Goal: Transaction & Acquisition: Purchase product/service

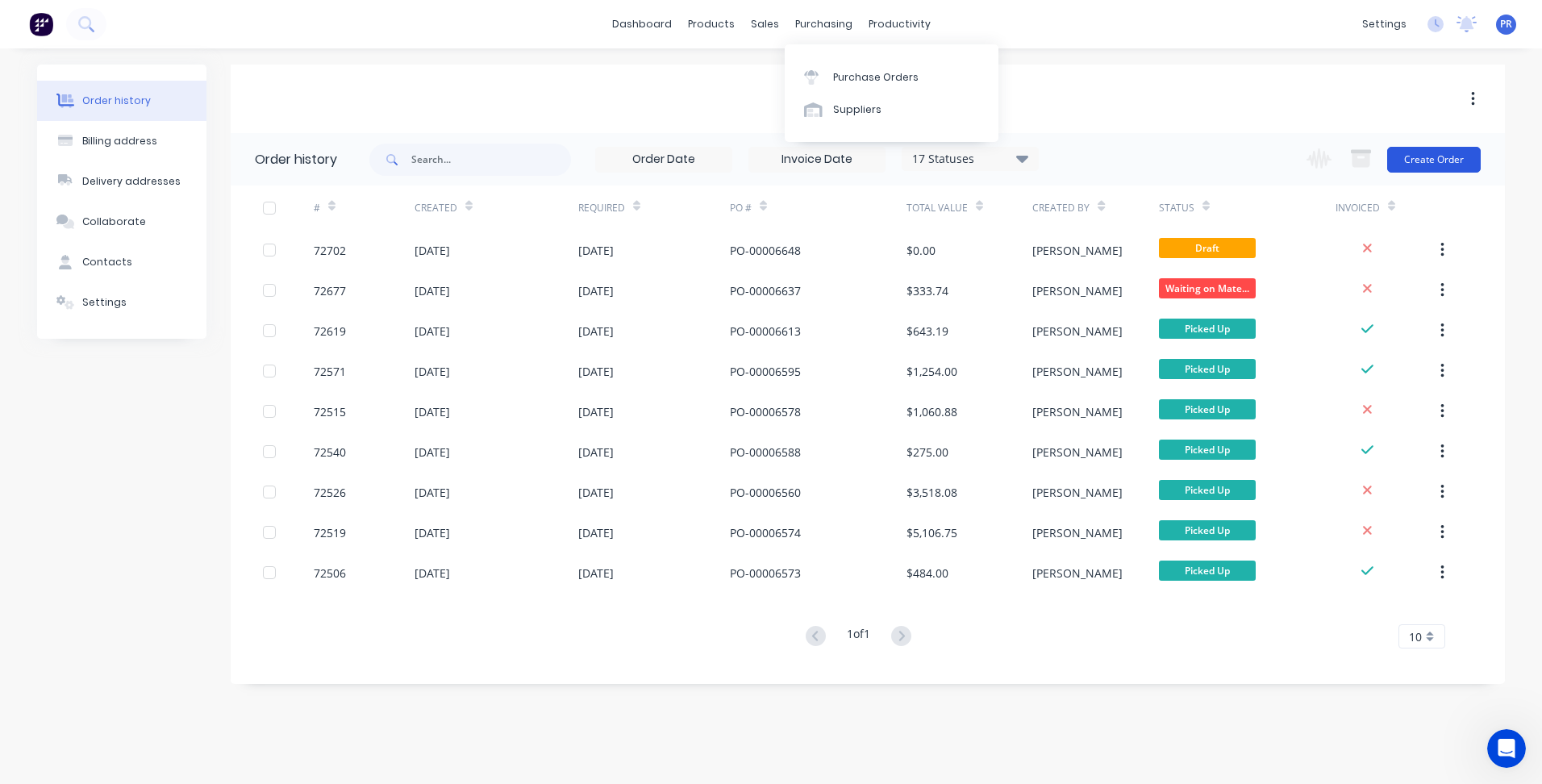
click at [1409, 157] on button "Create Order" at bounding box center [1434, 160] width 93 height 26
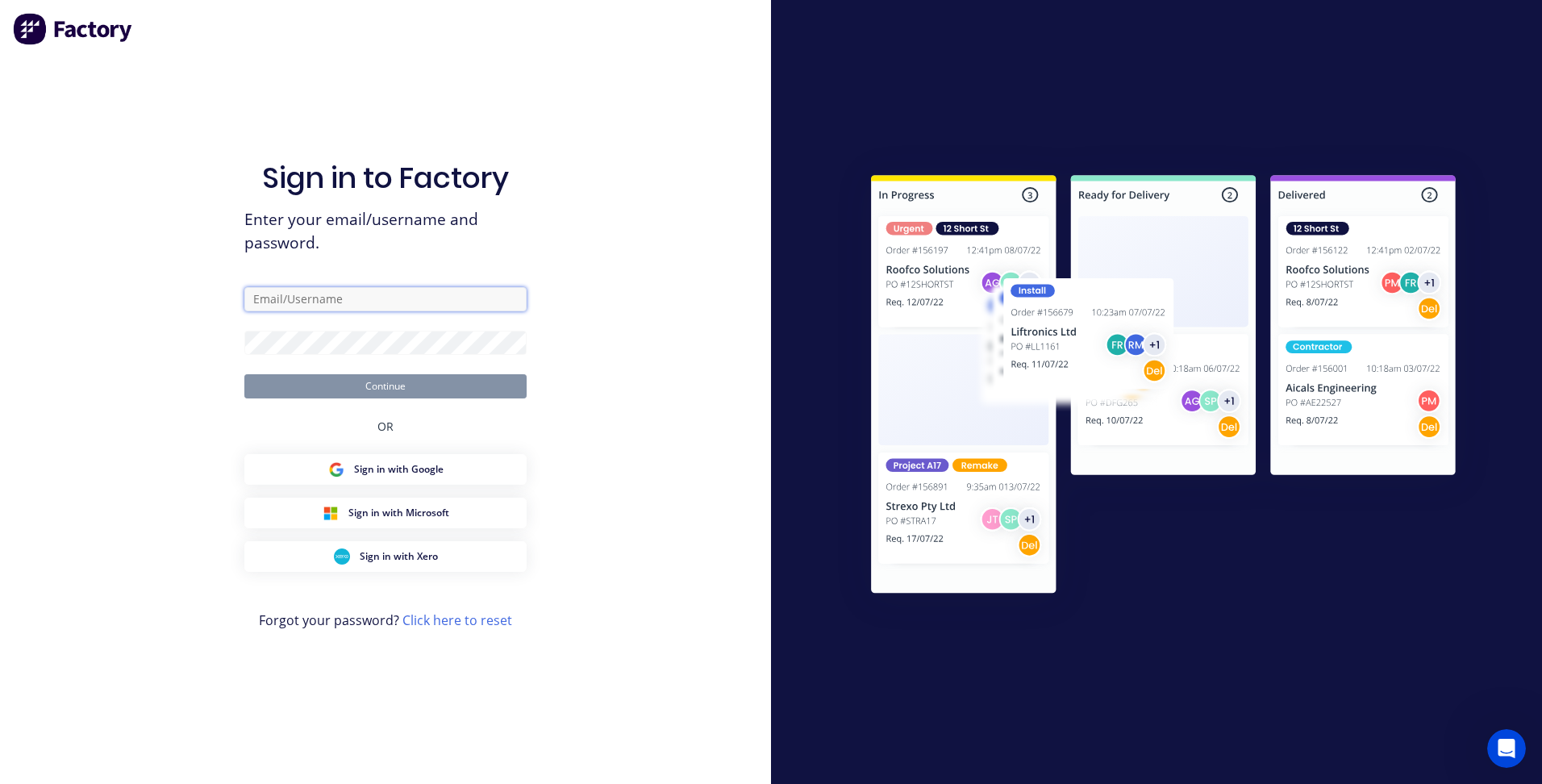
type input "[PERSON_NAME]"
click at [348, 390] on button "Continue" at bounding box center [385, 386] width 282 height 24
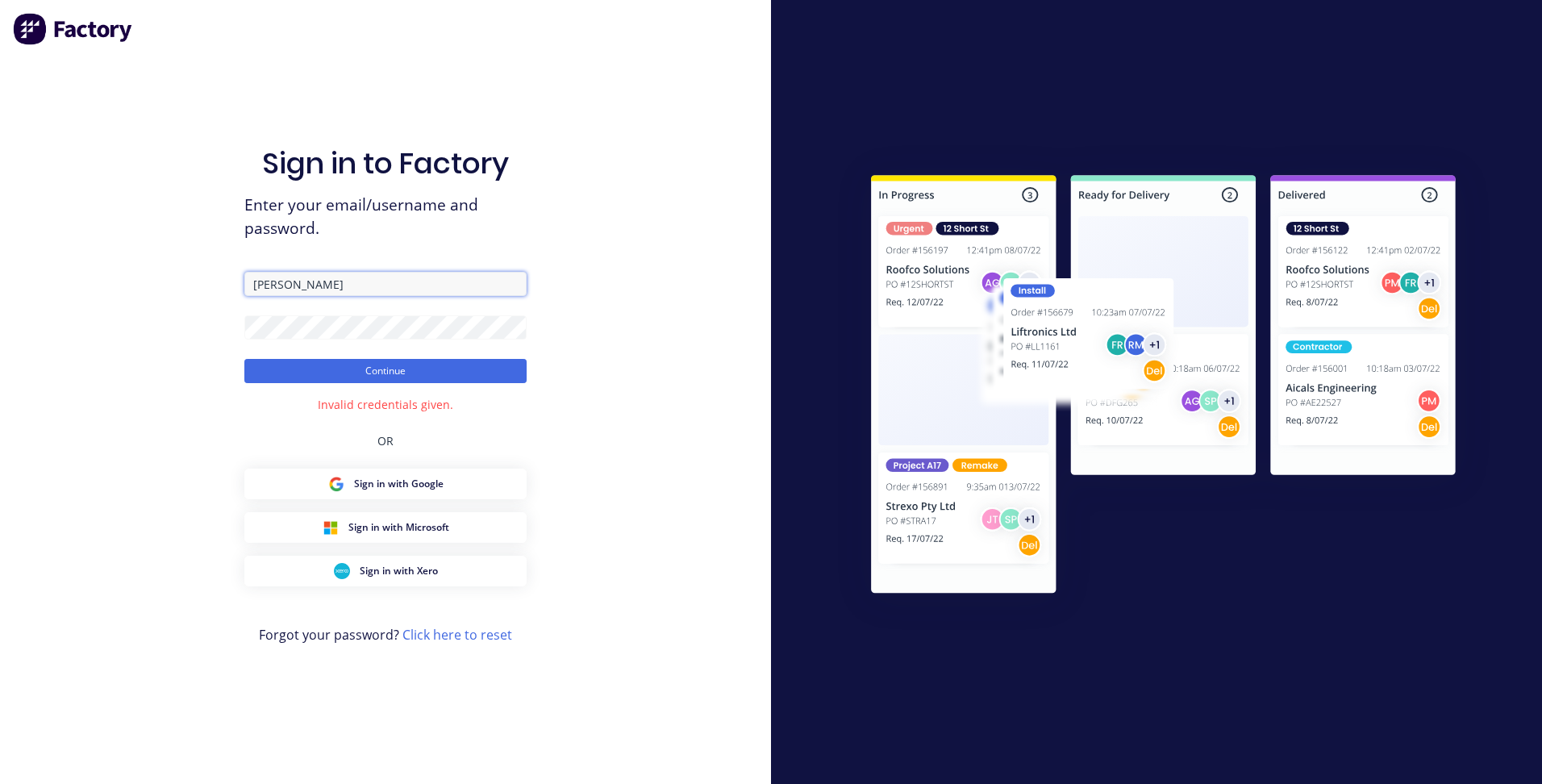
drag, startPoint x: 306, startPoint y: 282, endPoint x: 247, endPoint y: 281, distance: 59.0
click at [247, 281] on input "[PERSON_NAME]" at bounding box center [385, 284] width 282 height 24
type input "[PERSON_NAME][EMAIL_ADDRESS][DOMAIN_NAME][PERSON_NAME]"
click at [263, 364] on button "Continue" at bounding box center [385, 370] width 282 height 24
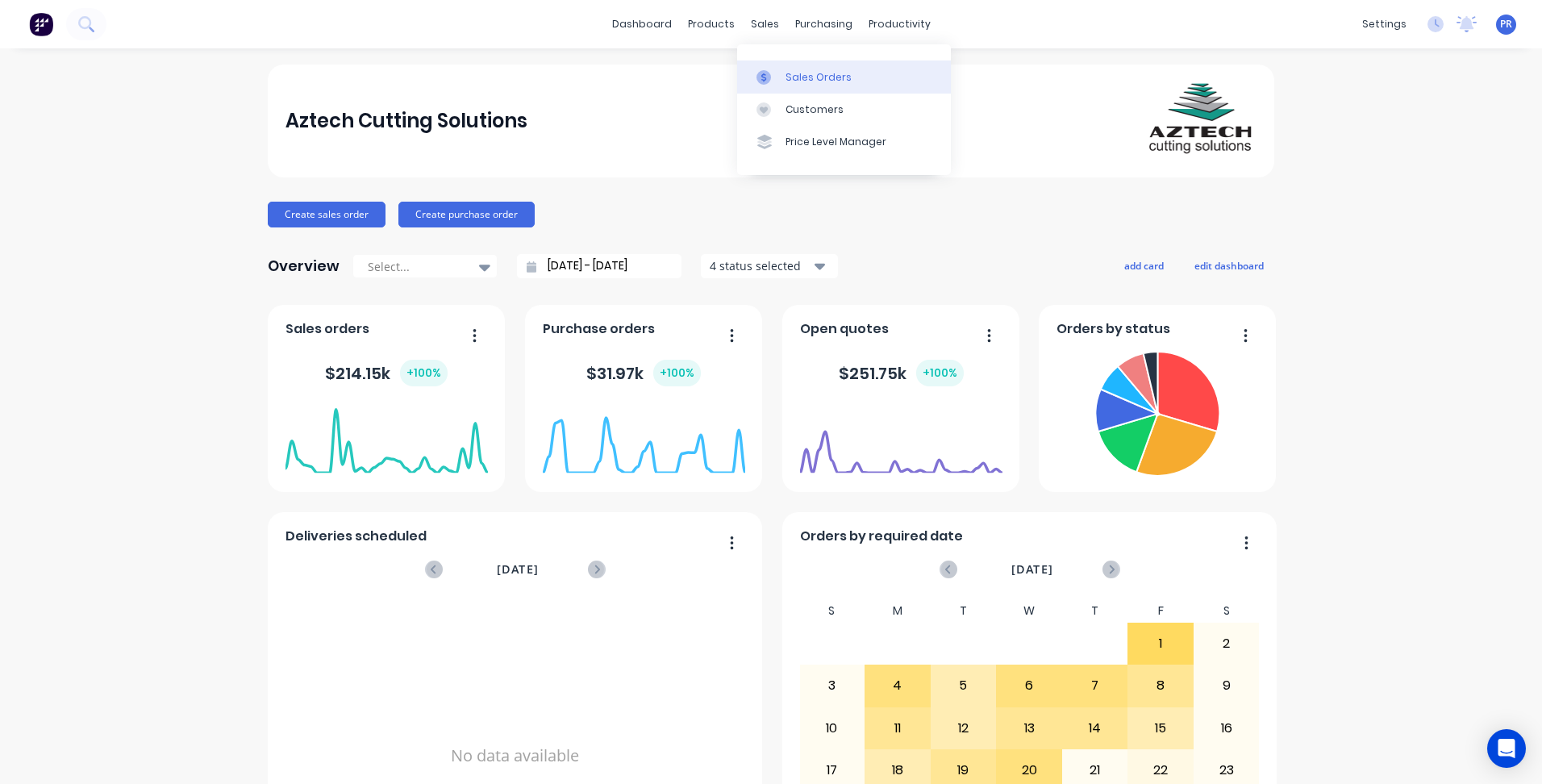
drag, startPoint x: 797, startPoint y: 70, endPoint x: 805, endPoint y: 71, distance: 8.1
click at [797, 70] on div "Sales Orders" at bounding box center [818, 77] width 67 height 15
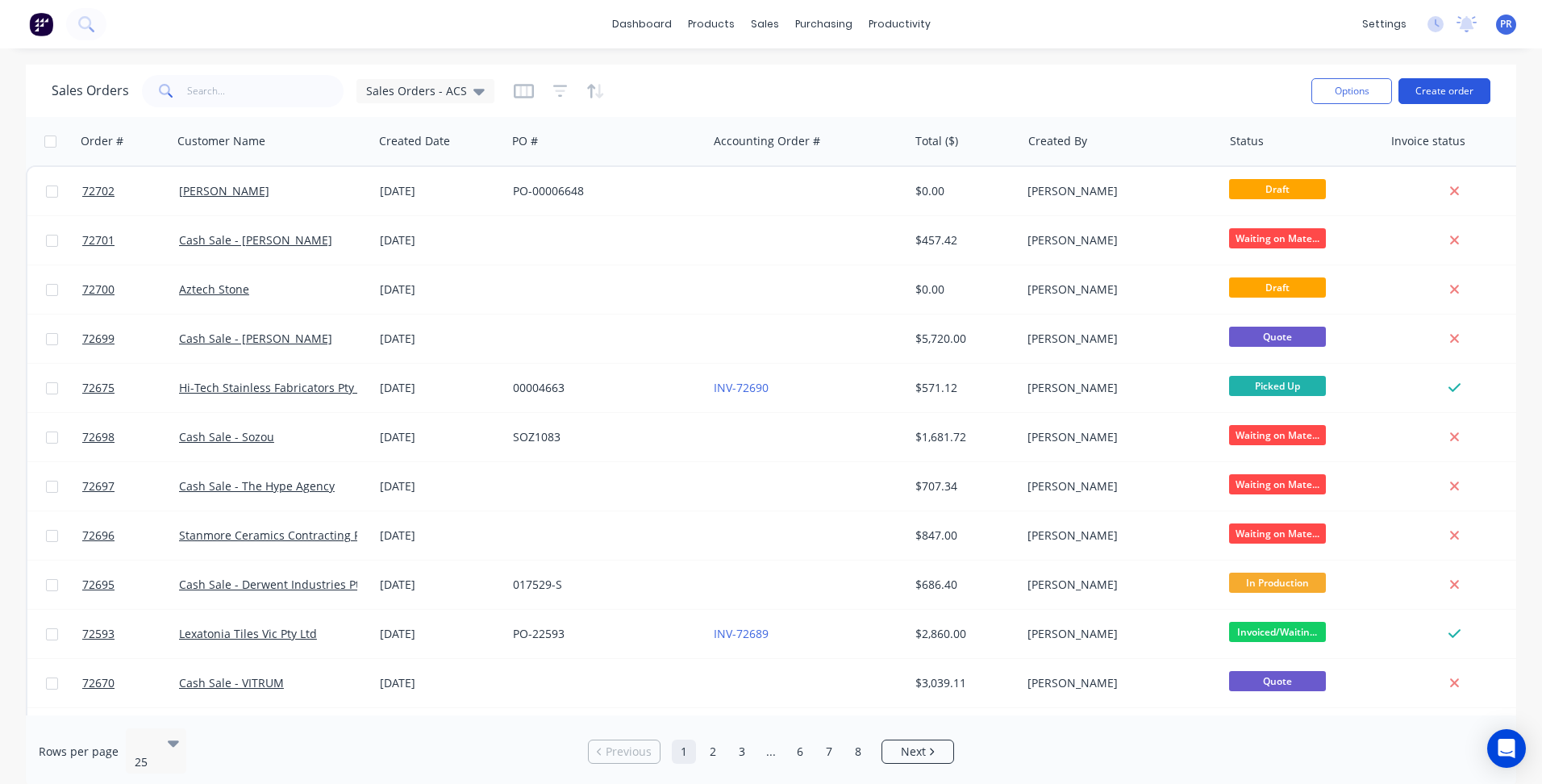
click at [1430, 96] on button "Create order" at bounding box center [1445, 91] width 92 height 26
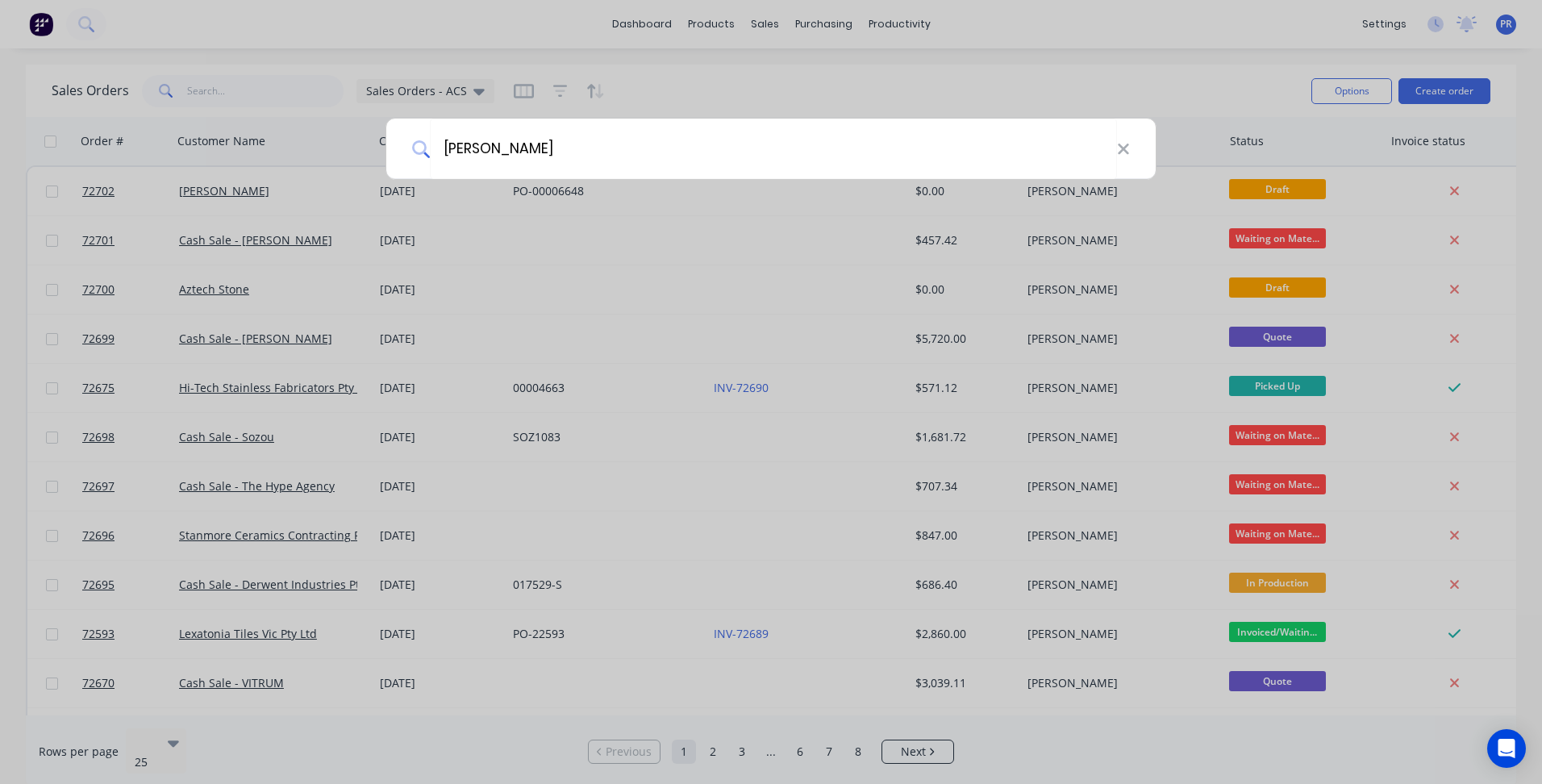
type input "[PERSON_NAME]"
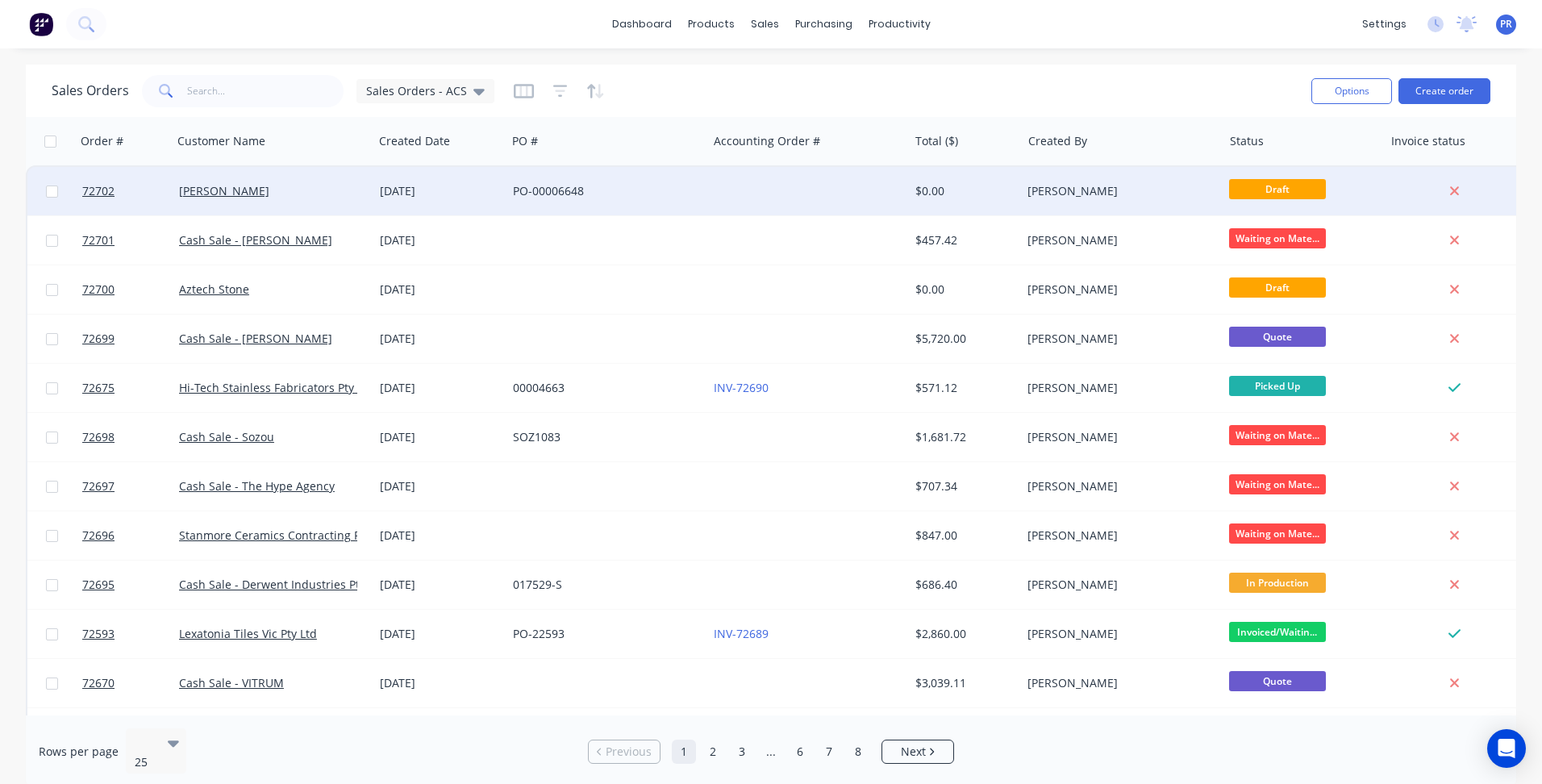
click at [1175, 195] on div "[PERSON_NAME]" at bounding box center [1117, 191] width 179 height 16
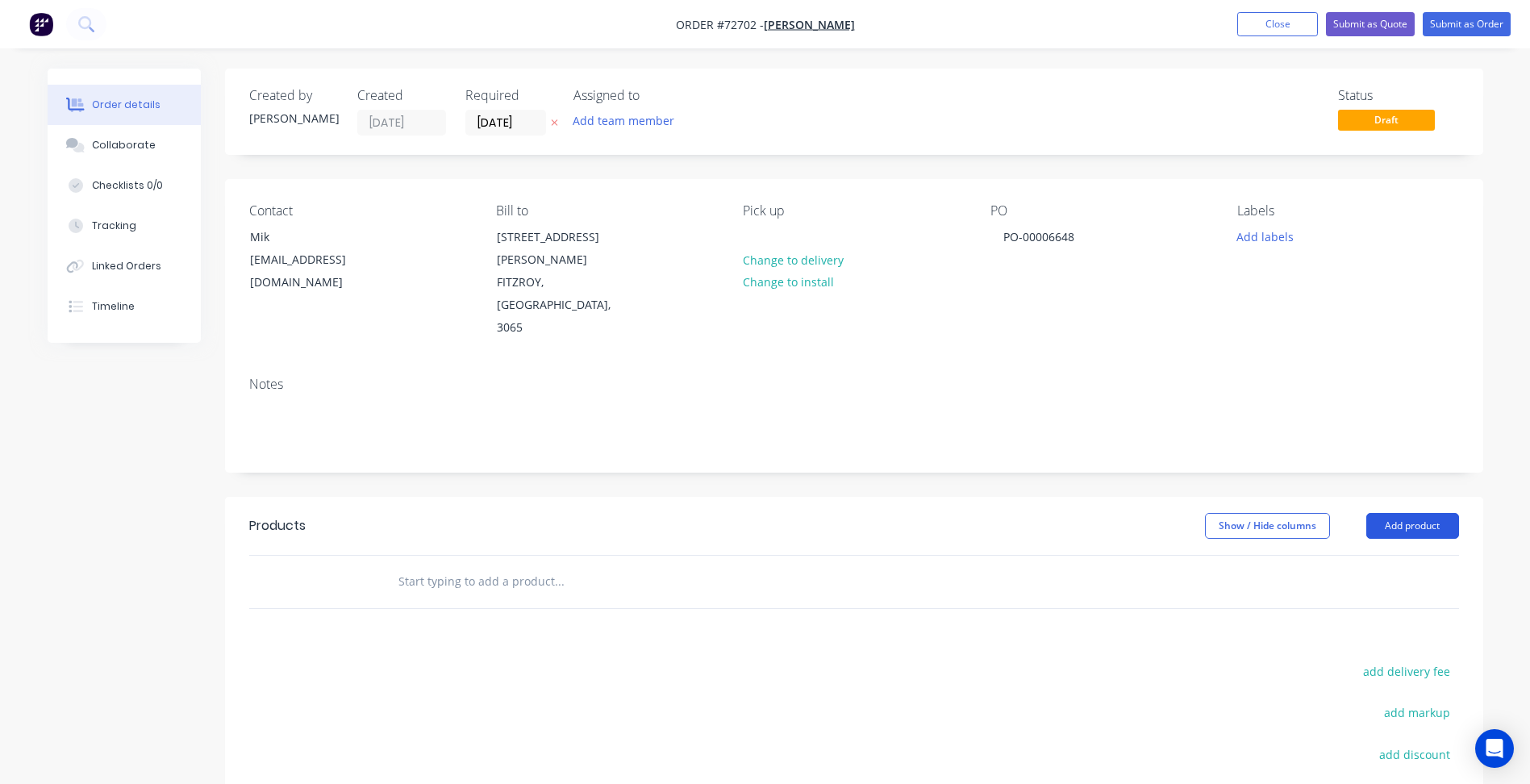
click at [1429, 513] on button "Add product" at bounding box center [1412, 526] width 92 height 26
click at [725, 19] on span "Order #72702 -" at bounding box center [720, 24] width 88 height 15
copy span "72702"
click at [1439, 513] on button "Add product" at bounding box center [1412, 526] width 92 height 26
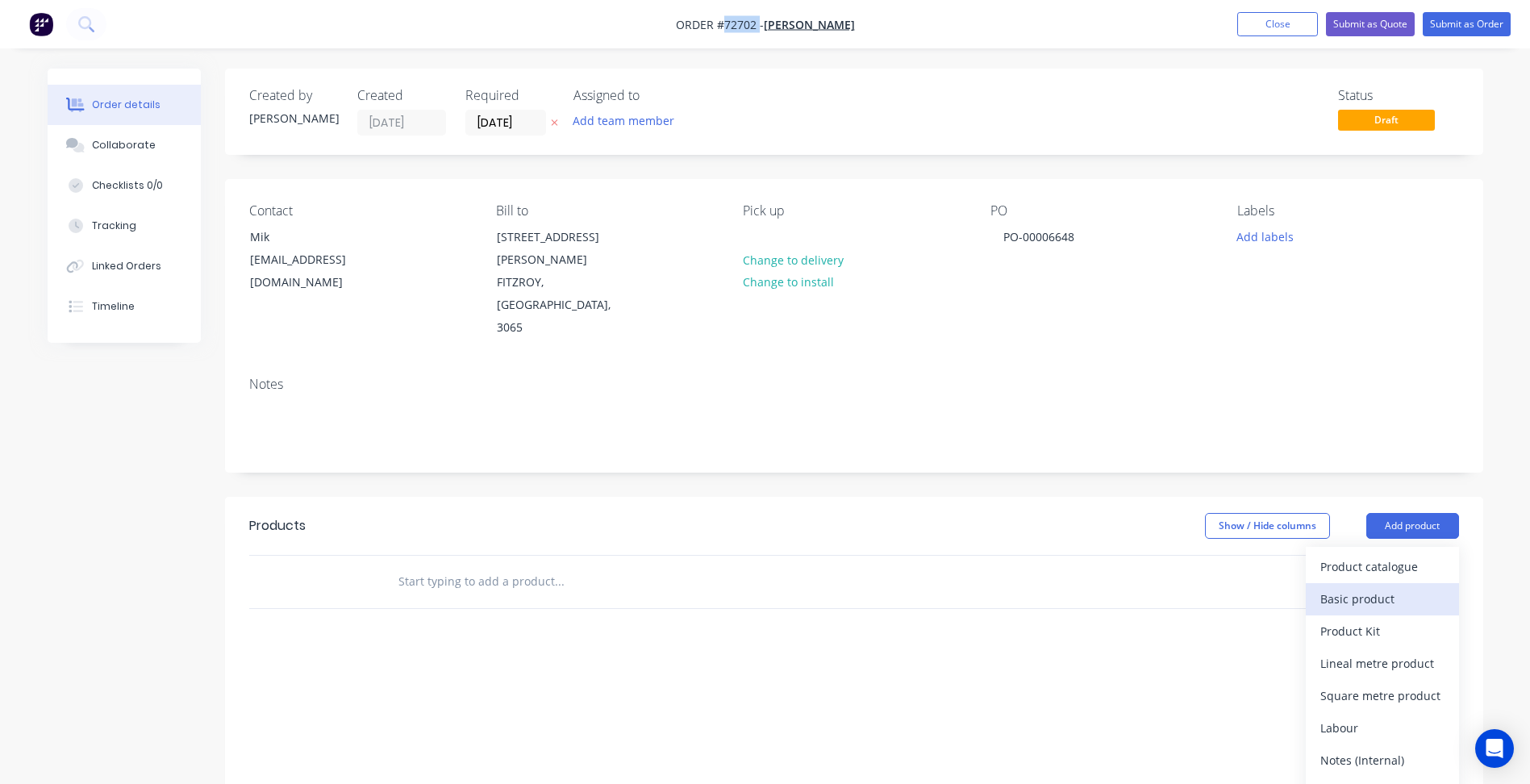
click at [1364, 587] on div "Basic product" at bounding box center [1382, 598] width 124 height 24
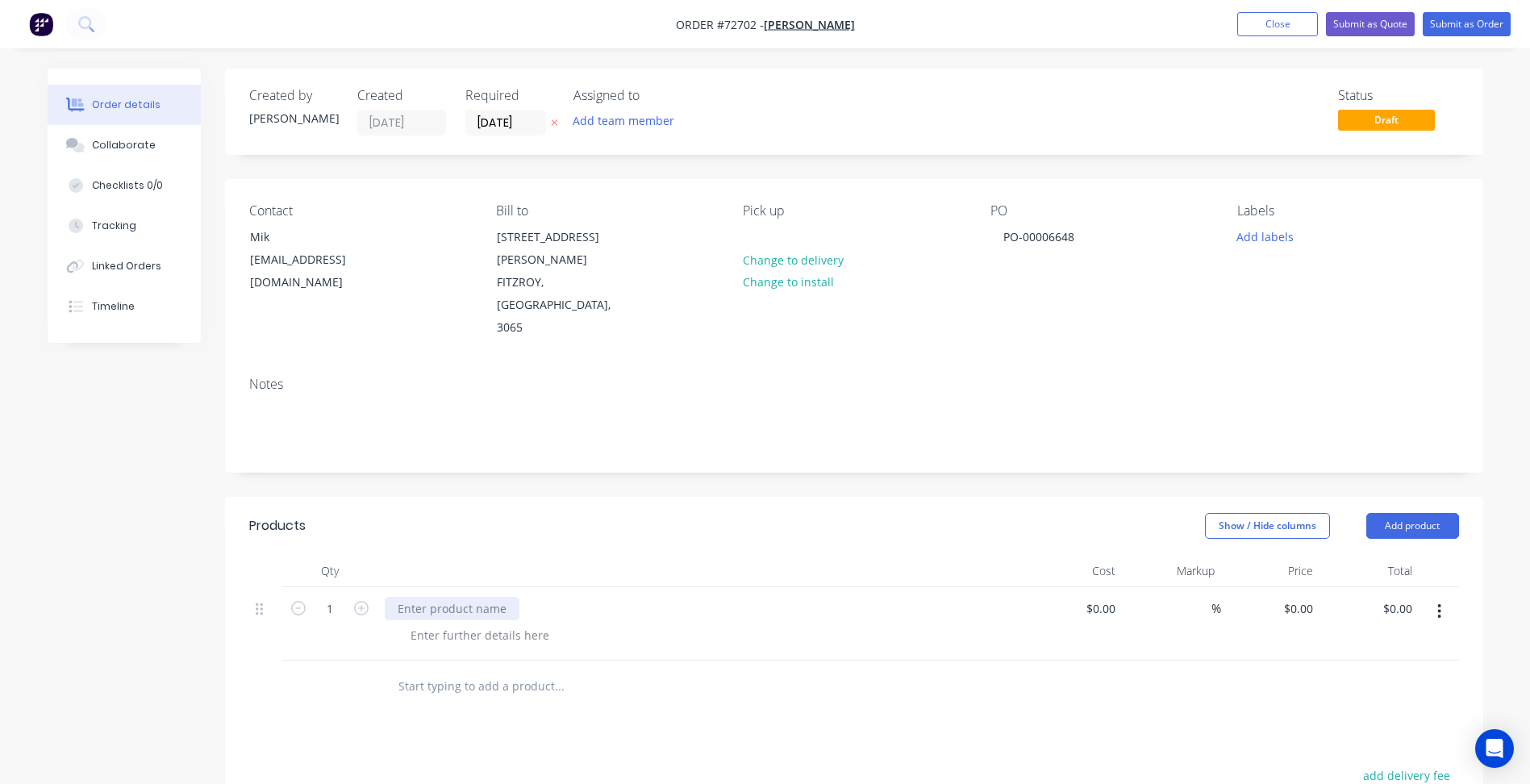
click at [457, 596] on div at bounding box center [452, 608] width 135 height 24
click at [445, 596] on div at bounding box center [452, 608] width 135 height 24
click at [457, 596] on div at bounding box center [452, 608] width 135 height 24
paste div
click at [464, 623] on div at bounding box center [480, 635] width 165 height 24
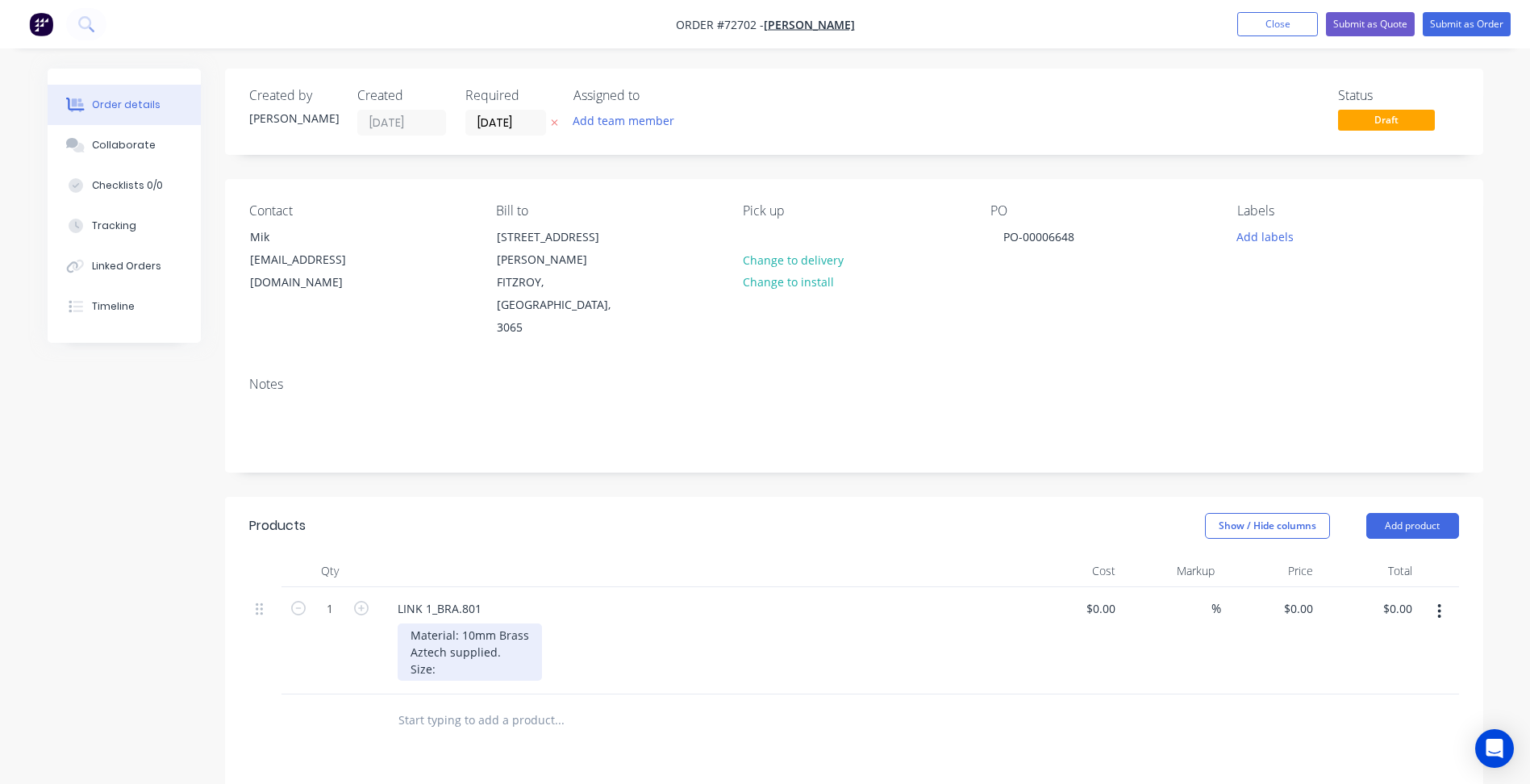
click at [430, 623] on div "Material: 10mm Brass Aztech supplied. Size:" at bounding box center [469, 652] width 144 height 58
drag, startPoint x: 444, startPoint y: 609, endPoint x: 393, endPoint y: 605, distance: 51.2
click at [393, 605] on div "LINK 1_BRA.801 Material: 10mm Brass Aztech supplied. Size:" at bounding box center [701, 640] width 645 height 107
click at [1303, 596] on input "0" at bounding box center [1301, 608] width 37 height 24
type input "$34.21"
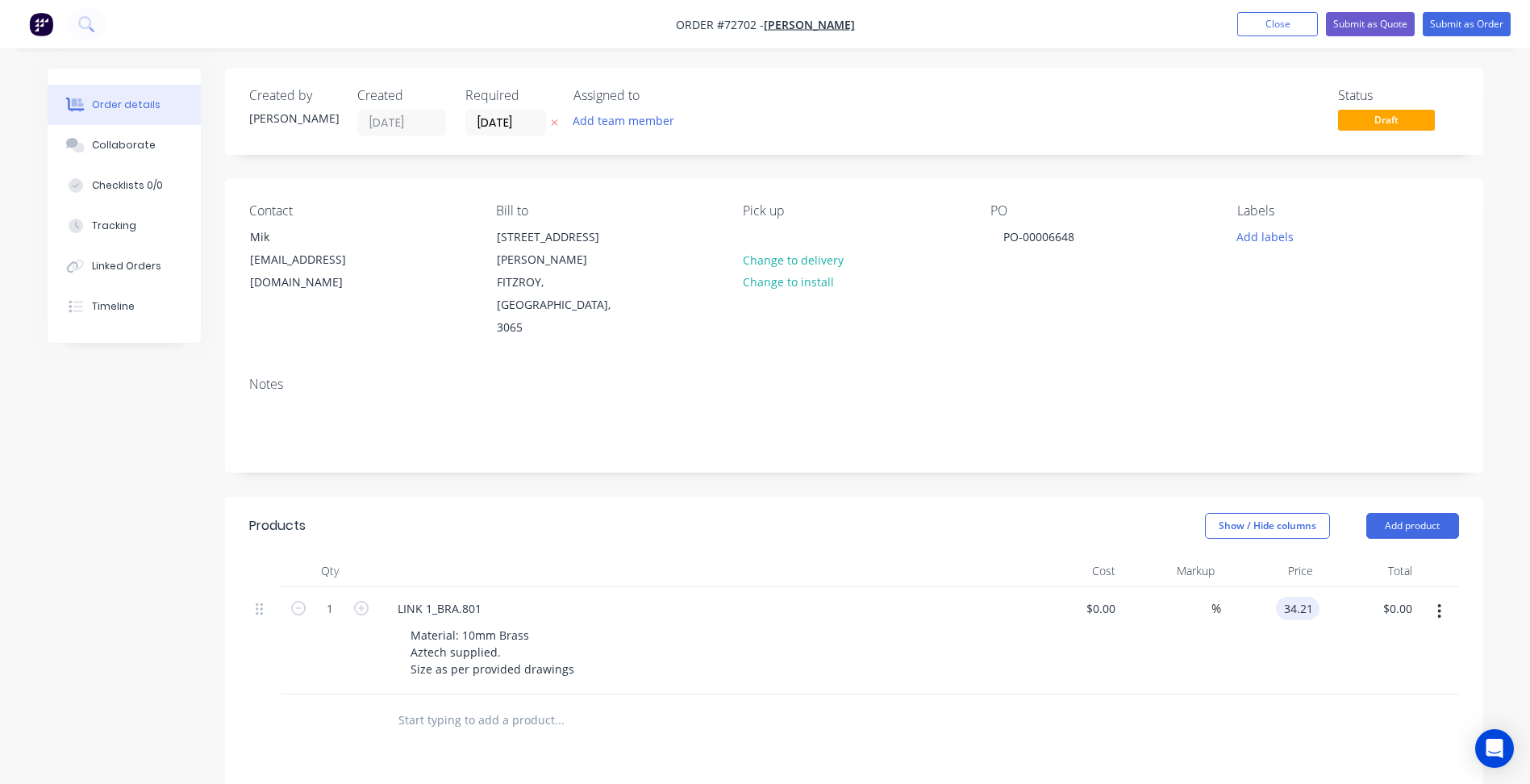
type input "$34.21"
click at [1441, 603] on icon "button" at bounding box center [1439, 610] width 3 height 15
click at [1363, 674] on div "Duplicate" at bounding box center [1382, 686] width 124 height 24
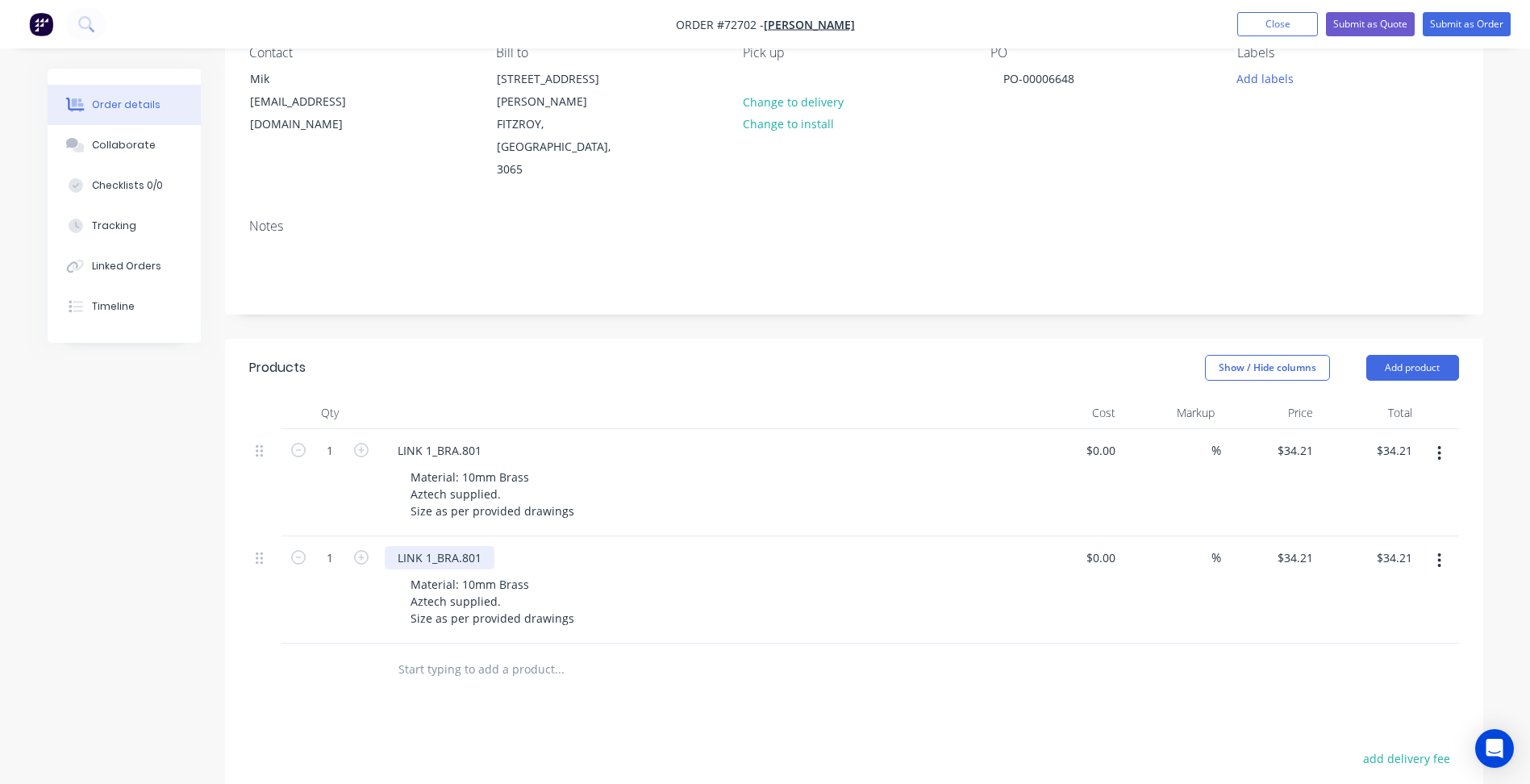
scroll to position [161, 0]
click at [439, 543] on div "LINK 1_BRA.801" at bounding box center [439, 555] width 109 height 24
click at [432, 543] on div "LINK 1_BRA.801" at bounding box center [439, 555] width 109 height 24
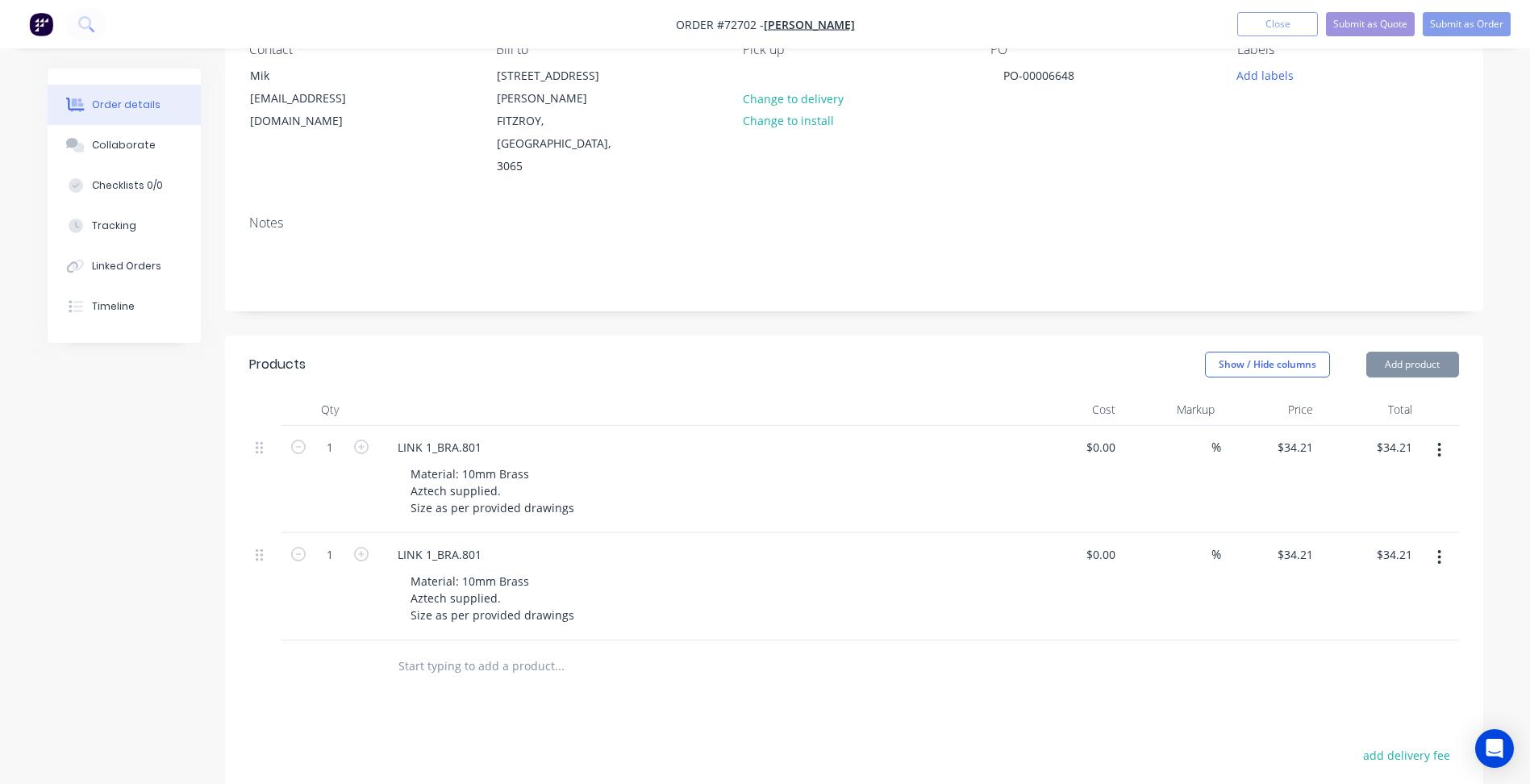
click at [498, 543] on div "LINK 1_BRA.801" at bounding box center [700, 555] width 632 height 24
click at [431, 543] on div "LINK 1_BRA.801" at bounding box center [439, 555] width 109 height 24
click at [485, 543] on div "LINK 22_BRA.801" at bounding box center [442, 555] width 116 height 24
click at [437, 543] on div "LINK 22_BRA.802" at bounding box center [442, 555] width 116 height 24
click at [1296, 543] on input "34.21" at bounding box center [1301, 555] width 37 height 24
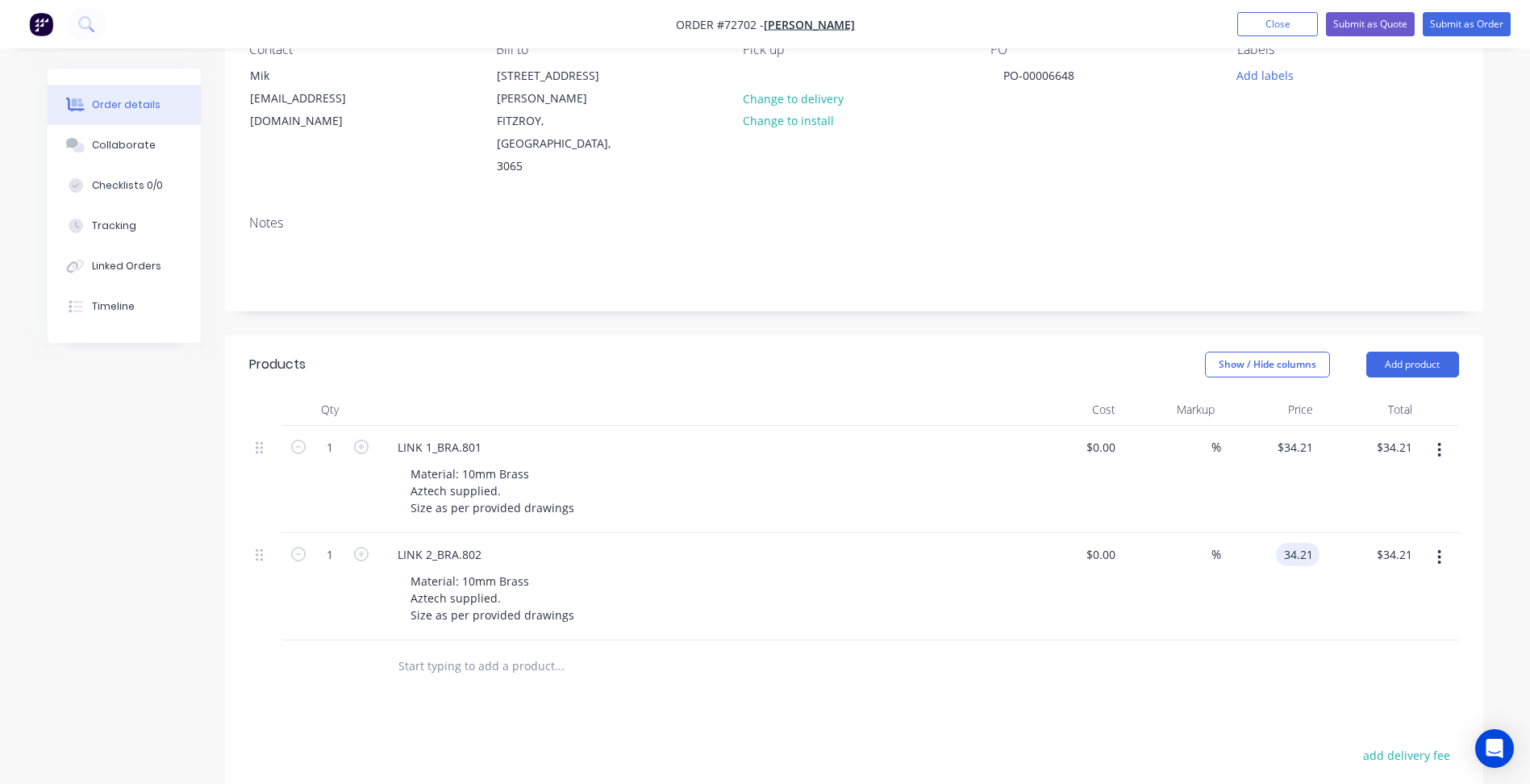
type input "2"
type input "$33.53"
click at [334, 436] on input "1" at bounding box center [330, 448] width 42 height 24
type input "3"
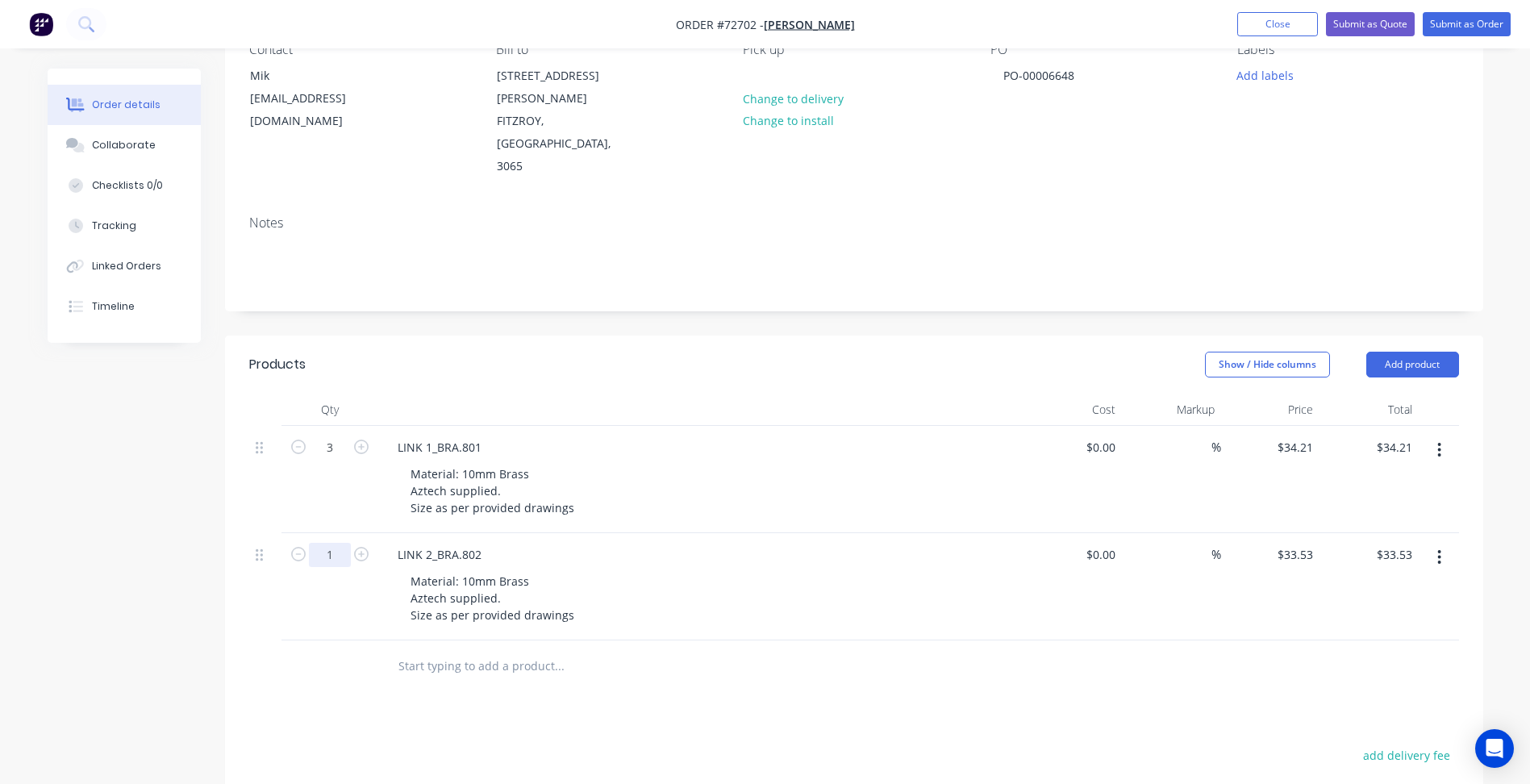
type input "$102.63"
drag, startPoint x: 334, startPoint y: 487, endPoint x: 417, endPoint y: 496, distance: 83.5
click at [334, 459] on input "1" at bounding box center [330, 448] width 42 height 24
type input "3"
type input "$100.59"
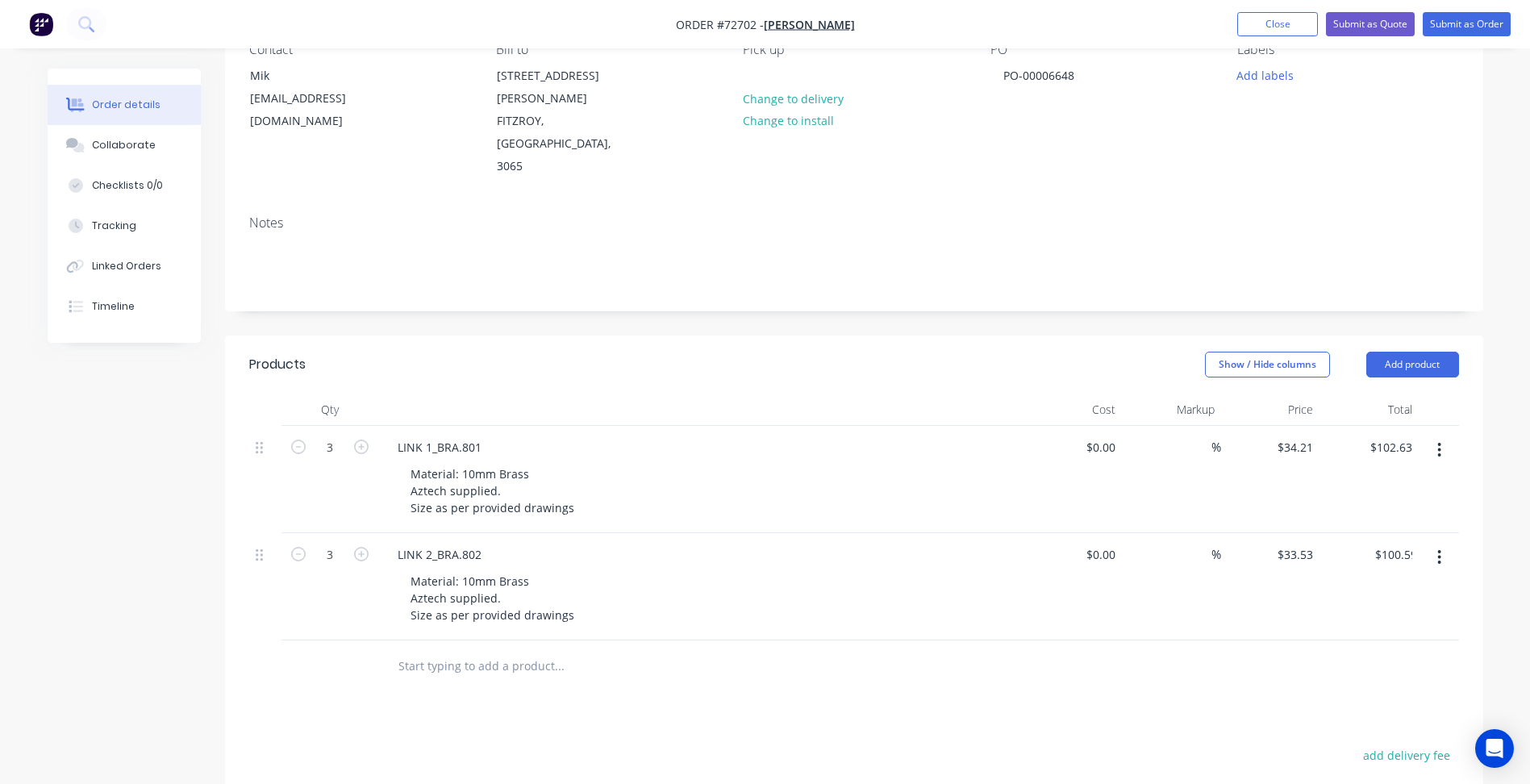
click at [1436, 543] on button "button" at bounding box center [1439, 557] width 38 height 29
click at [1354, 620] on div "Duplicate" at bounding box center [1382, 632] width 124 height 24
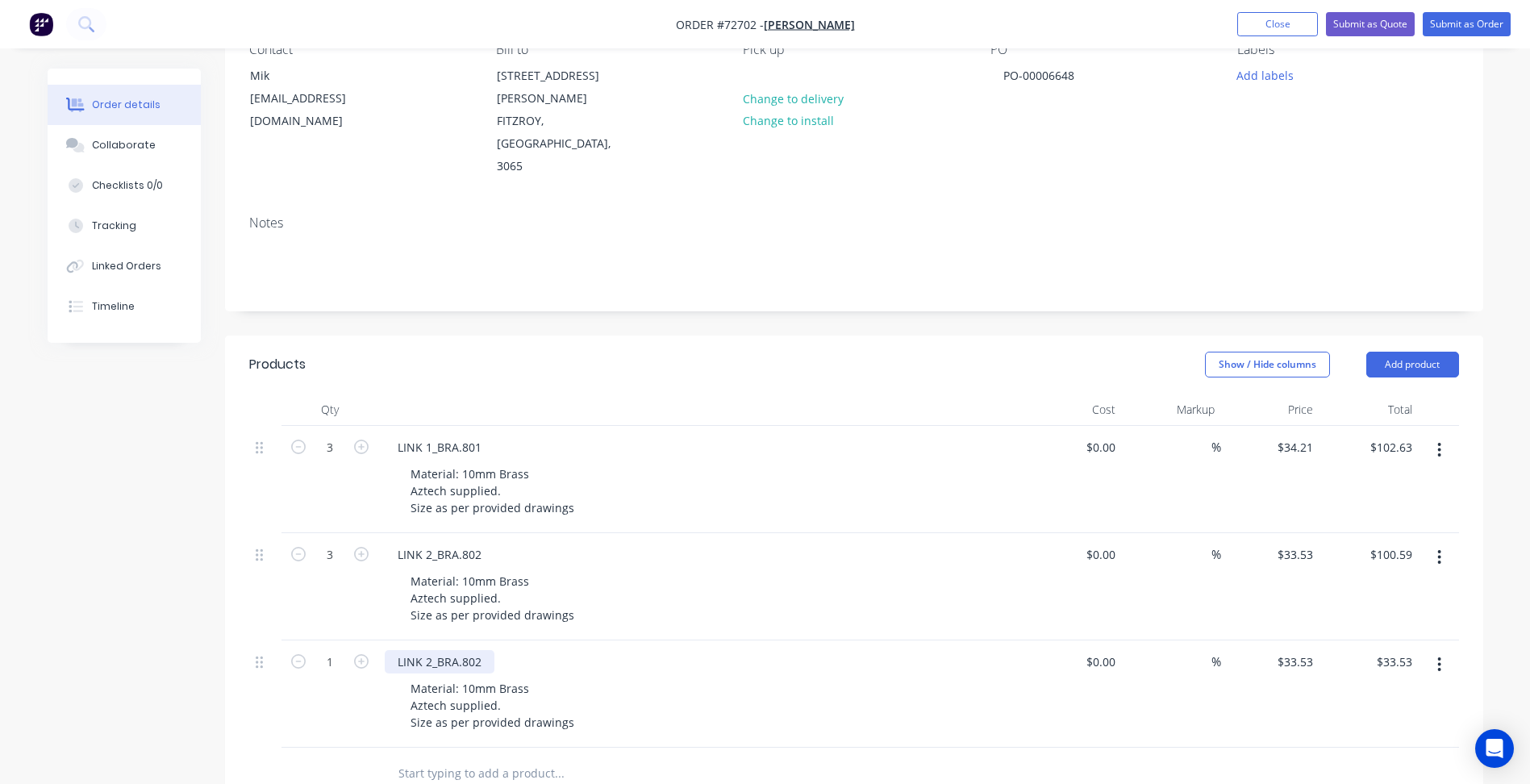
click at [432, 650] on div "LINK 2_BRA.802" at bounding box center [439, 662] width 109 height 24
click at [492, 650] on div "LINK 3_BRA.802" at bounding box center [439, 662] width 109 height 24
click at [334, 459] on input "1" at bounding box center [330, 448] width 42 height 24
type input "7"
type input "$234.71"
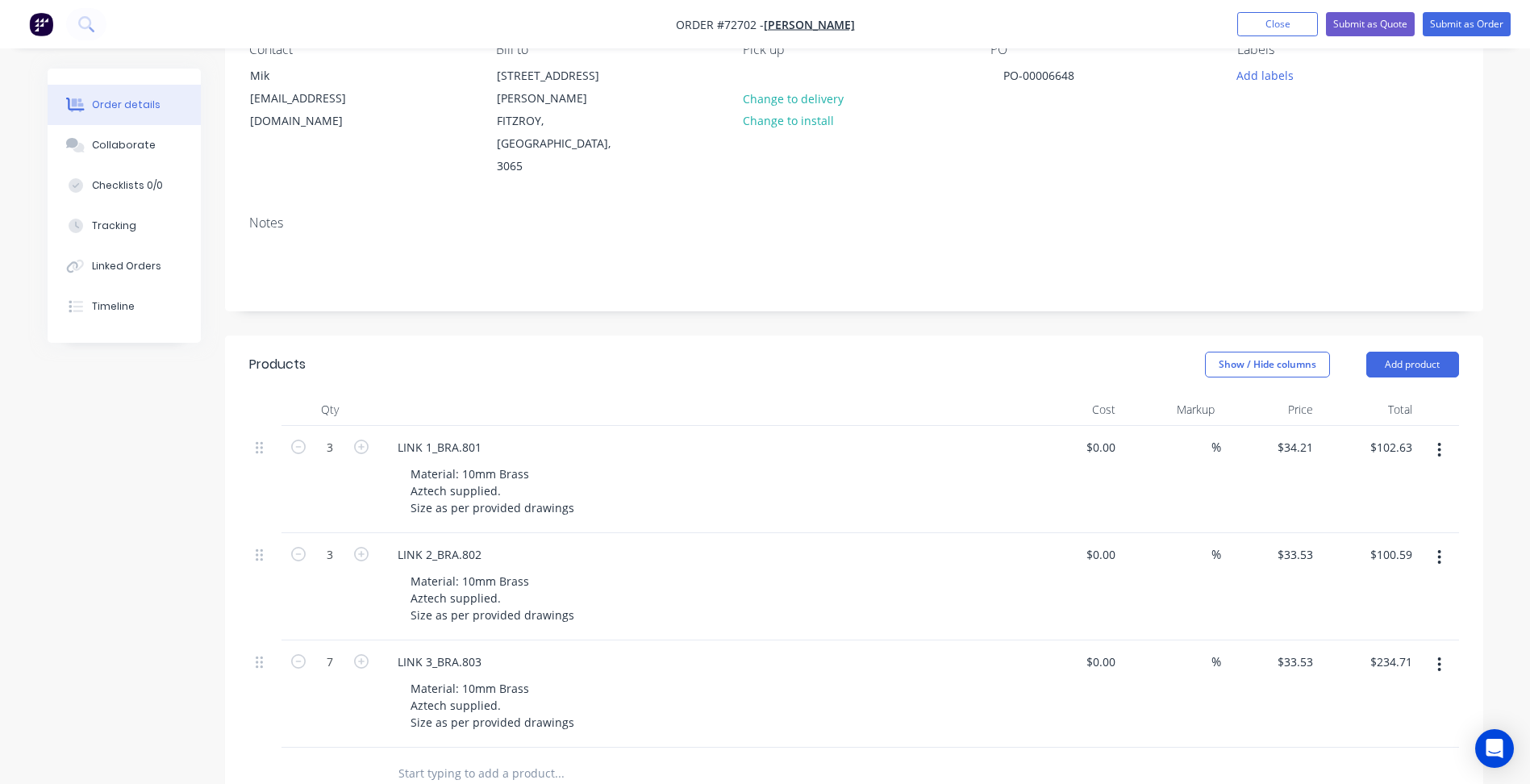
click at [1437, 655] on icon "button" at bounding box center [1439, 664] width 4 height 18
click at [1339, 727] on div "Duplicate" at bounding box center [1382, 739] width 124 height 24
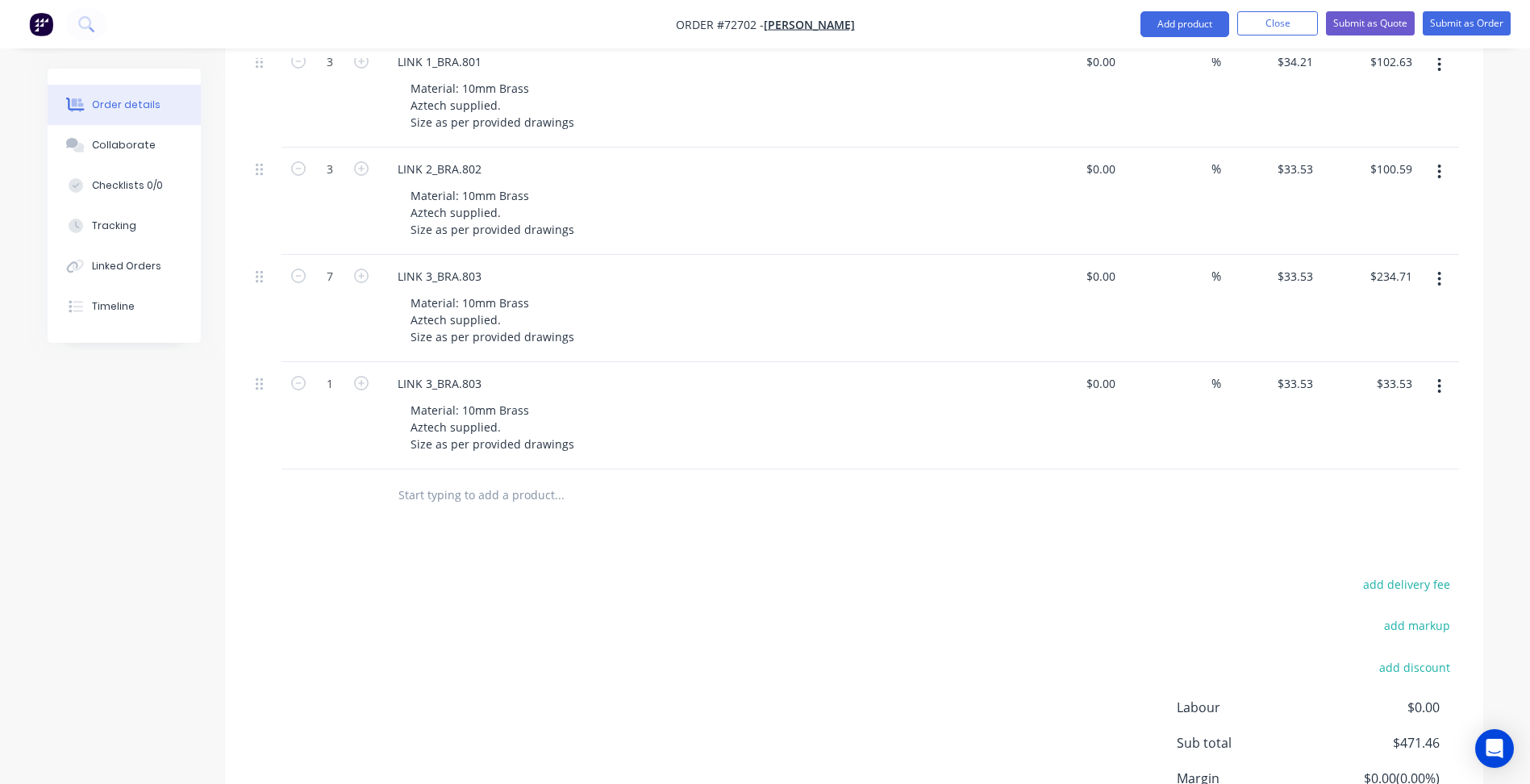
scroll to position [565, 0]
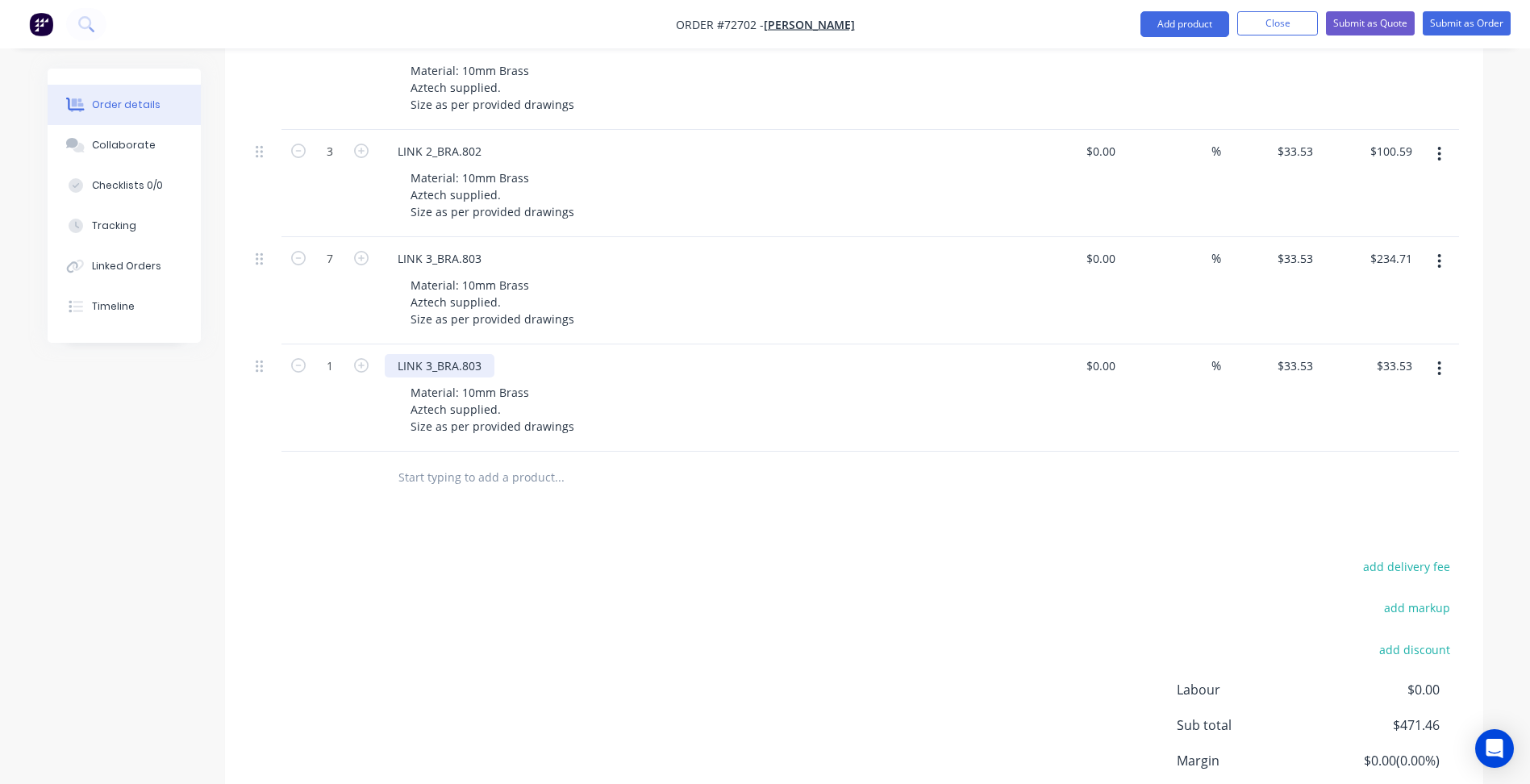
click at [487, 354] on div "LINK 3_BRA.803" at bounding box center [439, 366] width 109 height 24
click at [425, 354] on div "LINK 3_BRA.804" at bounding box center [439, 366] width 109 height 24
click at [325, 57] on input "1" at bounding box center [330, 44] width 42 height 24
type input "4"
type input "$134.12"
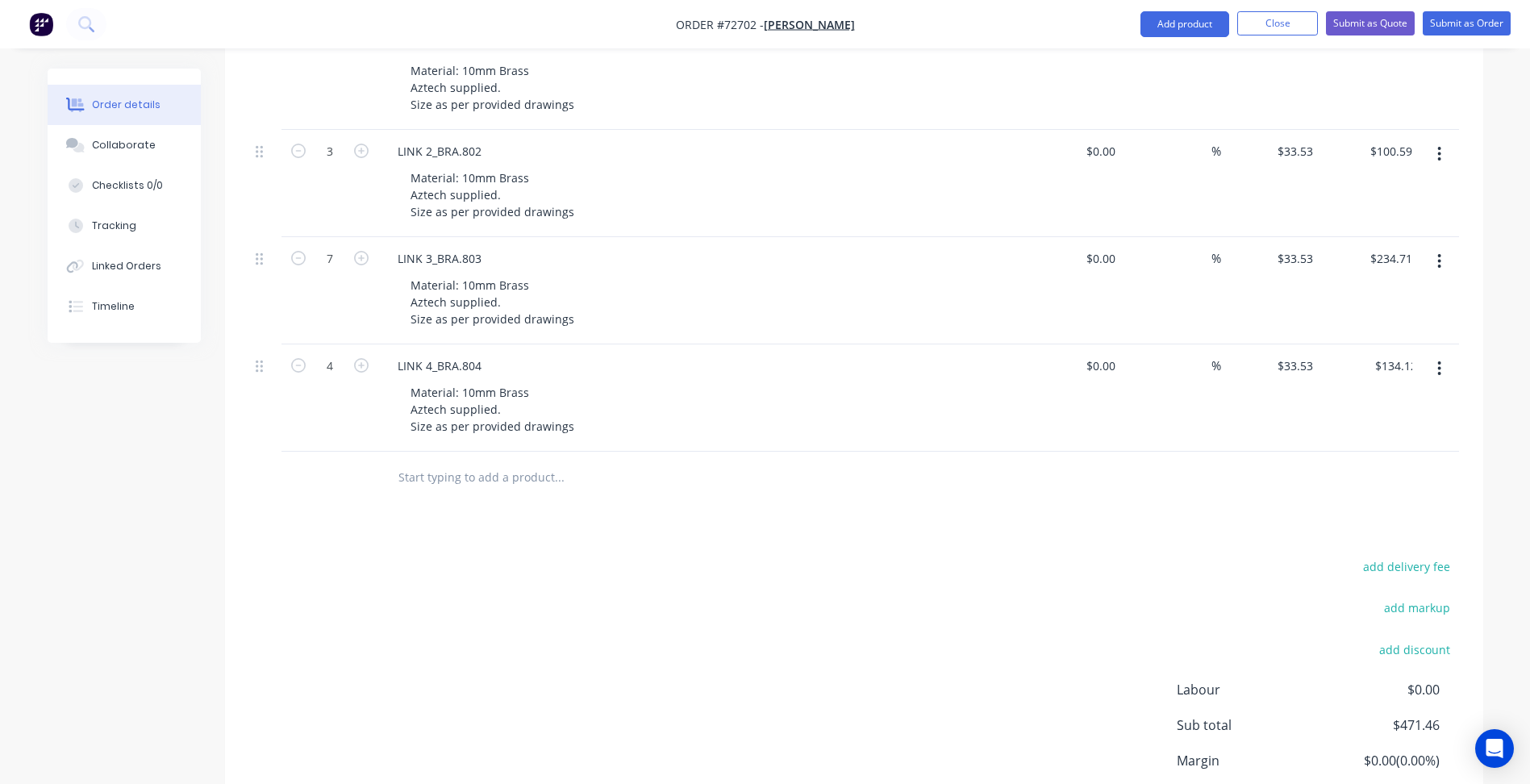
click at [1443, 354] on button "button" at bounding box center [1439, 368] width 38 height 29
click at [1355, 432] on div "Duplicate" at bounding box center [1382, 444] width 124 height 24
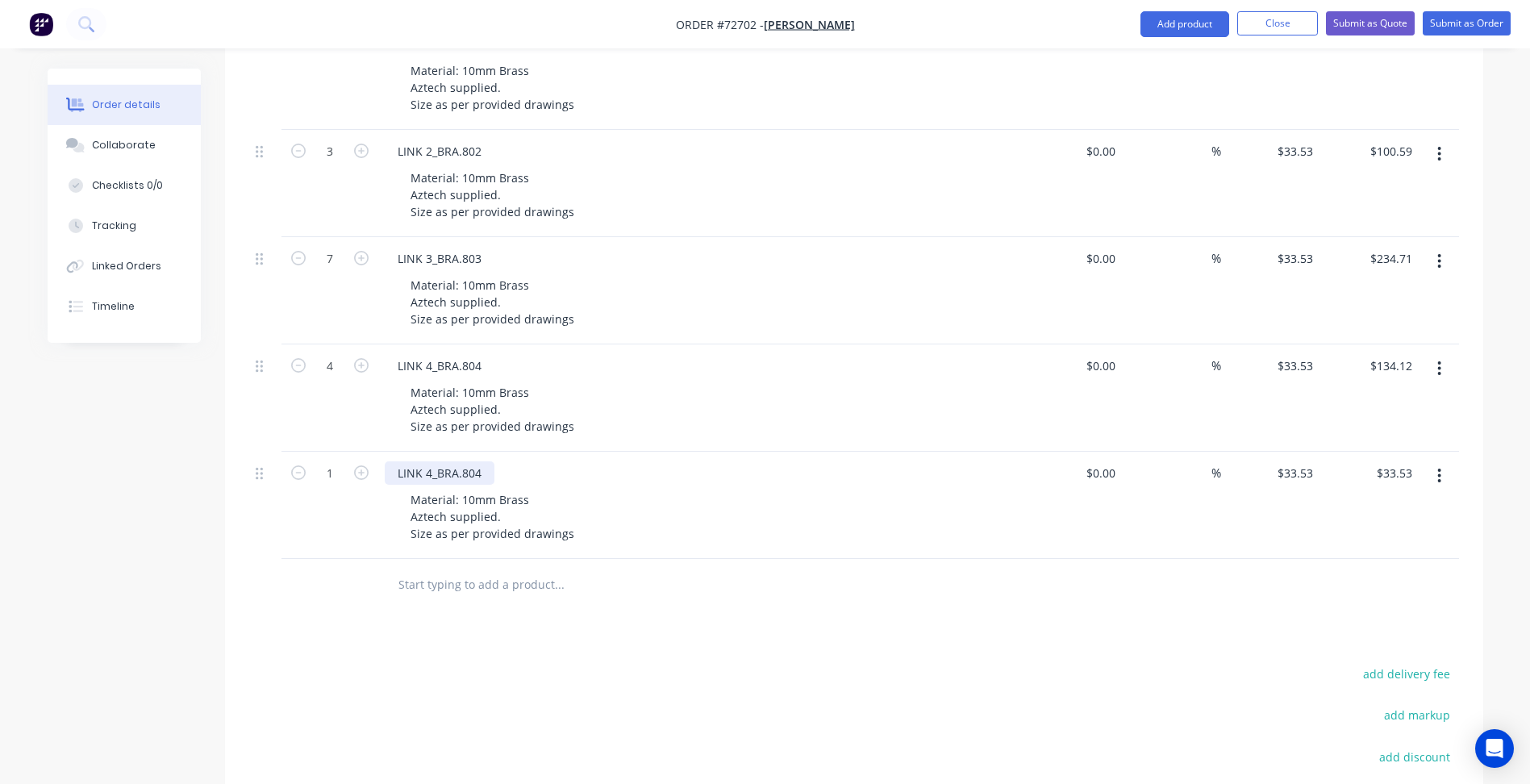
click at [479, 461] on div "LINK 4_BRA.804" at bounding box center [439, 473] width 109 height 24
click at [327, 57] on input "1" at bounding box center [330, 44] width 42 height 24
type input "5"
type input "$167.65"
click at [467, 461] on div "LINK 4_BRA.805" at bounding box center [439, 473] width 109 height 24
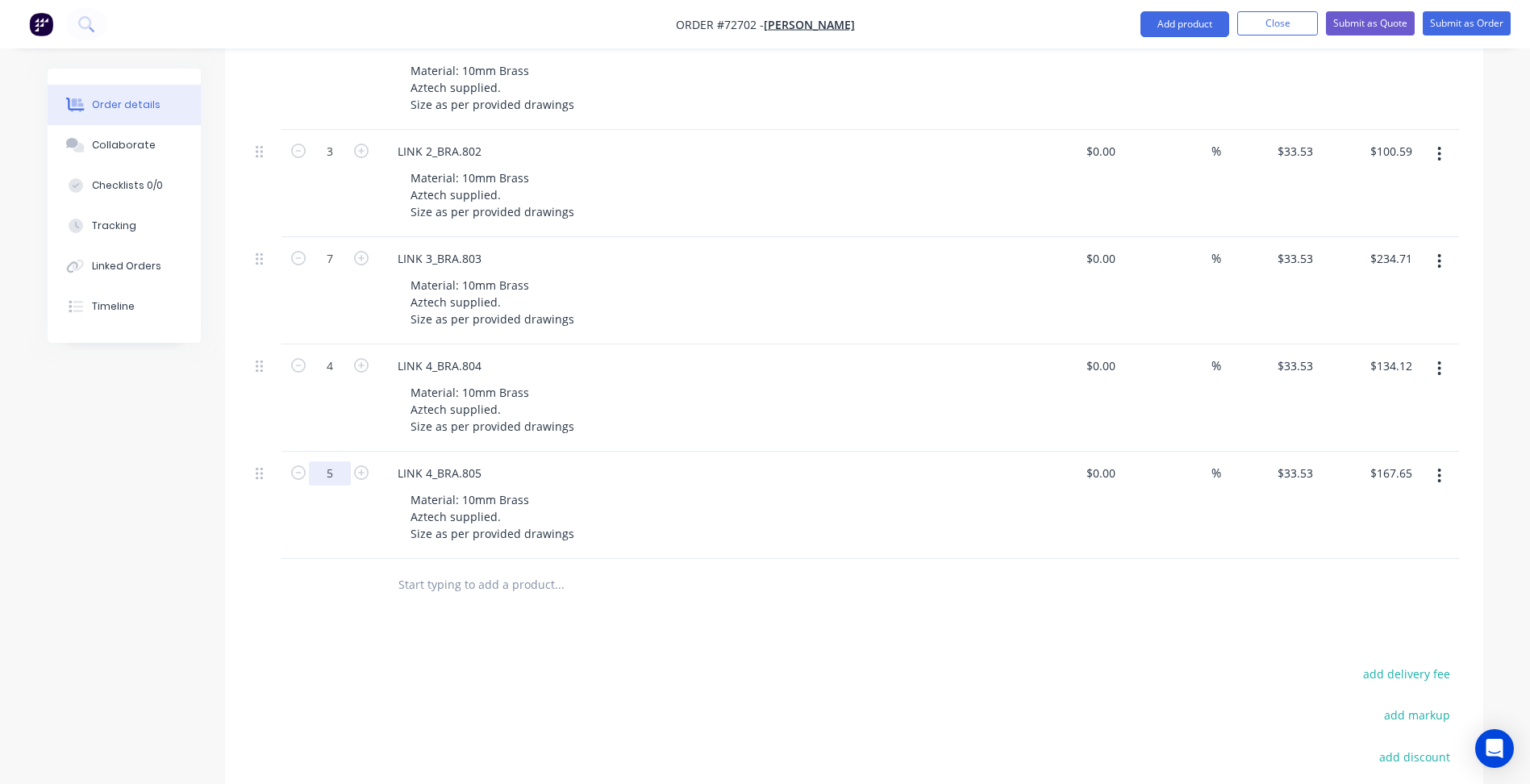
click at [338, 57] on input "5" at bounding box center [330, 44] width 42 height 24
type input "3"
type input "$100.59"
click at [432, 461] on div "LINK 4_BRA.805" at bounding box center [439, 473] width 109 height 24
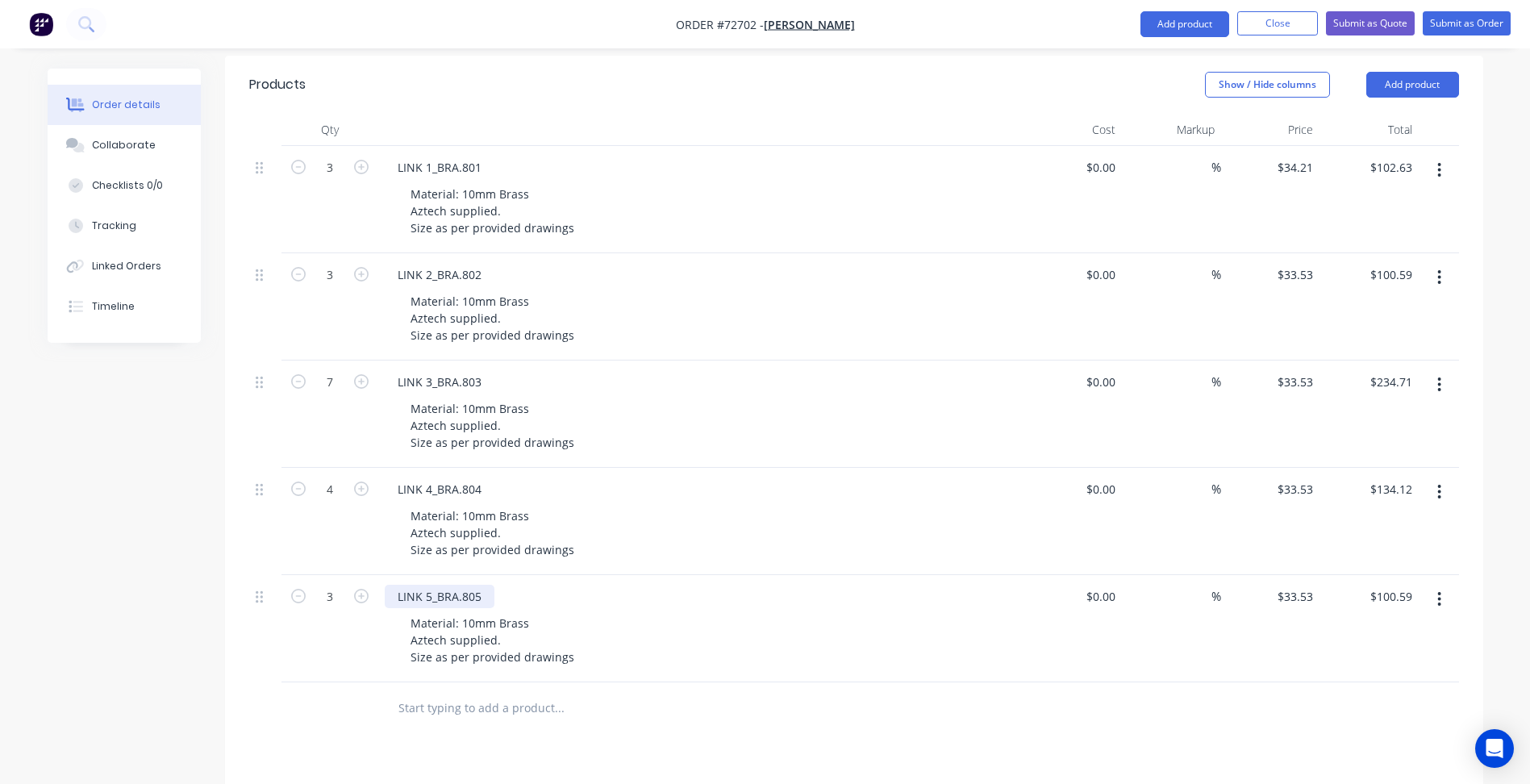
scroll to position [483, 0]
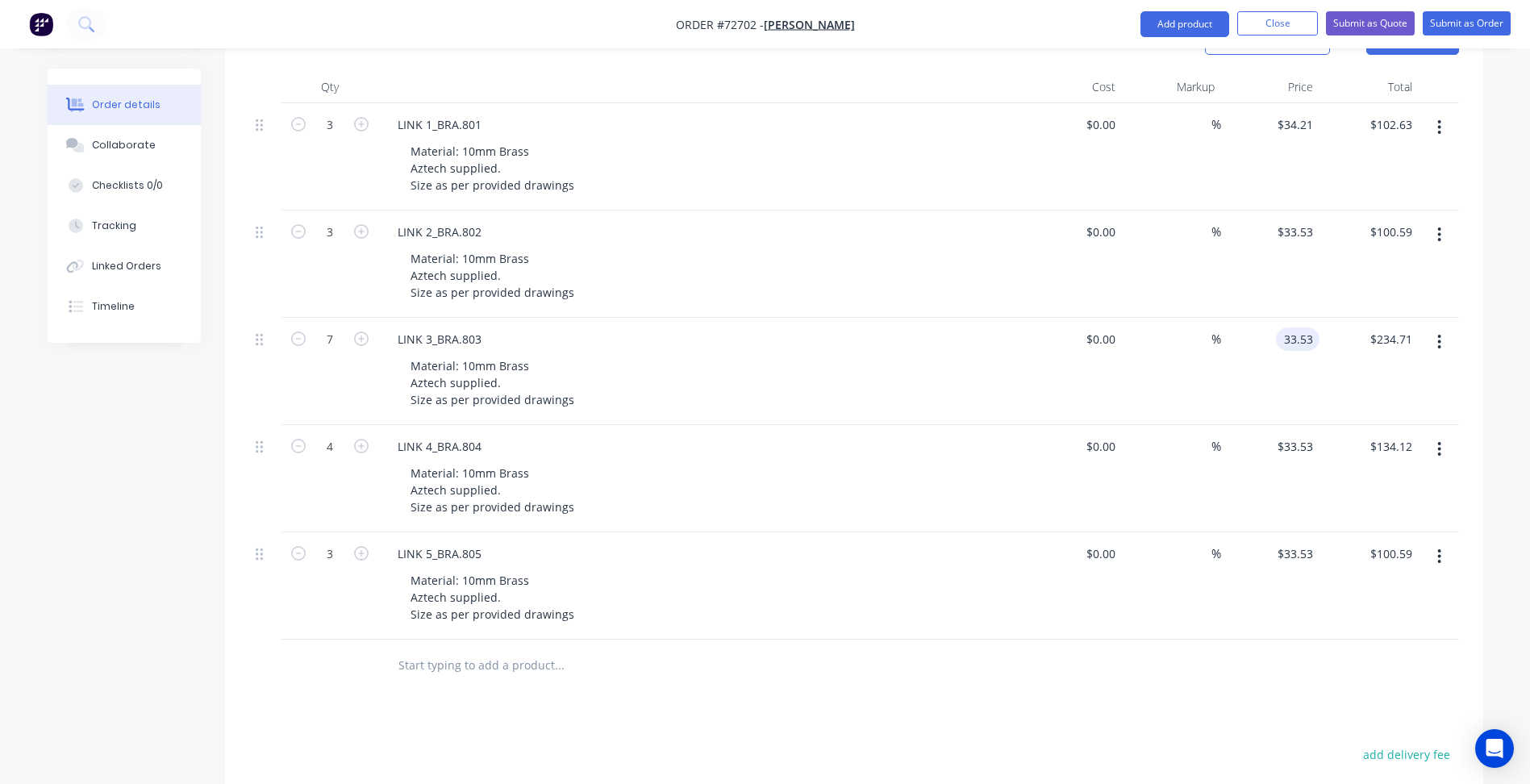
click at [1296, 327] on input "33.53" at bounding box center [1301, 339] width 37 height 24
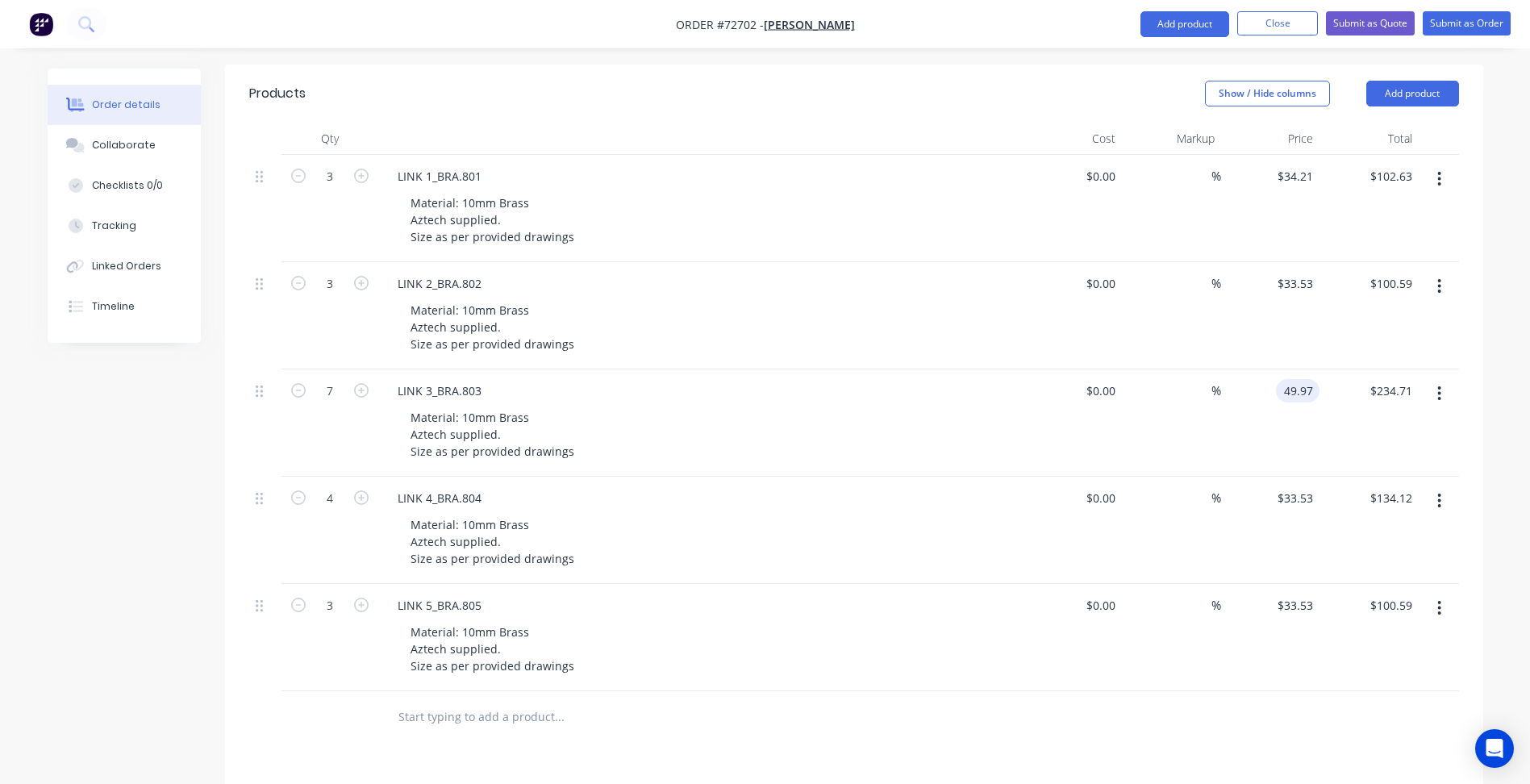
scroll to position [403, 0]
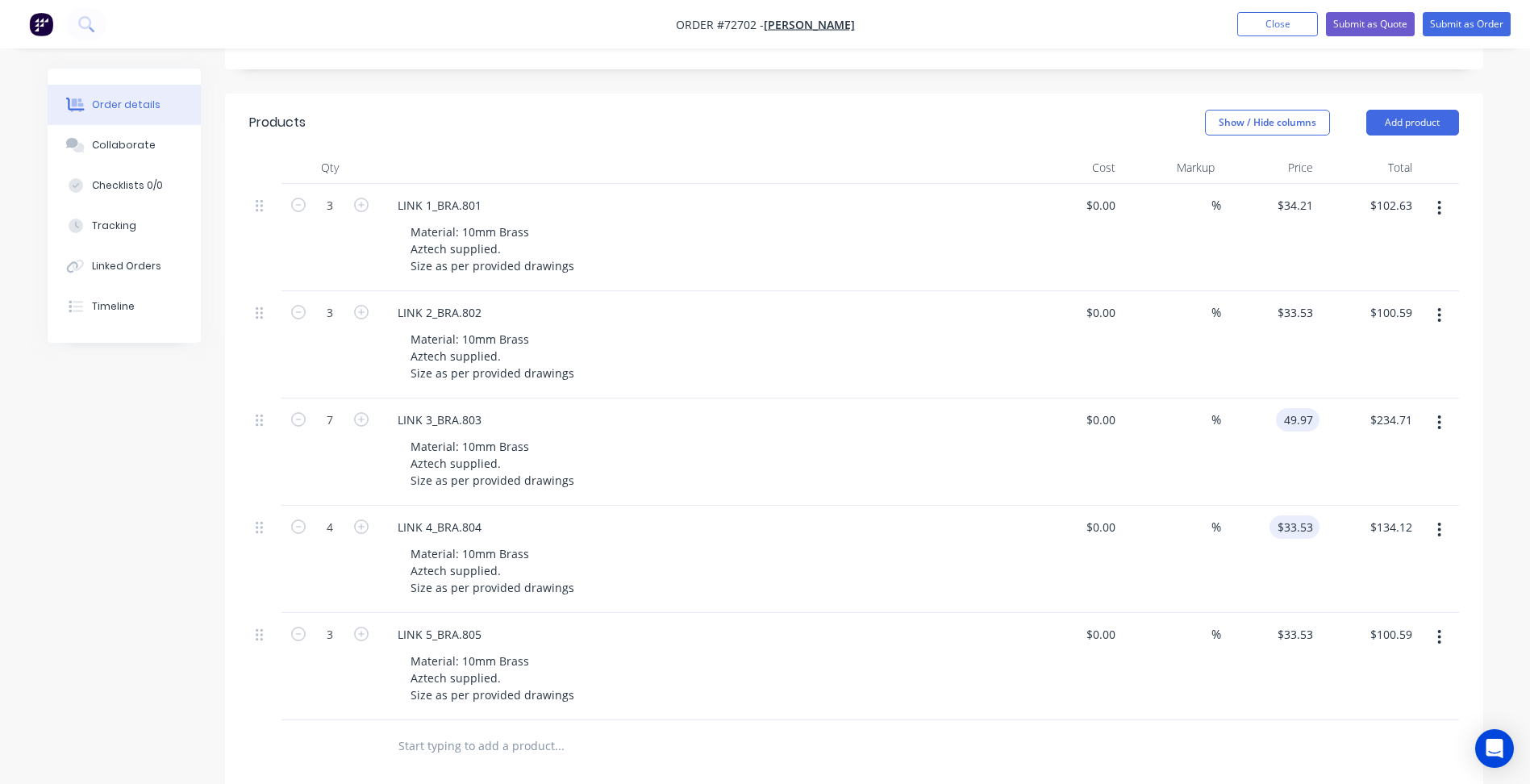
type input "$49.97"
type input "$349.79"
click at [1301, 515] on input "33.53" at bounding box center [1301, 527] width 37 height 24
type input "$49.06"
type input "$196.24"
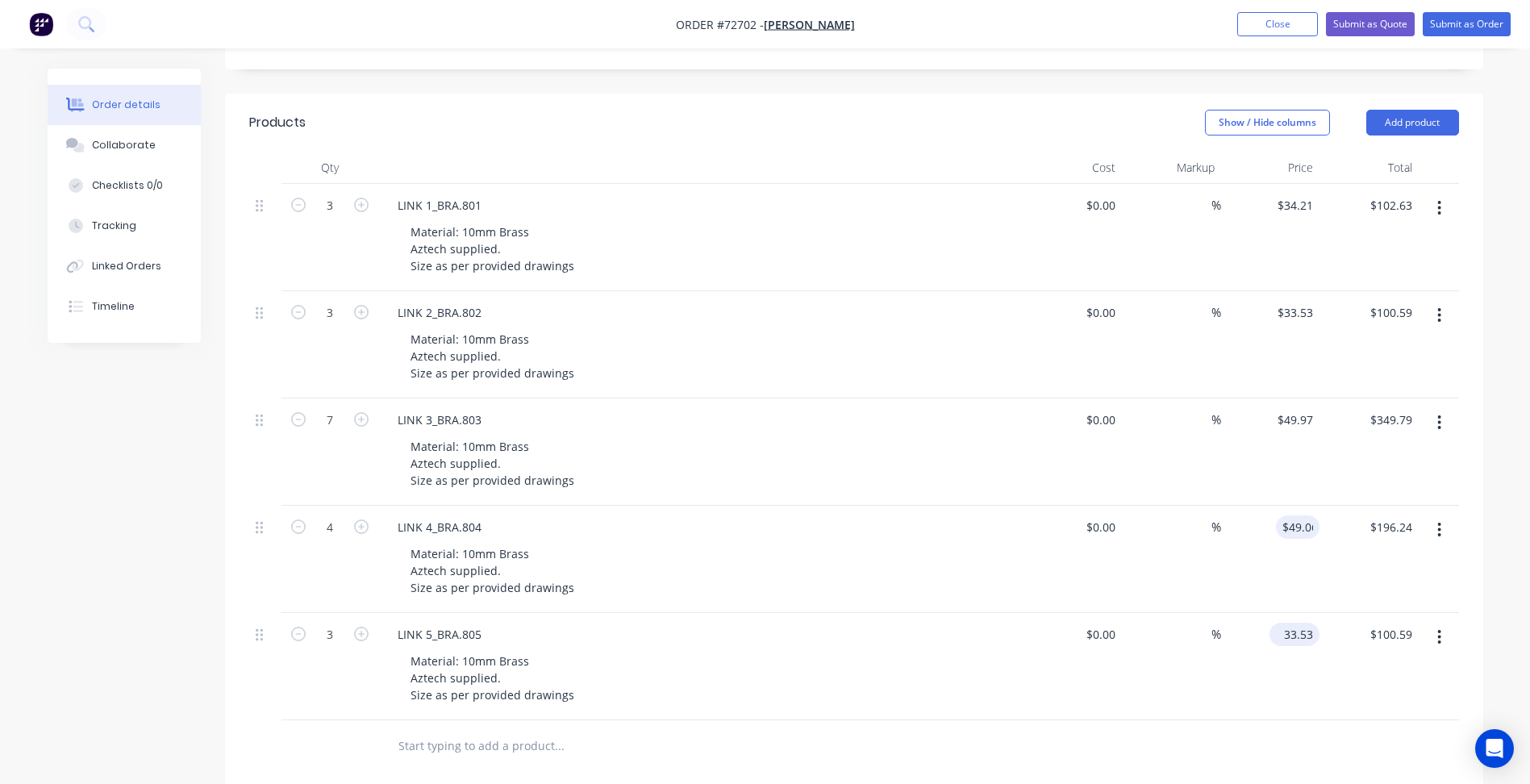
click at [1283, 622] on div "33.53 $33.53" at bounding box center [1298, 634] width 44 height 24
type input "$63.83"
type input "$191.49"
click at [1441, 629] on icon "button" at bounding box center [1439, 636] width 3 height 15
click at [1380, 700] on div "Duplicate" at bounding box center [1382, 712] width 124 height 24
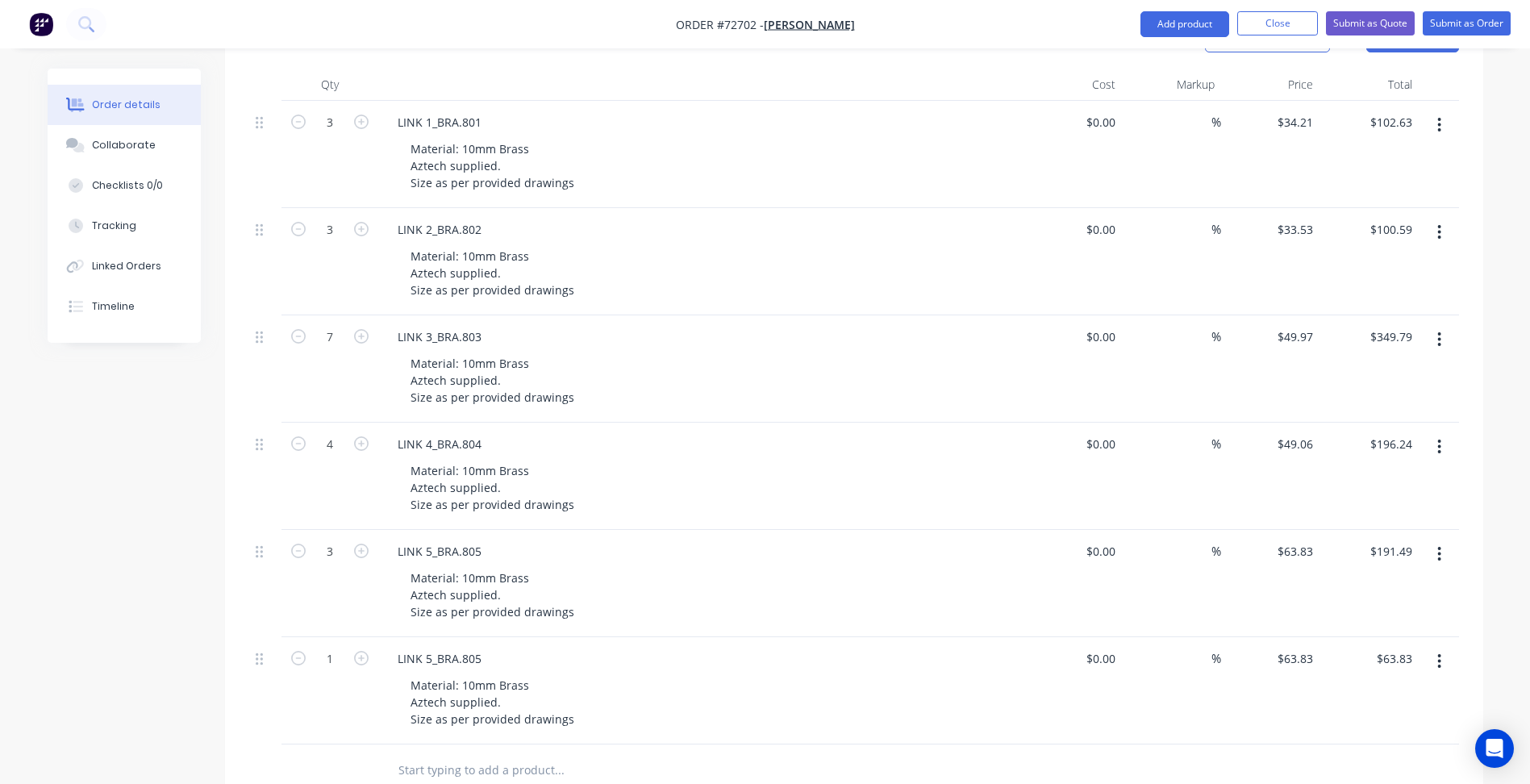
scroll to position [565, 0]
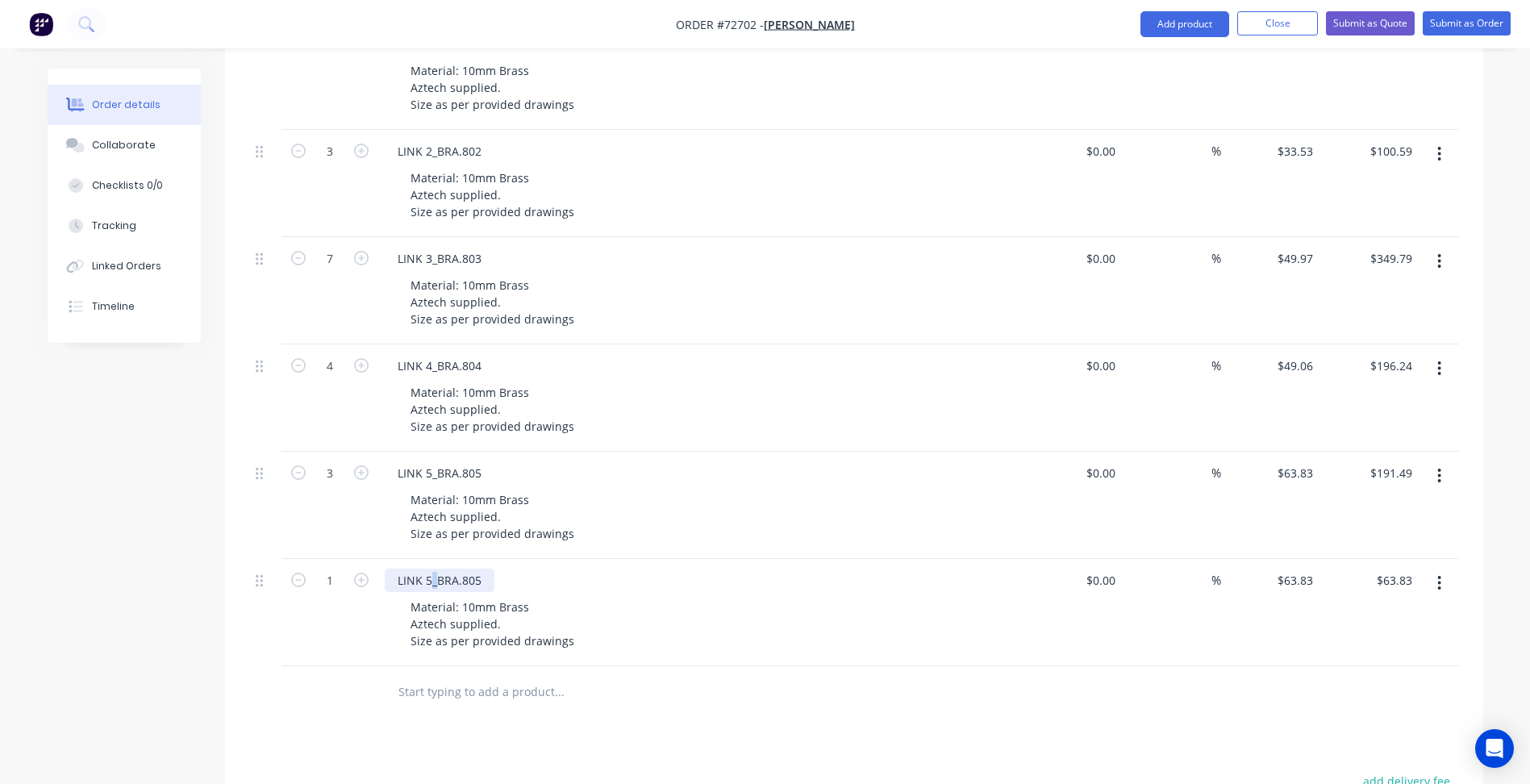
click at [433, 569] on div "LINK 5_BRA.805" at bounding box center [439, 581] width 109 height 24
click at [481, 569] on div "LINK 6_BRA.805" at bounding box center [439, 581] width 109 height 24
click at [346, 57] on input "1" at bounding box center [330, 44] width 42 height 24
type input "2"
type input "63.83"
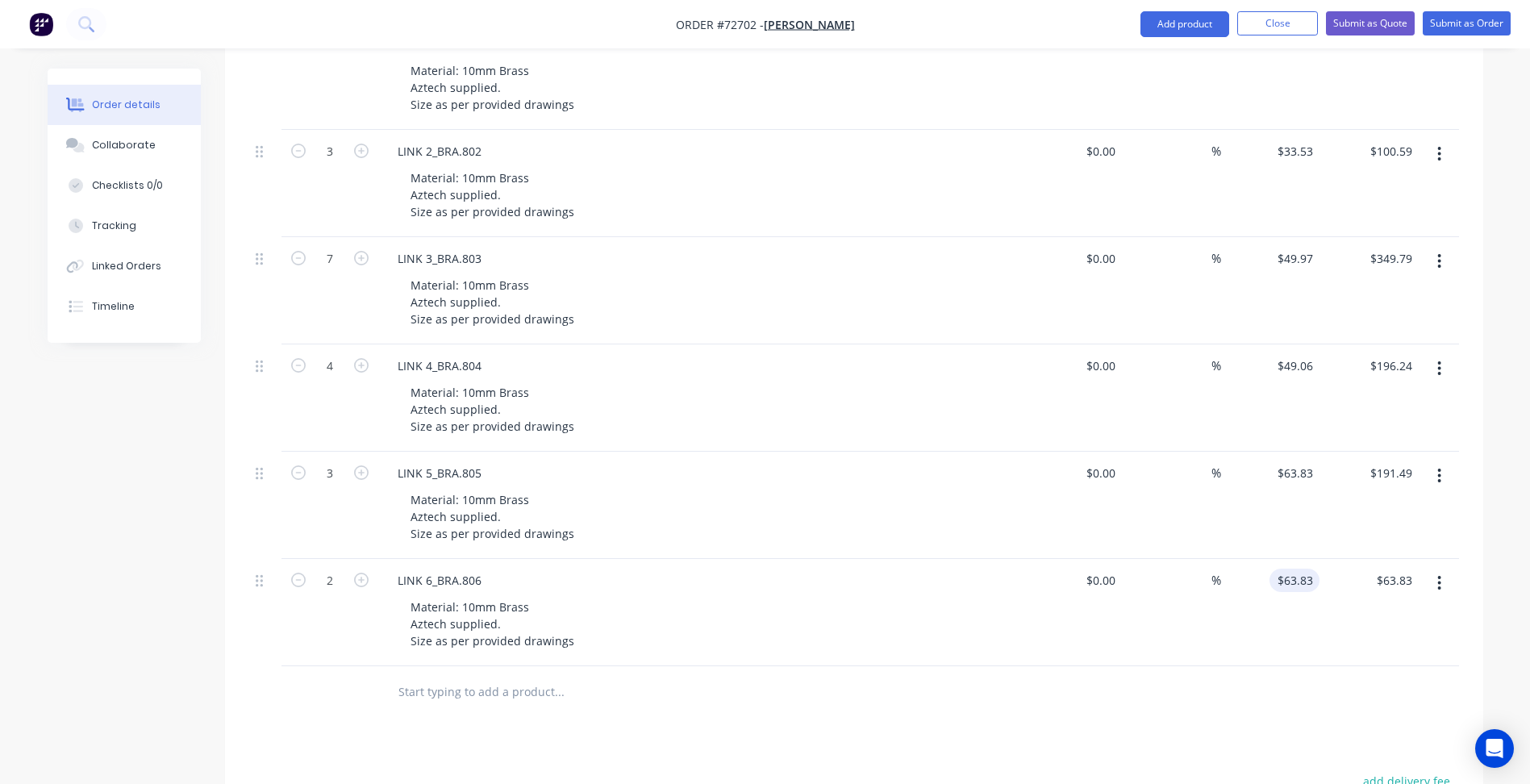
type input "$127.66"
click at [1310, 569] on input "63.83" at bounding box center [1301, 581] width 37 height 24
type input "$63.77"
type input "$127.54"
click at [1449, 569] on button "button" at bounding box center [1439, 583] width 38 height 29
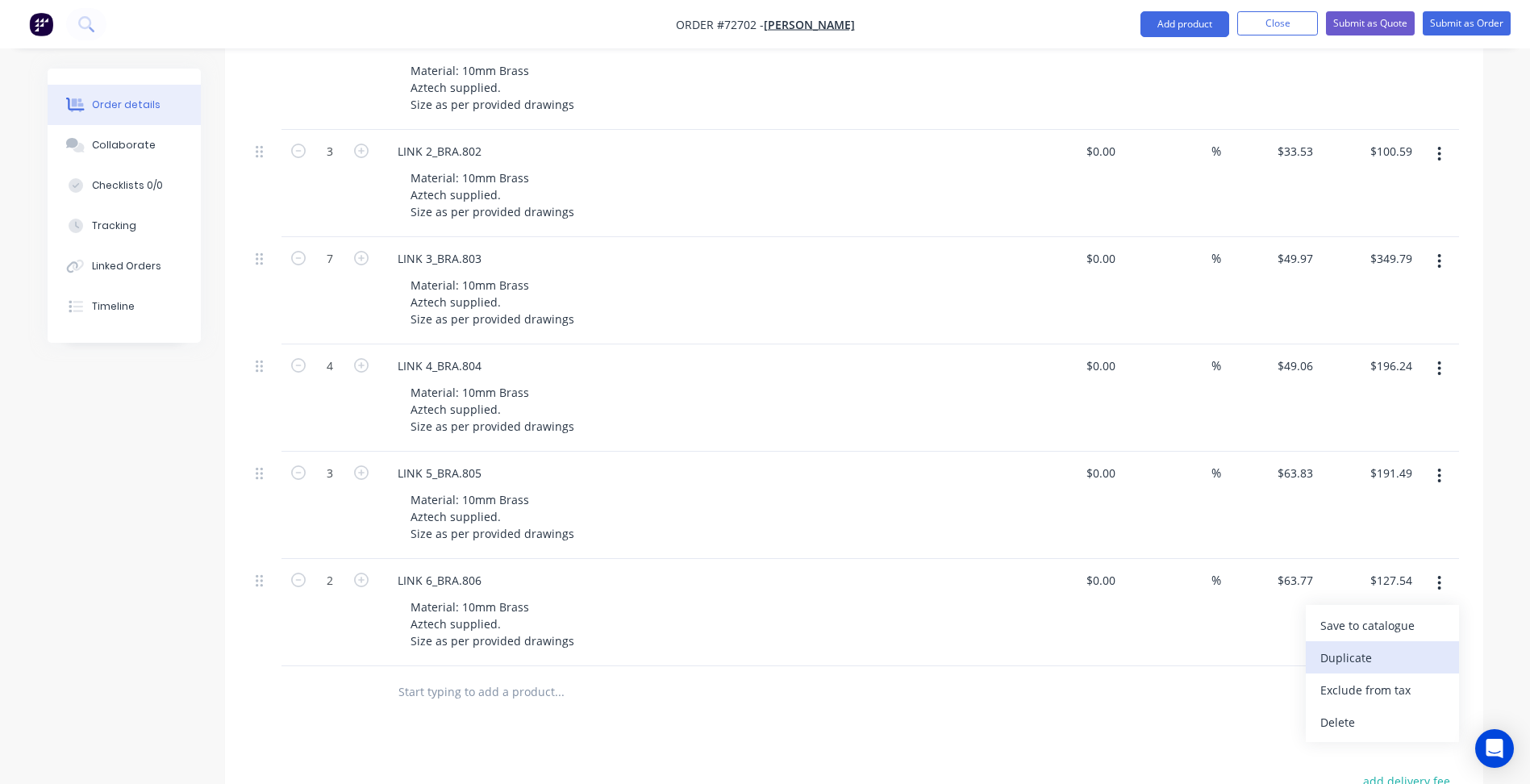
click at [1381, 646] on div "Duplicate" at bounding box center [1382, 658] width 124 height 24
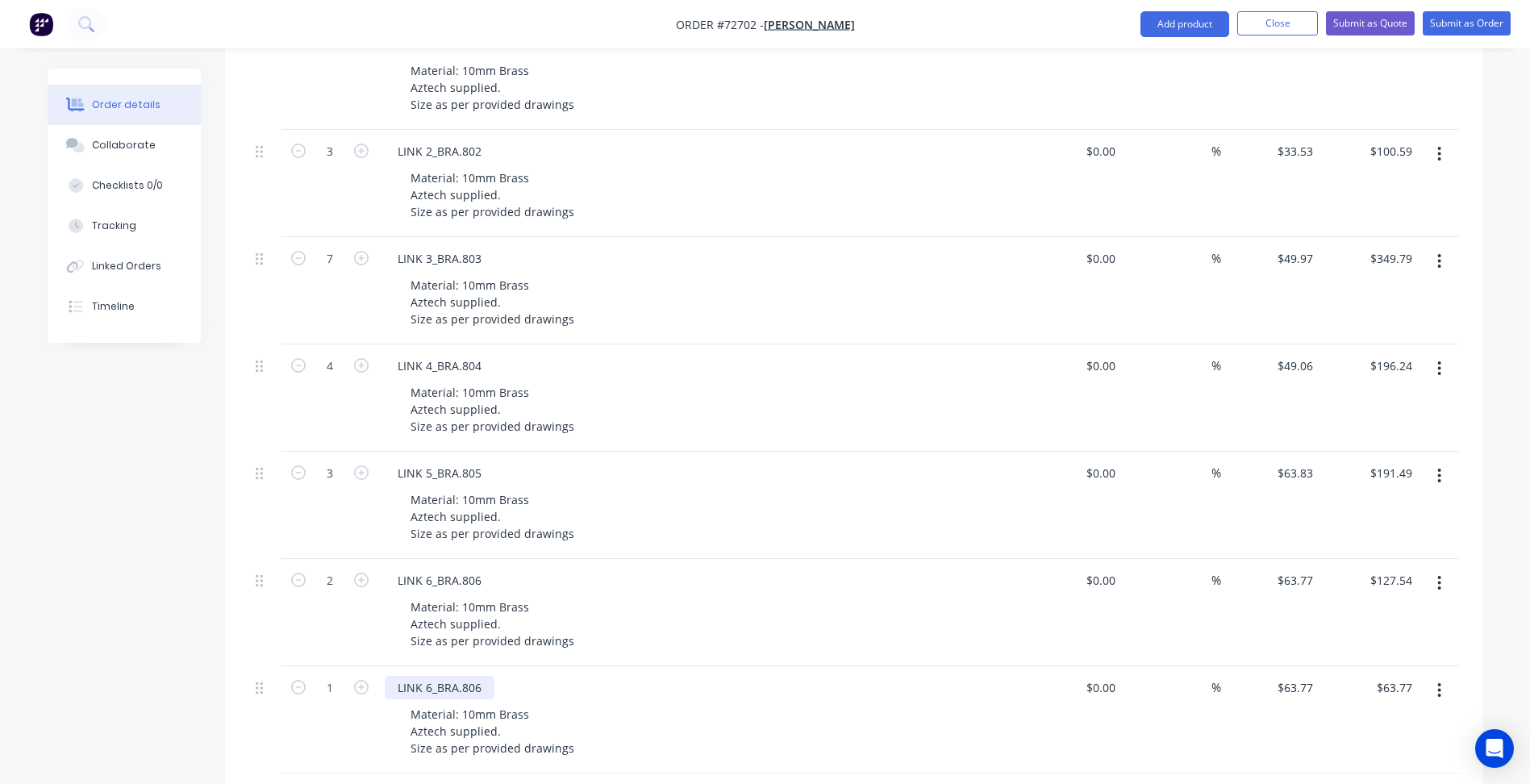
click at [431, 676] on div "LINK 6_BRA.806" at bounding box center [439, 688] width 109 height 24
click at [479, 676] on div "LINK 7_BRA.806" at bounding box center [439, 688] width 109 height 24
click at [338, 57] on input "1" at bounding box center [330, 44] width 42 height 24
click at [1300, 676] on input "63.77" at bounding box center [1301, 688] width 37 height 24
type input "$84.71"
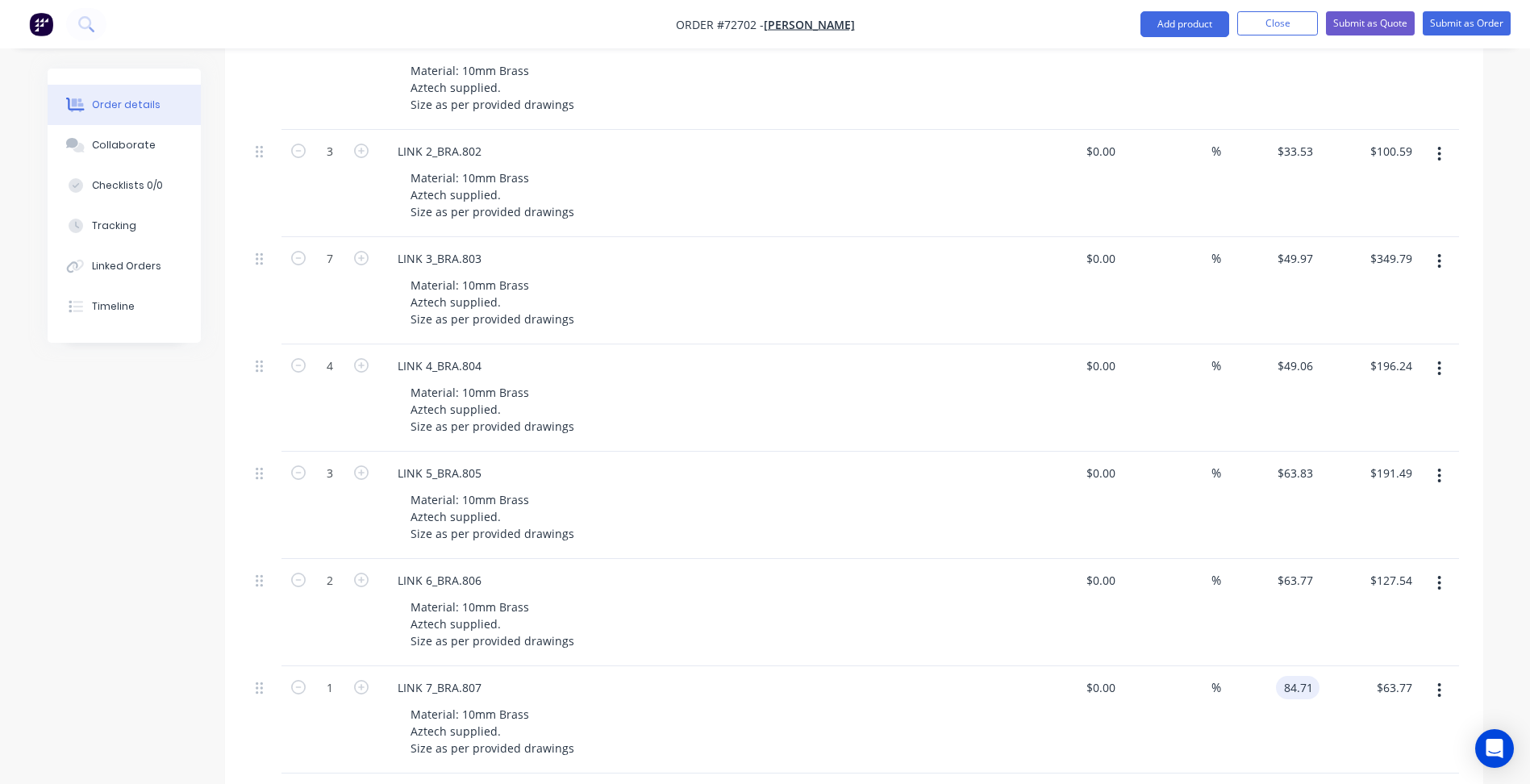
type input "$84.71"
click at [1450, 676] on button "button" at bounding box center [1439, 690] width 38 height 29
click at [1375, 753] on div "Duplicate" at bounding box center [1382, 765] width 124 height 24
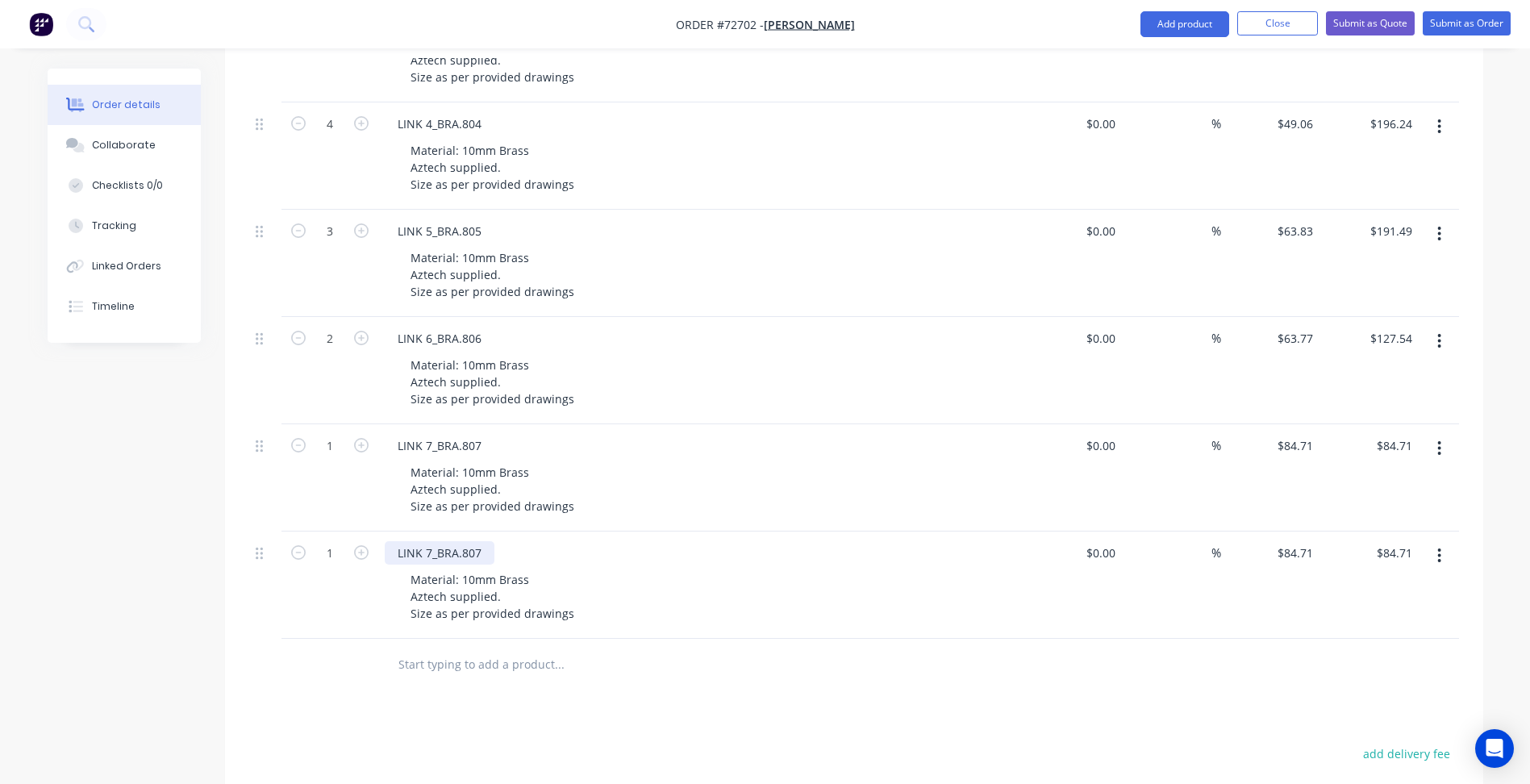
click at [435, 541] on div "LINK 7_BRA.807" at bounding box center [439, 553] width 109 height 24
click at [432, 541] on div "LINK 7_BRA.807" at bounding box center [439, 553] width 109 height 24
click at [462, 541] on div "LINK 8_BRA.807" at bounding box center [439, 553] width 109 height 24
click at [477, 541] on div "LINK 8_BRA.807" at bounding box center [439, 553] width 109 height 24
click at [481, 541] on div "LINK 8_BRA.807" at bounding box center [439, 553] width 109 height 24
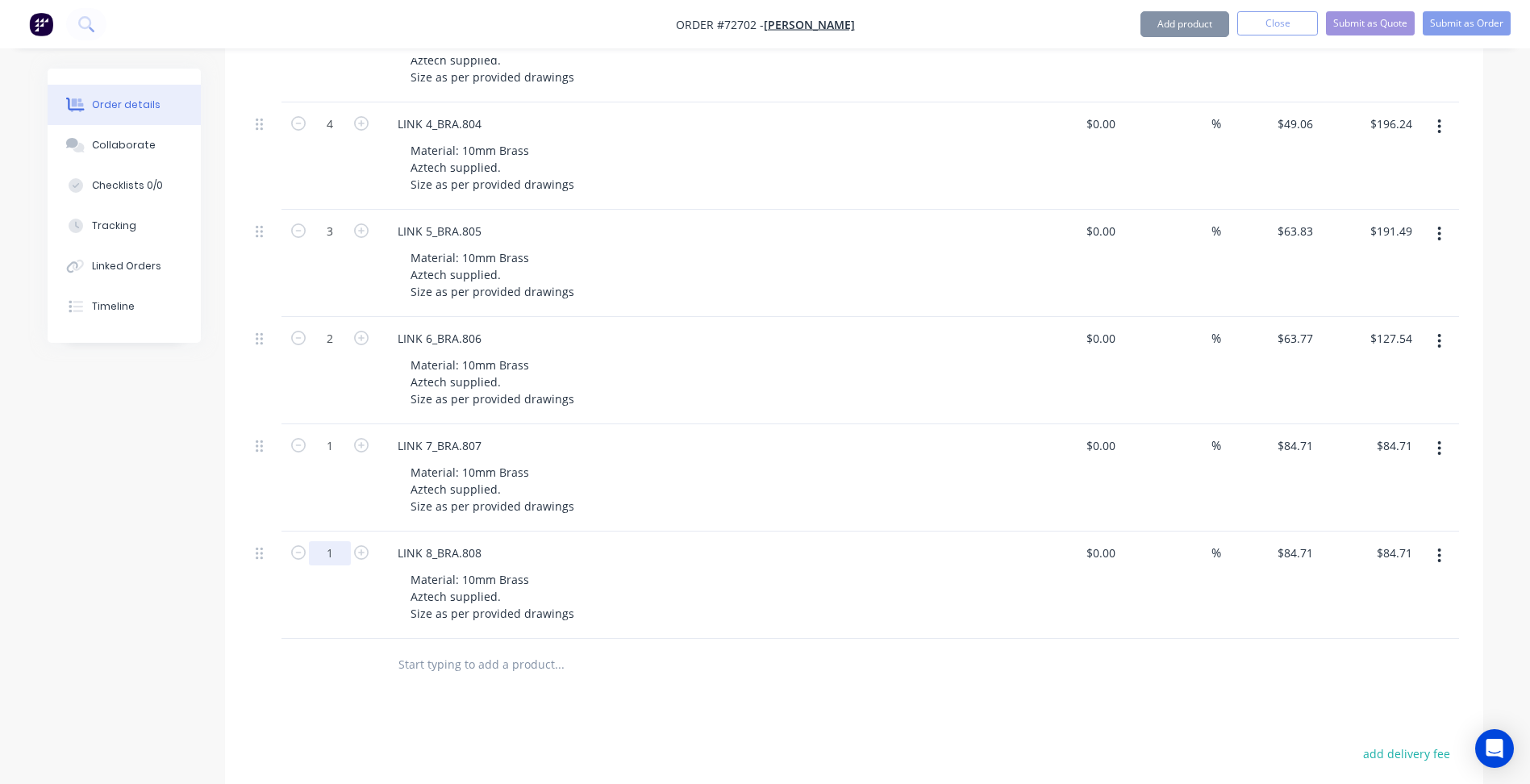
type input "4"
type input "84.71"
type input "$338.84"
click at [1296, 541] on input "84.71" at bounding box center [1298, 553] width 44 height 24
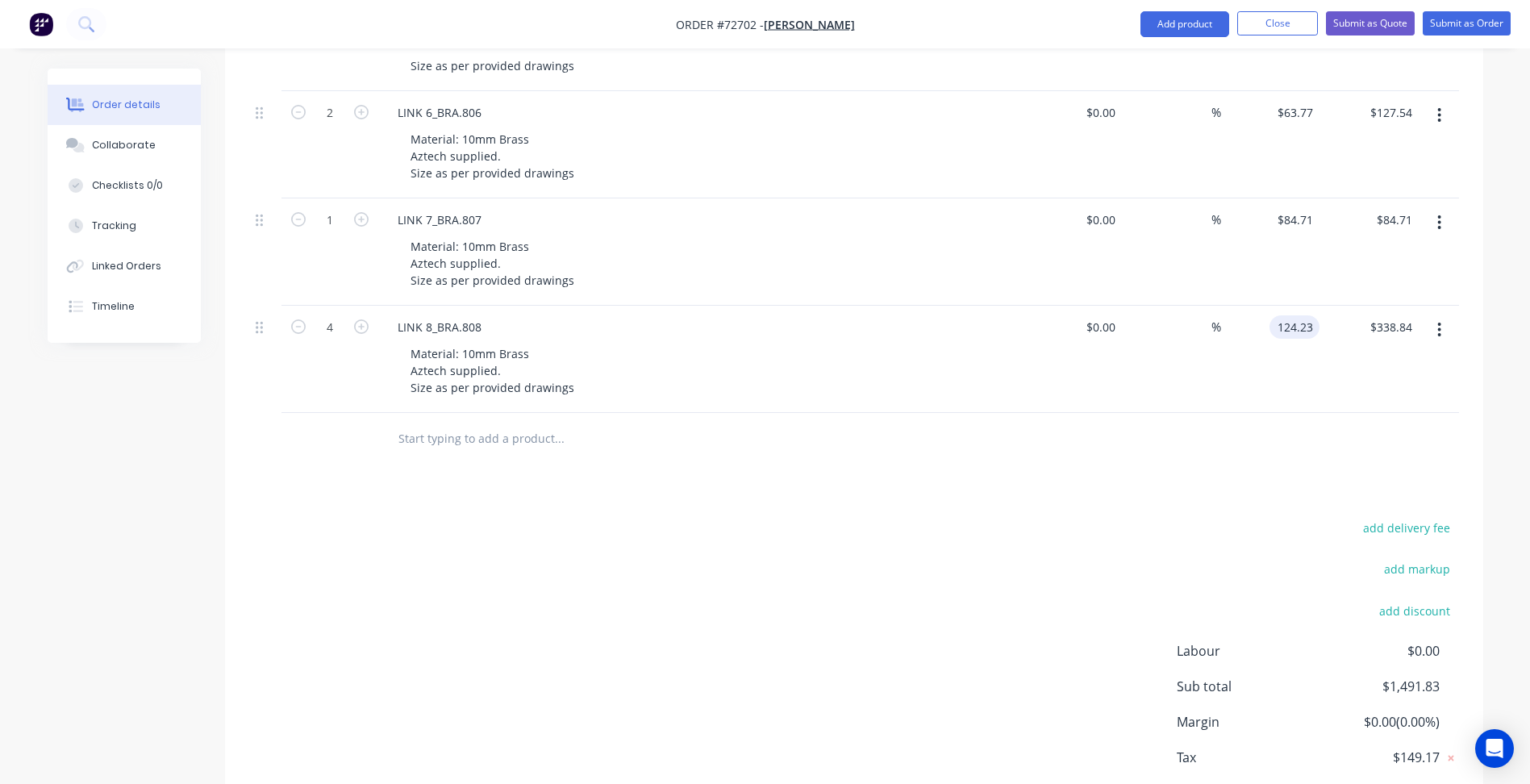
scroll to position [1062, 0]
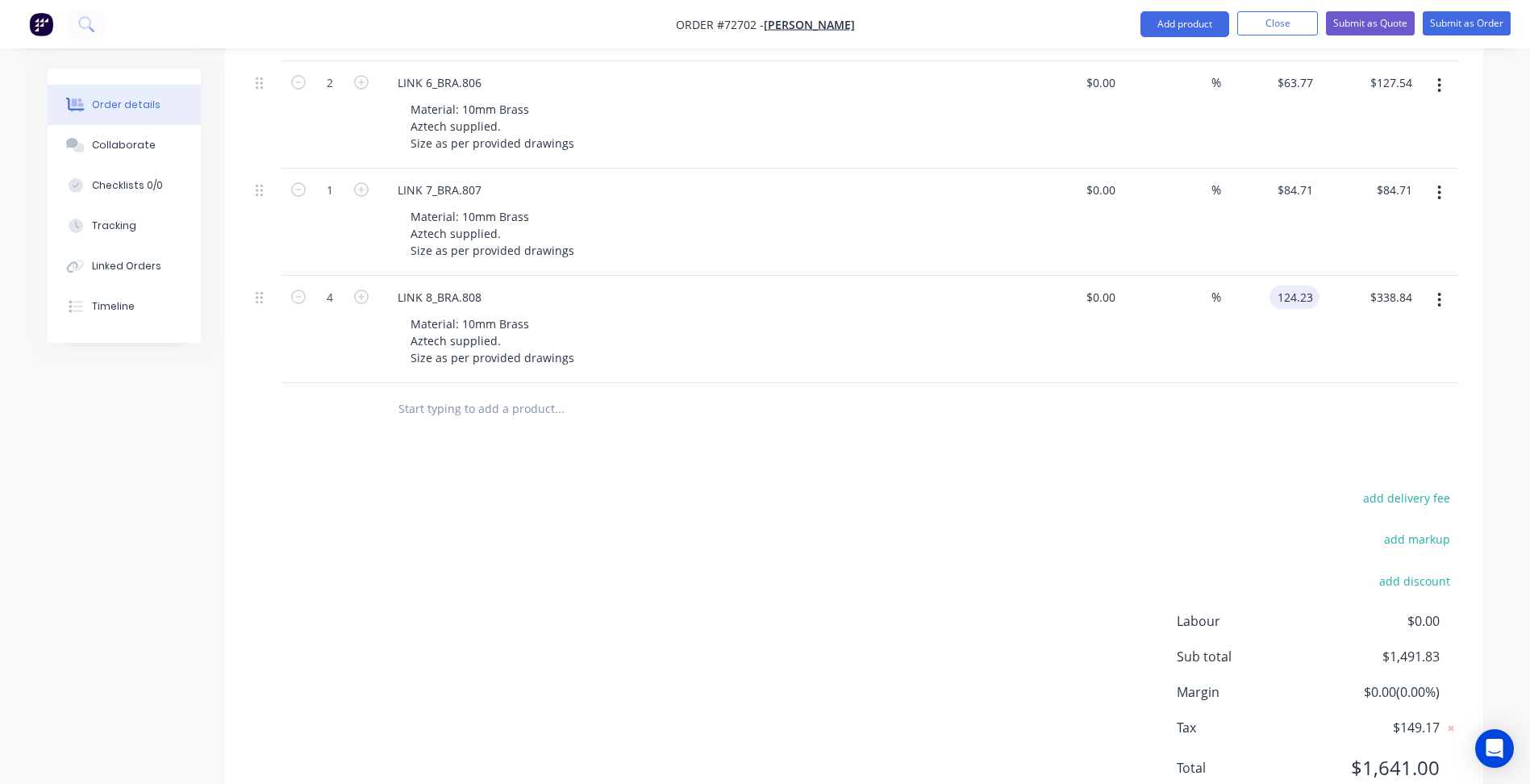
type input "$124.23"
type input "$496.92"
click at [971, 522] on div "add delivery fee add markup add discount Labour $0.00 Sub total $1,491.83 Margi…" at bounding box center [854, 643] width 1209 height 312
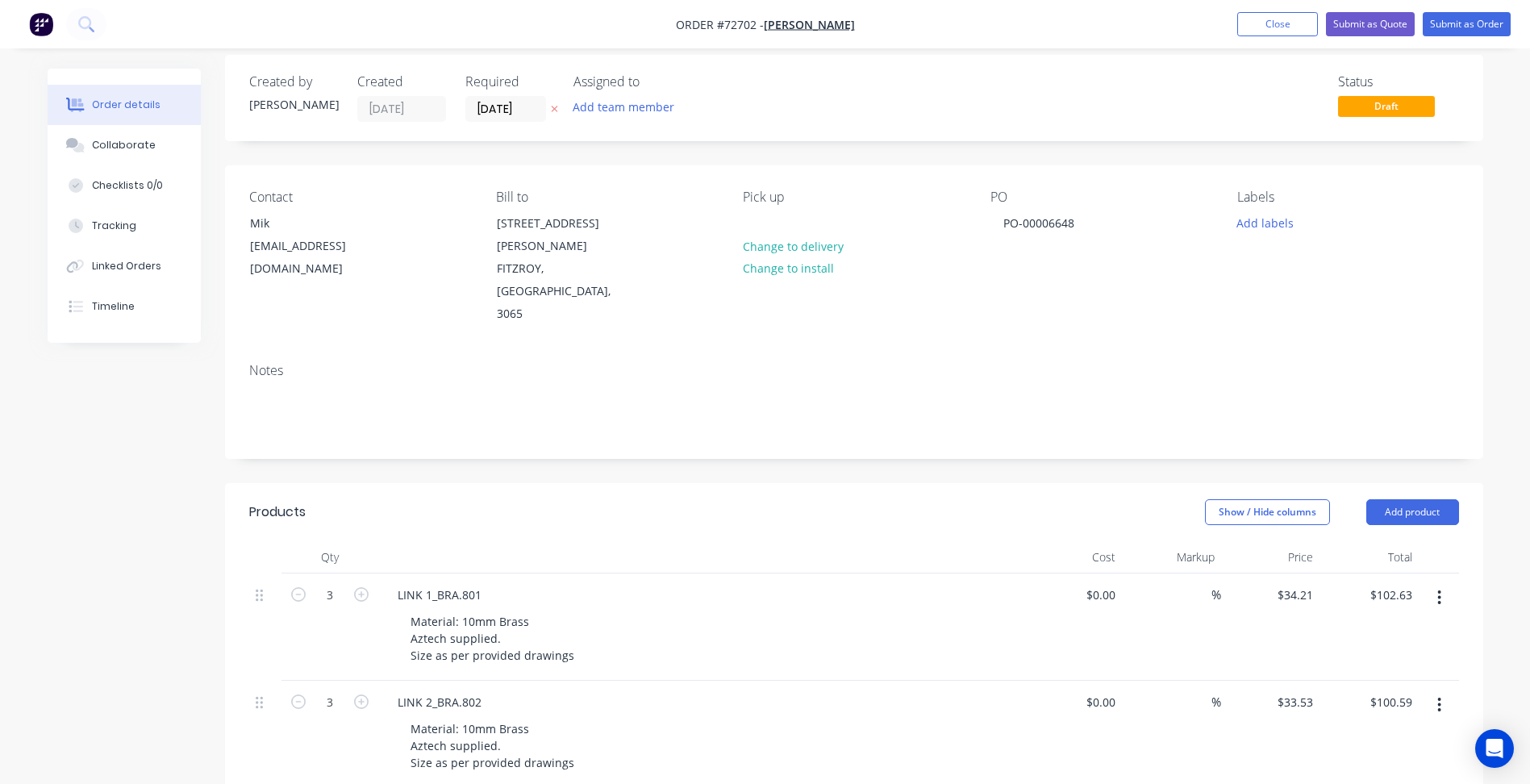
scroll to position [0, 0]
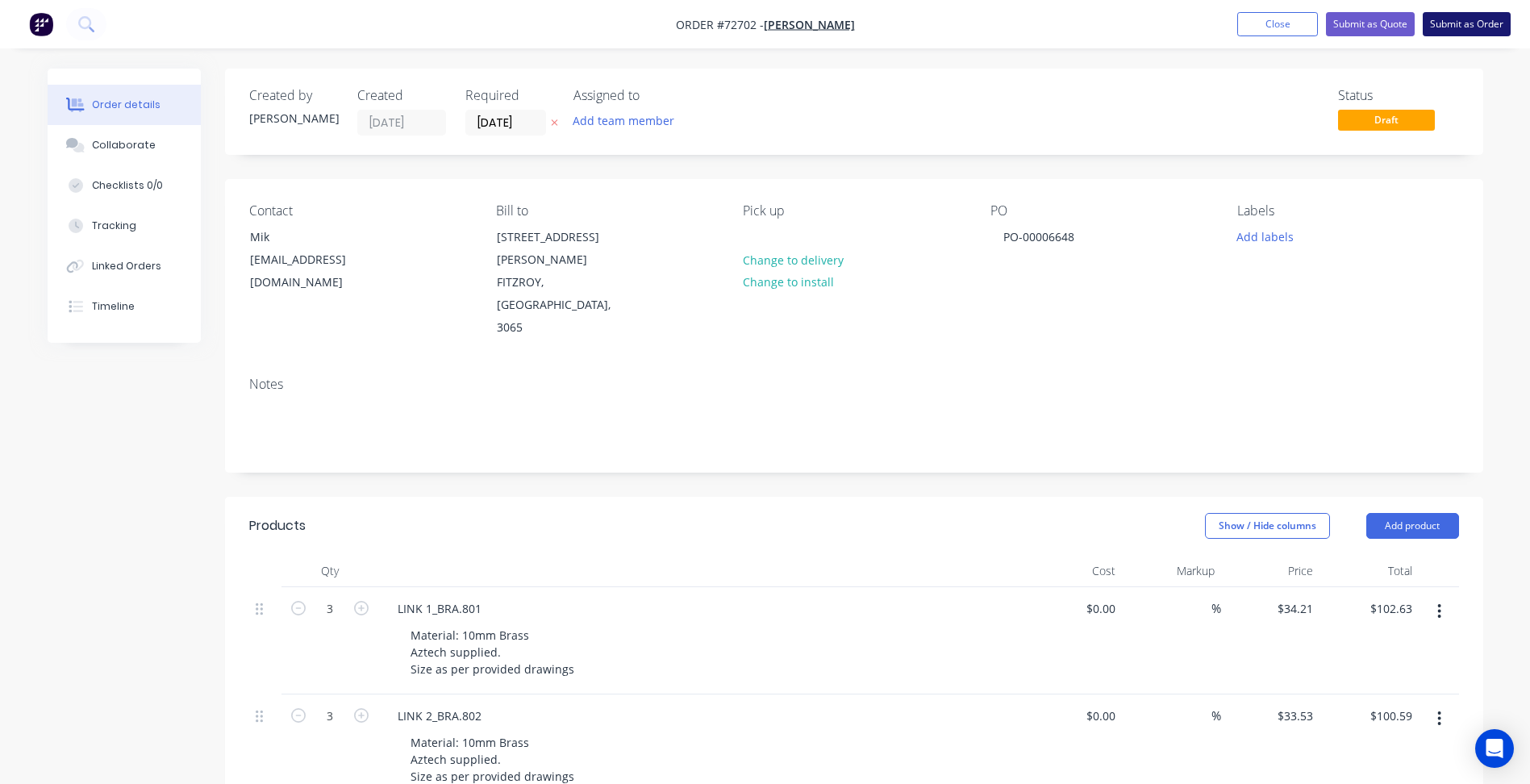
click at [1475, 26] on button "Submit as Order" at bounding box center [1466, 24] width 88 height 24
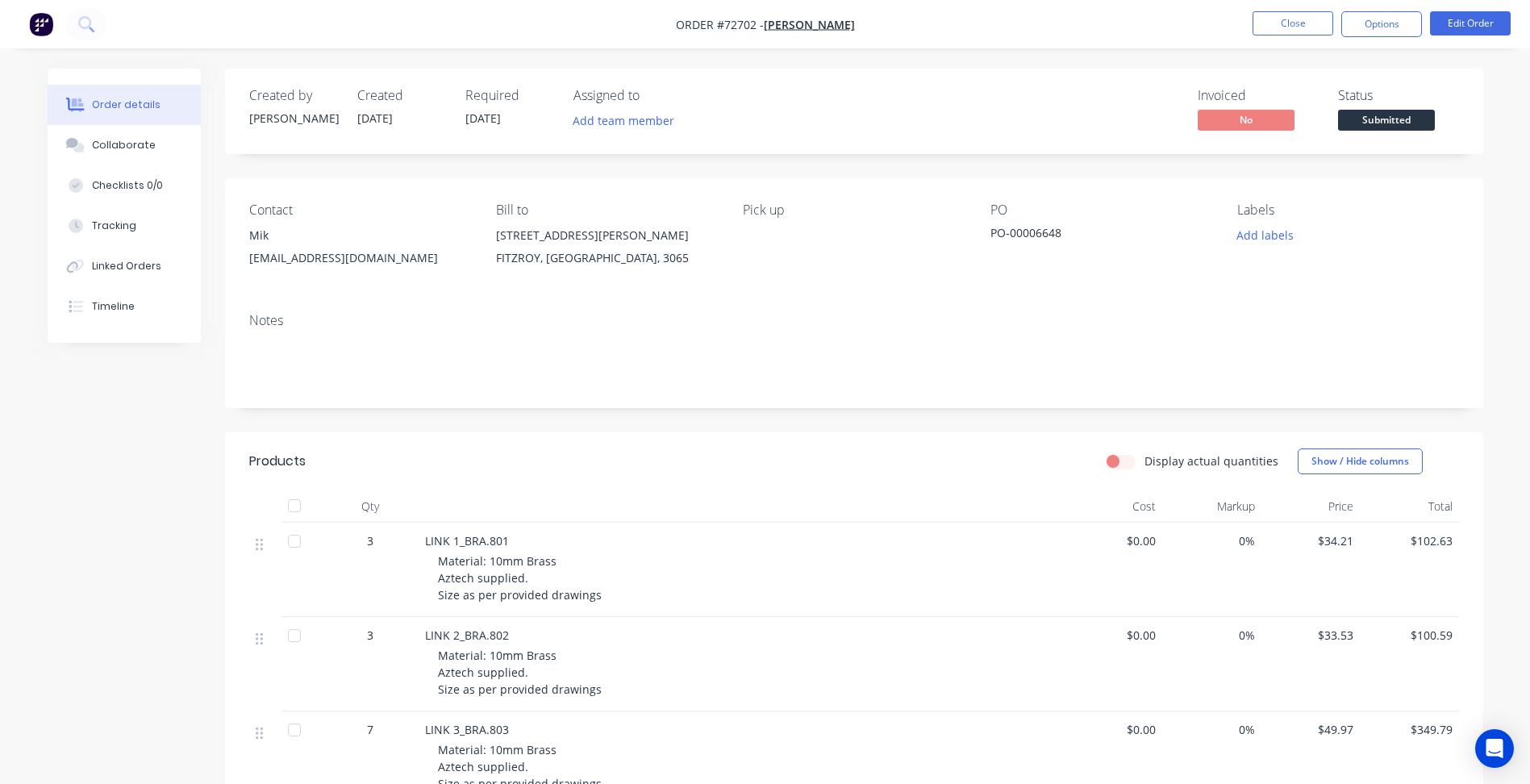
click at [1381, 116] on span "Submitted" at bounding box center [1386, 119] width 96 height 20
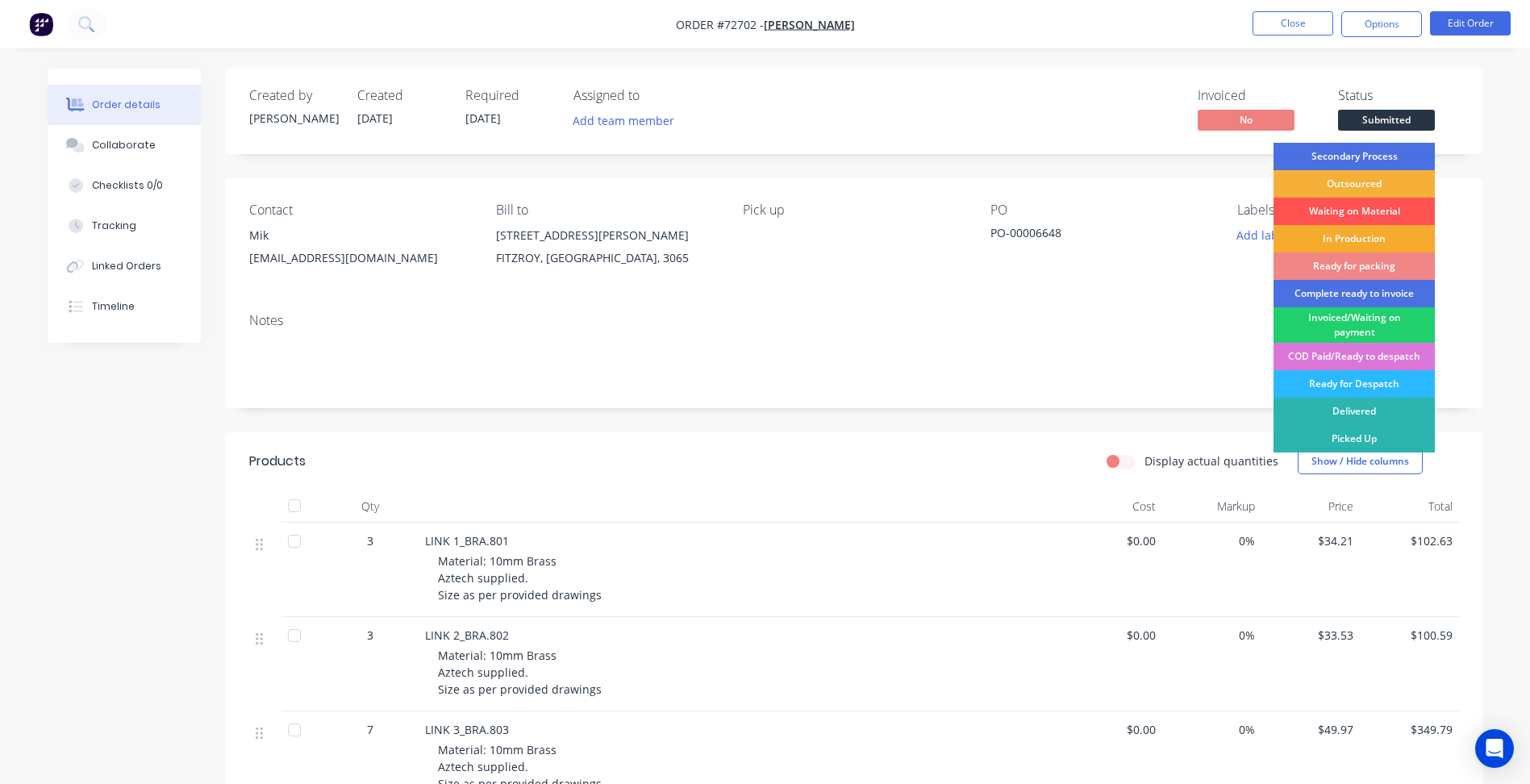
click at [1357, 244] on div "In Production" at bounding box center [1354, 239] width 161 height 28
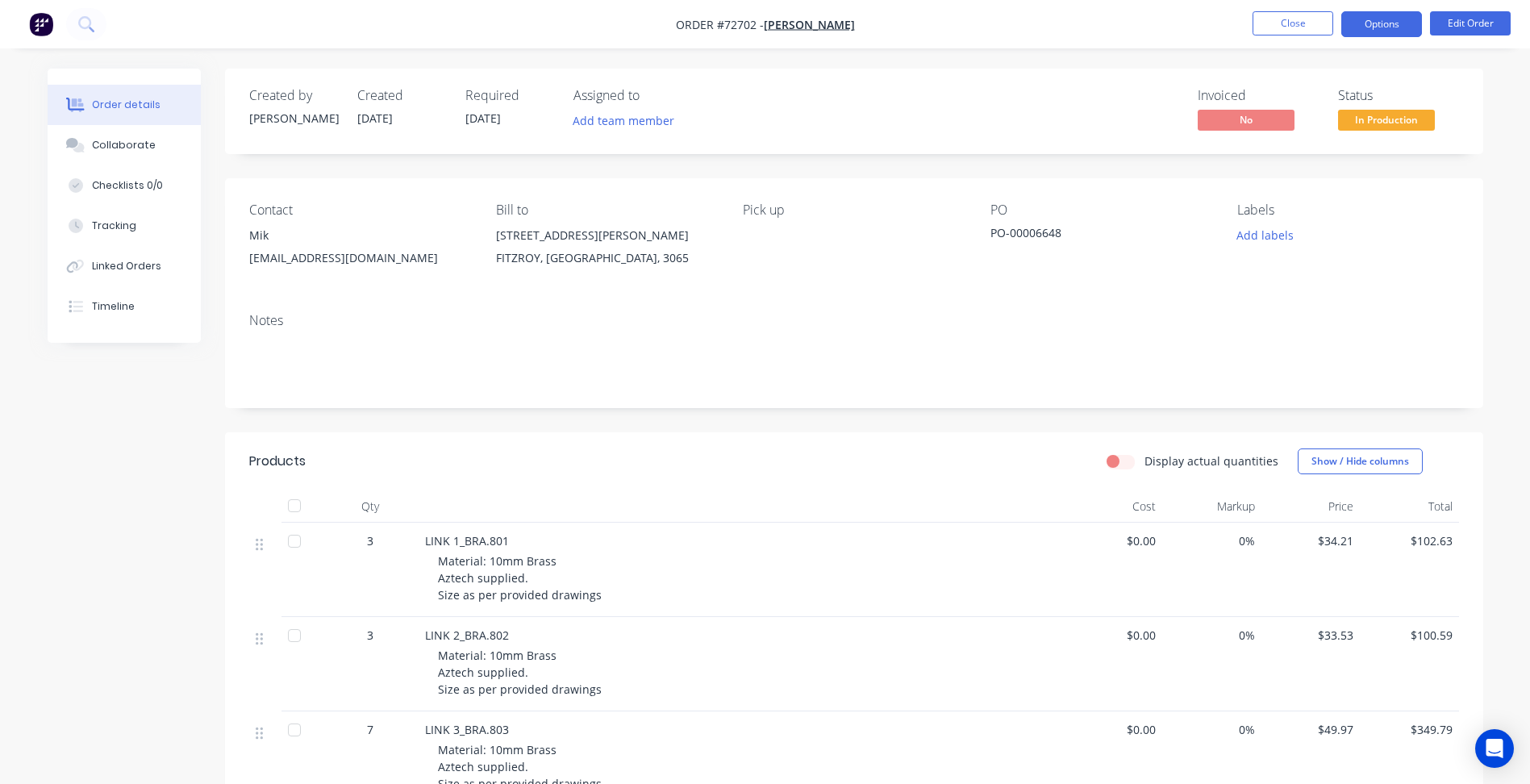
click at [1386, 15] on button "Options" at bounding box center [1381, 24] width 80 height 26
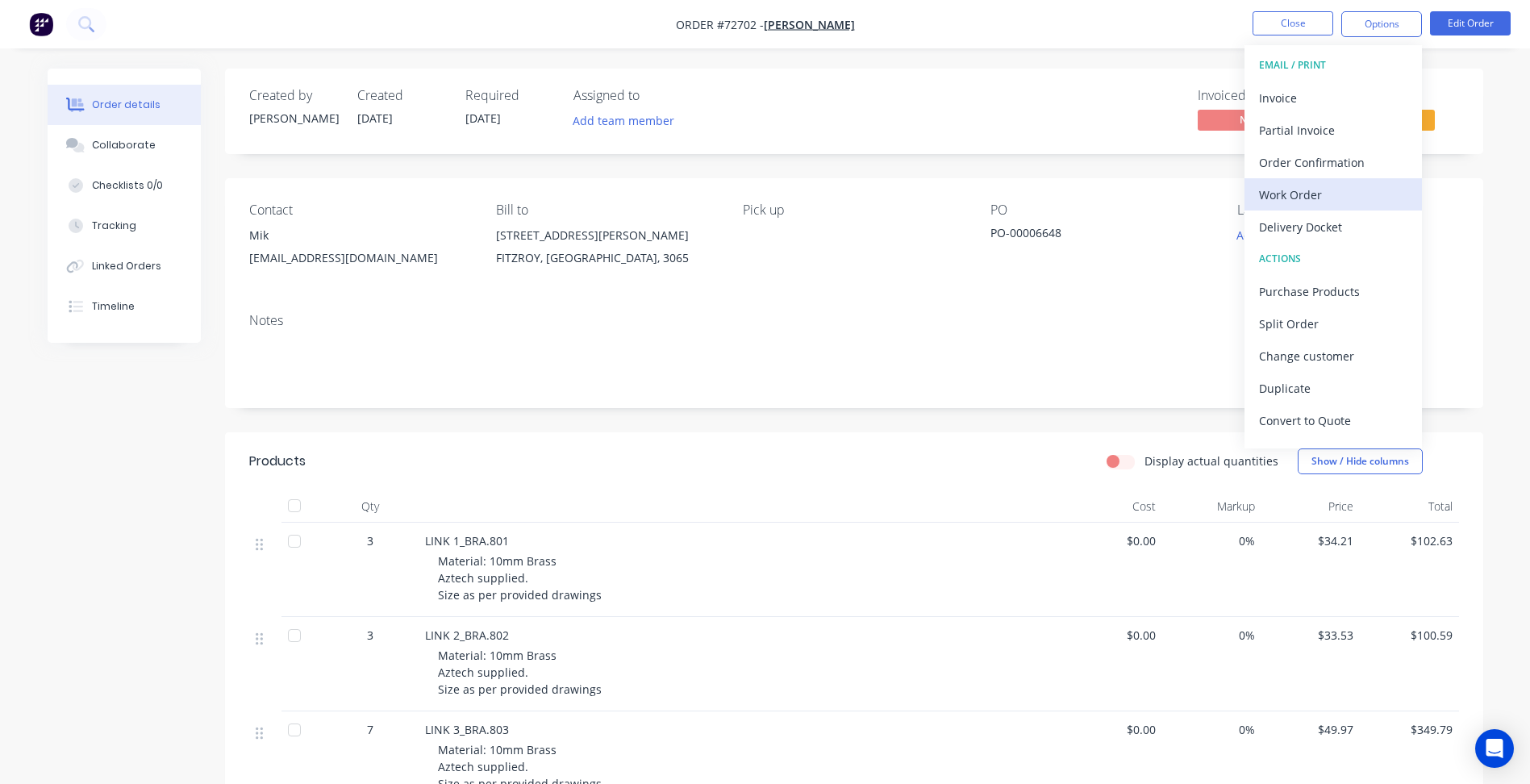
click at [1318, 188] on div "Work Order" at bounding box center [1332, 195] width 148 height 24
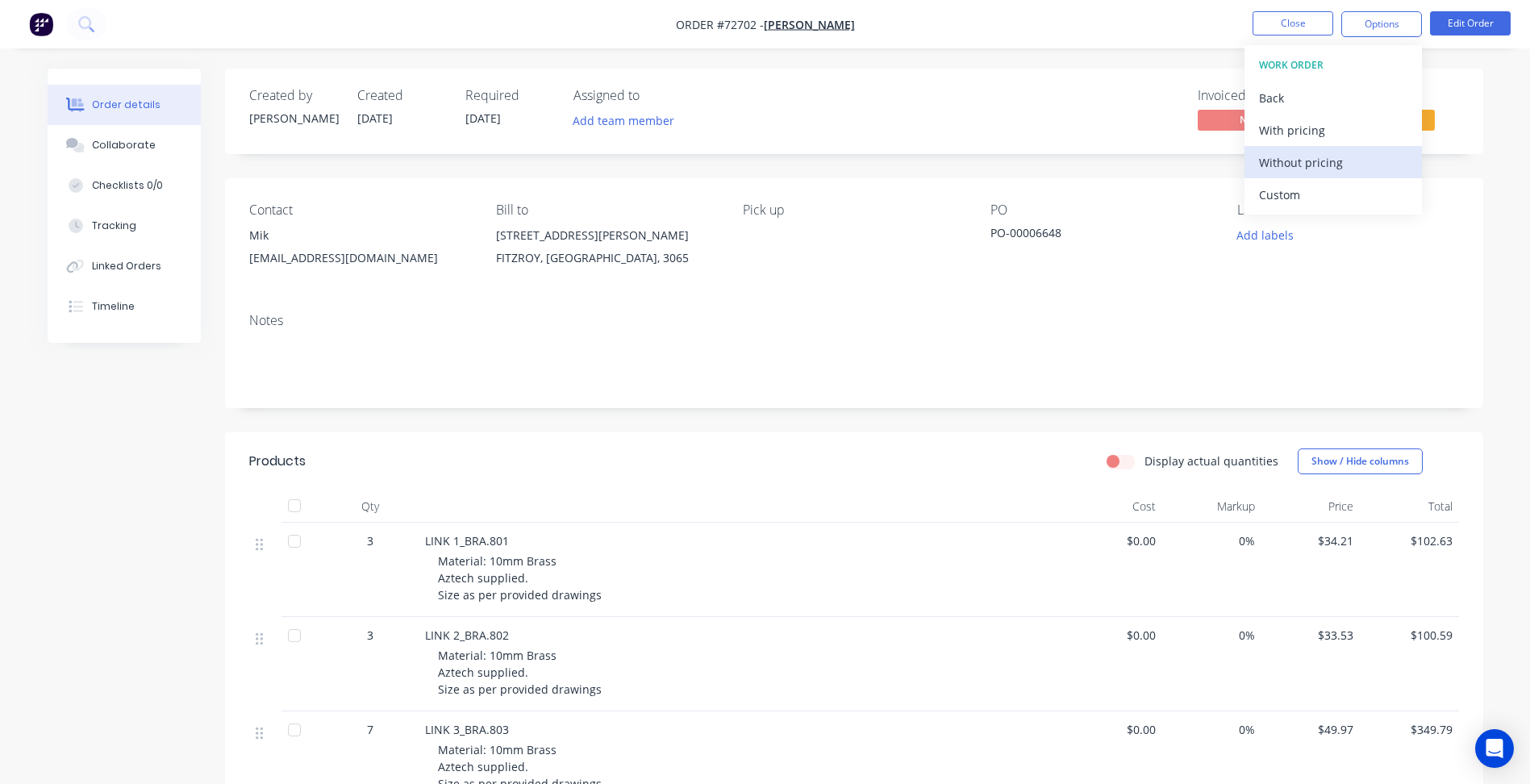
click at [1303, 166] on div "Without pricing" at bounding box center [1332, 163] width 148 height 24
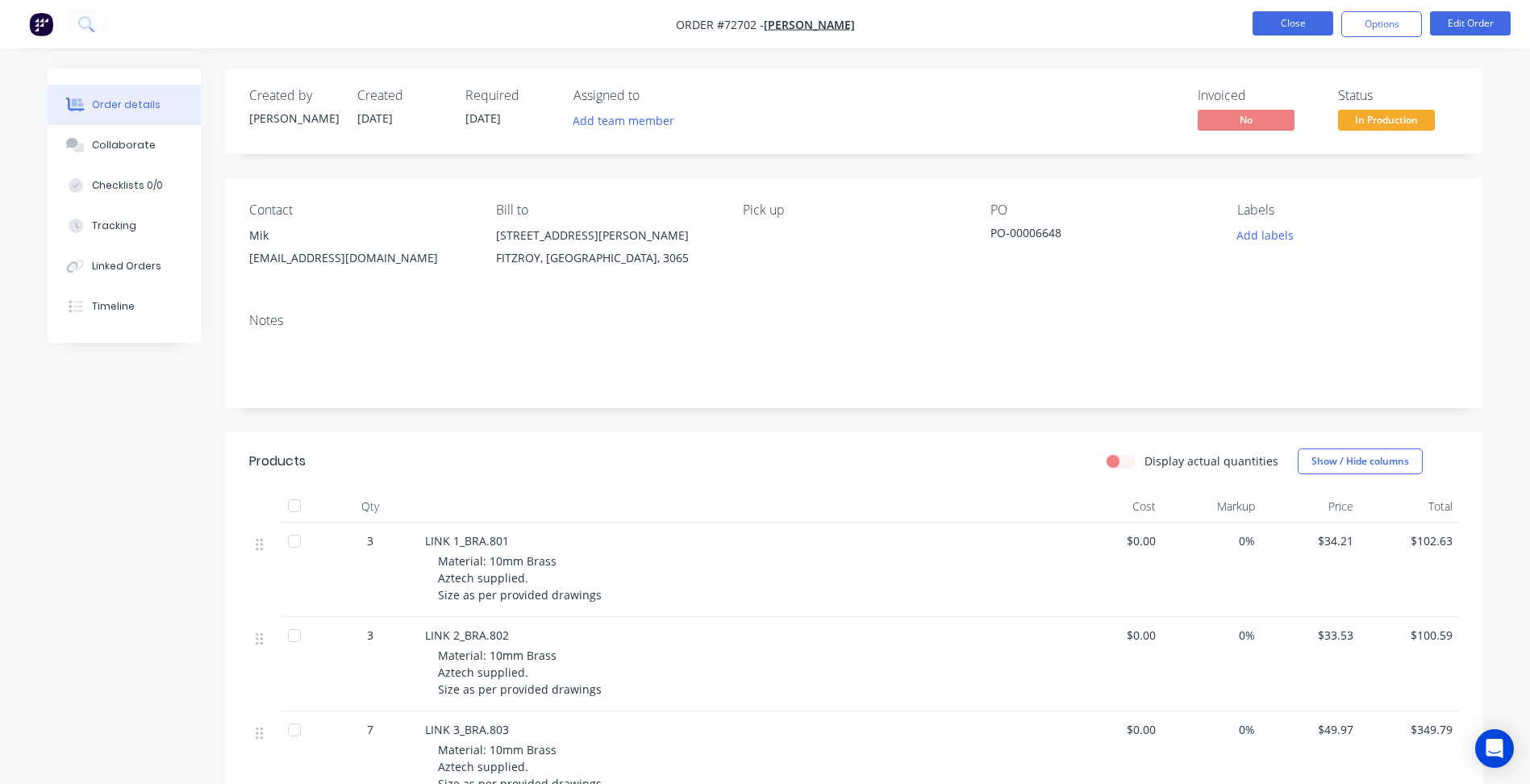
click at [1300, 27] on button "Close" at bounding box center [1292, 23] width 80 height 24
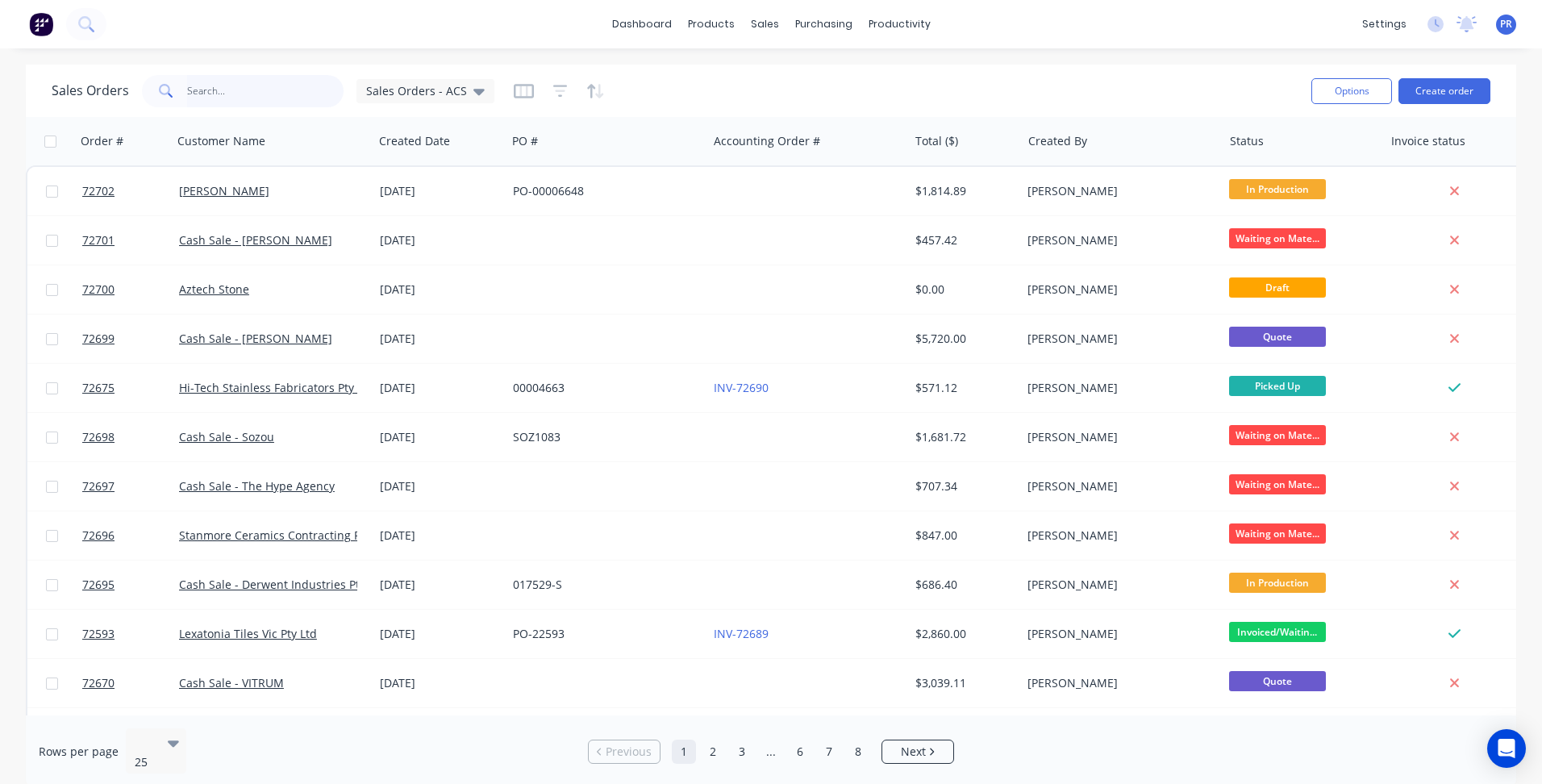
click at [239, 100] on input "text" at bounding box center [265, 91] width 157 height 32
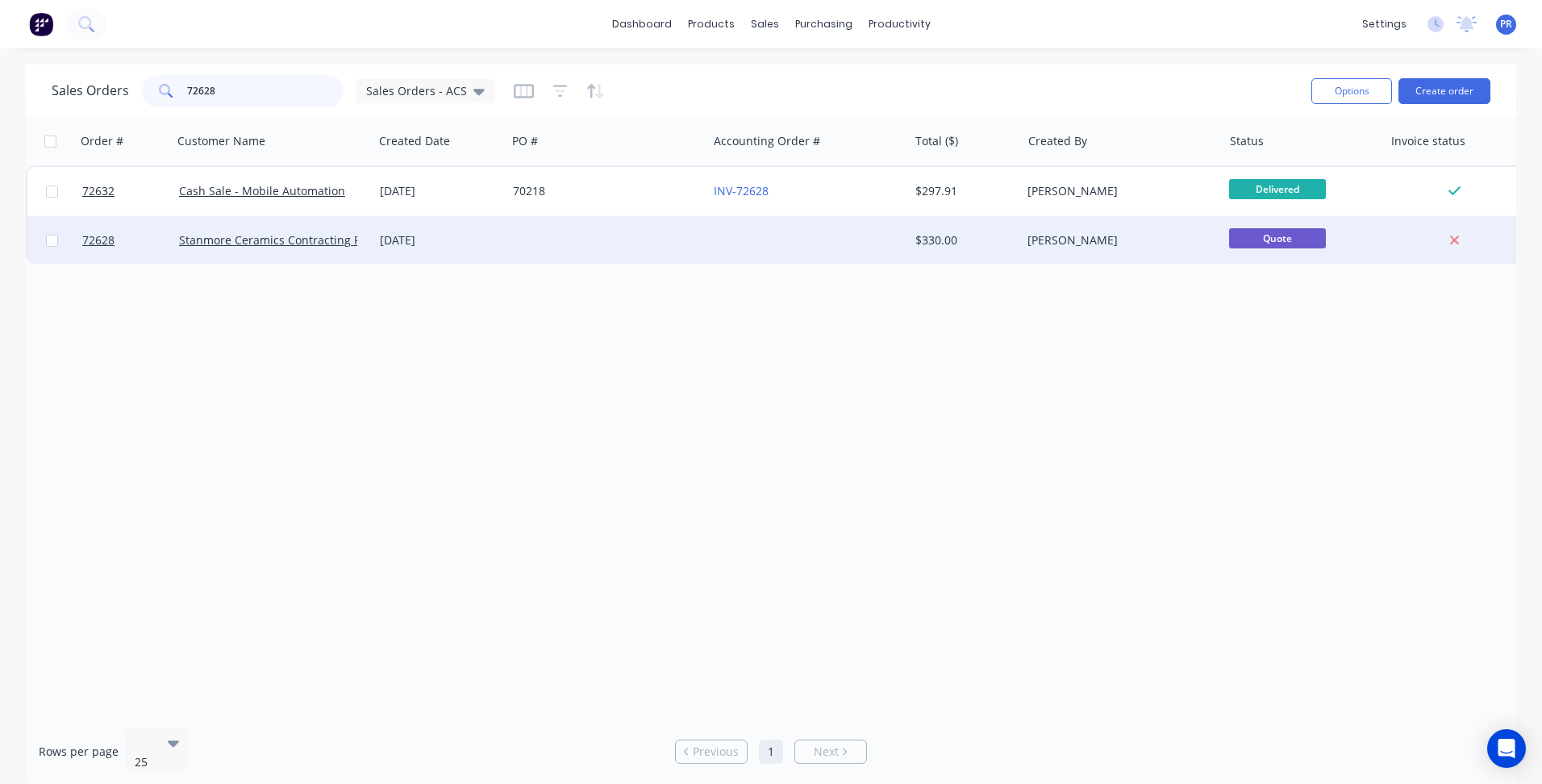
type input "72628"
click at [1164, 232] on div "[PERSON_NAME]" at bounding box center [1117, 240] width 179 height 16
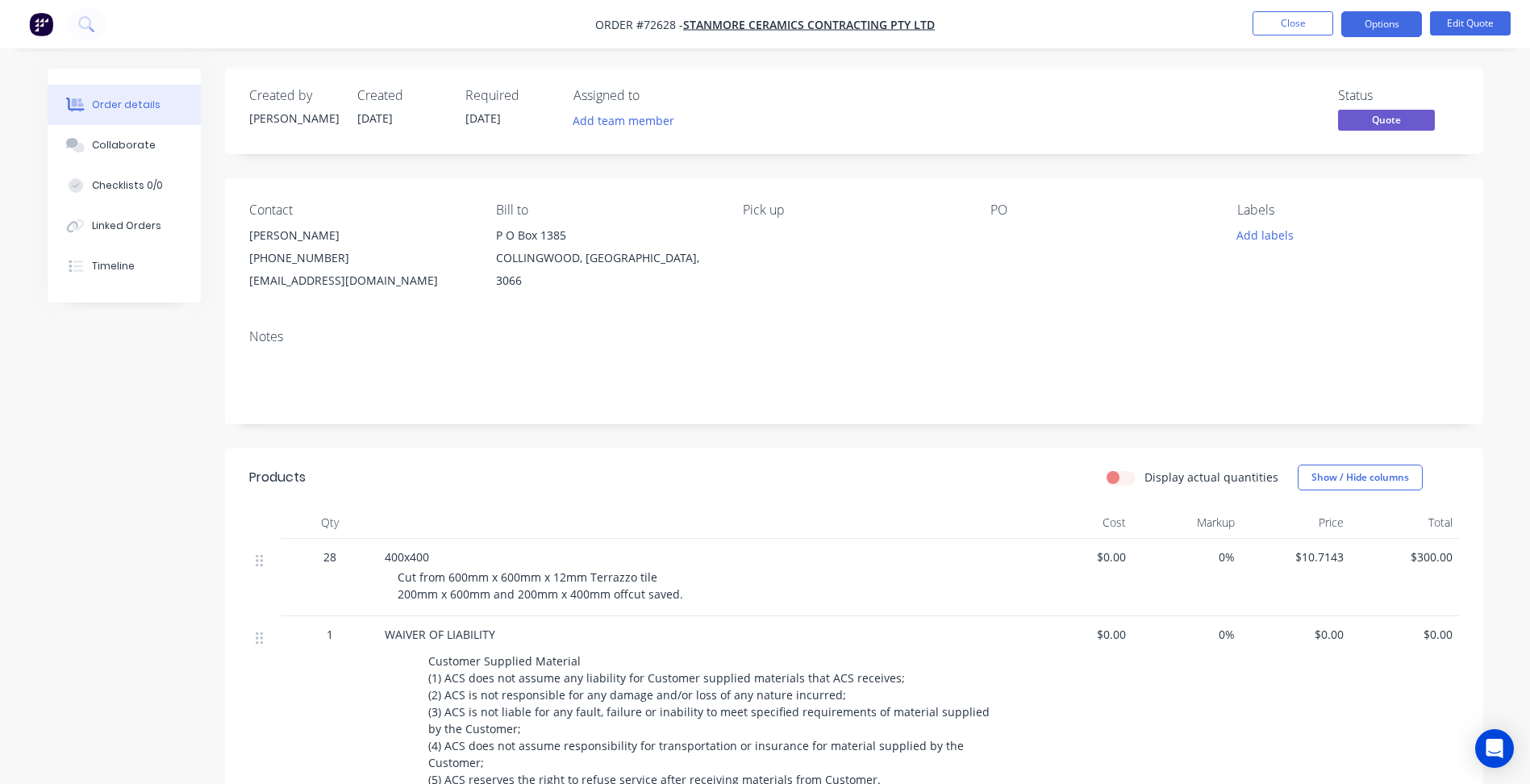
click at [1396, 118] on span "Quote" at bounding box center [1386, 119] width 96 height 20
click at [1387, 27] on button "Options" at bounding box center [1381, 24] width 80 height 26
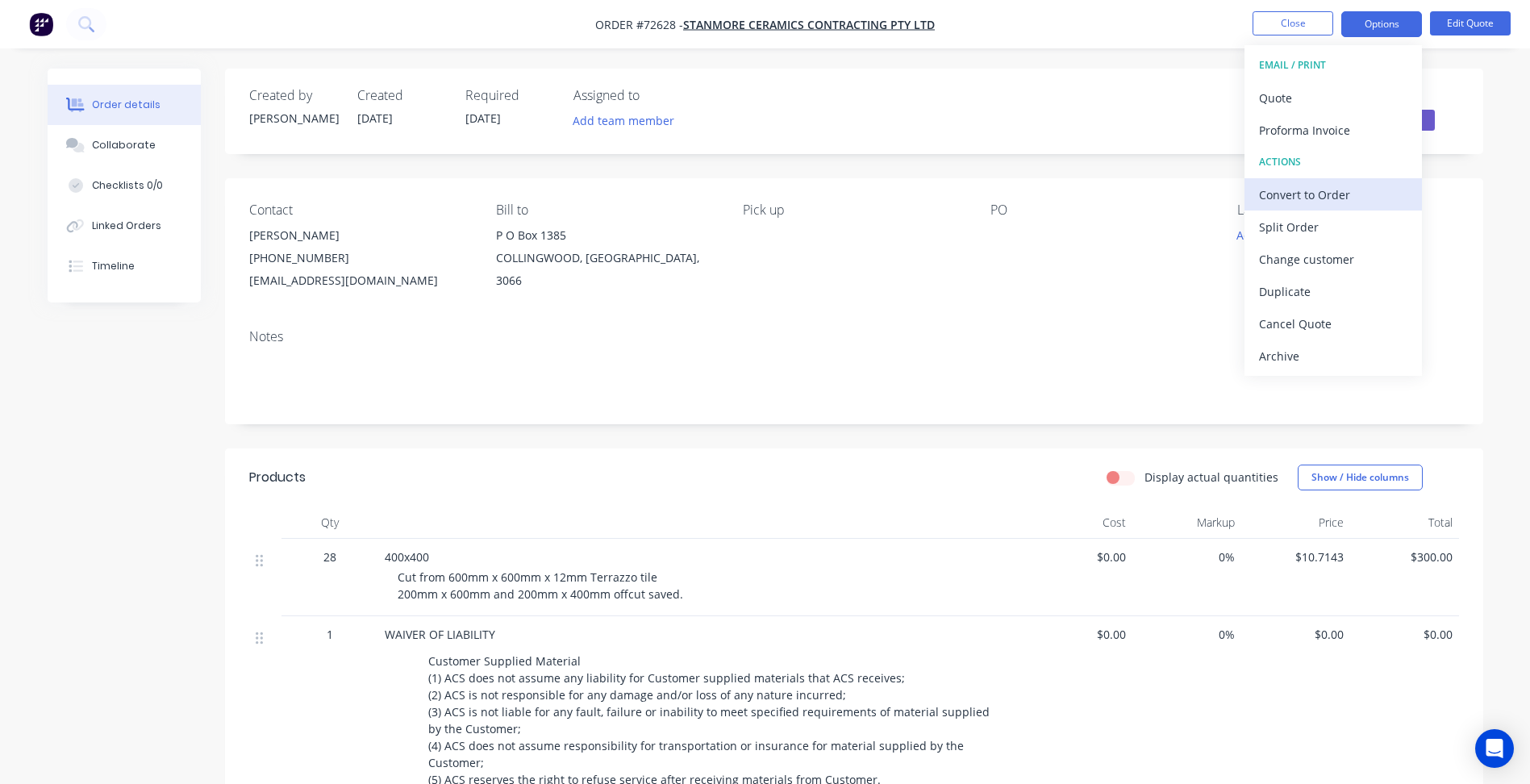
click at [1296, 199] on div "Convert to Order" at bounding box center [1332, 195] width 148 height 24
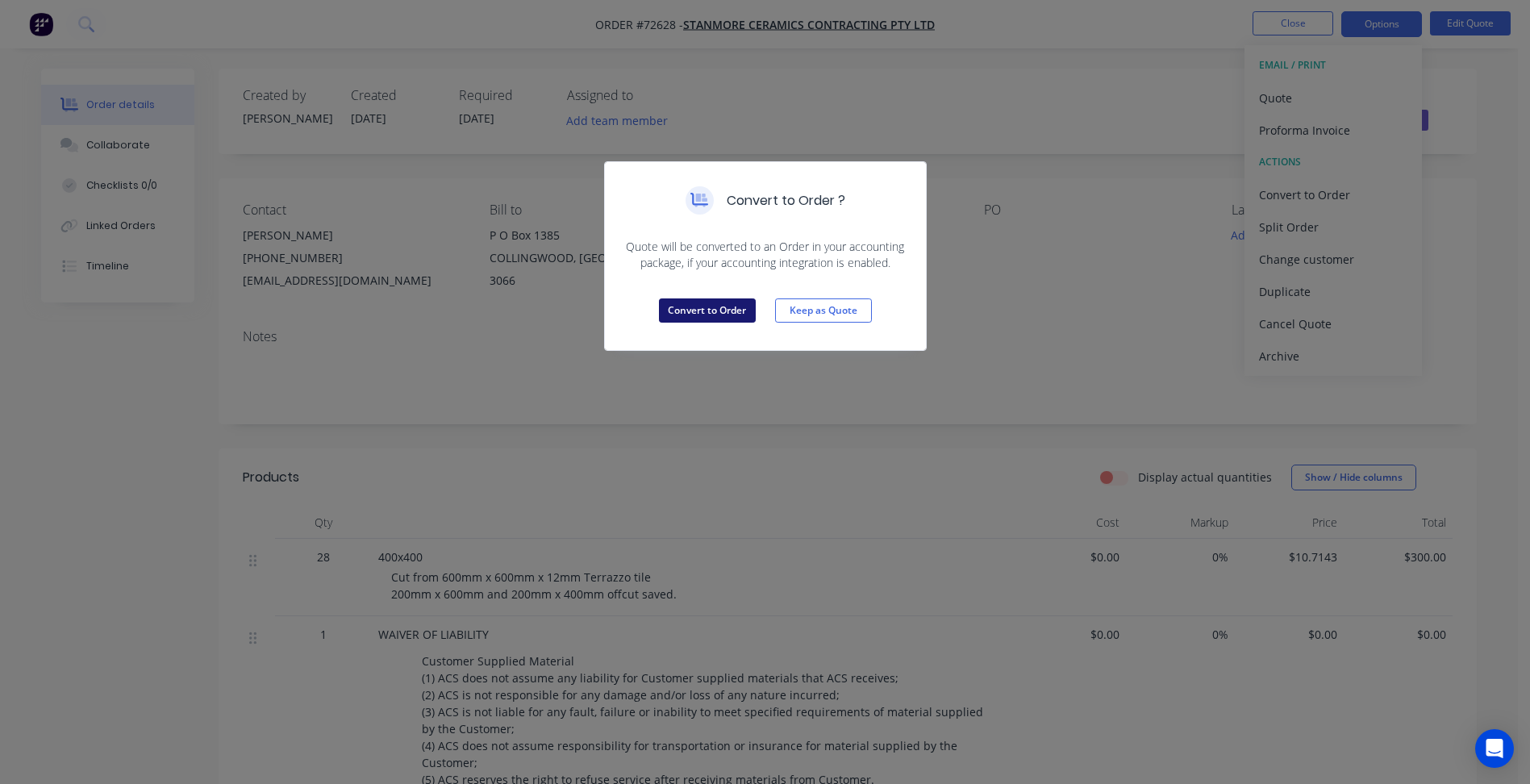
click at [707, 314] on button "Convert to Order" at bounding box center [707, 311] width 96 height 24
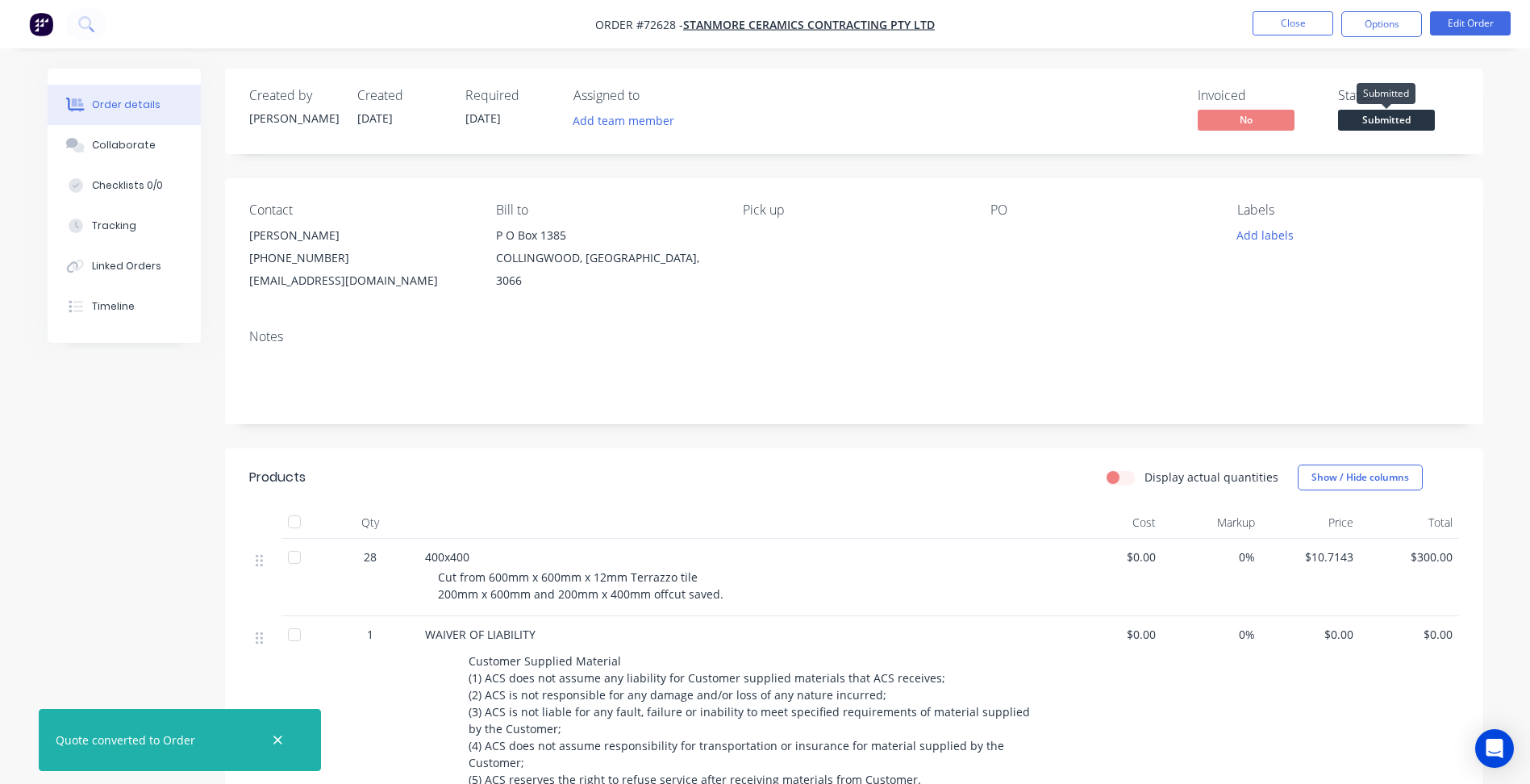
click at [1390, 118] on span "Submitted" at bounding box center [1386, 119] width 96 height 20
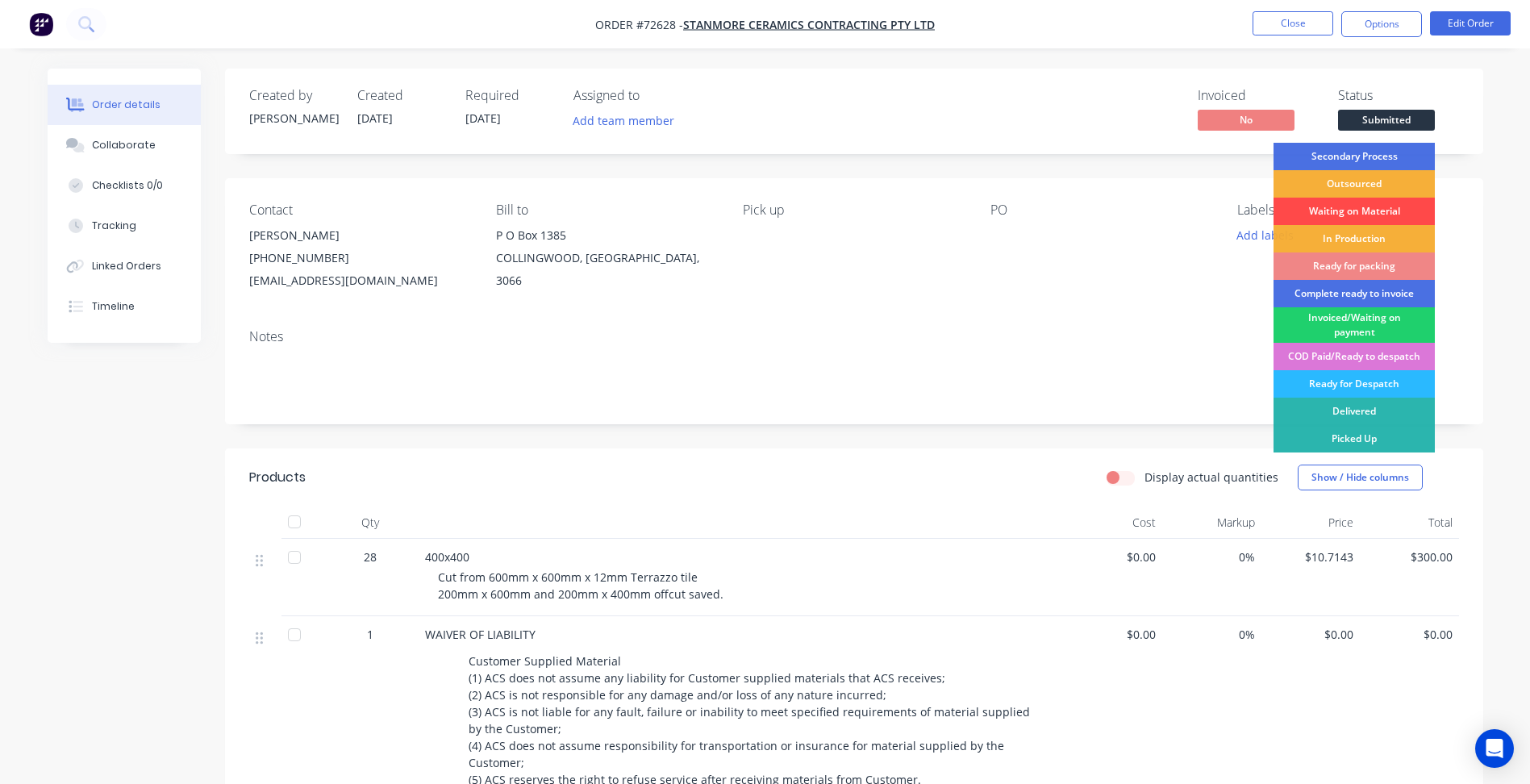
click at [1344, 207] on div "Waiting on Material" at bounding box center [1354, 211] width 161 height 28
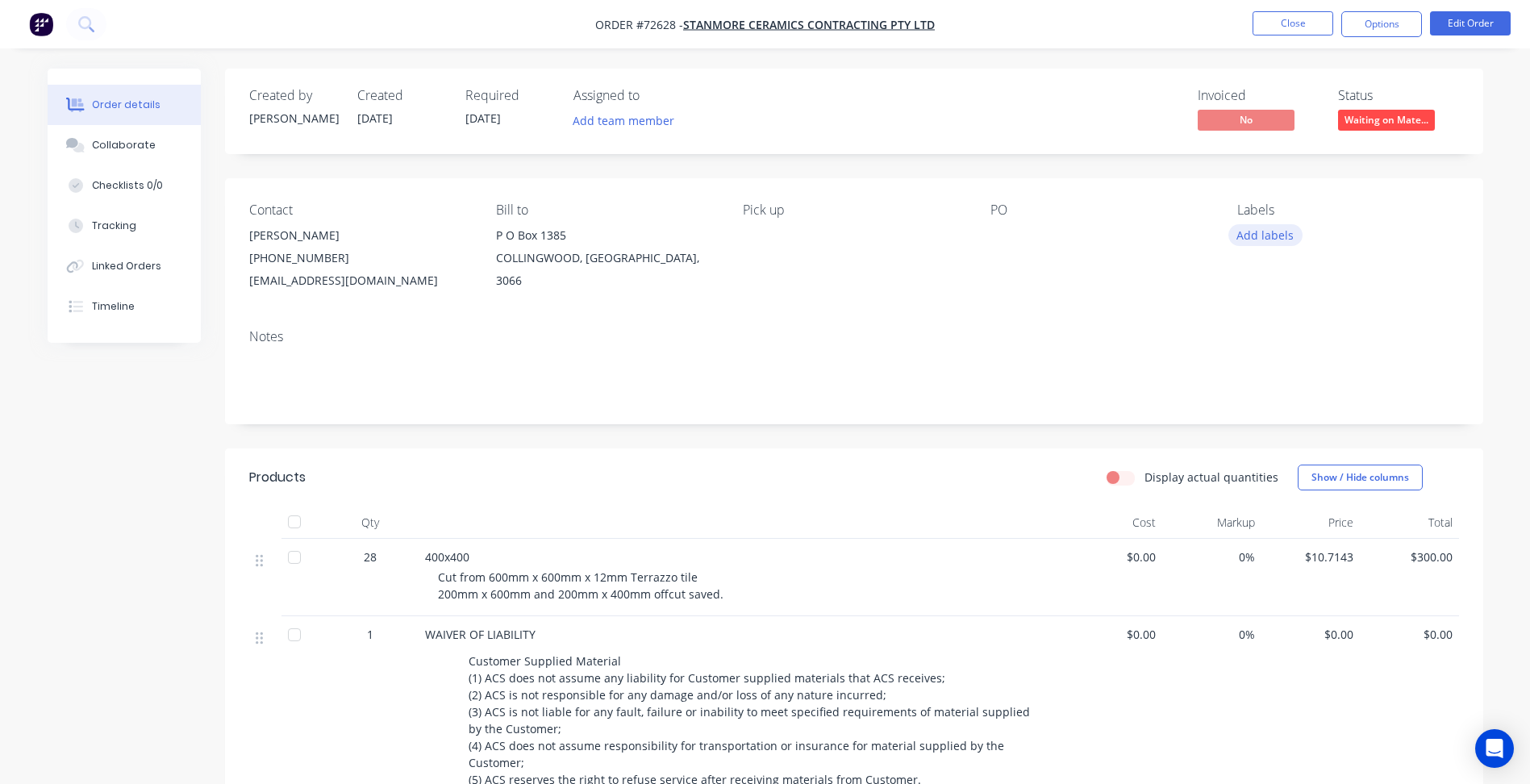
click at [1253, 237] on button "Add labels" at bounding box center [1265, 235] width 74 height 22
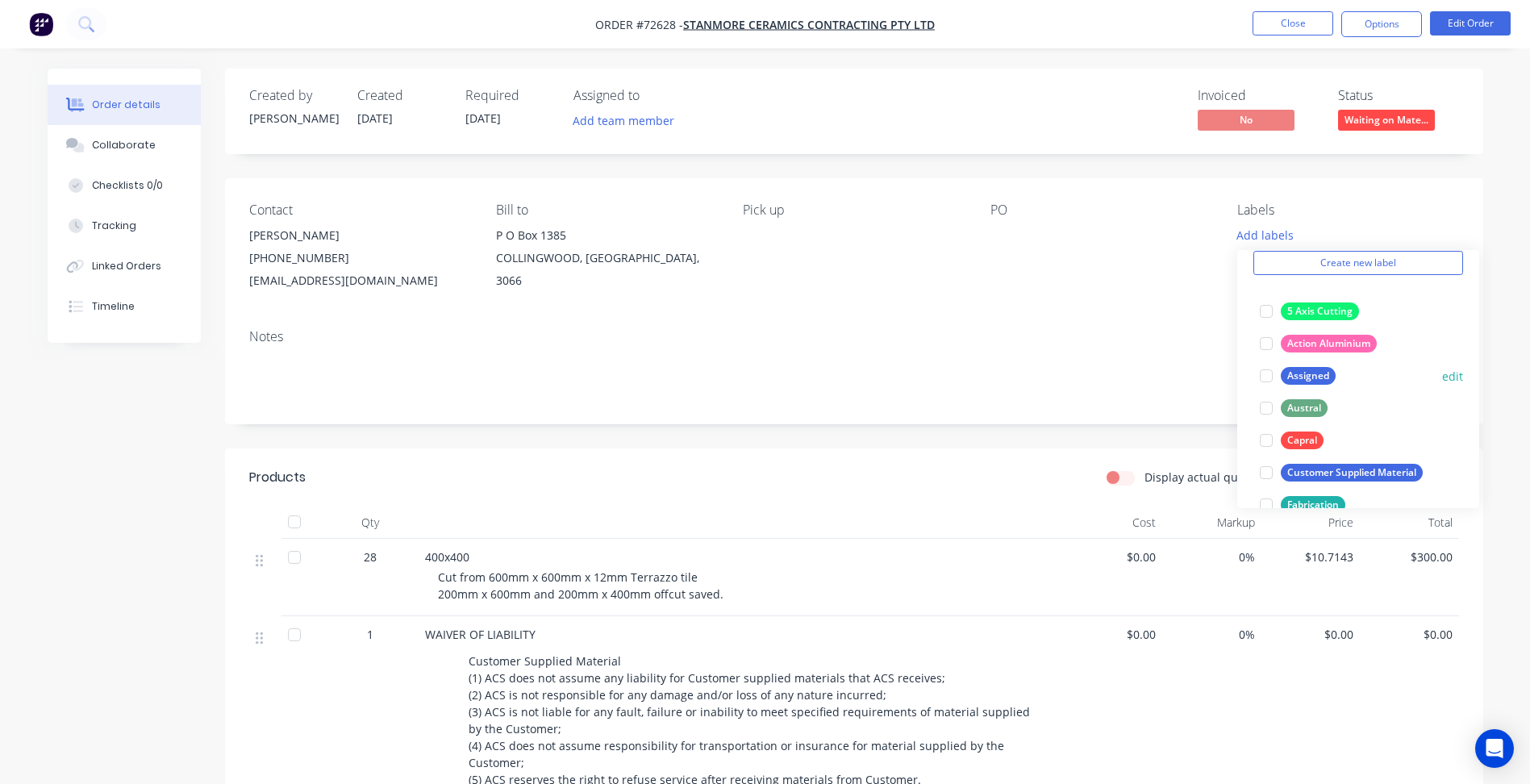
scroll to position [161, 0]
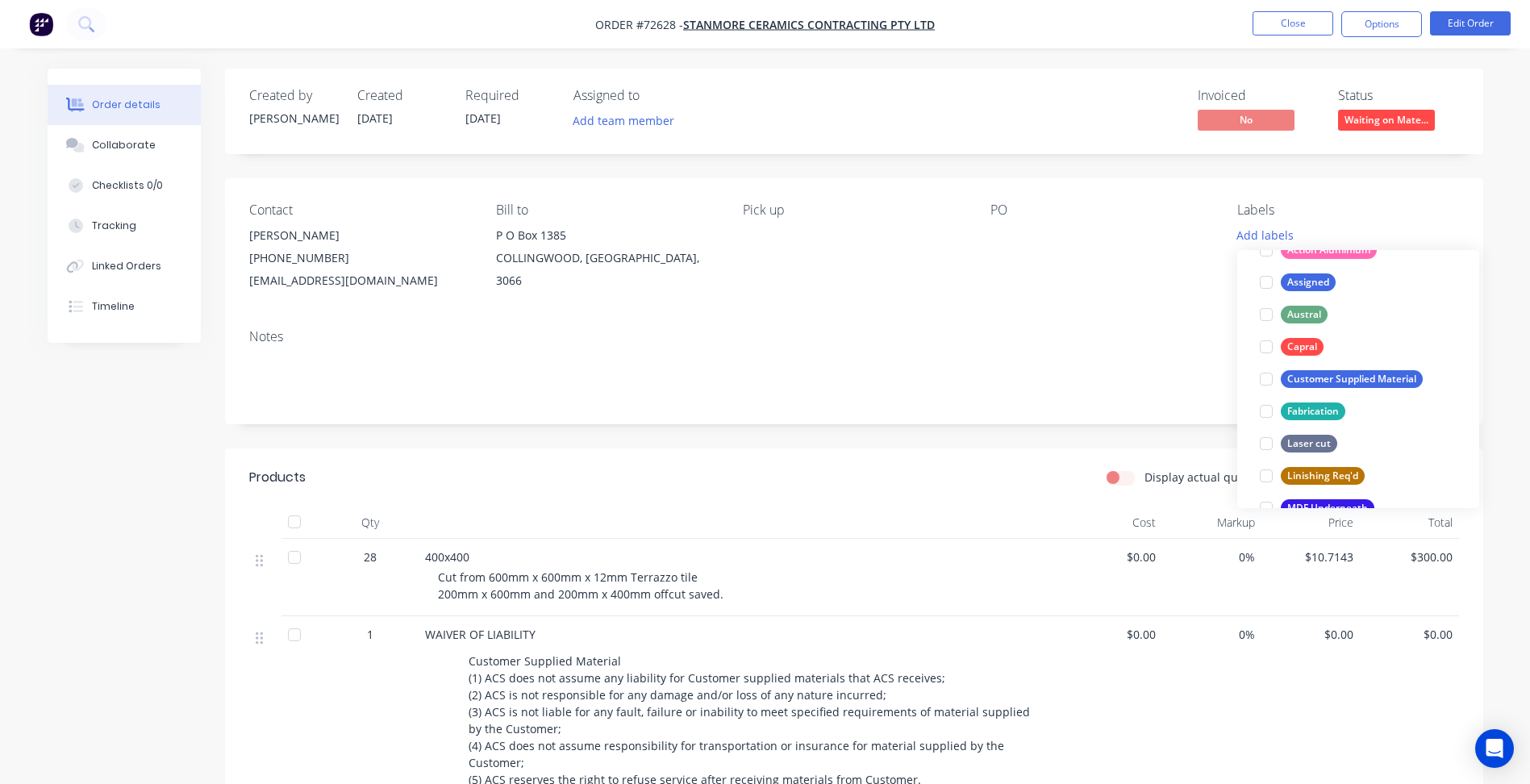
drag, startPoint x: 1269, startPoint y: 380, endPoint x: 1067, endPoint y: 327, distance: 208.8
click at [1267, 379] on div at bounding box center [1266, 379] width 32 height 32
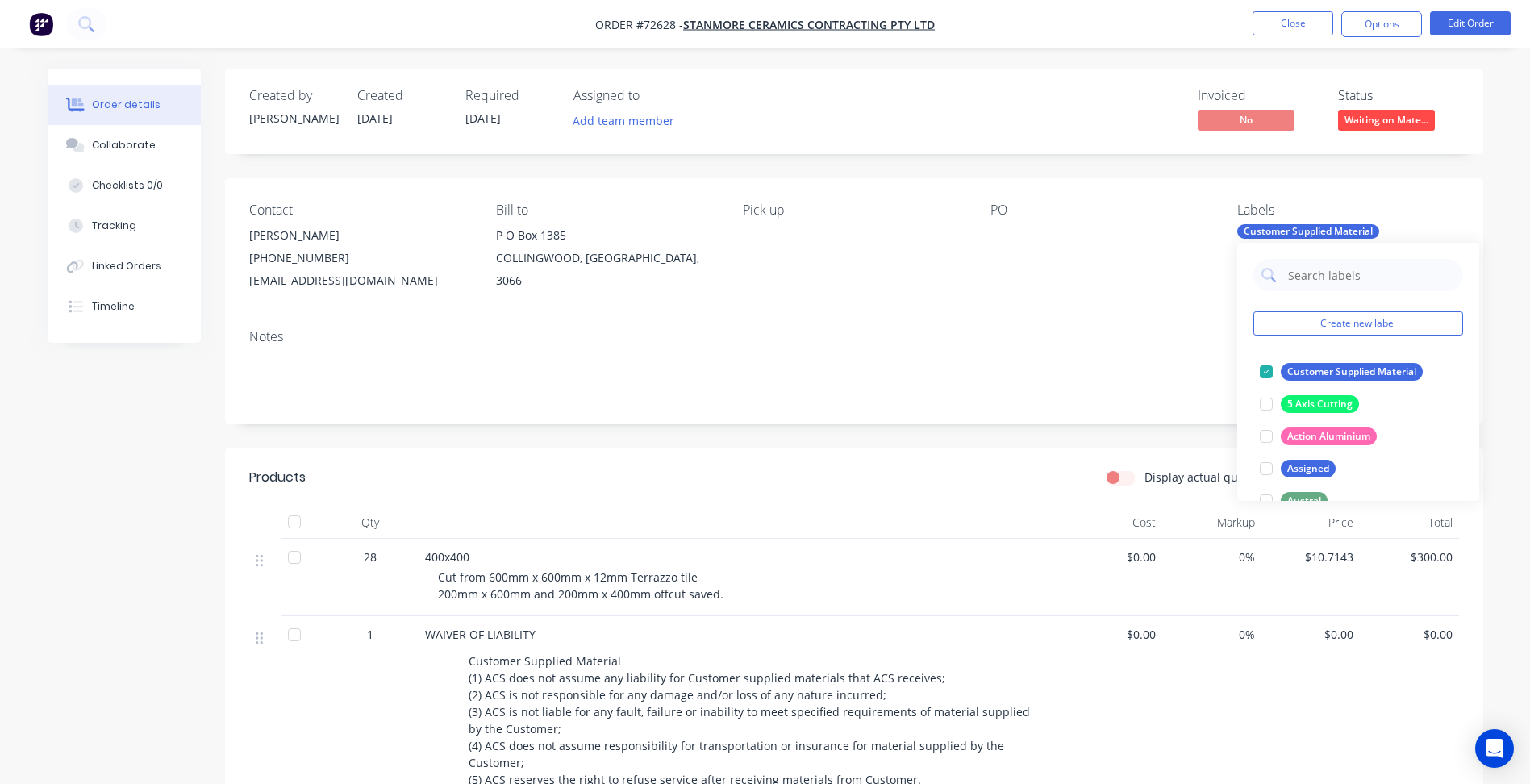
click at [1065, 327] on div "Notes" at bounding box center [854, 369] width 1258 height 108
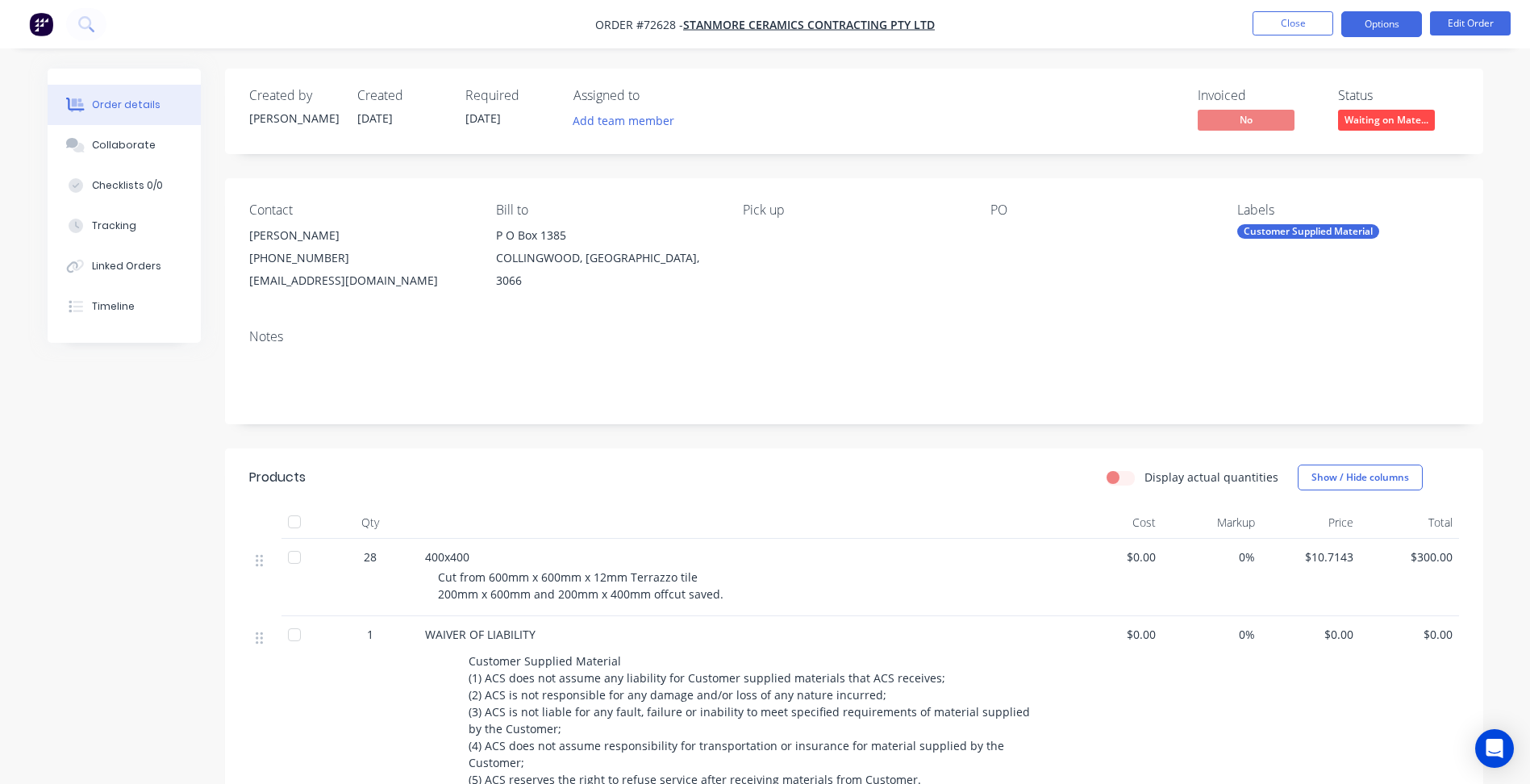
click at [1402, 24] on button "Options" at bounding box center [1381, 24] width 80 height 26
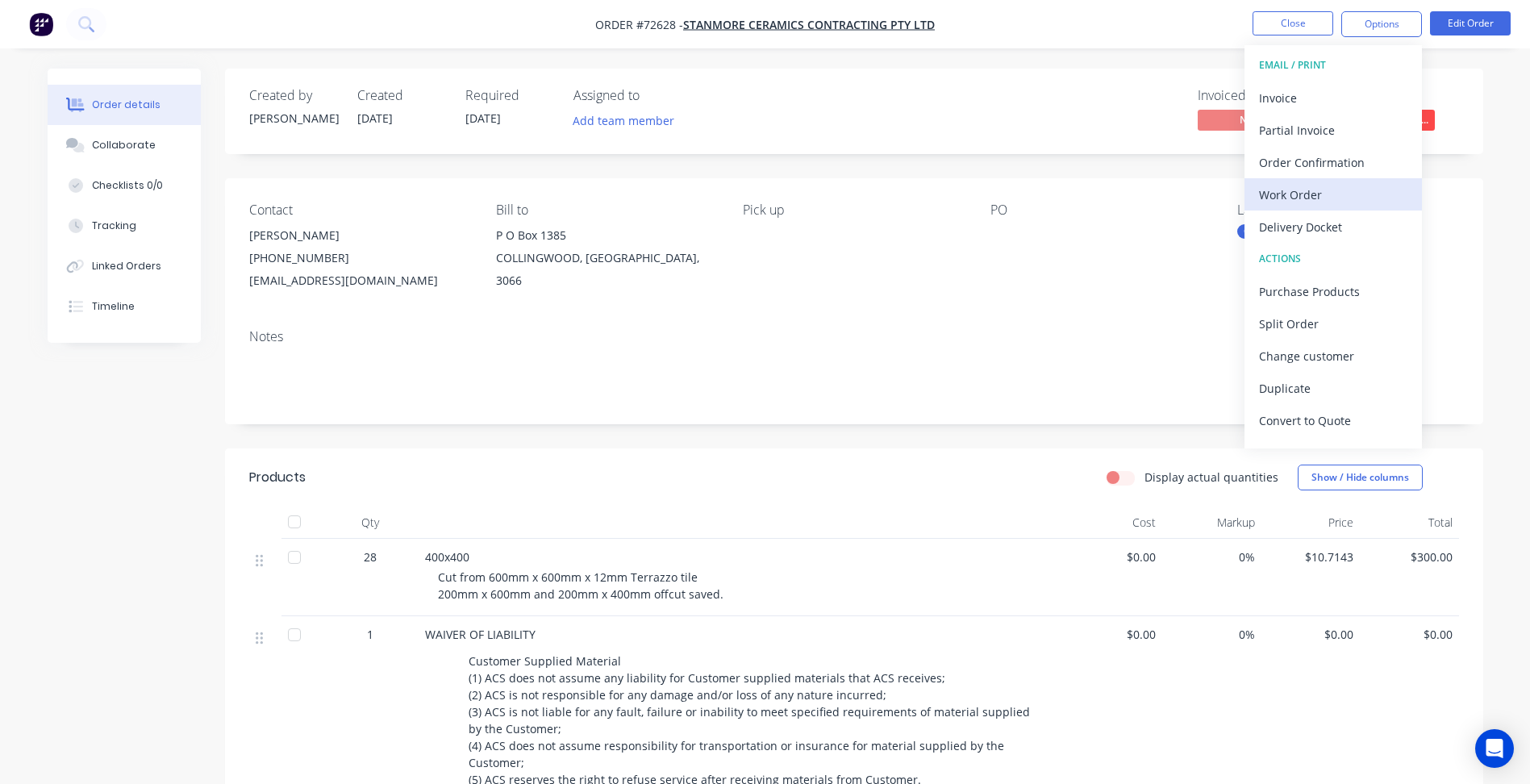
click at [1320, 195] on div "Work Order" at bounding box center [1332, 195] width 148 height 24
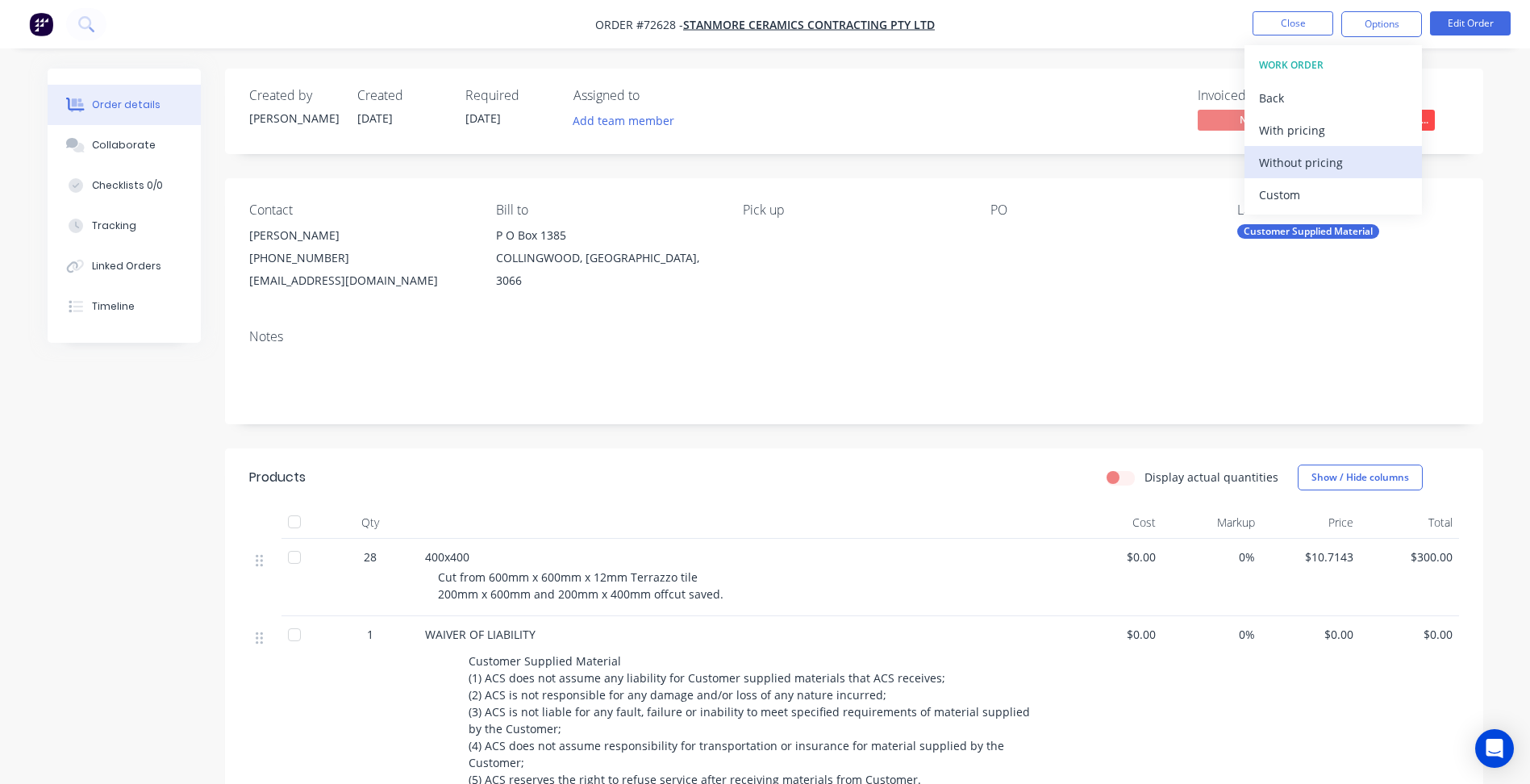
click at [1309, 172] on div "Without pricing" at bounding box center [1332, 163] width 148 height 24
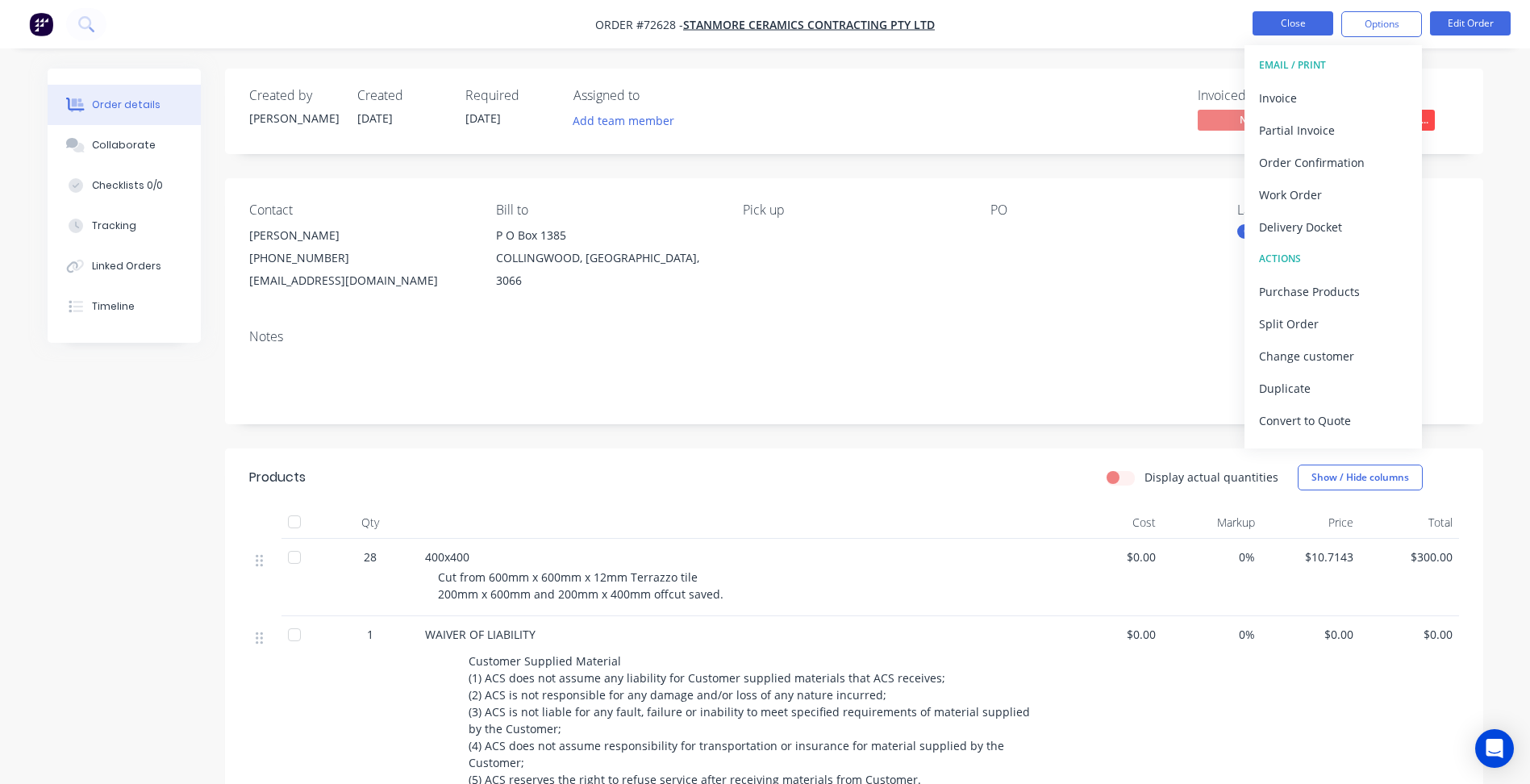
click at [1300, 19] on button "Close" at bounding box center [1292, 23] width 80 height 24
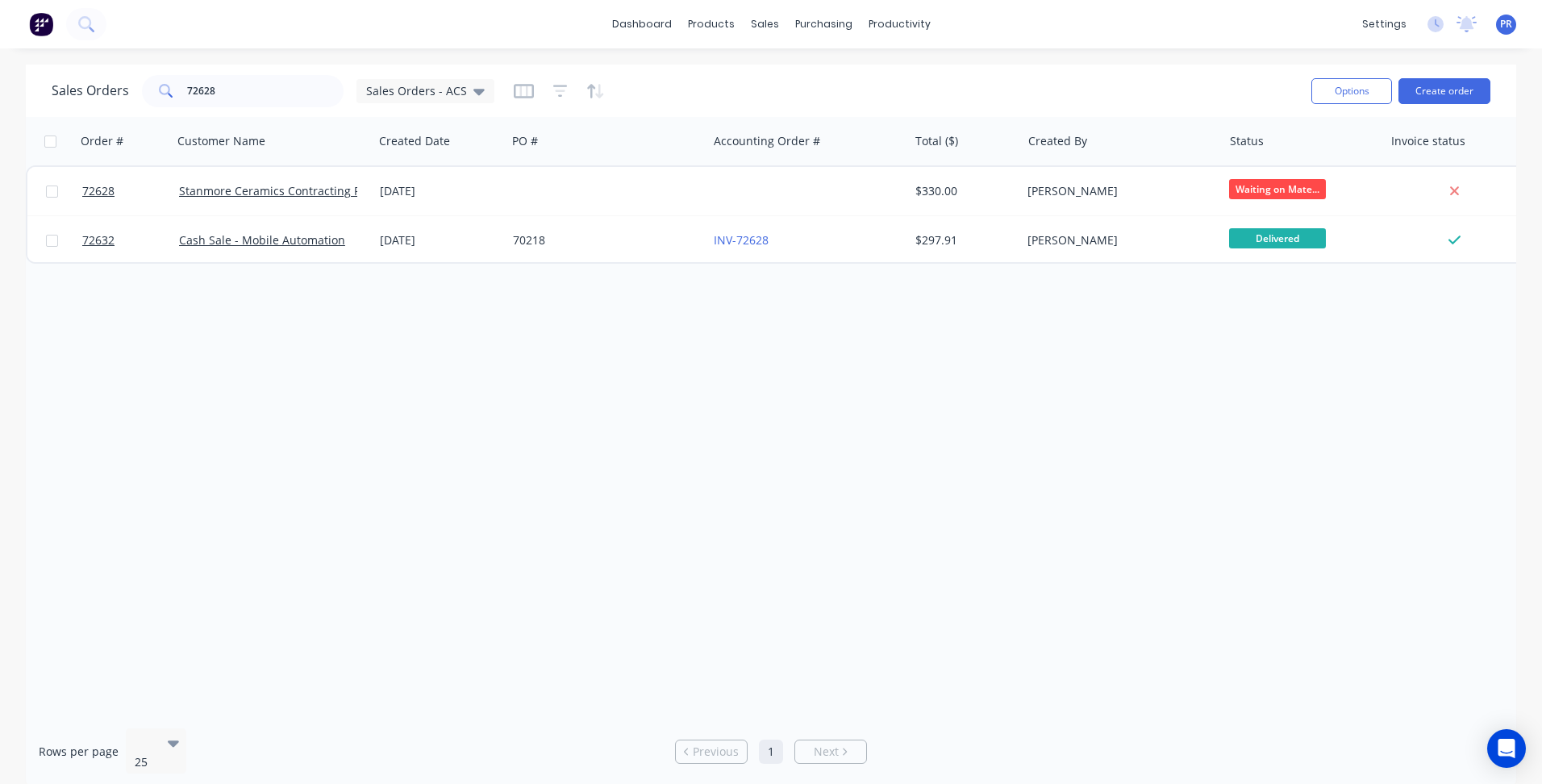
click at [319, 485] on div "Order # Customer Name Created Date PO # Accounting Order # Total ($) Created By…" at bounding box center [771, 416] width 1490 height 598
click at [840, 74] on div "Purchase Orders" at bounding box center [876, 77] width 85 height 15
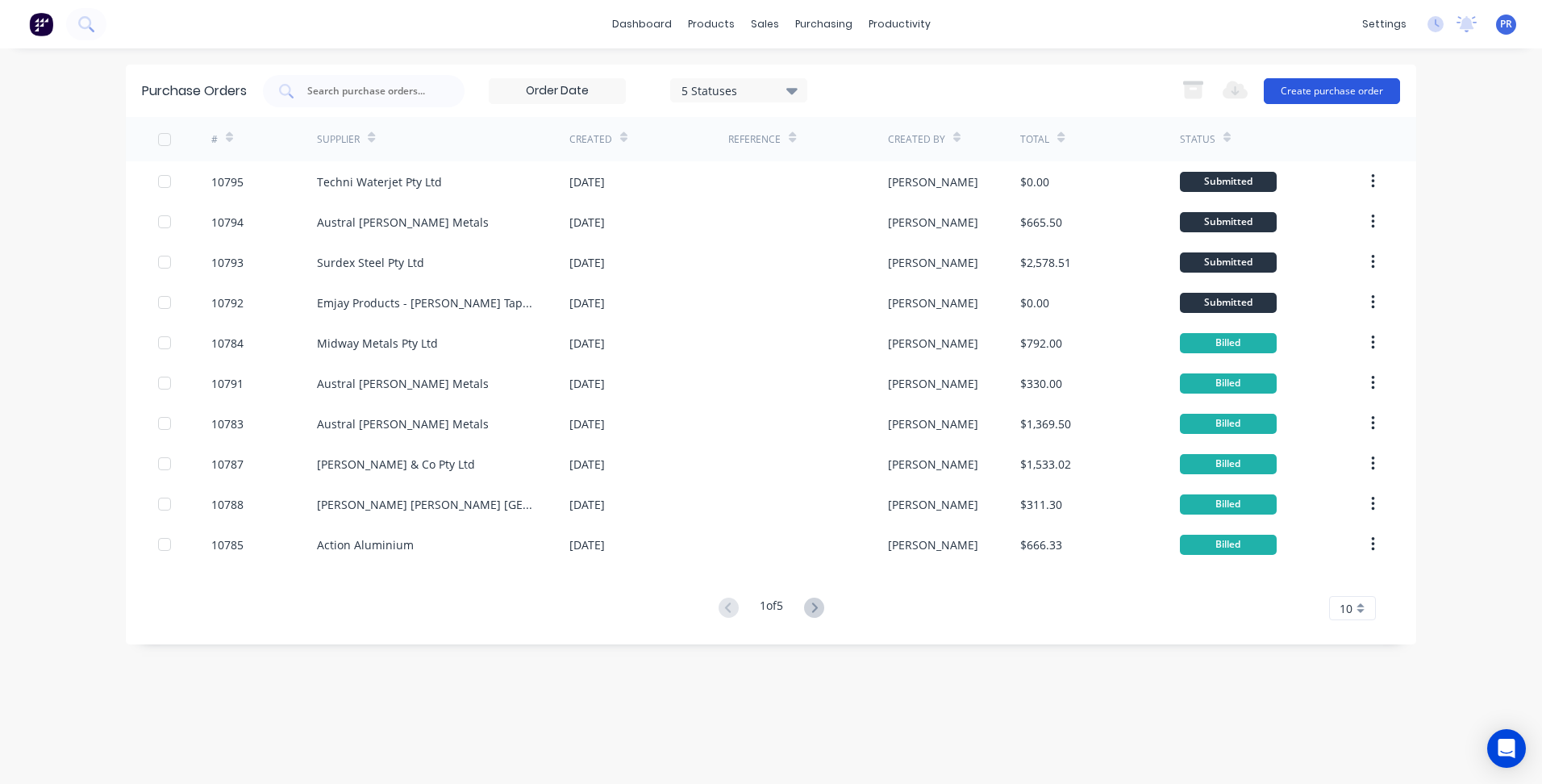
click at [1302, 86] on button "Create purchase order" at bounding box center [1332, 91] width 136 height 26
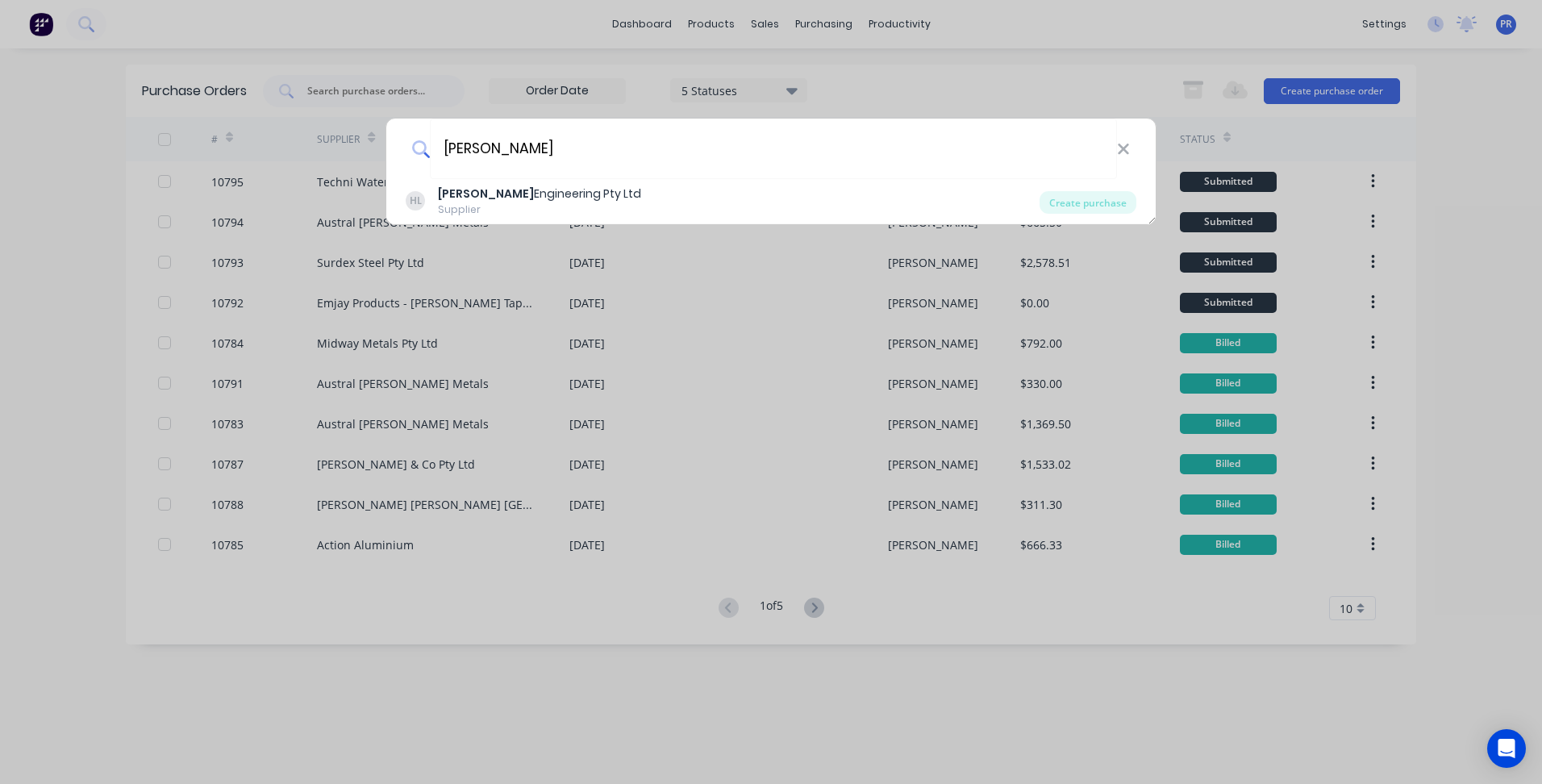
type input "[PERSON_NAME]"
click at [501, 204] on div "Supplier" at bounding box center [539, 209] width 204 height 15
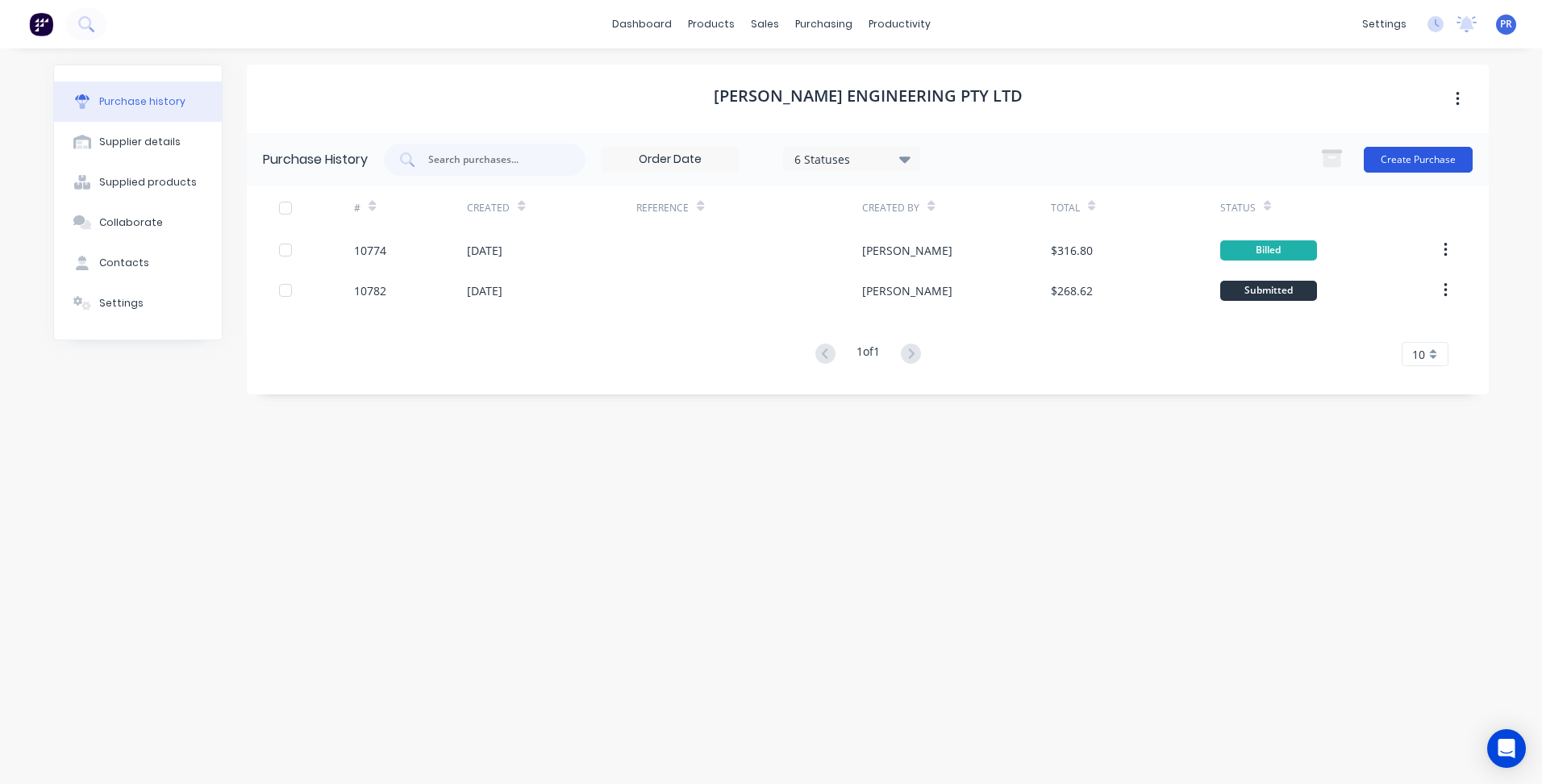
click at [1390, 161] on button "Create Purchase" at bounding box center [1419, 160] width 109 height 26
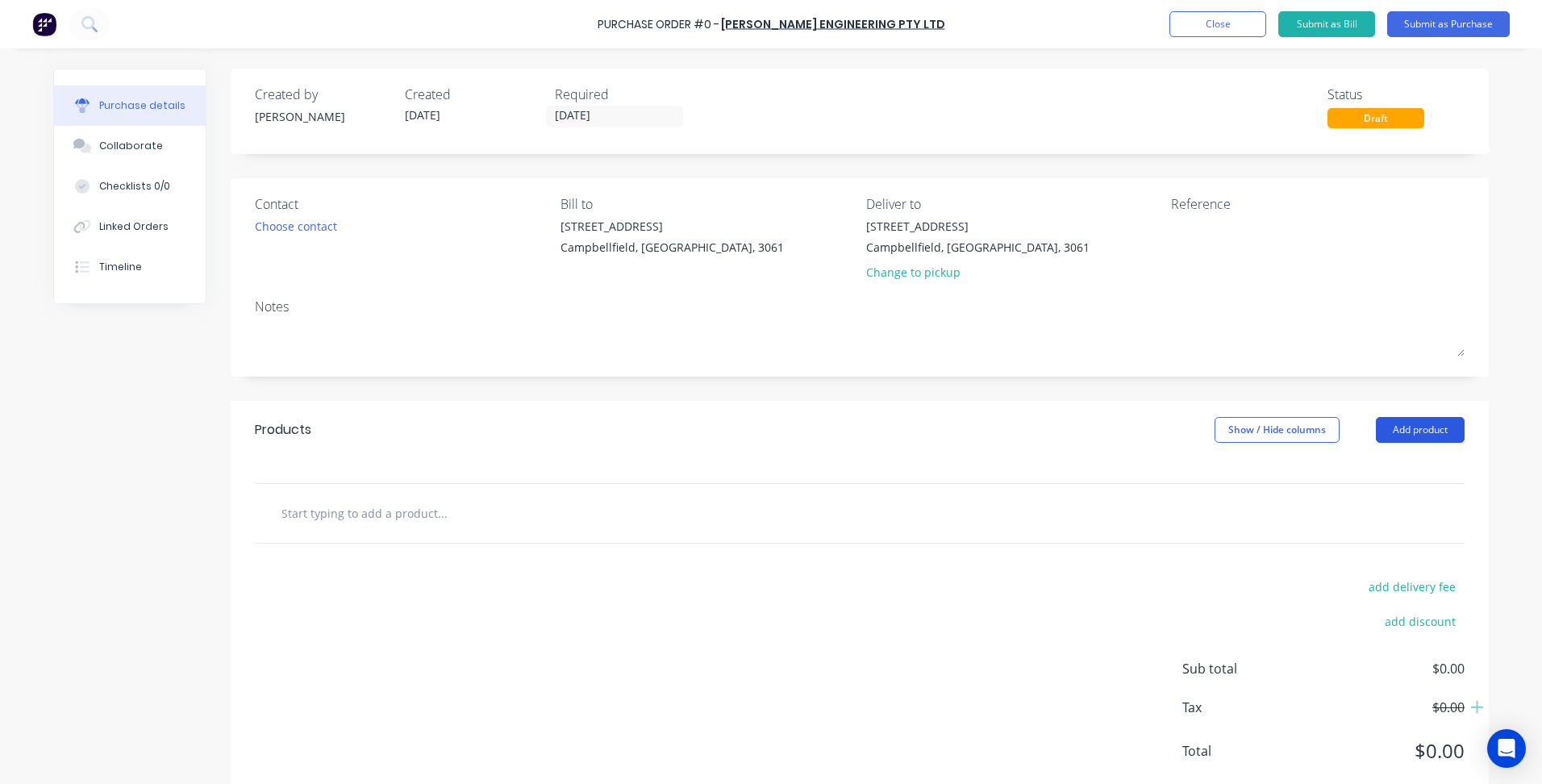
click at [1420, 435] on button "Add product" at bounding box center [1420, 430] width 88 height 26
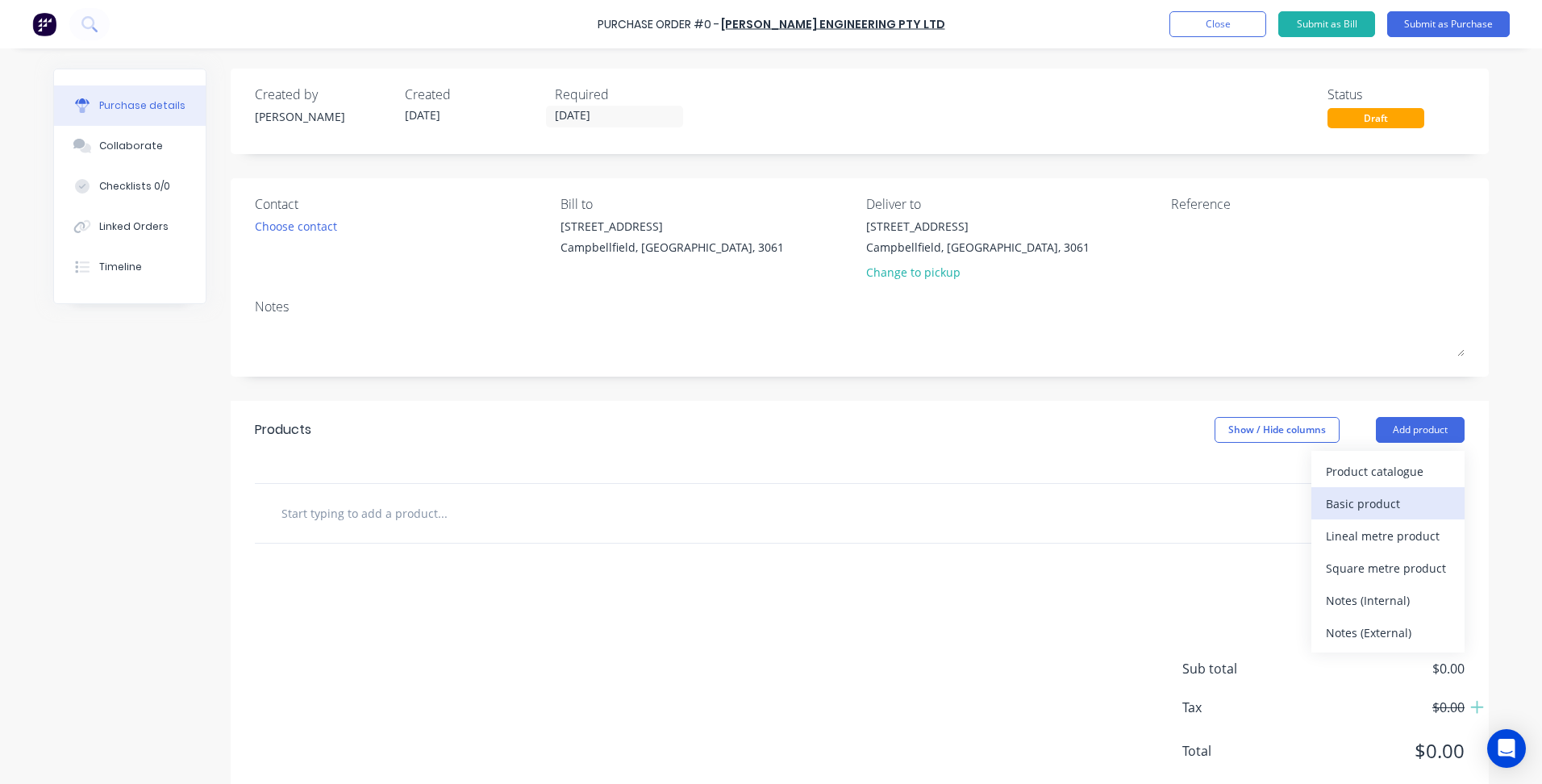
click at [1394, 502] on div "Basic product" at bounding box center [1387, 503] width 124 height 24
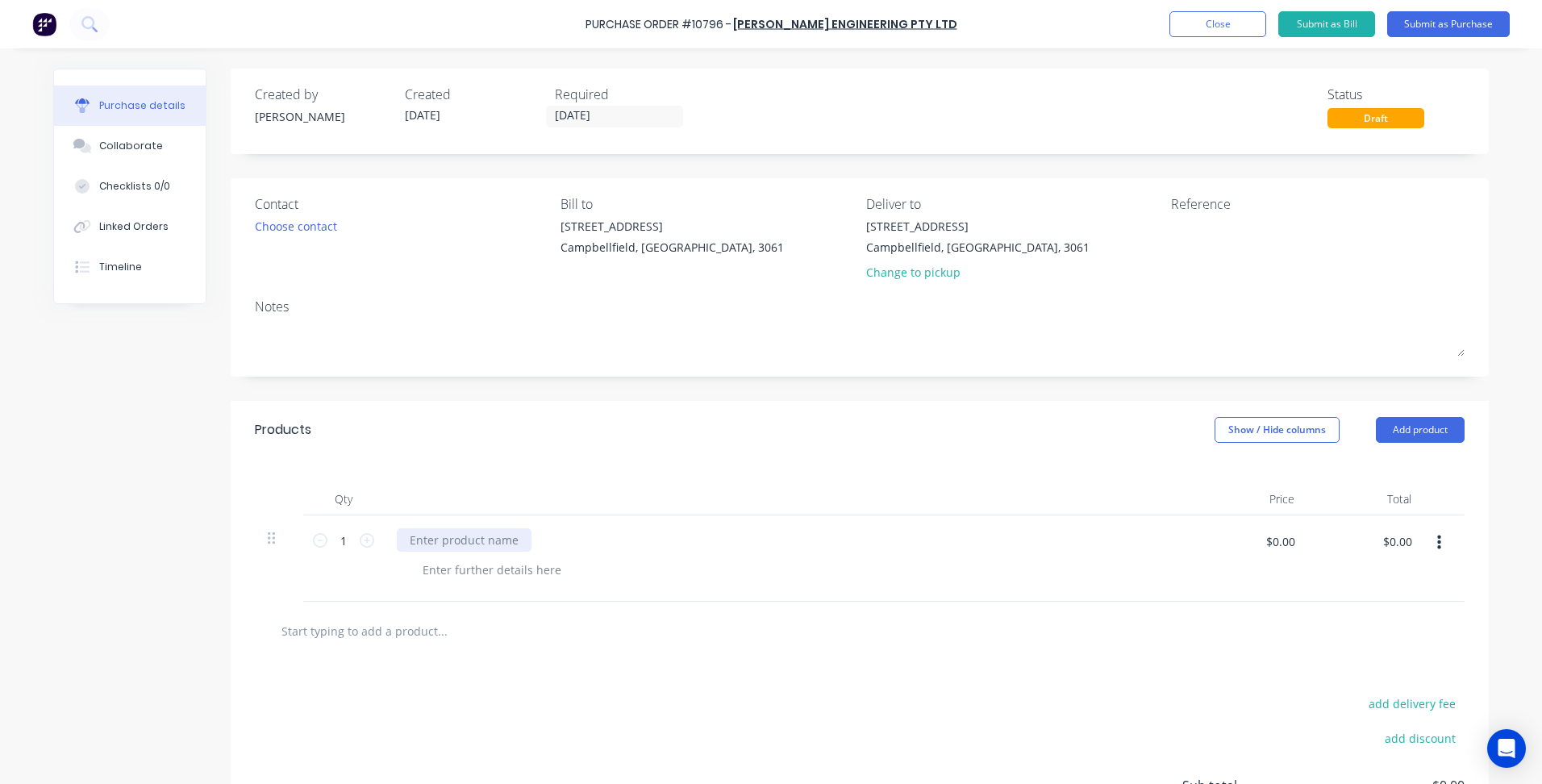
click at [451, 539] on div at bounding box center [465, 540] width 135 height 24
click at [1204, 14] on button "Close" at bounding box center [1217, 24] width 96 height 26
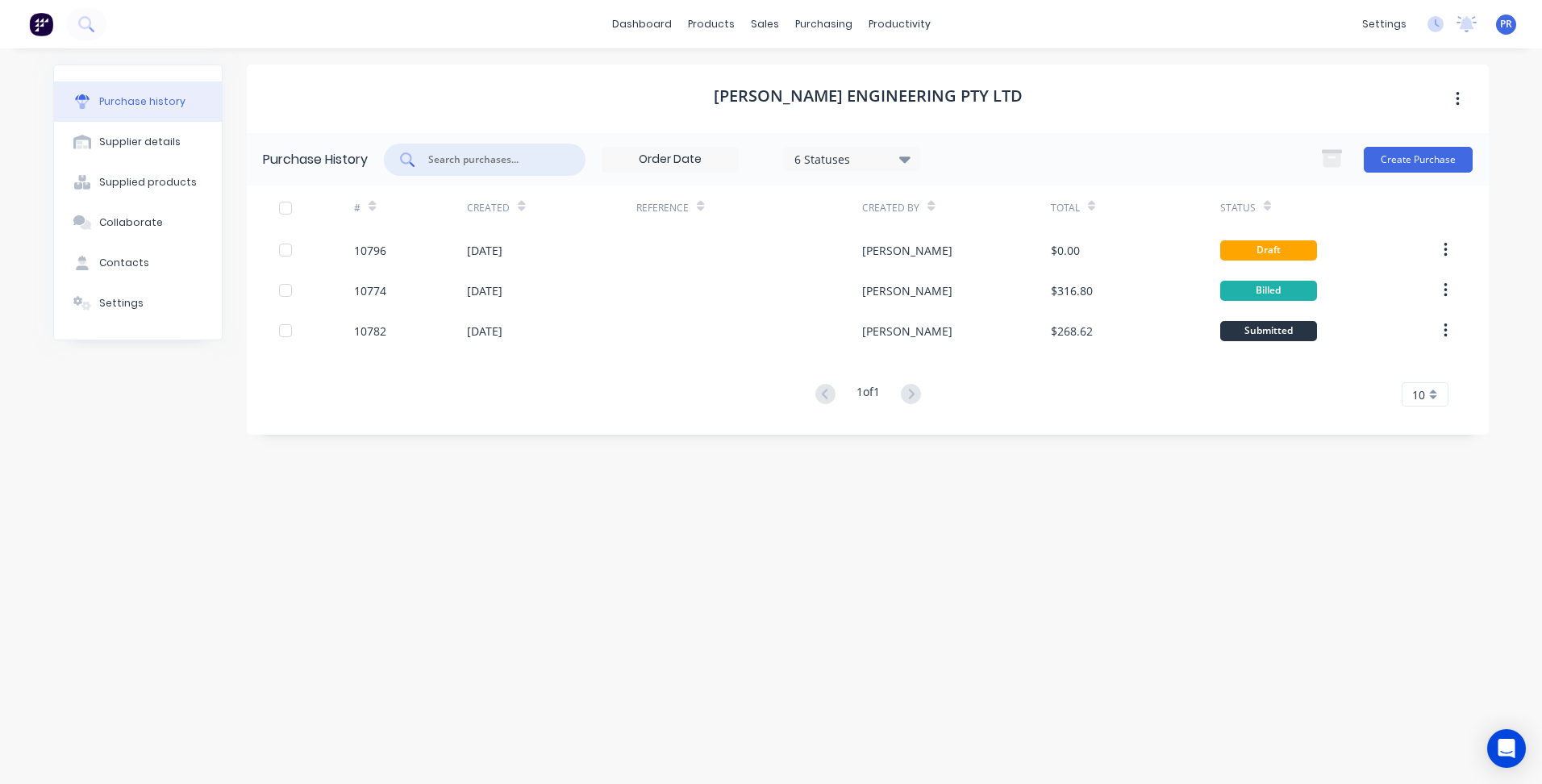
click at [484, 157] on input "text" at bounding box center [493, 160] width 134 height 16
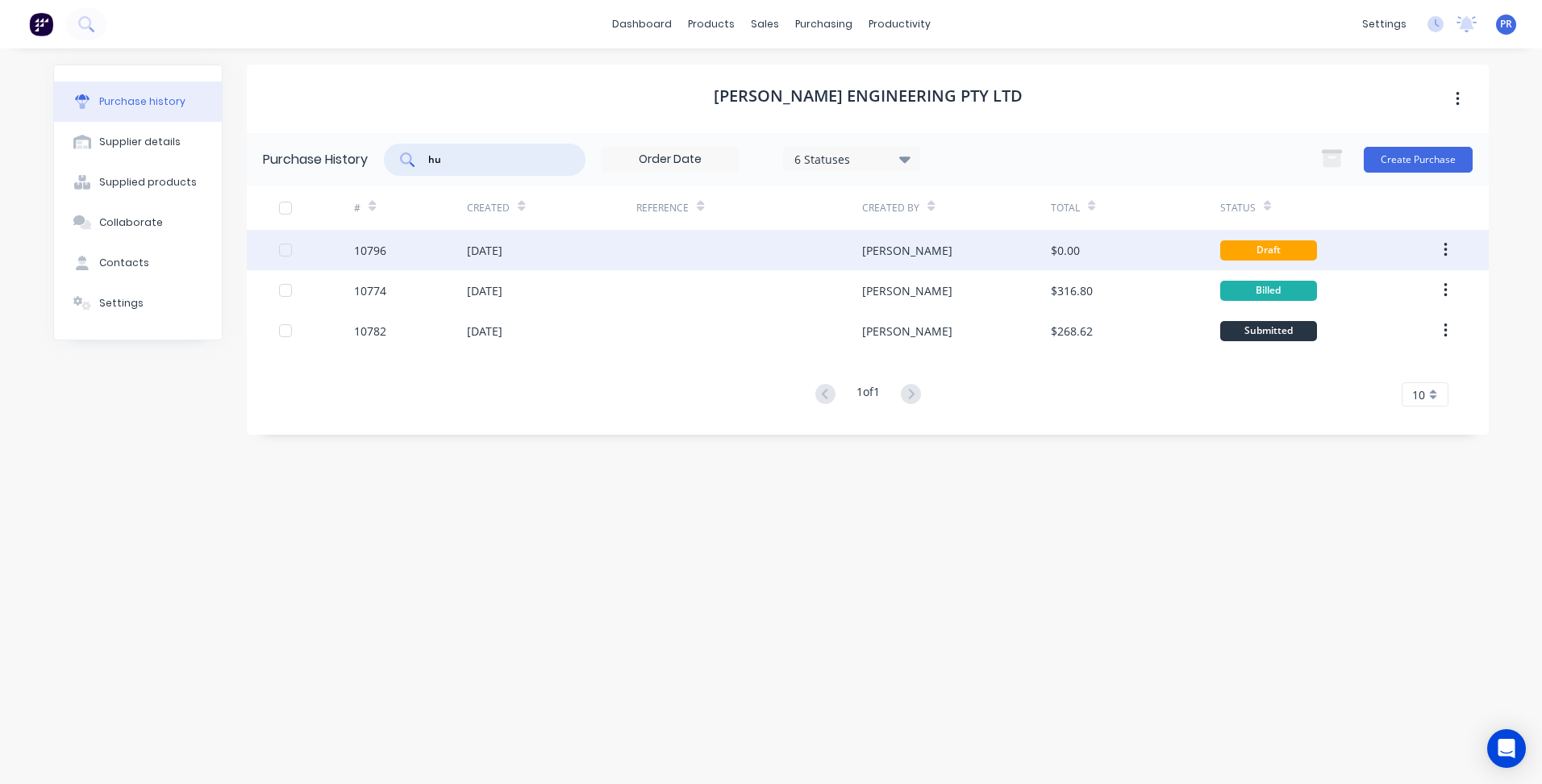
type input "h"
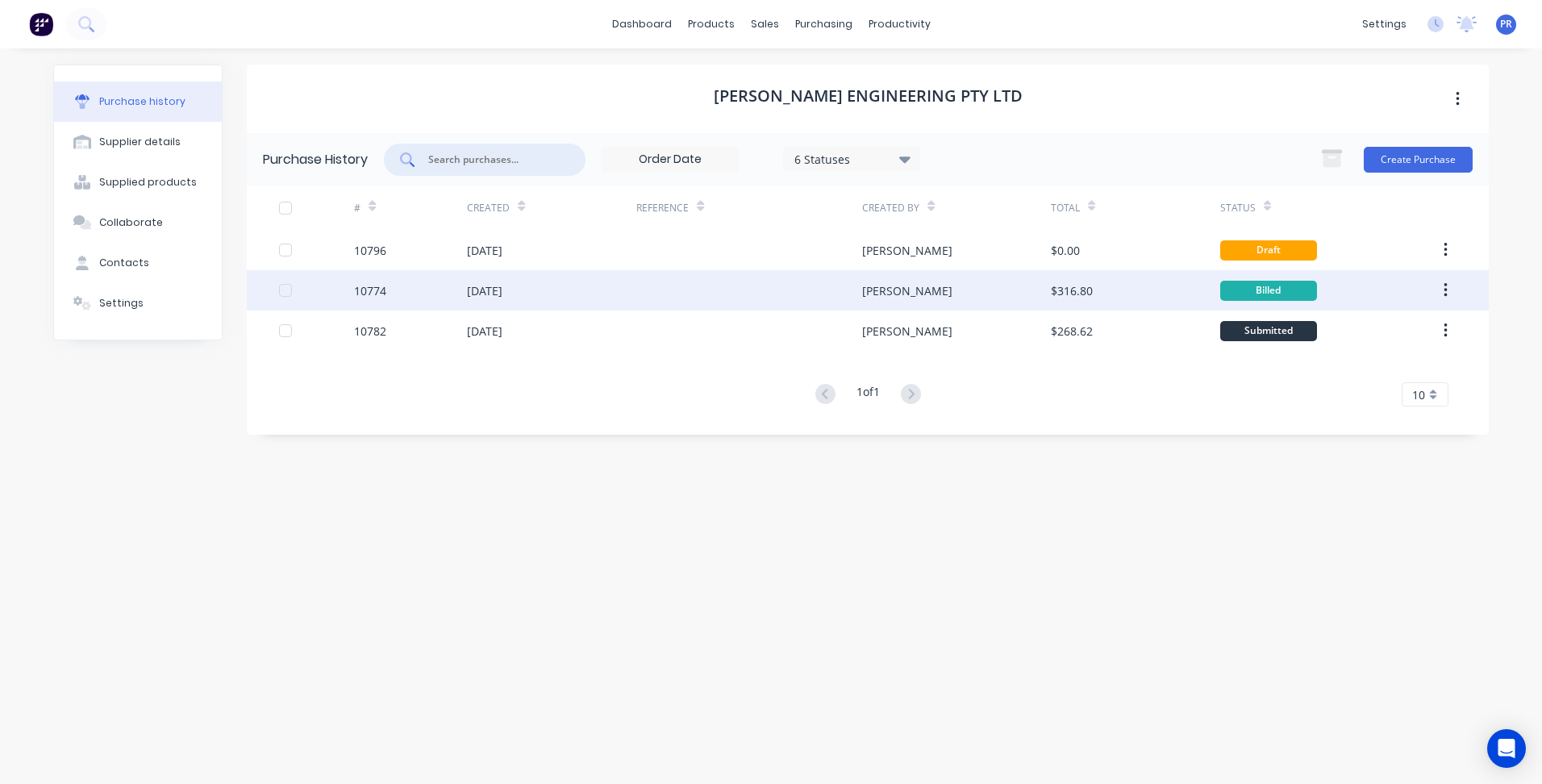
click at [638, 287] on div at bounding box center [749, 290] width 225 height 41
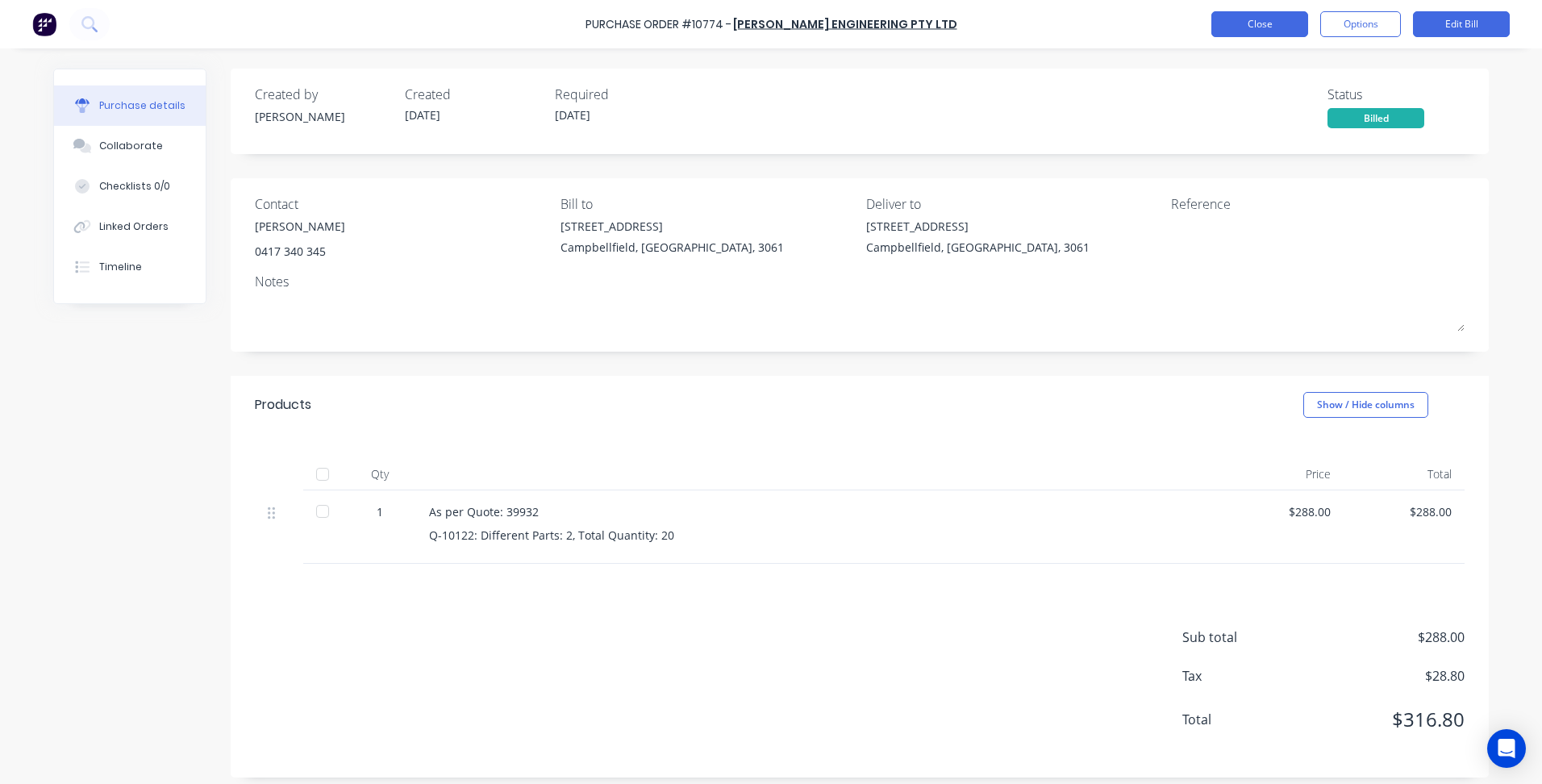
click at [1253, 30] on button "Close" at bounding box center [1259, 24] width 96 height 26
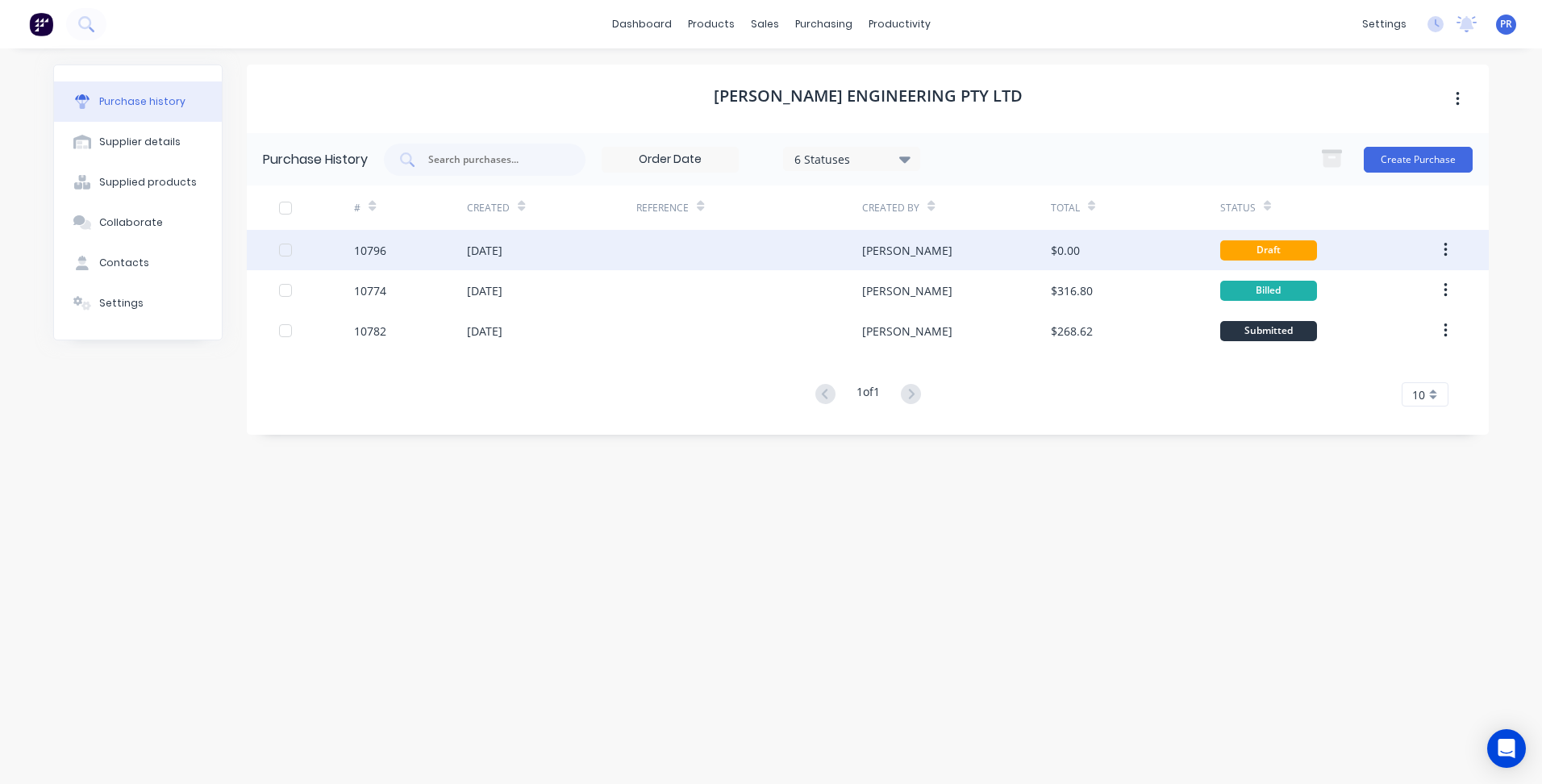
click at [500, 243] on div "[DATE]" at bounding box center [485, 250] width 36 height 17
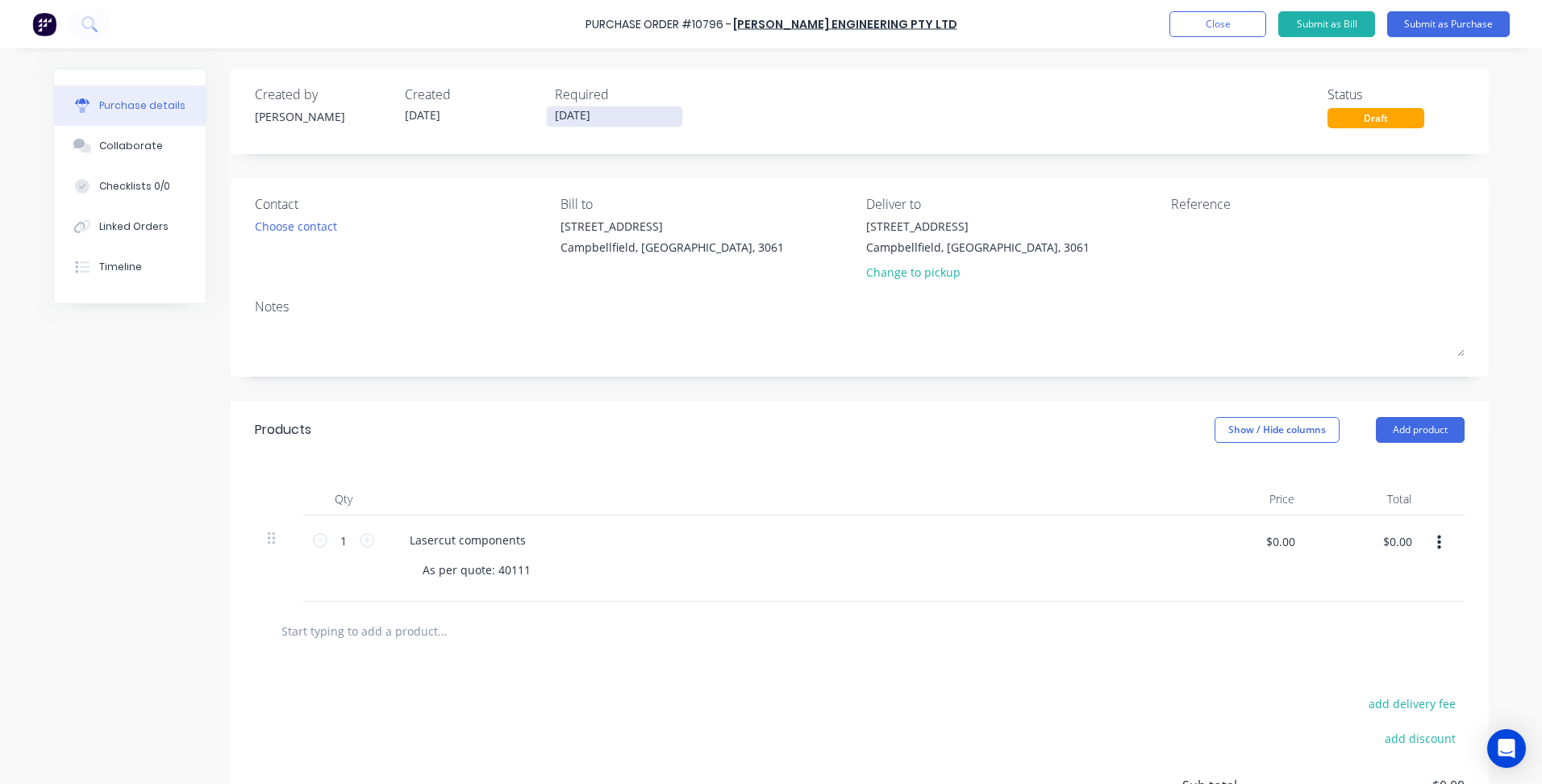
click at [573, 109] on input "[DATE]" at bounding box center [615, 116] width 135 height 20
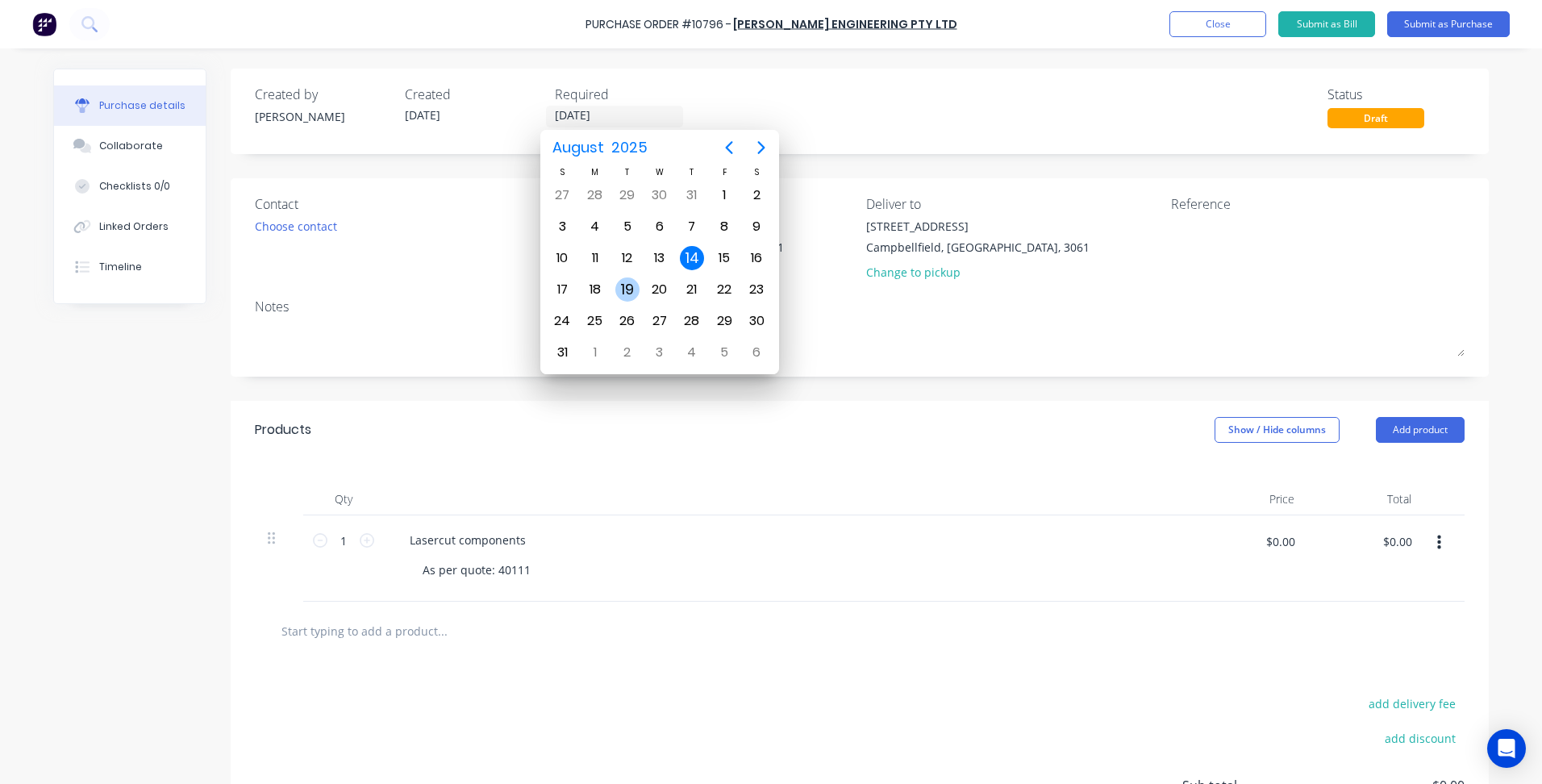
click at [630, 290] on div "19" at bounding box center [628, 289] width 24 height 24
type input "[DATE]"
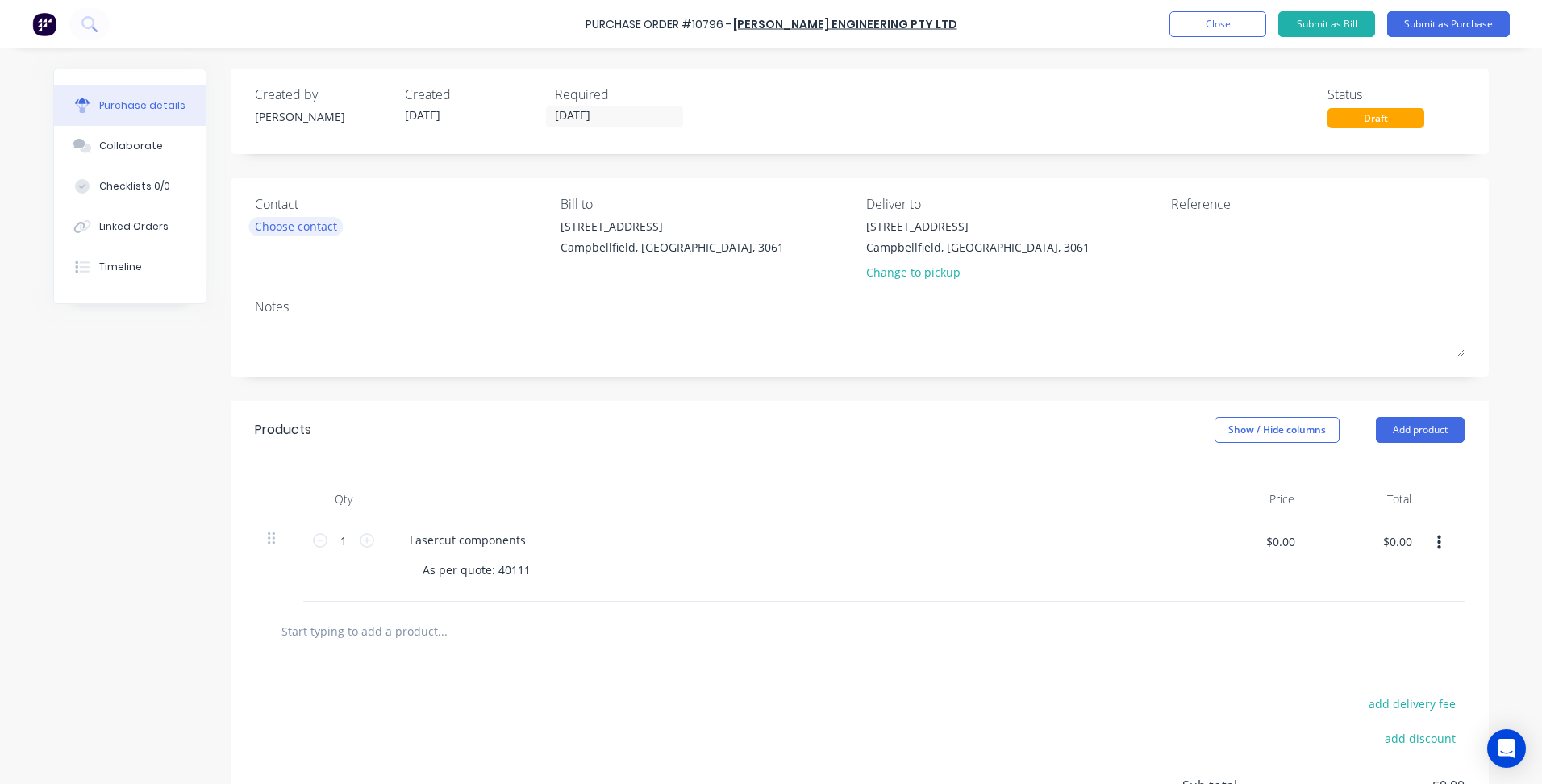
click at [329, 224] on div "Choose contact" at bounding box center [296, 225] width 82 height 17
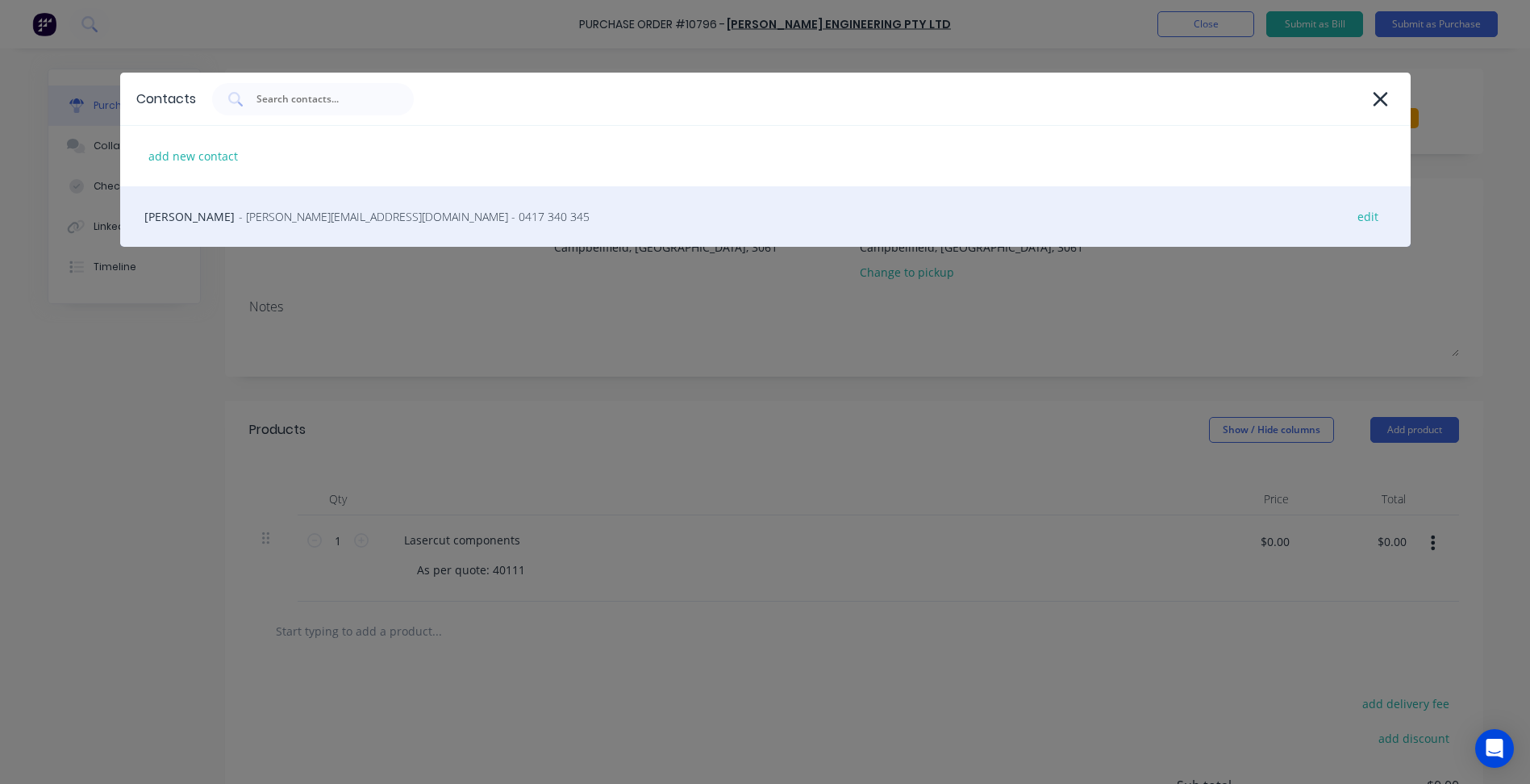
click at [277, 214] on span "- [PERSON_NAME][EMAIL_ADDRESS][DOMAIN_NAME] - 0417 340 345" at bounding box center [413, 216] width 350 height 17
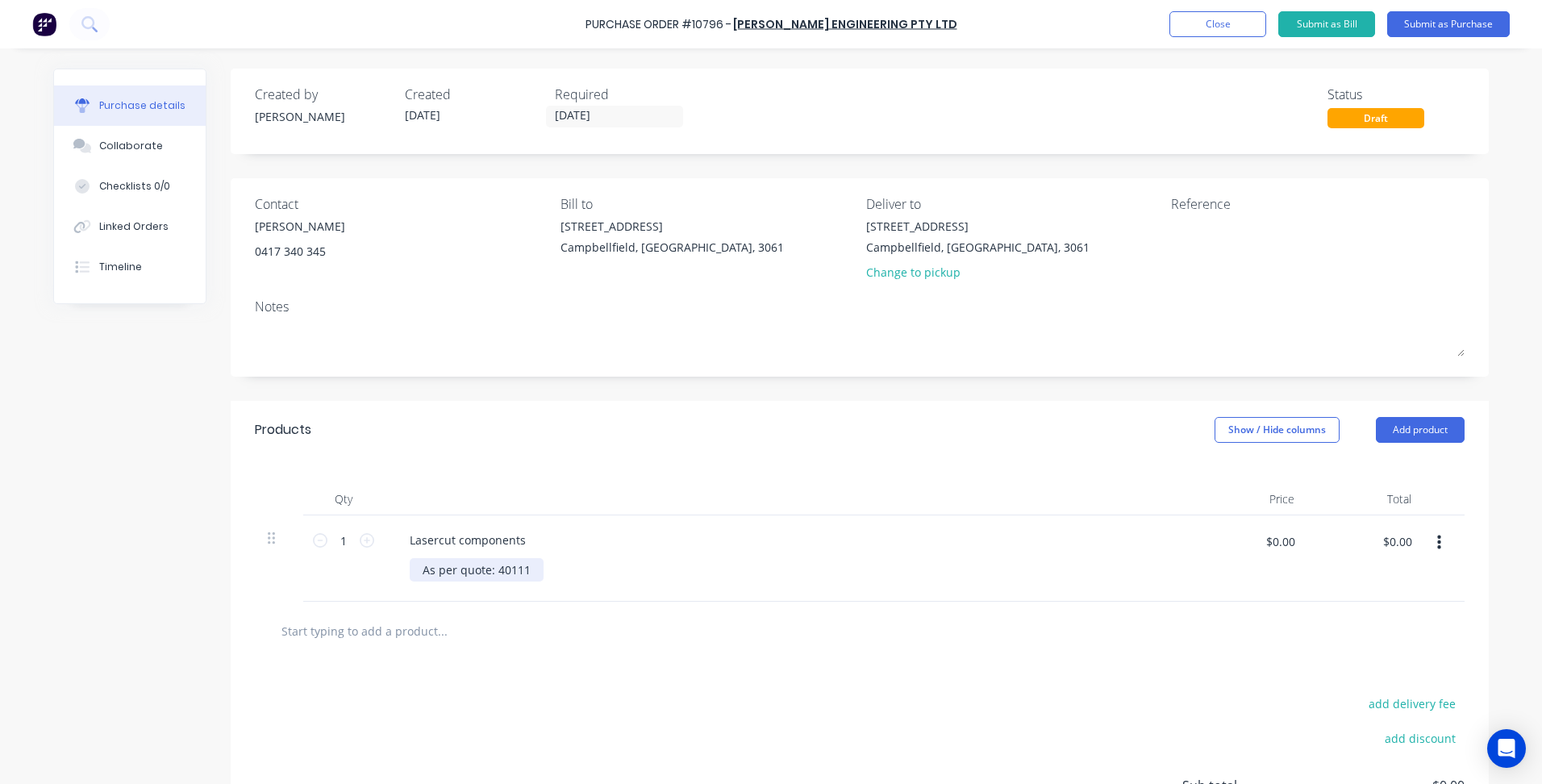
click at [529, 573] on div "As per quote: 40111" at bounding box center [477, 570] width 134 height 24
copy div "P002 - 12mm MS - Qty: 24"
click at [562, 620] on div at bounding box center [860, 647] width 1209 height 59
click at [1268, 532] on input "$0.00" at bounding box center [1280, 541] width 49 height 26
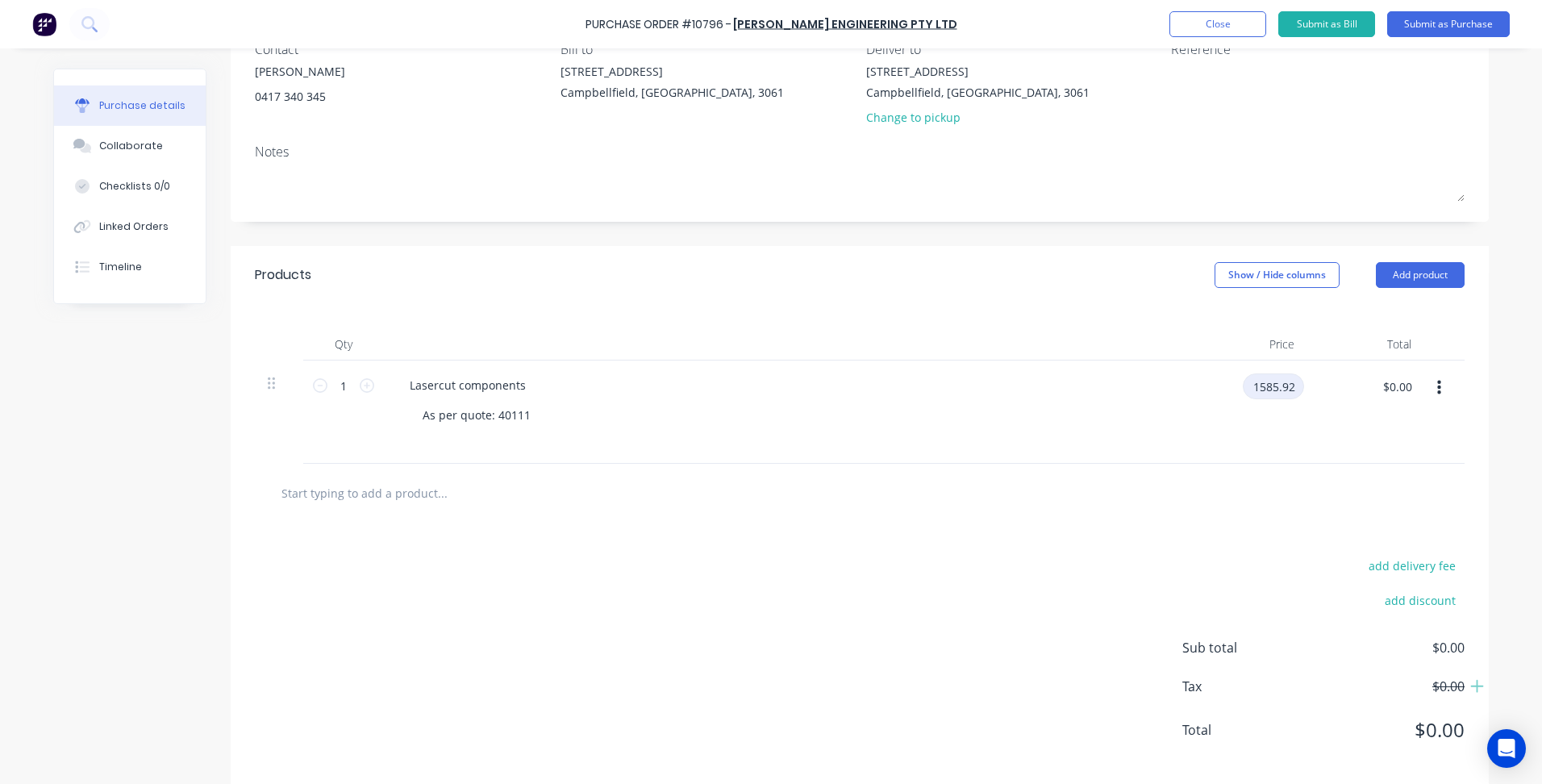
scroll to position [161, 0]
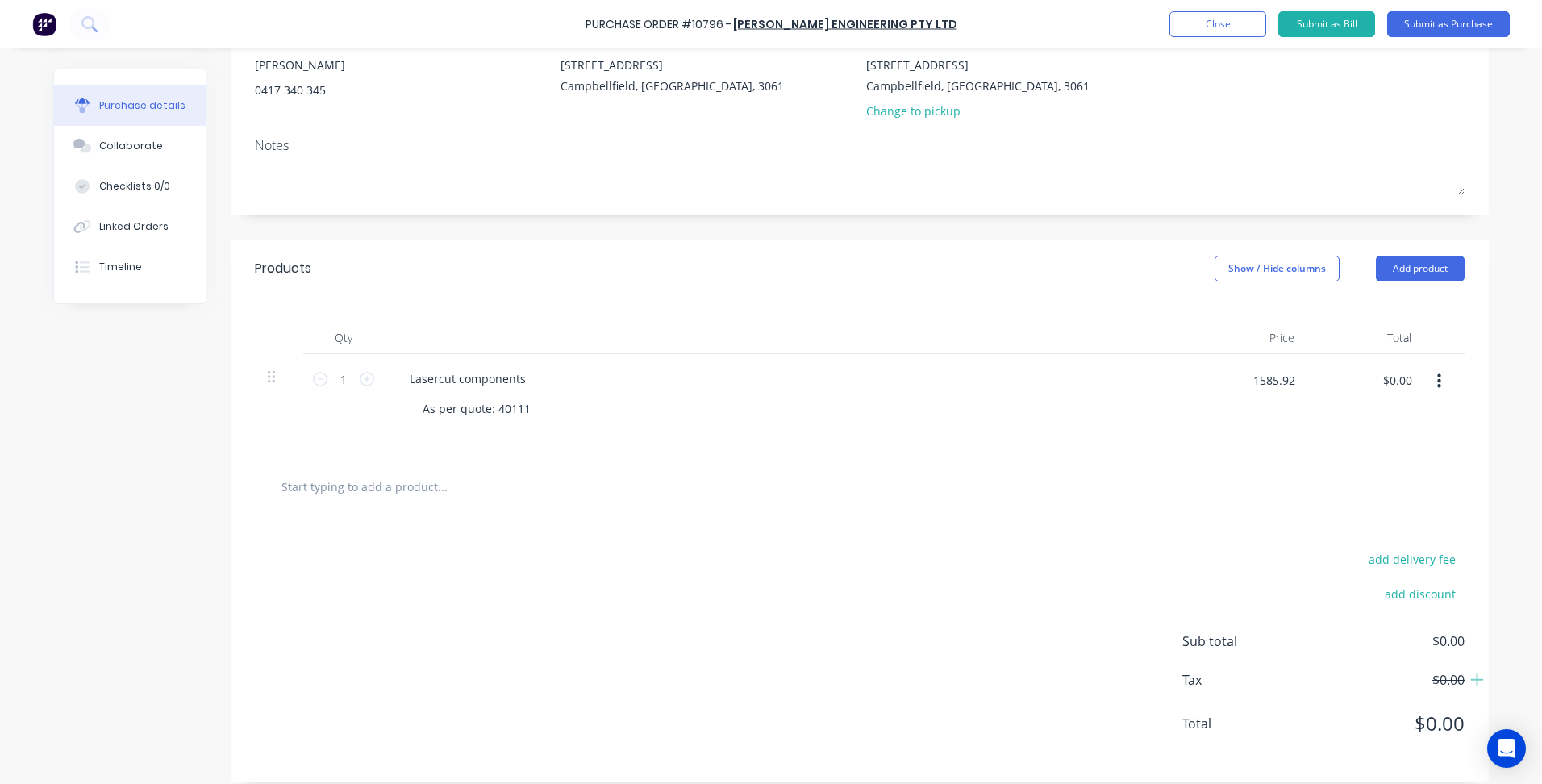
type input "$1,585.92"
click at [1141, 579] on div "add delivery fee add discount Sub total $0.00 Tax $0.00 Total $0.00" at bounding box center [859, 648] width 1258 height 265
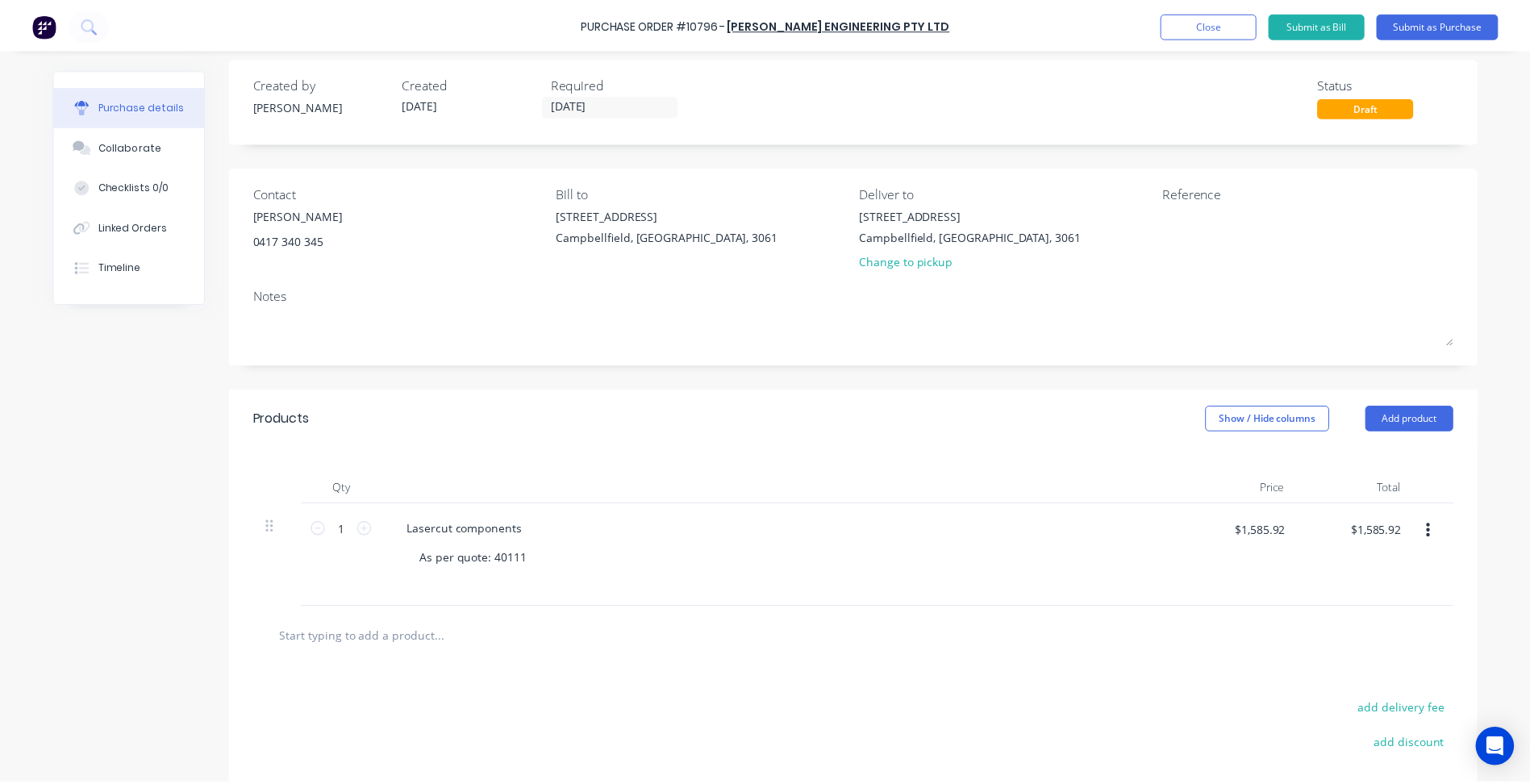
scroll to position [0, 0]
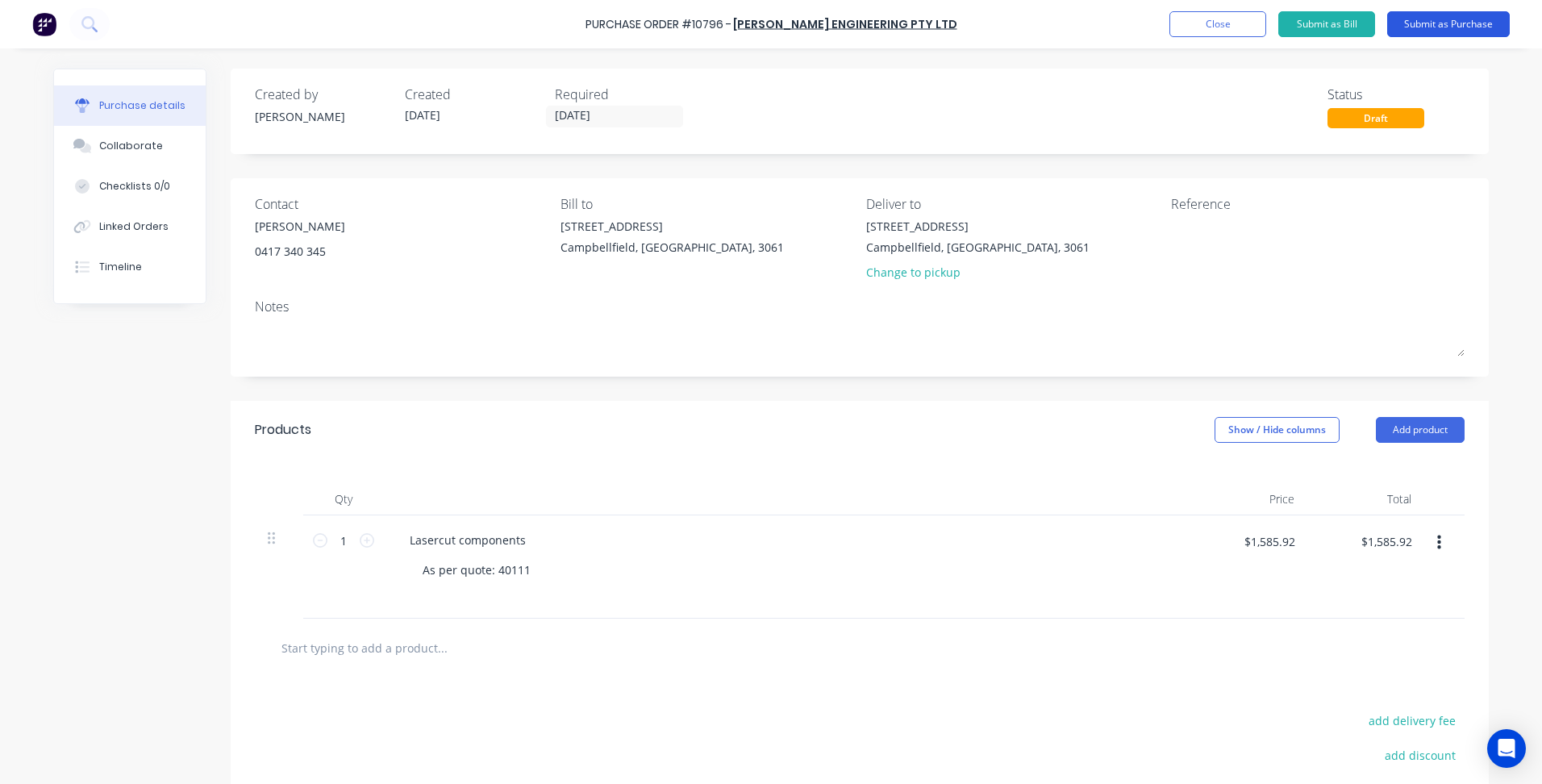
click at [1446, 18] on button "Submit as Purchase" at bounding box center [1448, 24] width 122 height 26
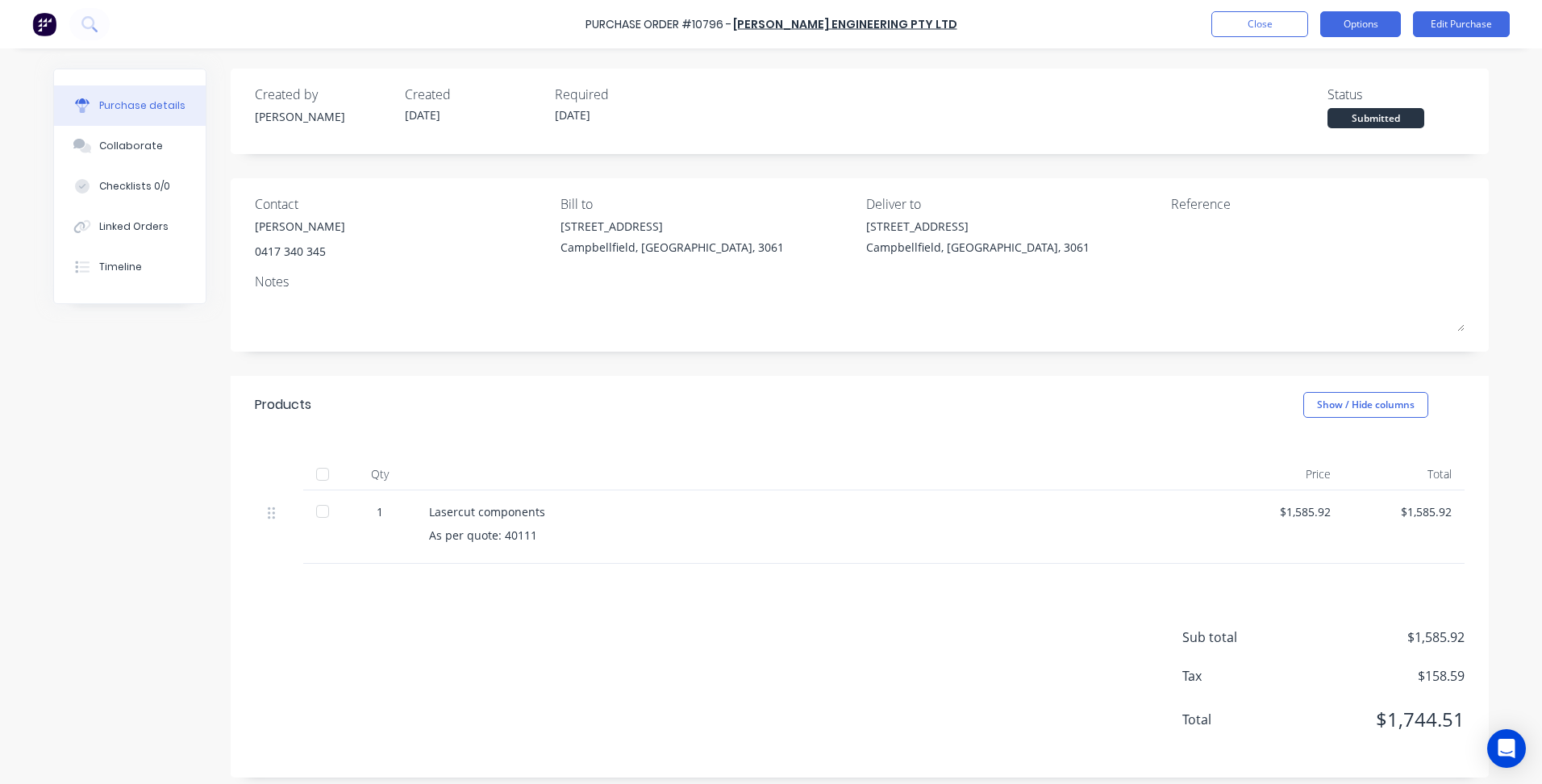
click at [1355, 25] on button "Options" at bounding box center [1360, 24] width 80 height 26
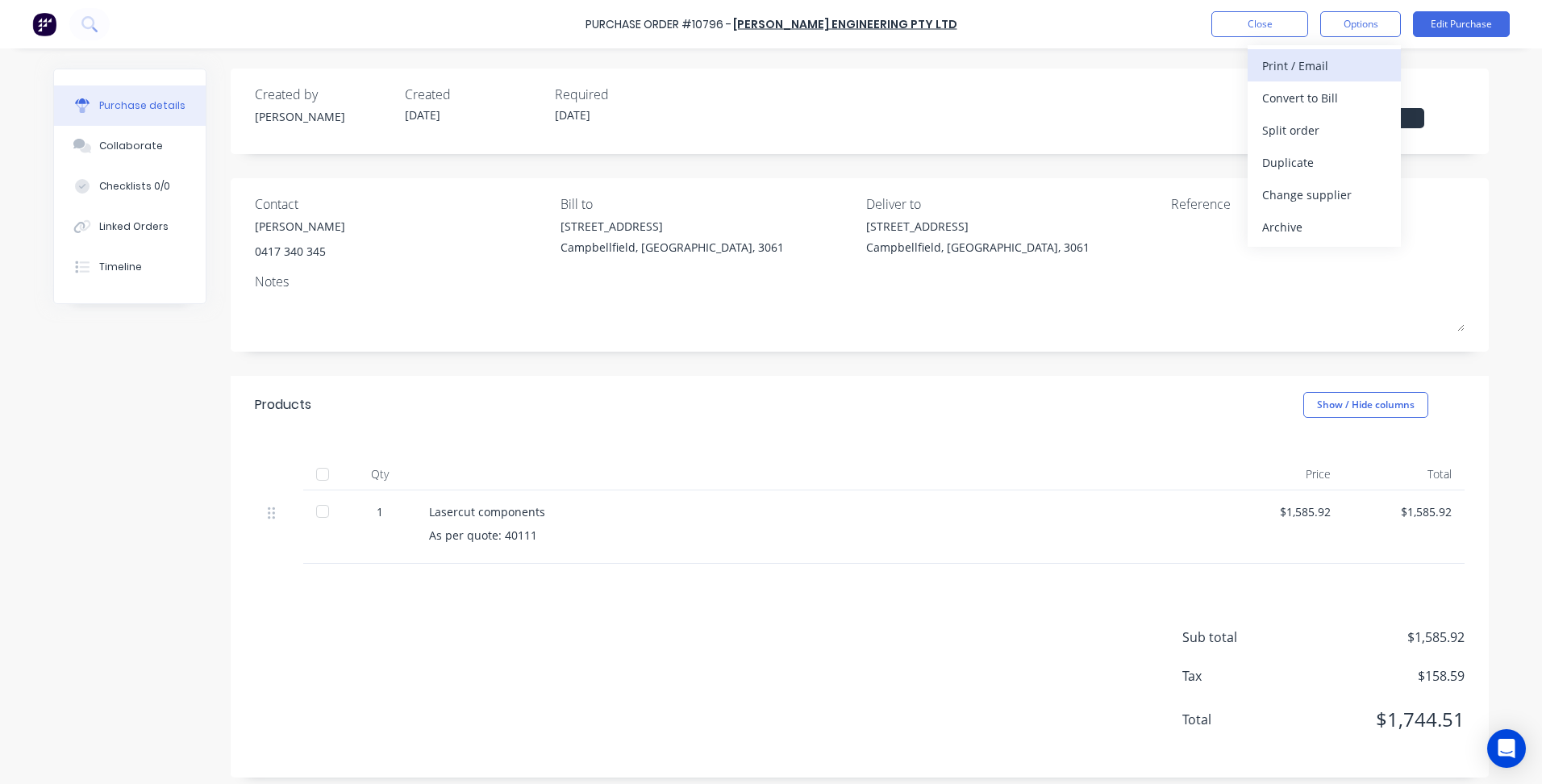
click at [1297, 70] on div "Print / Email" at bounding box center [1324, 65] width 124 height 24
click at [1309, 75] on div "Back" at bounding box center [1324, 65] width 124 height 24
click at [1309, 74] on div "Print / Email" at bounding box center [1324, 65] width 124 height 24
click at [1309, 99] on div "With pricing" at bounding box center [1324, 98] width 124 height 24
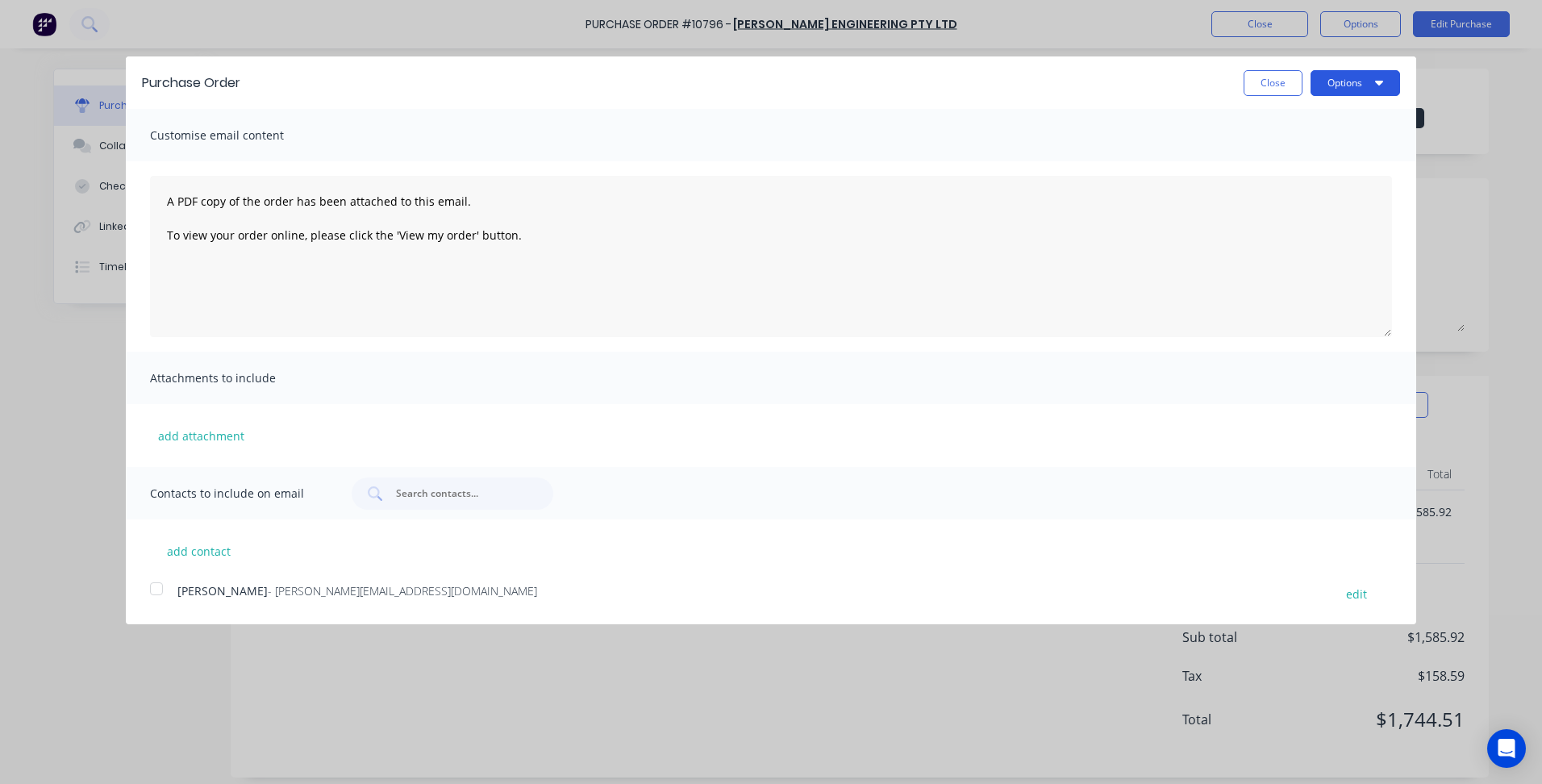
click at [1328, 89] on button "Options" at bounding box center [1355, 83] width 89 height 26
drag, startPoint x: 1325, startPoint y: 120, endPoint x: 1026, endPoint y: 144, distance: 300.0
click at [1325, 120] on div "Print" at bounding box center [1323, 124] width 124 height 24
click at [1257, 86] on button "Close" at bounding box center [1273, 83] width 59 height 26
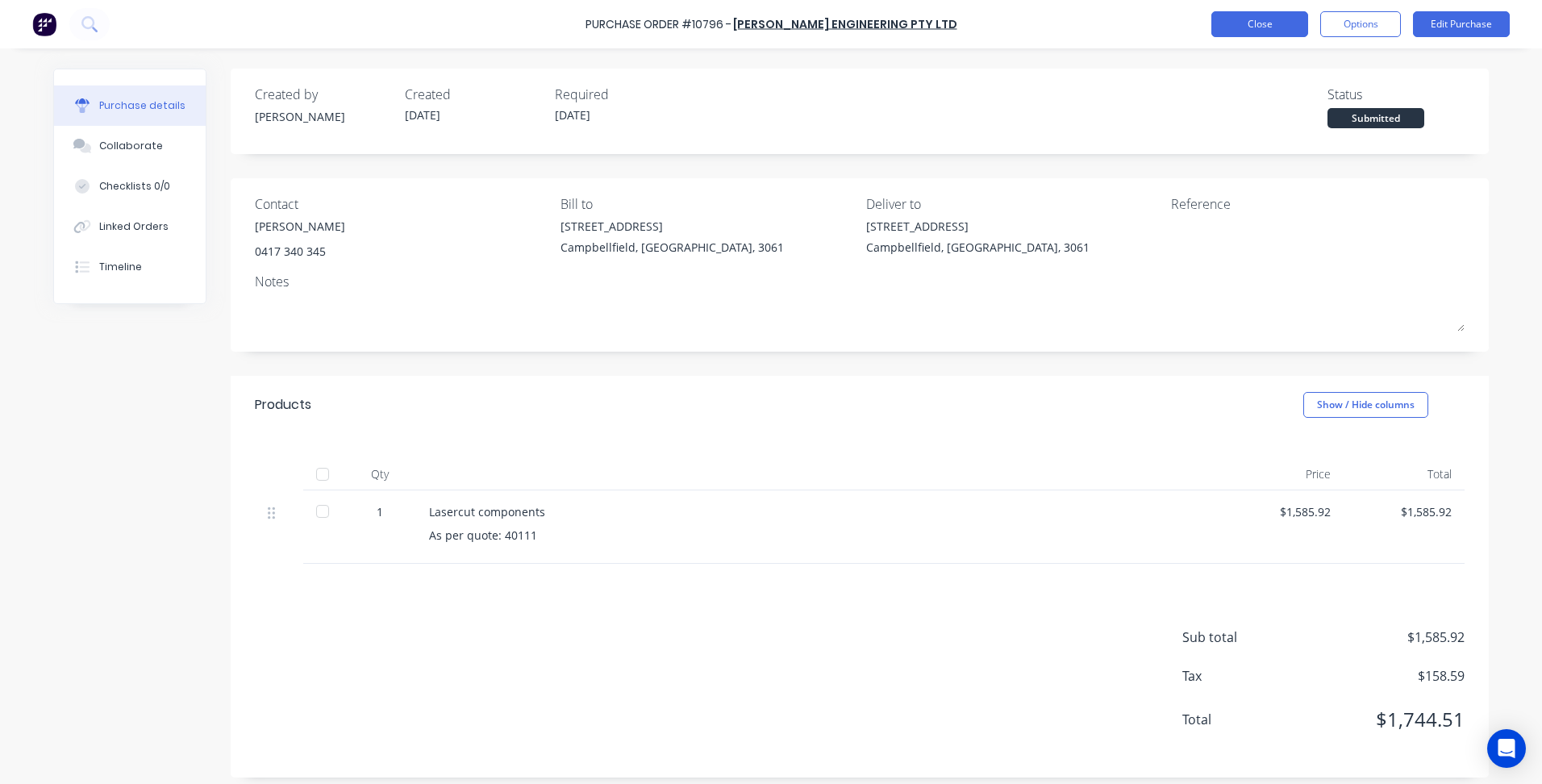
click at [1252, 26] on button "Close" at bounding box center [1259, 24] width 96 height 26
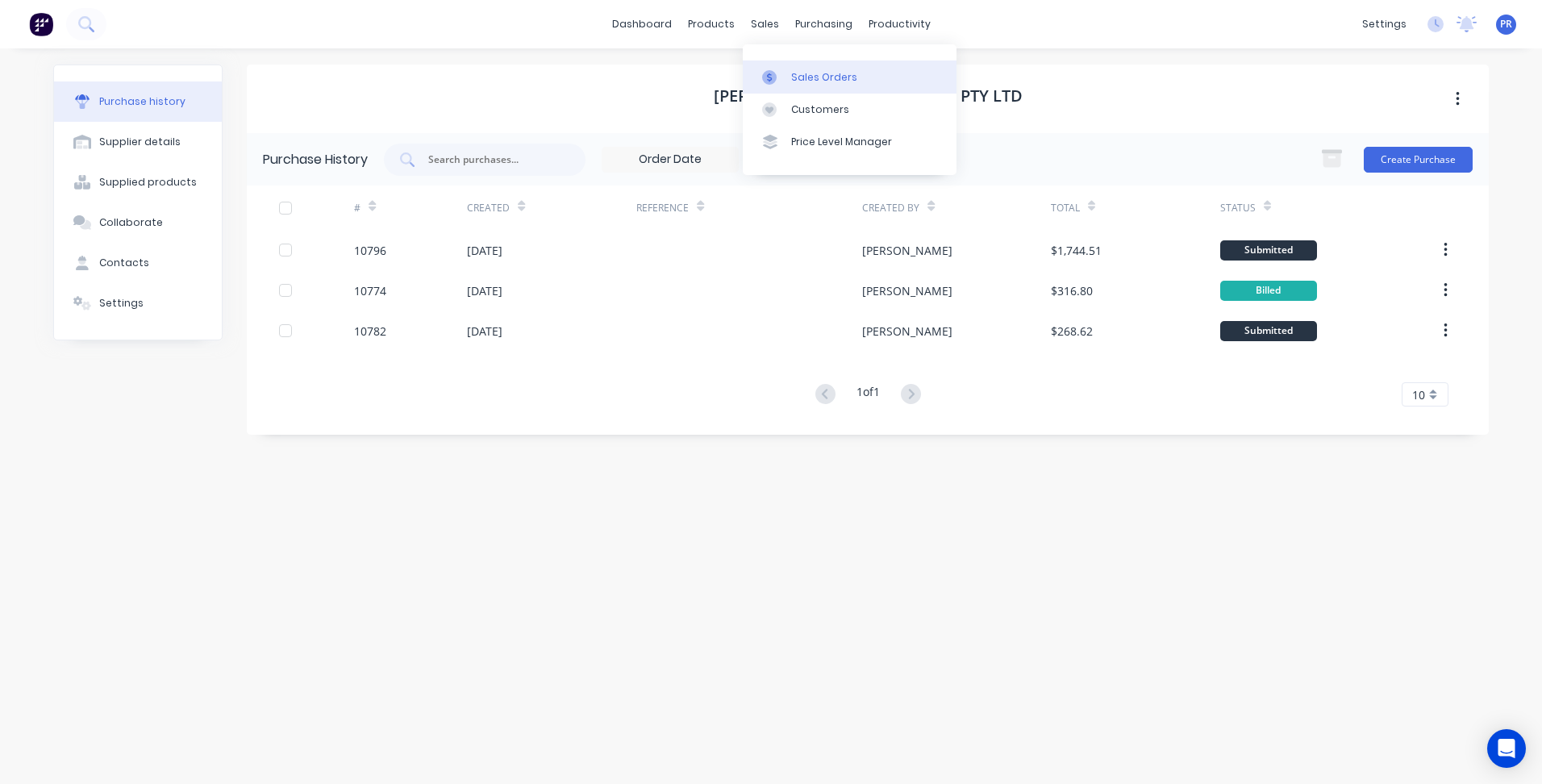
click at [797, 64] on link "Sales Orders" at bounding box center [849, 76] width 213 height 32
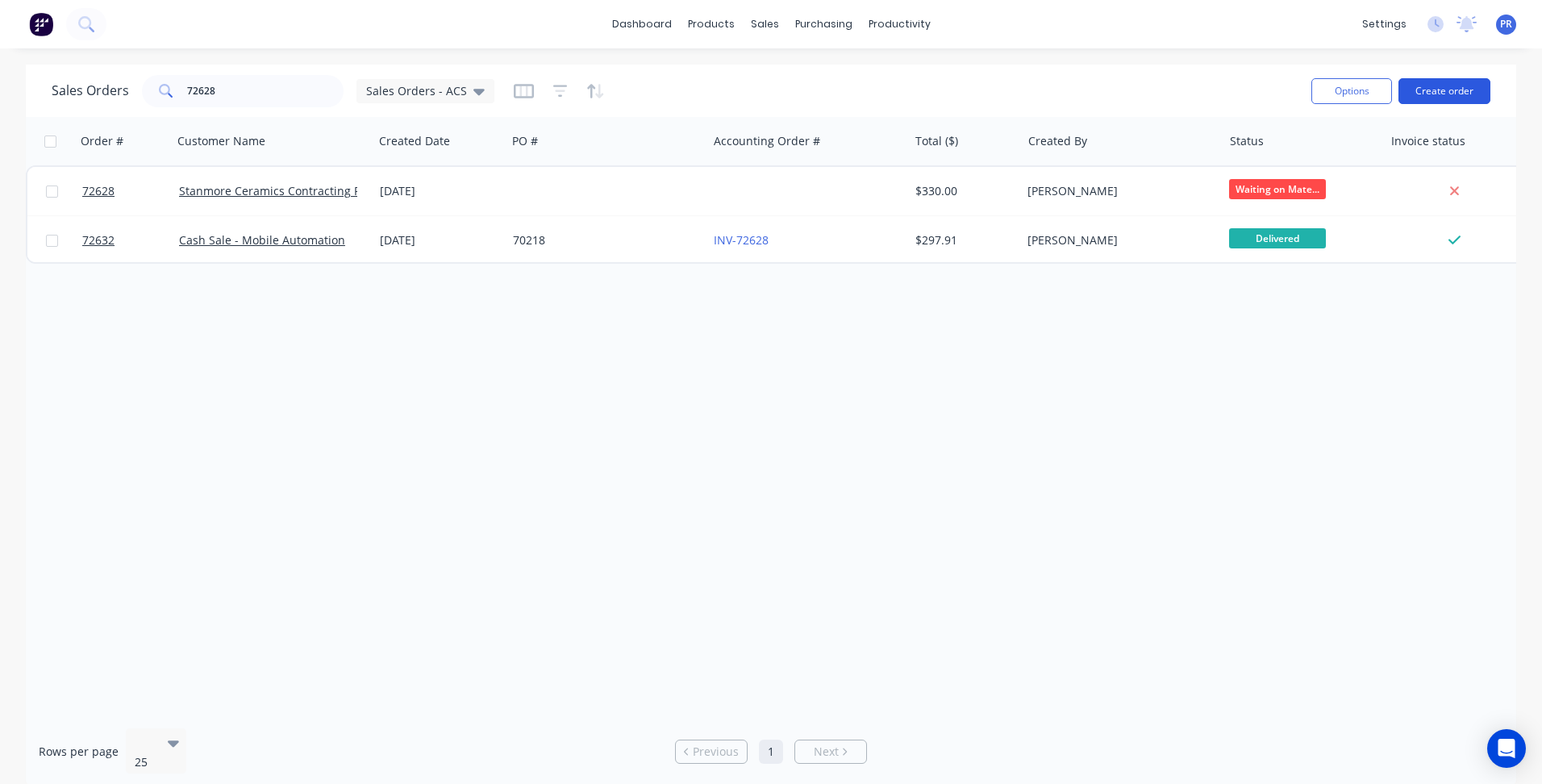
click at [1427, 97] on button "Create order" at bounding box center [1445, 91] width 92 height 26
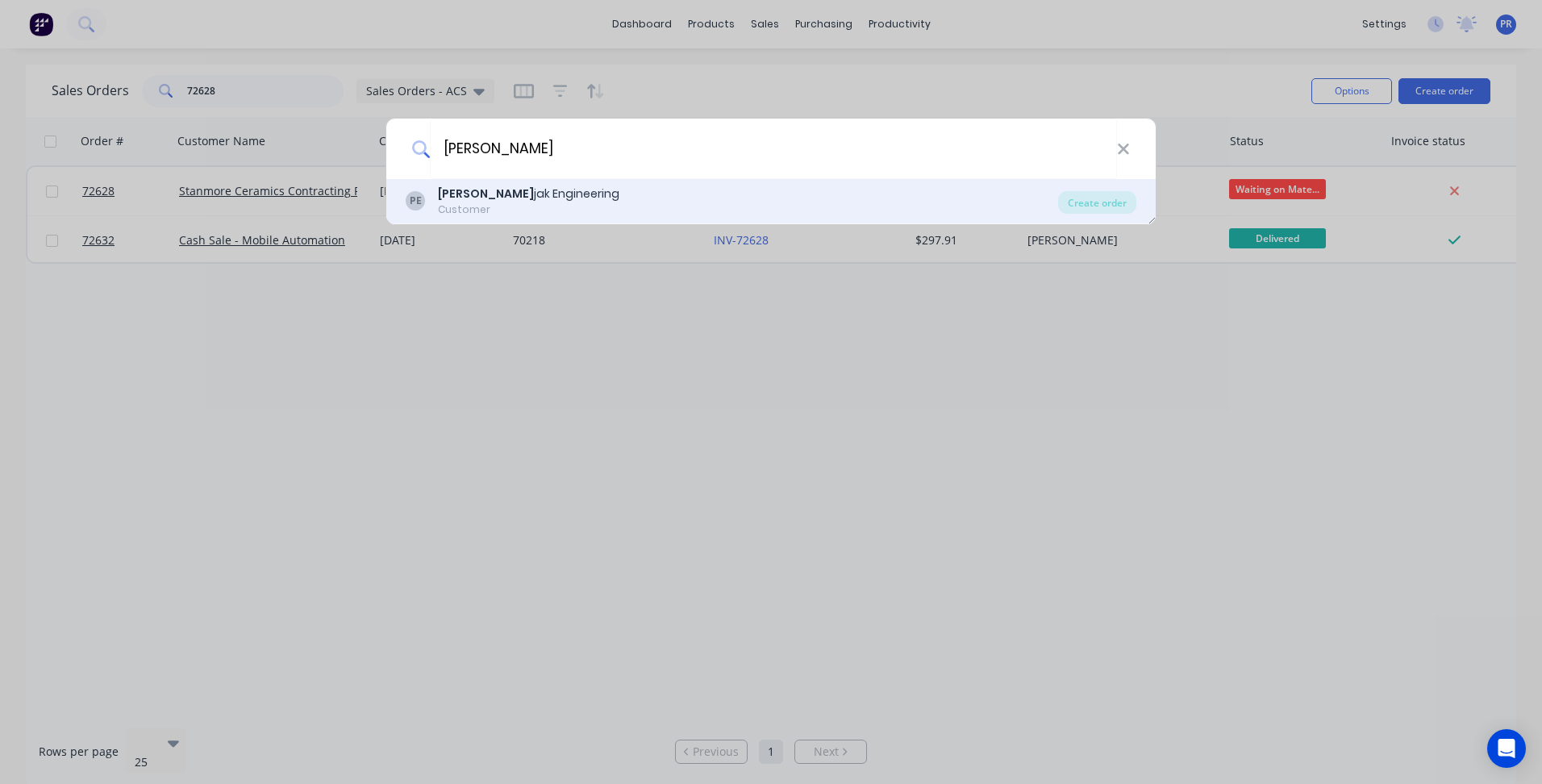
type input "[PERSON_NAME]"
click at [491, 212] on div "Customer" at bounding box center [528, 209] width 182 height 15
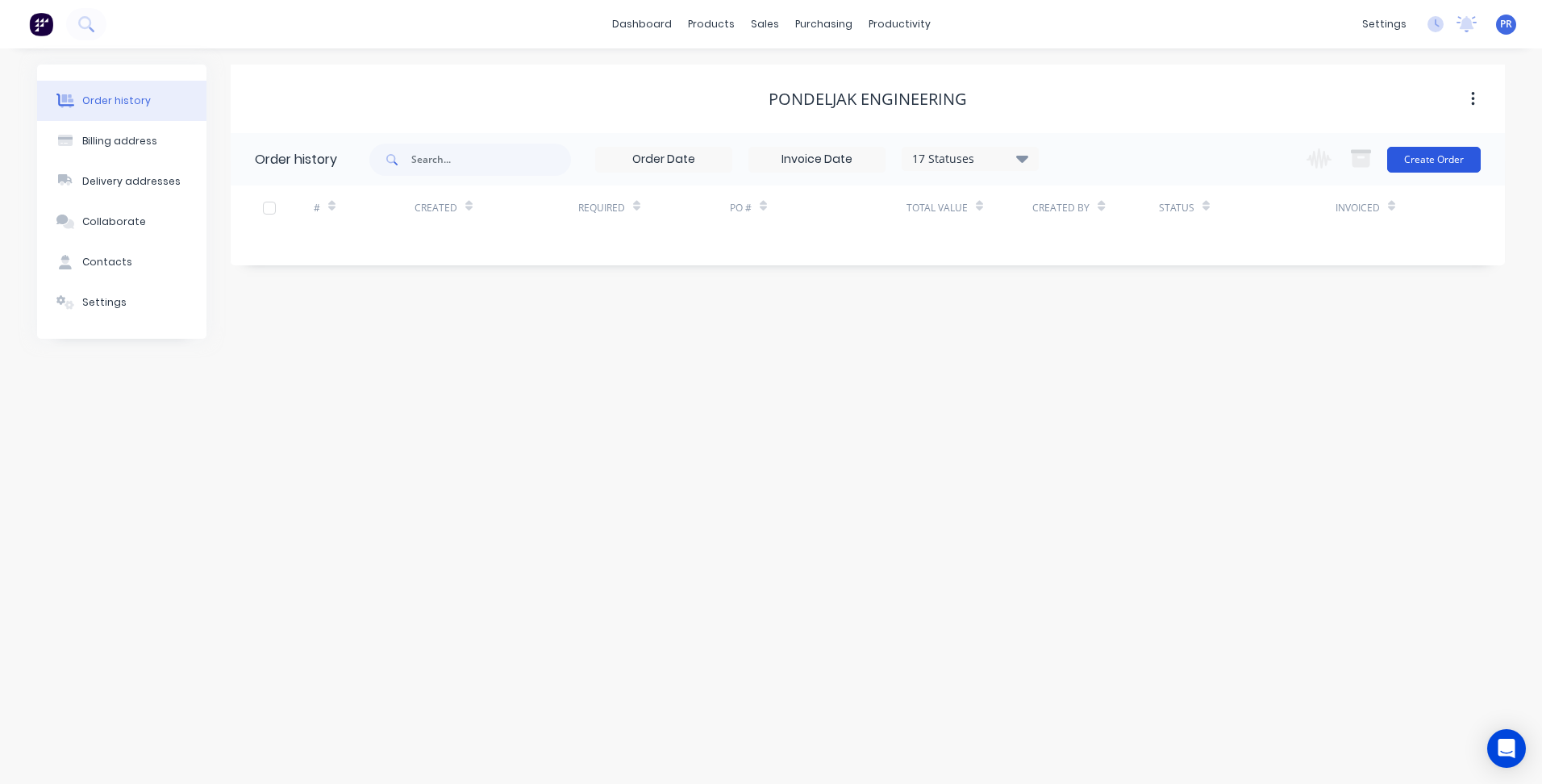
click at [1445, 161] on button "Create Order" at bounding box center [1434, 160] width 93 height 26
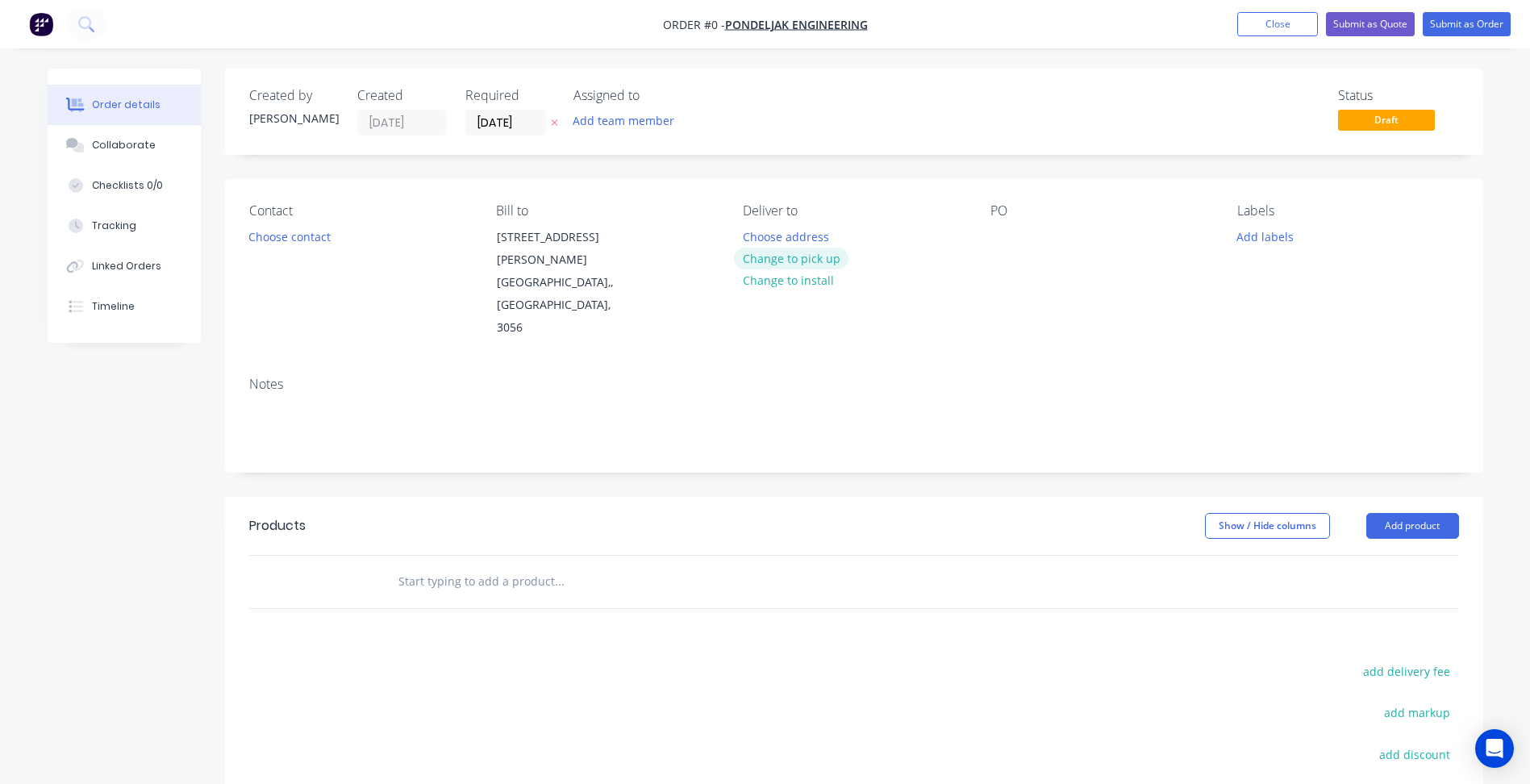
click at [801, 258] on button "Change to pick up" at bounding box center [790, 258] width 114 height 22
click at [326, 244] on button "Choose contact" at bounding box center [289, 236] width 99 height 22
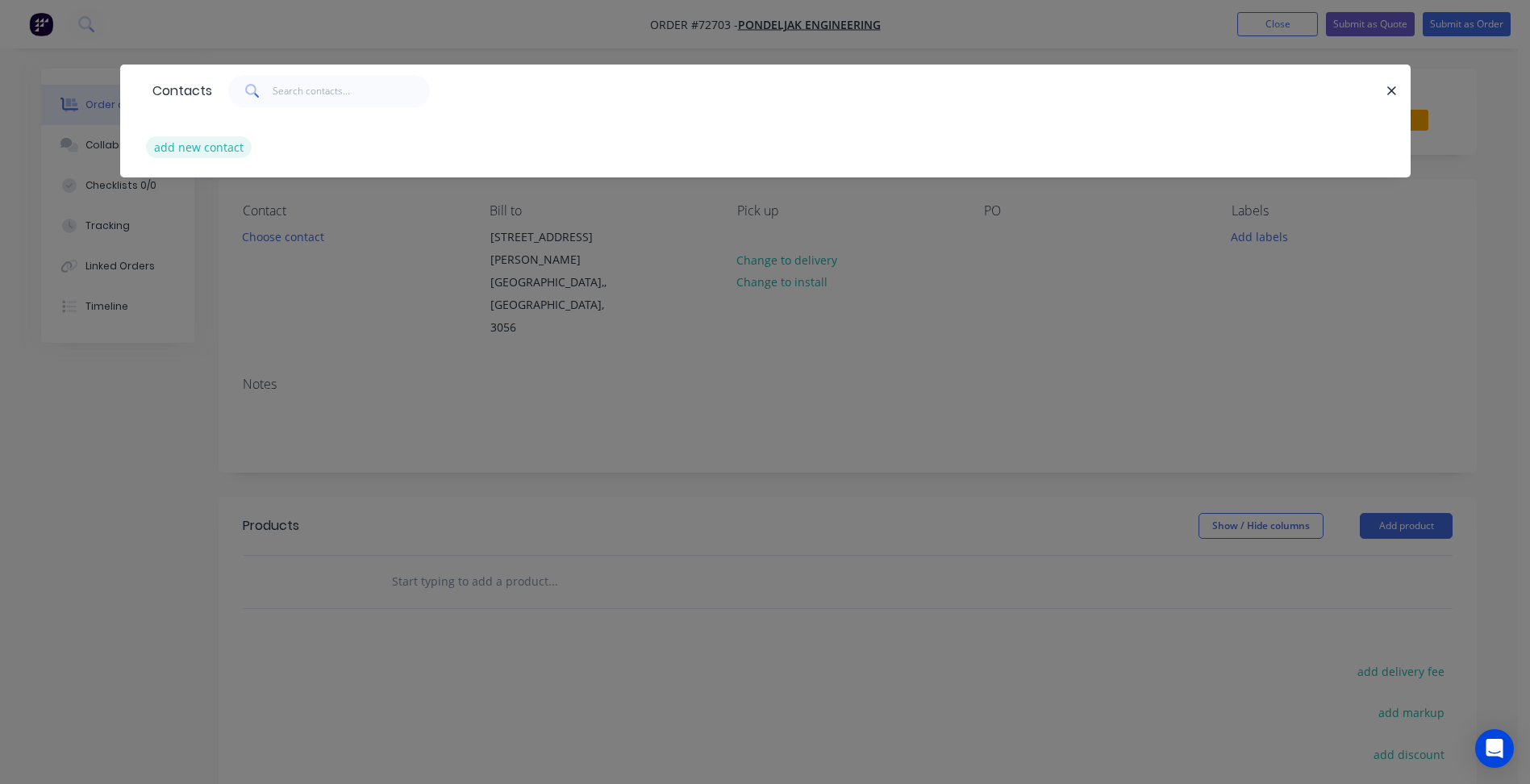
click at [204, 151] on button "add new contact" at bounding box center [199, 147] width 106 height 22
select select "AU"
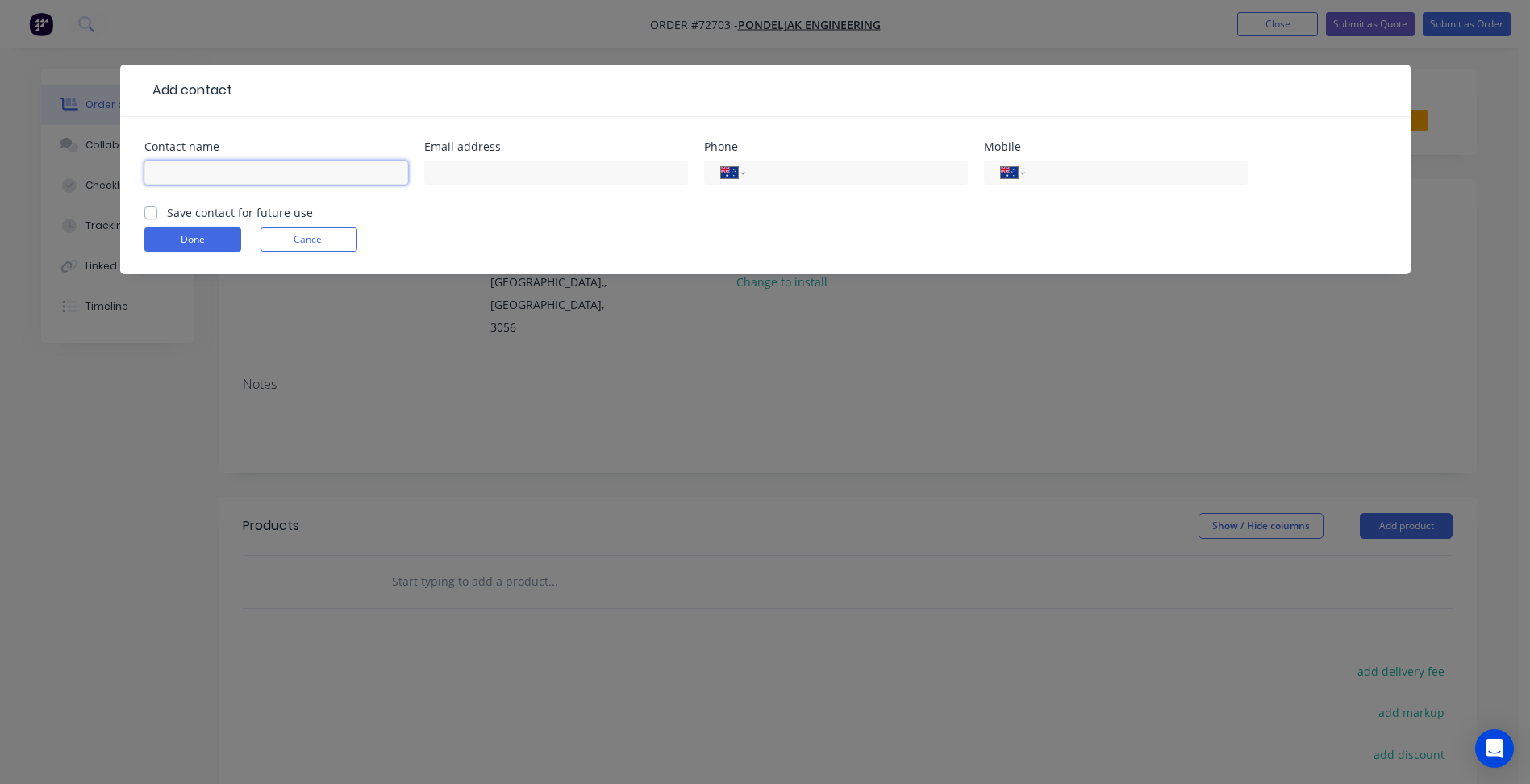
click at [202, 178] on input "text" at bounding box center [276, 173] width 264 height 24
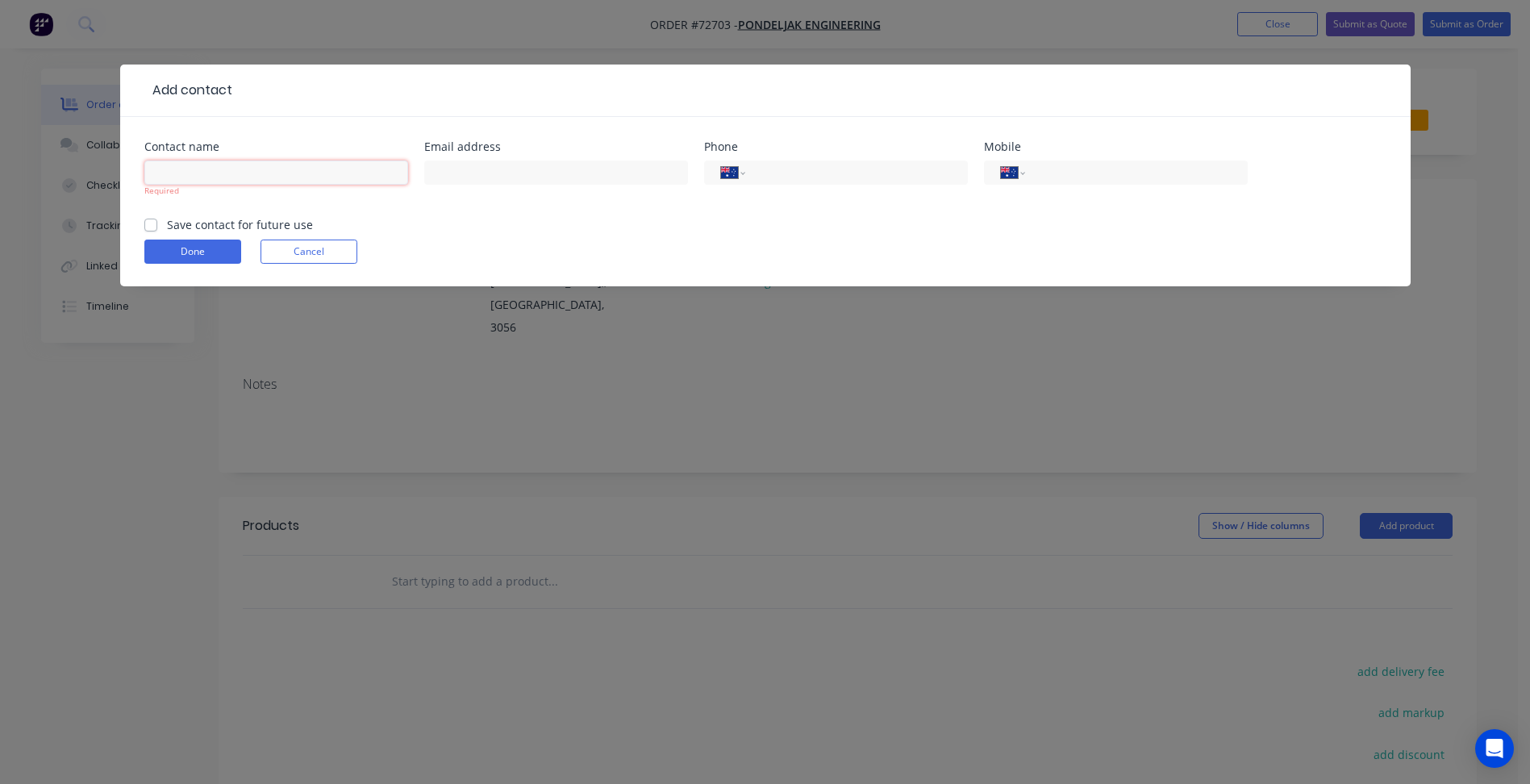
click at [209, 179] on input "text" at bounding box center [276, 173] width 264 height 24
paste input "[PERSON_NAME]"
type input "[PERSON_NAME]"
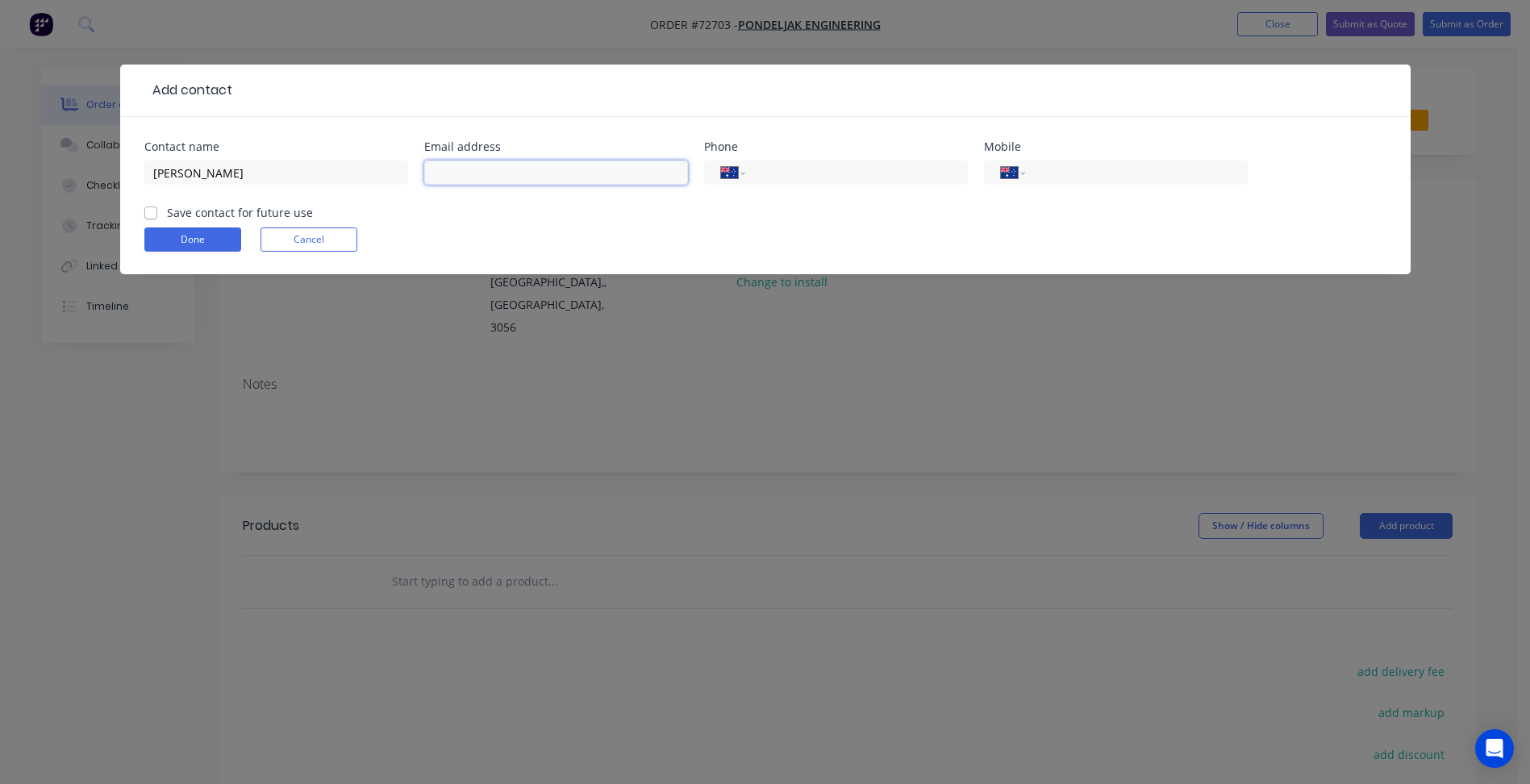
click at [475, 168] on input "text" at bounding box center [556, 173] width 264 height 24
paste input "mailto:[PERSON_NAME][EMAIL_ADDRESS][DOMAIN_NAME]"
drag, startPoint x: 473, startPoint y: 170, endPoint x: 328, endPoint y: 183, distance: 145.6
click at [317, 179] on div "Contact name [PERSON_NAME] Email address mailto:[EMAIL_ADDRESS][DOMAIN_NAME] Ph…" at bounding box center [765, 172] width 1242 height 63
type input "[EMAIL_ADDRESS][DOMAIN_NAME]"
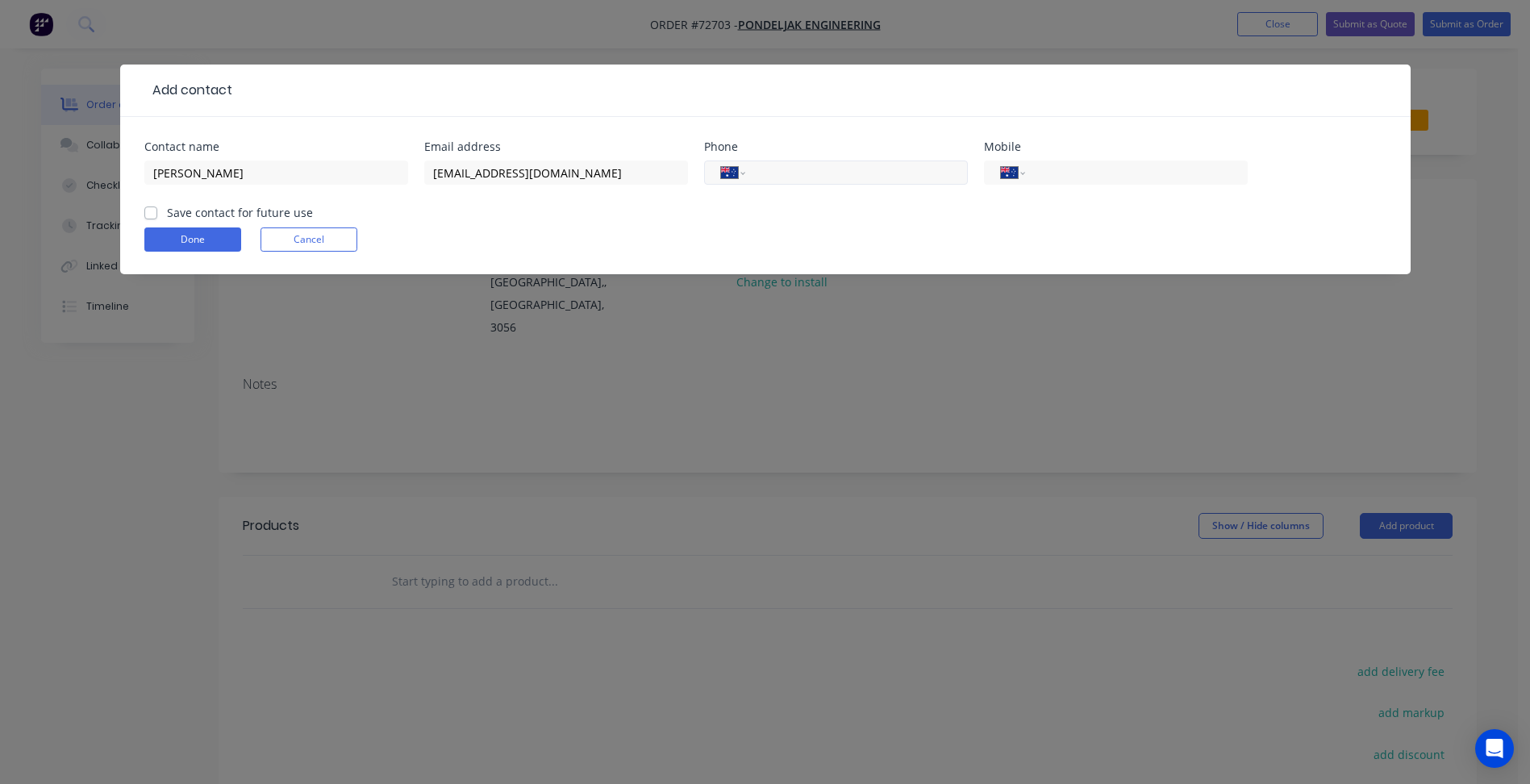
click at [810, 174] on input "tel" at bounding box center [853, 173] width 194 height 19
type input "0400 093 262"
click at [194, 215] on label "Save contact for future use" at bounding box center [239, 212] width 146 height 17
click at [157, 215] on input "Save contact for future use" at bounding box center [150, 211] width 13 height 15
checkbox input "true"
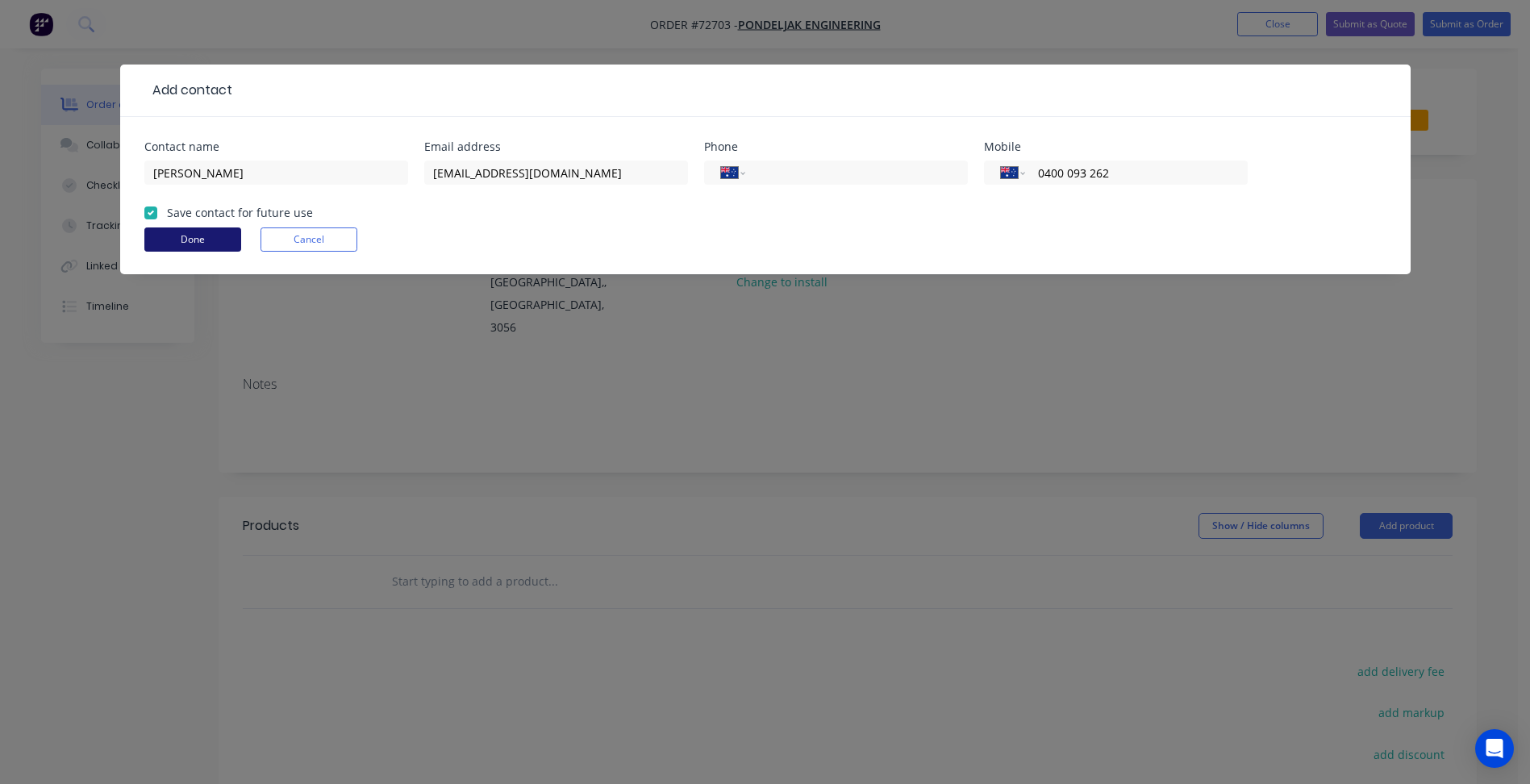
click at [191, 230] on button "Done" at bounding box center [192, 239] width 96 height 24
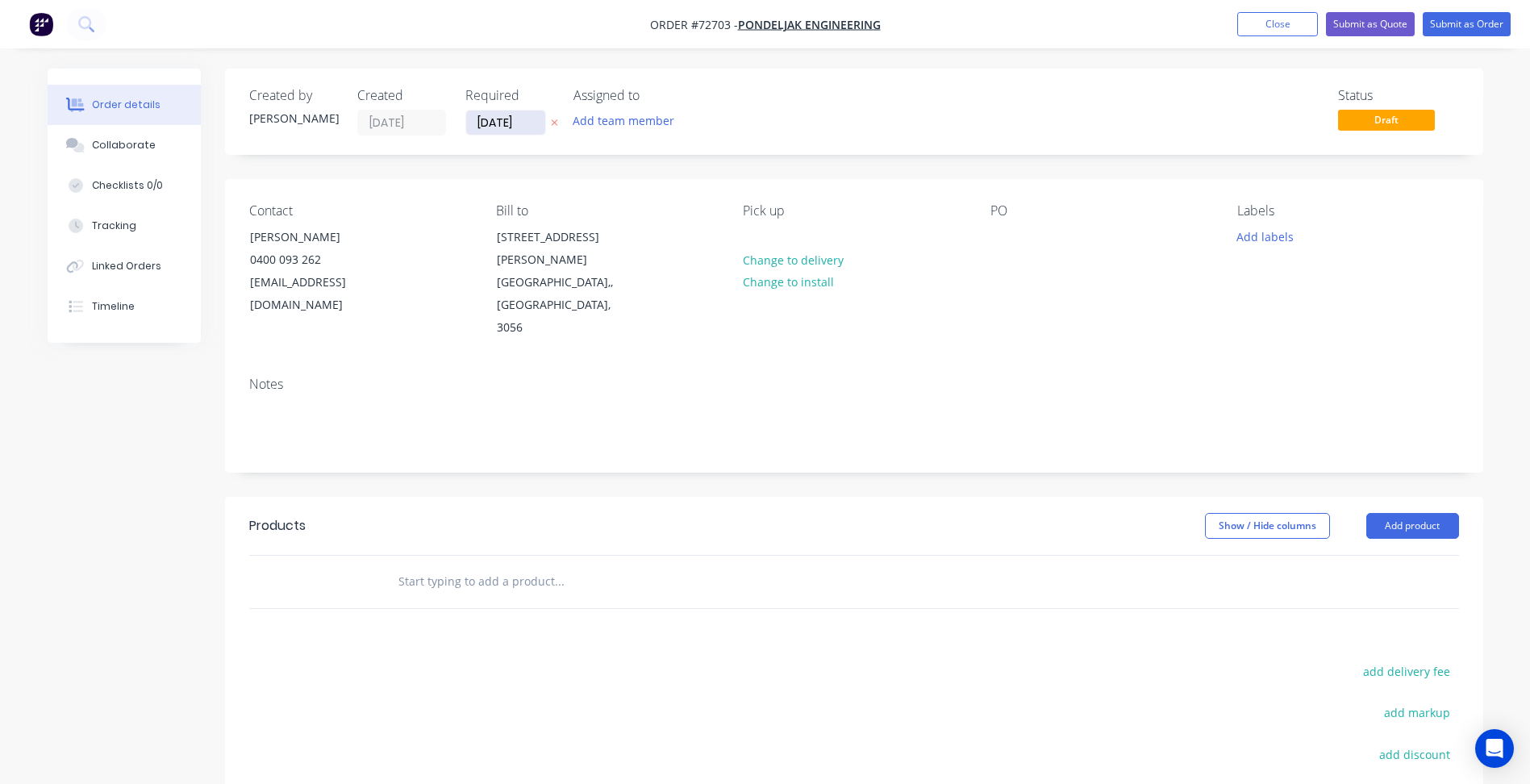
click at [496, 118] on input "[DATE]" at bounding box center [506, 122] width 79 height 24
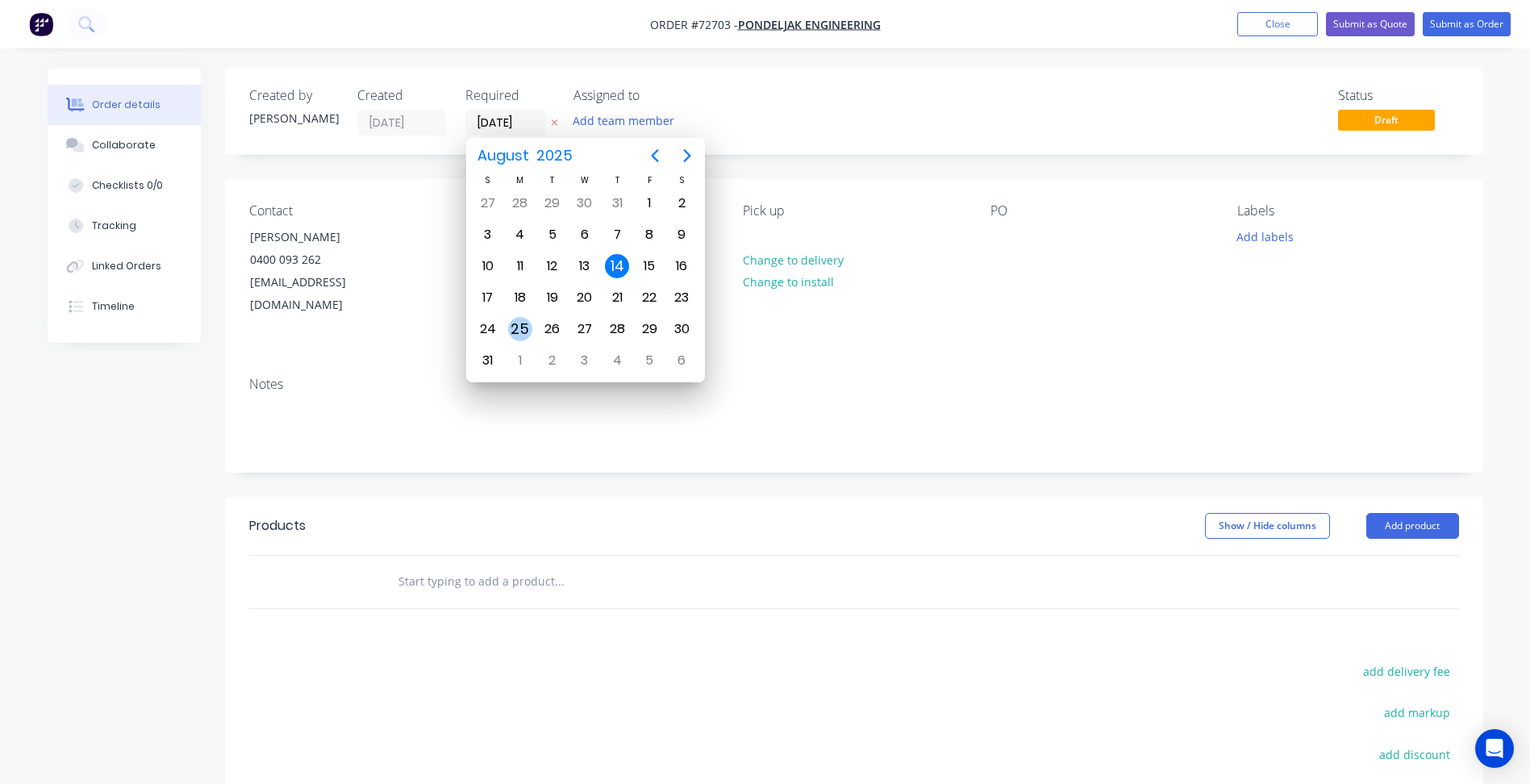
click at [524, 327] on div "25" at bounding box center [520, 328] width 24 height 24
type input "[DATE]"
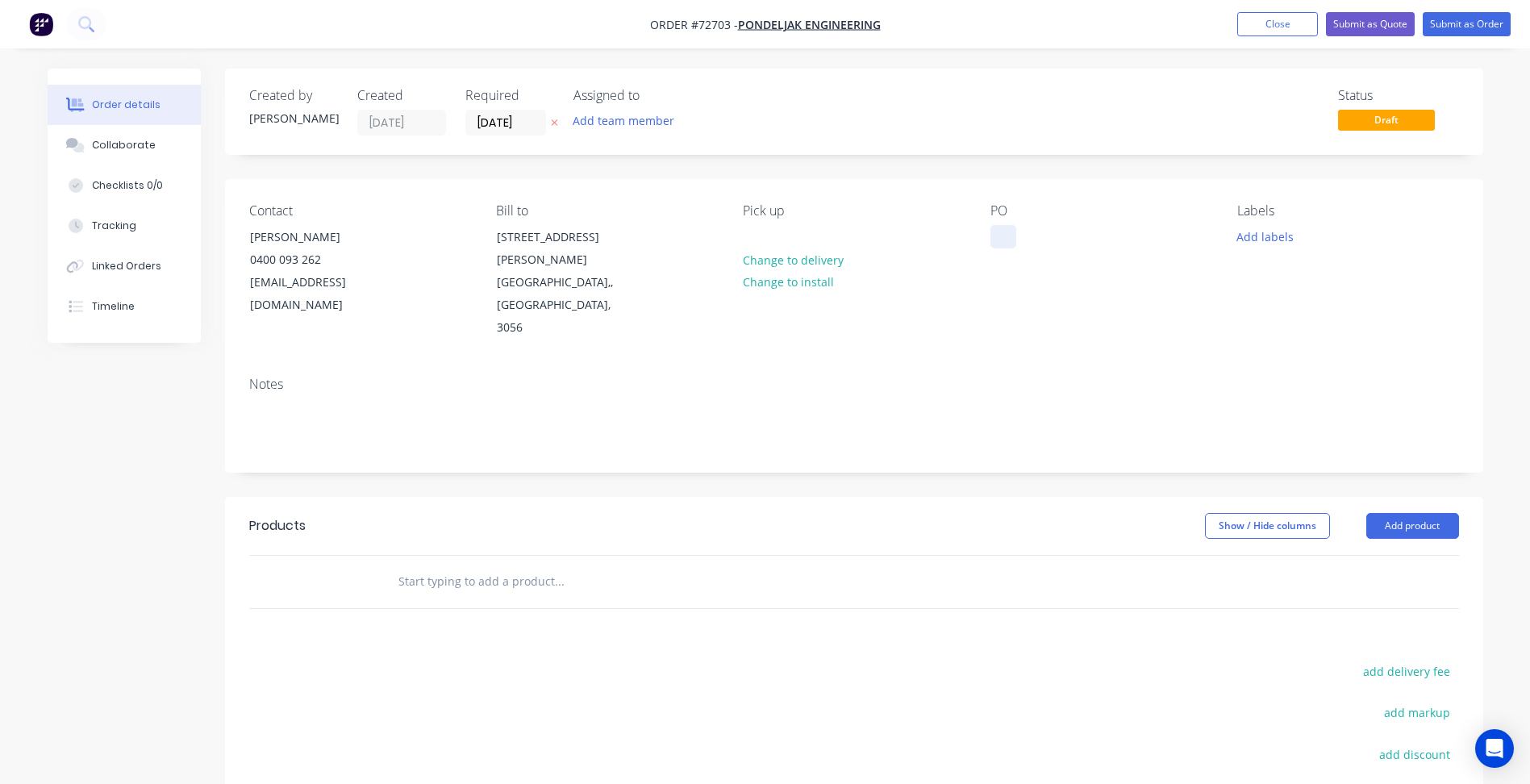
click at [1013, 242] on div at bounding box center [1003, 237] width 26 height 24
click at [1417, 496] on header "Products Show / Hide columns Add product" at bounding box center [854, 525] width 1258 height 58
click at [1408, 513] on button "Add product" at bounding box center [1412, 526] width 92 height 26
click at [1342, 619] on div "Basic products" at bounding box center [1382, 631] width 124 height 24
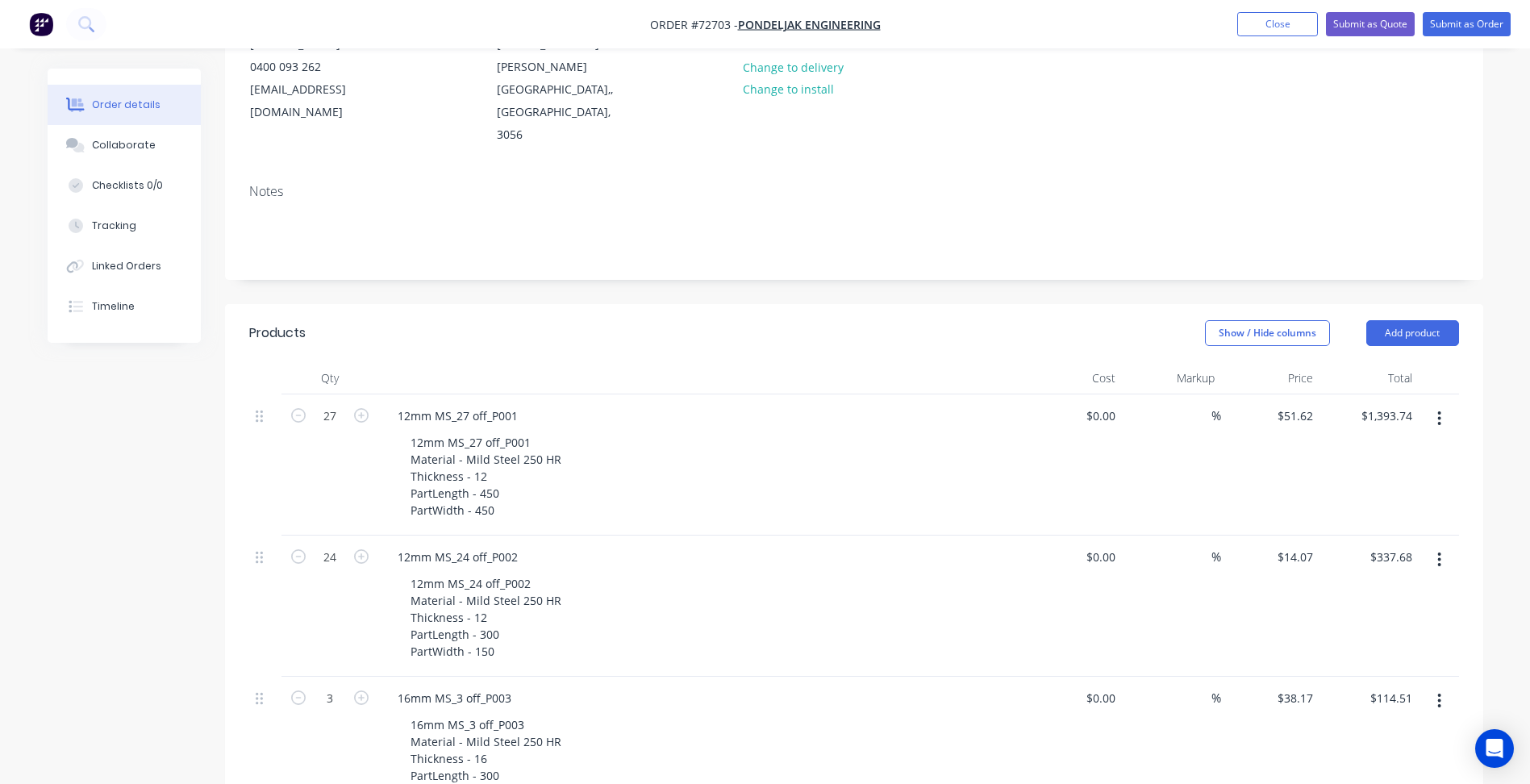
scroll to position [403, 0]
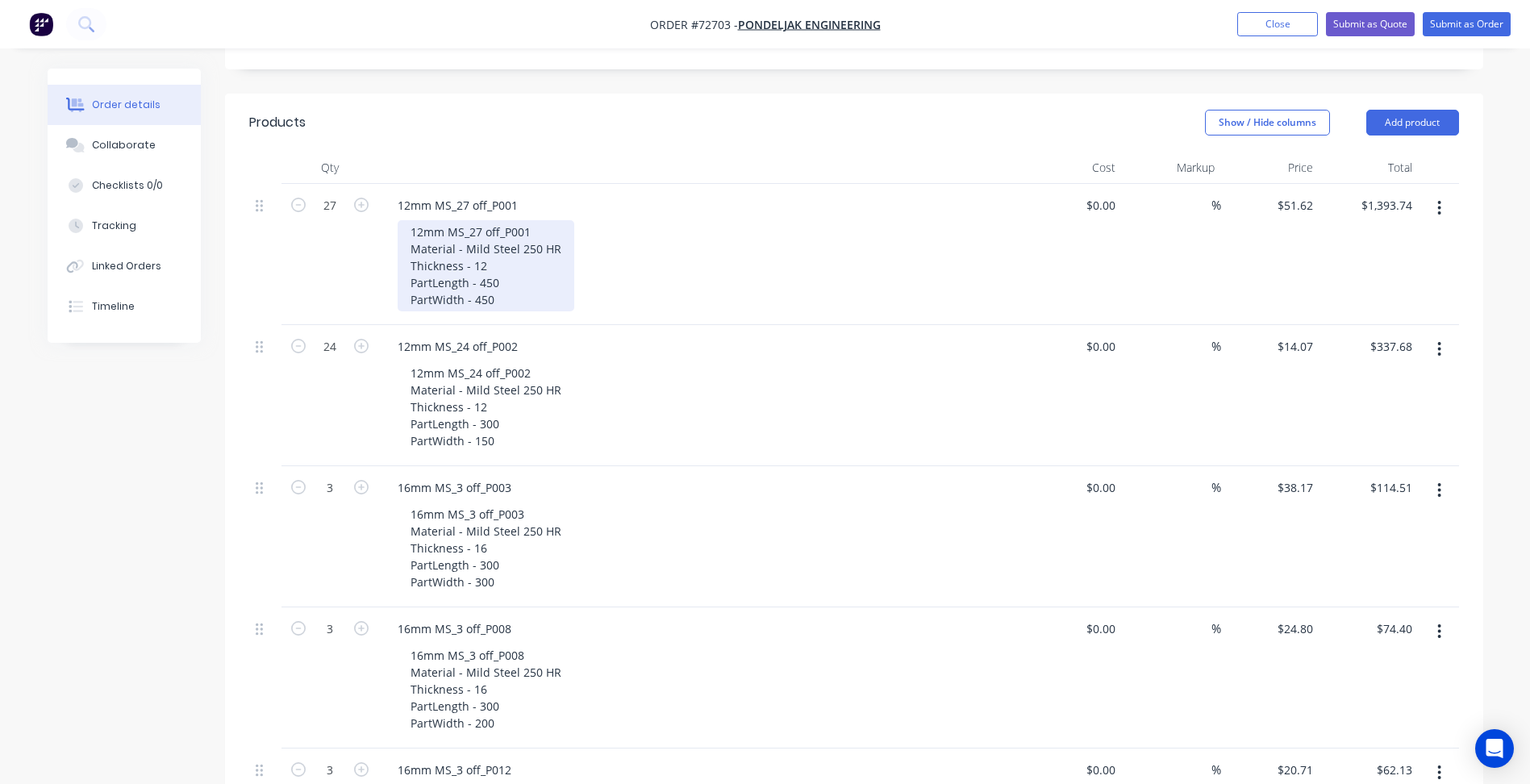
click at [504, 251] on div "12mm MS_27 off_P001 Material - Mild Steel 250 HR Thickness - 12 PartLength - 45…" at bounding box center [486, 266] width 177 height 91
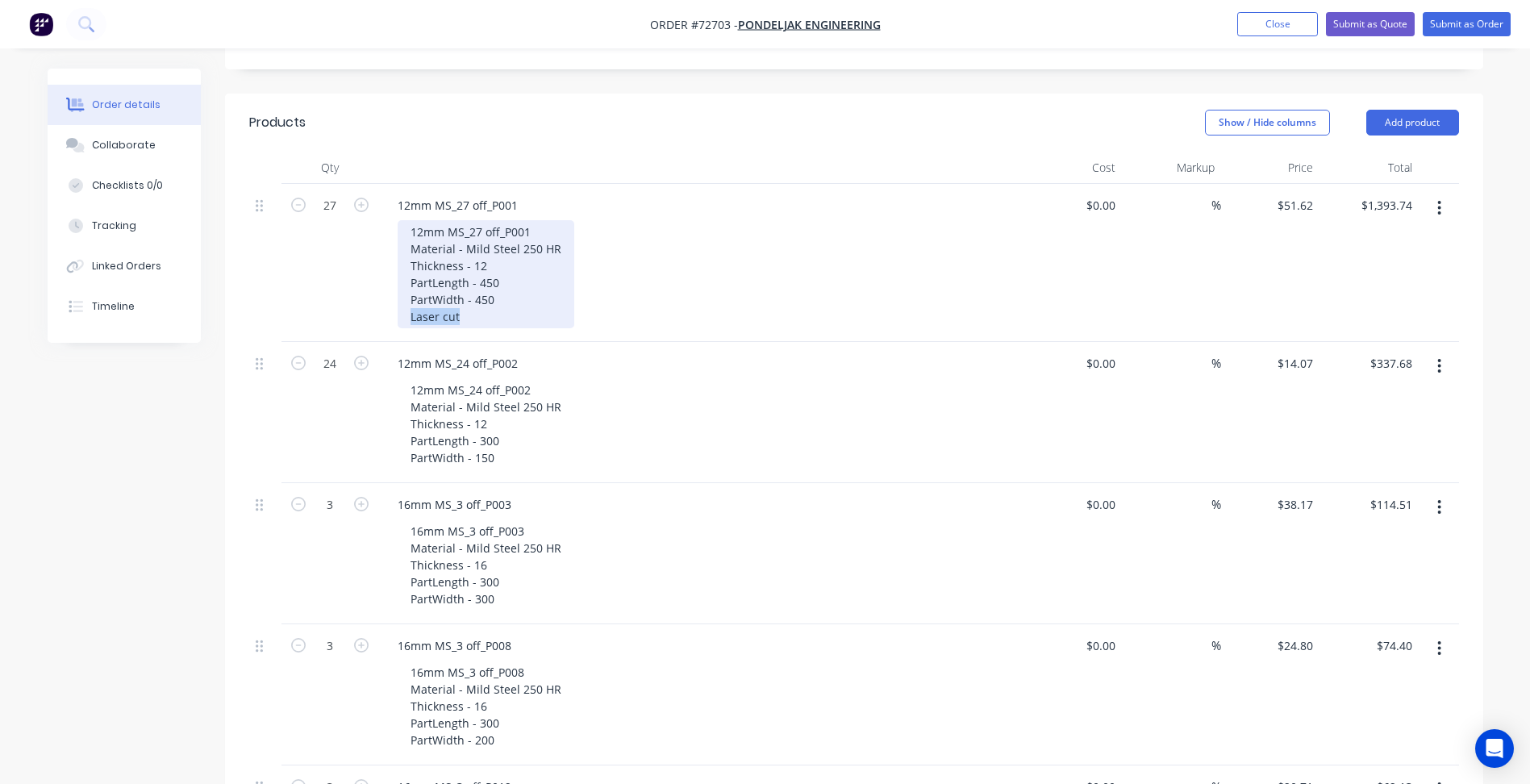
copy div "Laser cut"
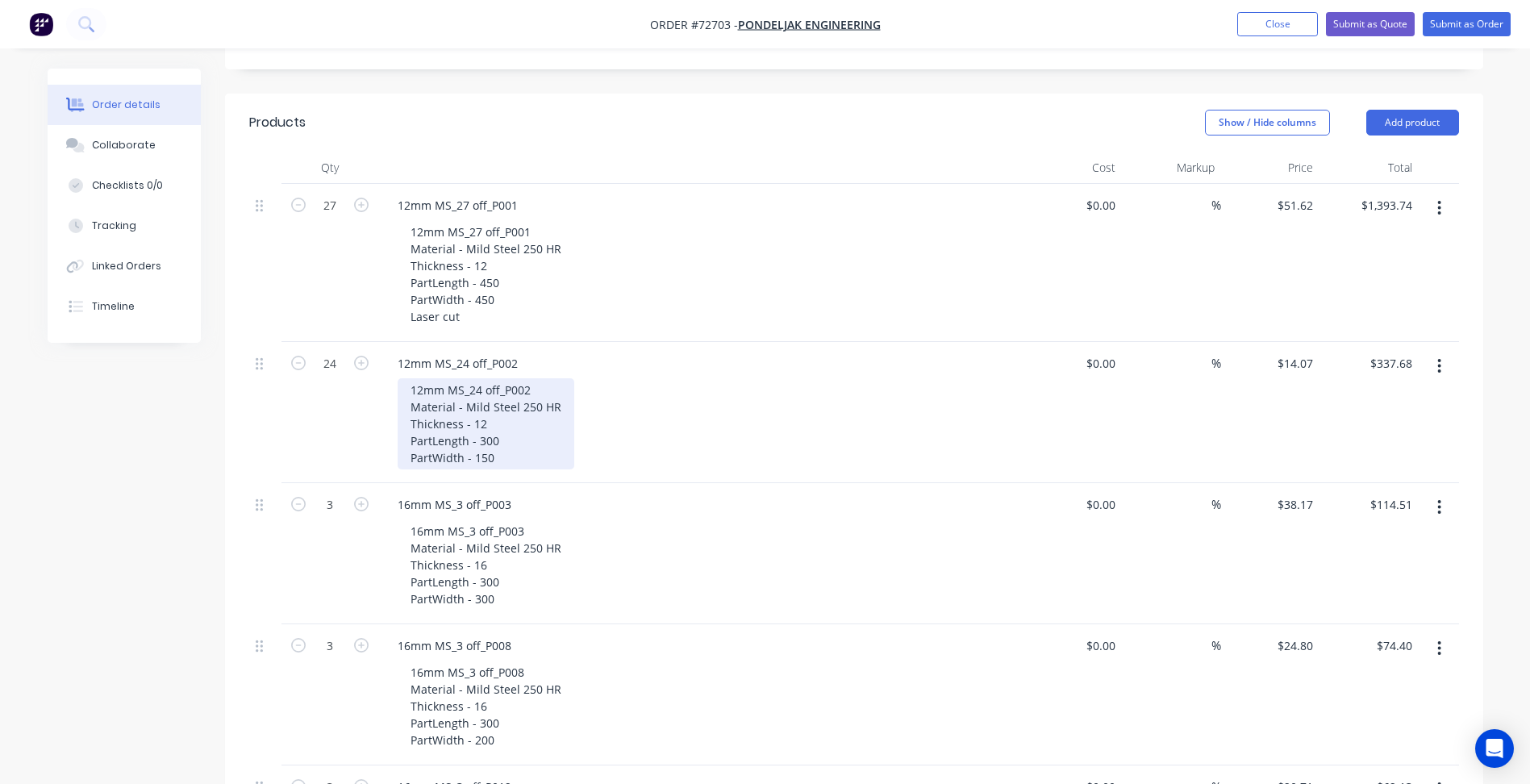
click at [496, 417] on div "12mm MS_24 off_P002 Material - Mild Steel 250 HR Thickness - 12 PartLength - 30…" at bounding box center [486, 424] width 177 height 91
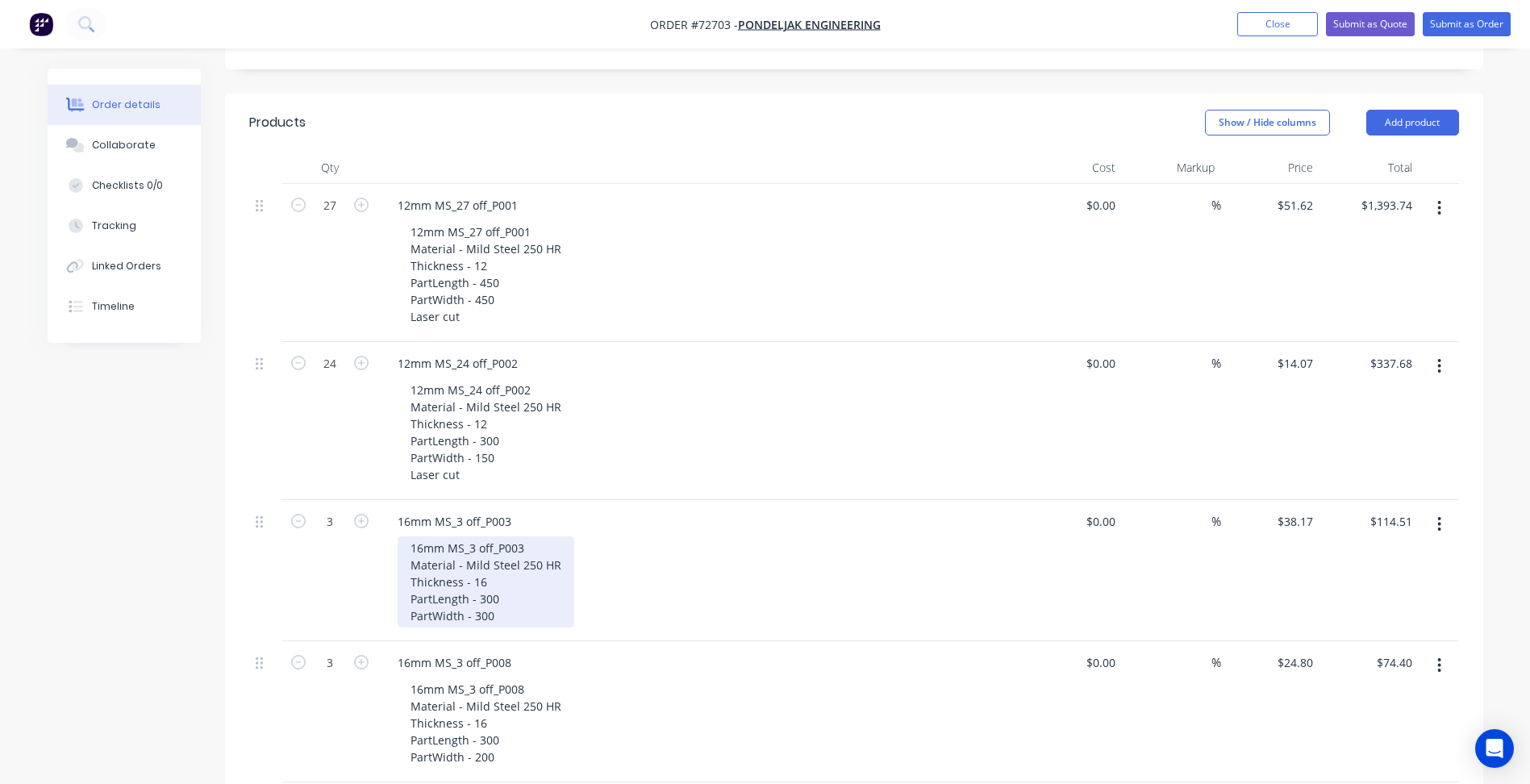
click at [498, 575] on div "16mm MS_3 off_P003 Material - Mild Steel 250 HR Thickness - 16 PartLength - 300…" at bounding box center [486, 582] width 177 height 91
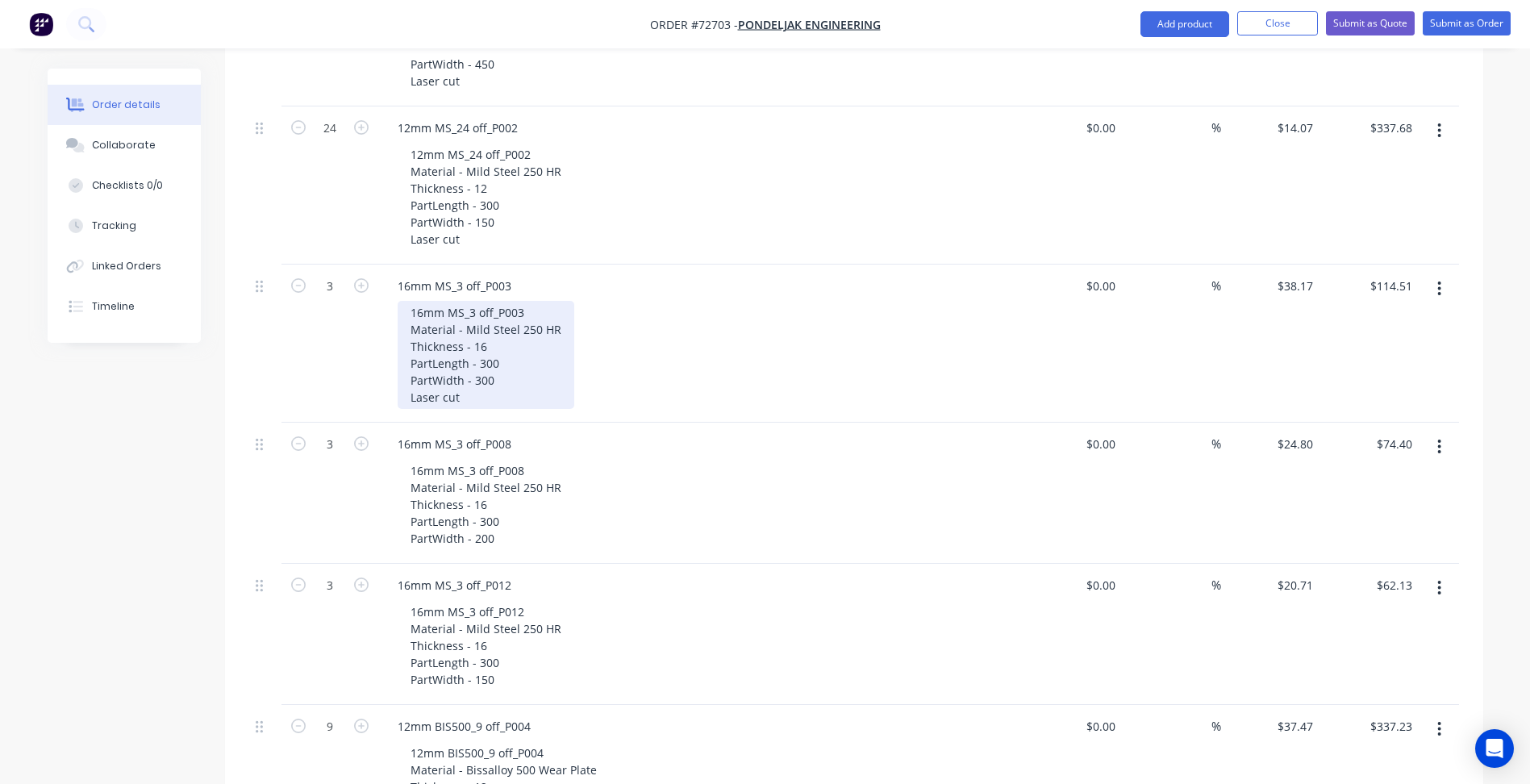
scroll to position [645, 0]
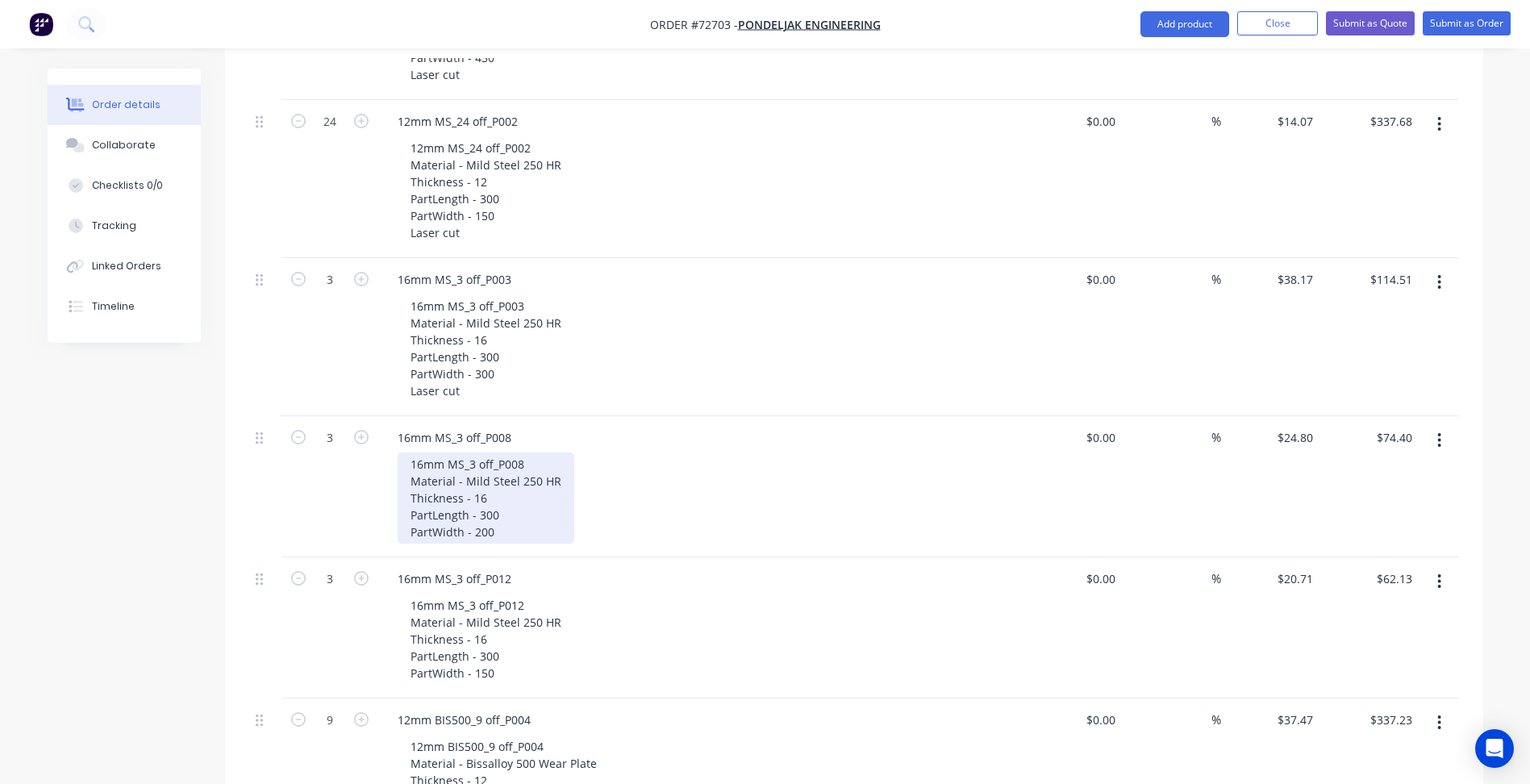
click at [500, 486] on div "16mm MS_3 off_P008 Material - Mild Steel 250 HR Thickness - 16 PartLength - 300…" at bounding box center [486, 498] width 177 height 91
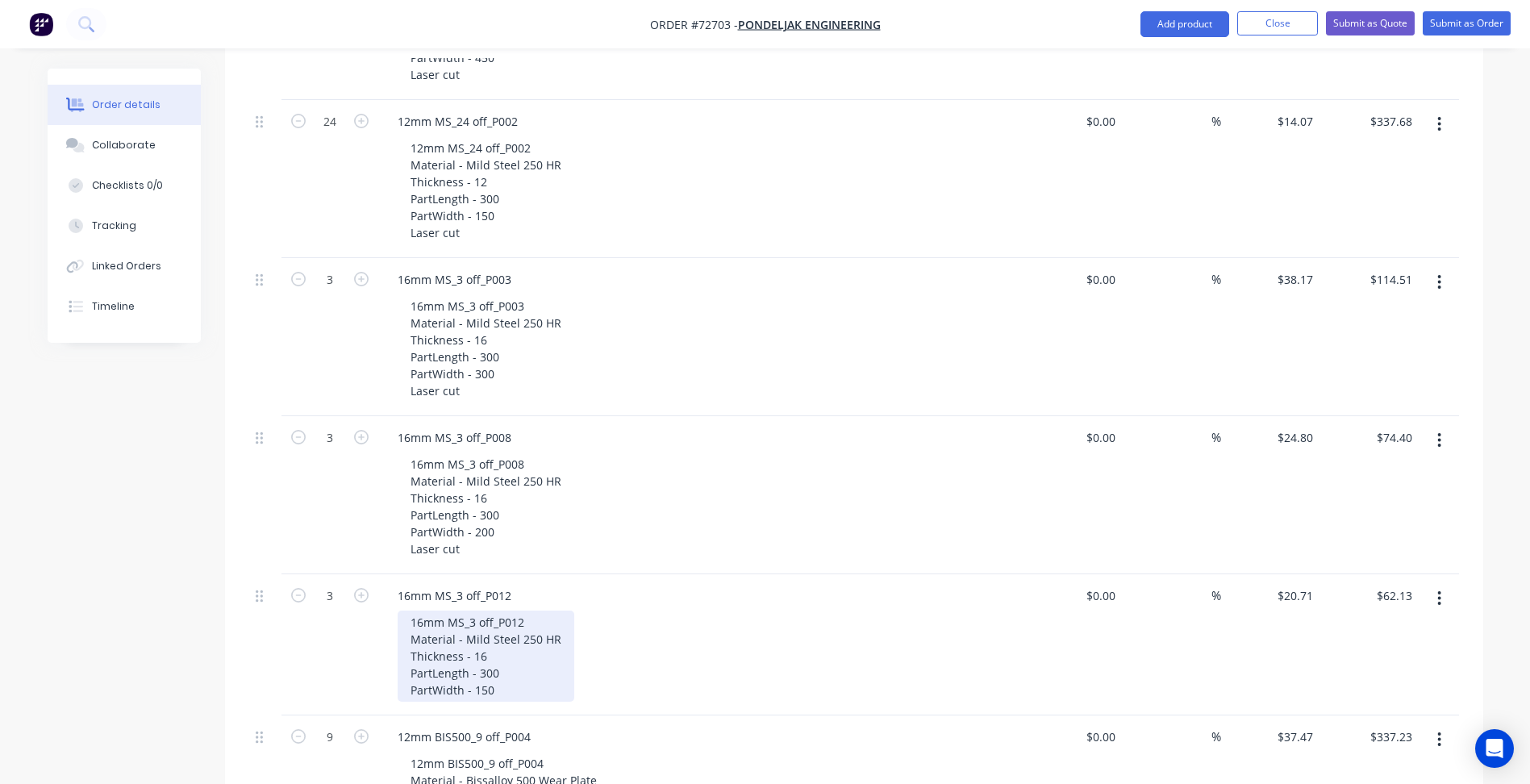
click at [504, 655] on div "16mm MS_3 off_P012 Material - Mild Steel 250 HR Thickness - 16 PartLength - 300…" at bounding box center [486, 656] width 177 height 91
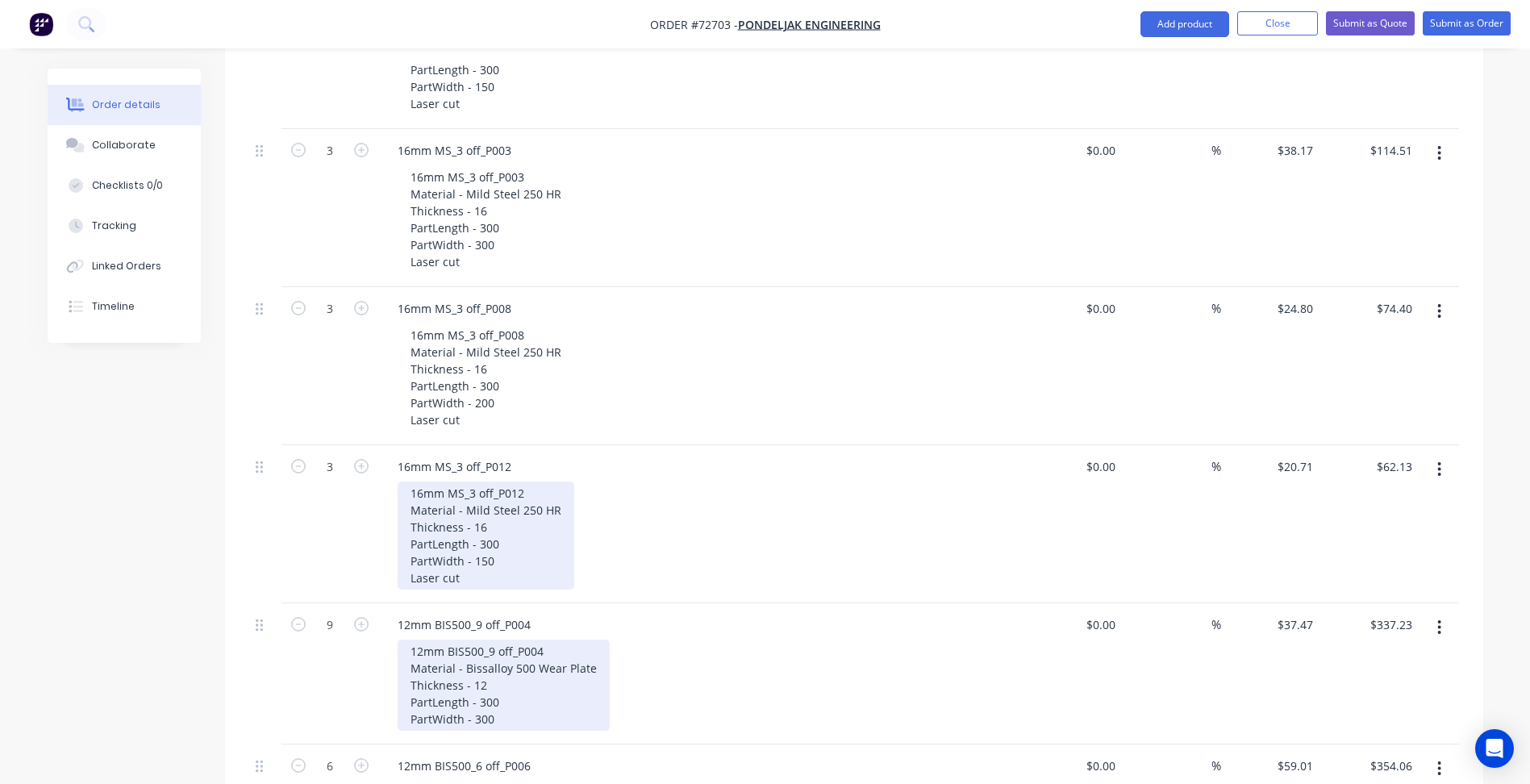
scroll to position [1048, 0]
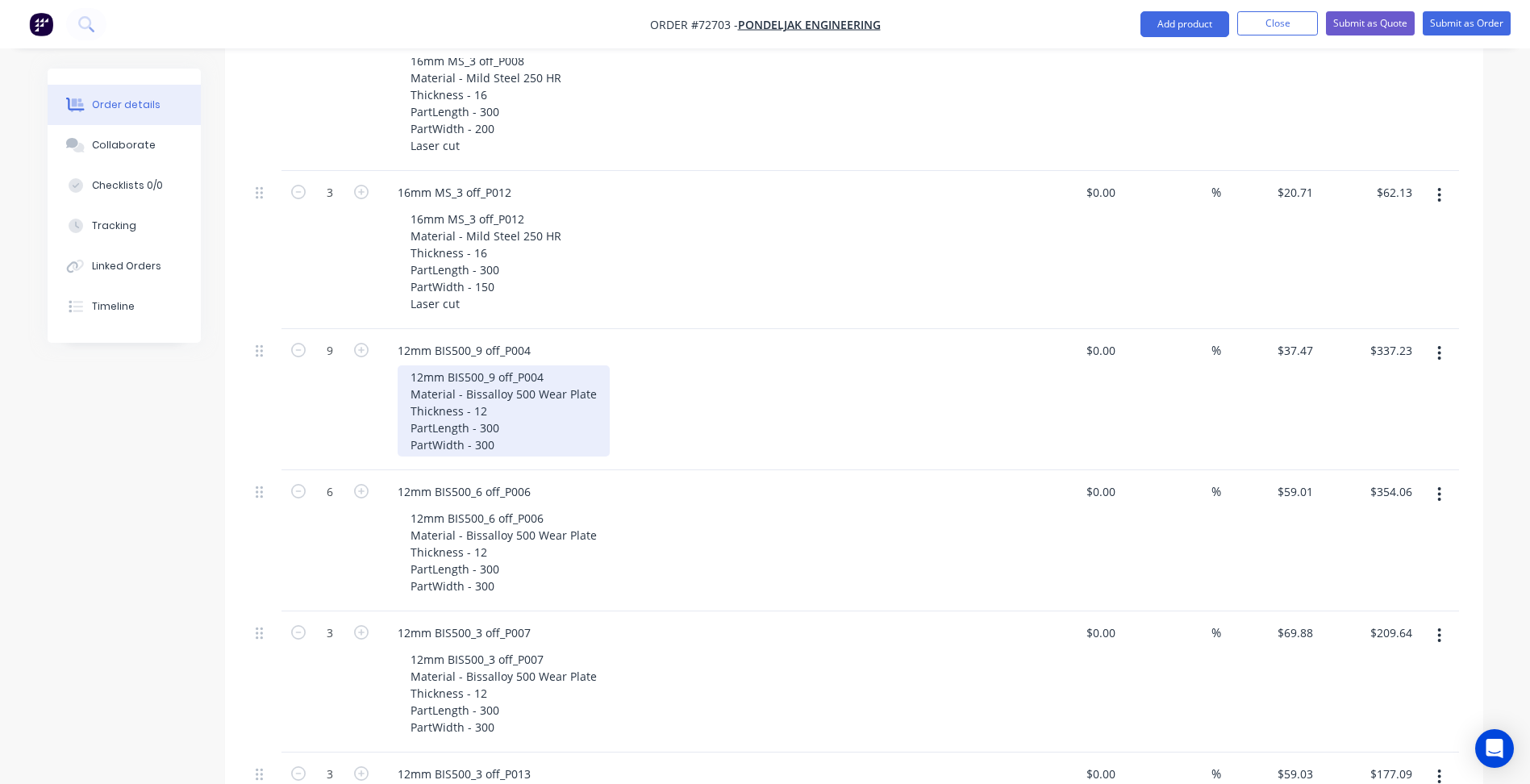
click at [500, 401] on div "12mm BIS500_9 off_P004 Material - Bissalloy 500 Wear Plate Thickness - 12 PartL…" at bounding box center [503, 411] width 212 height 91
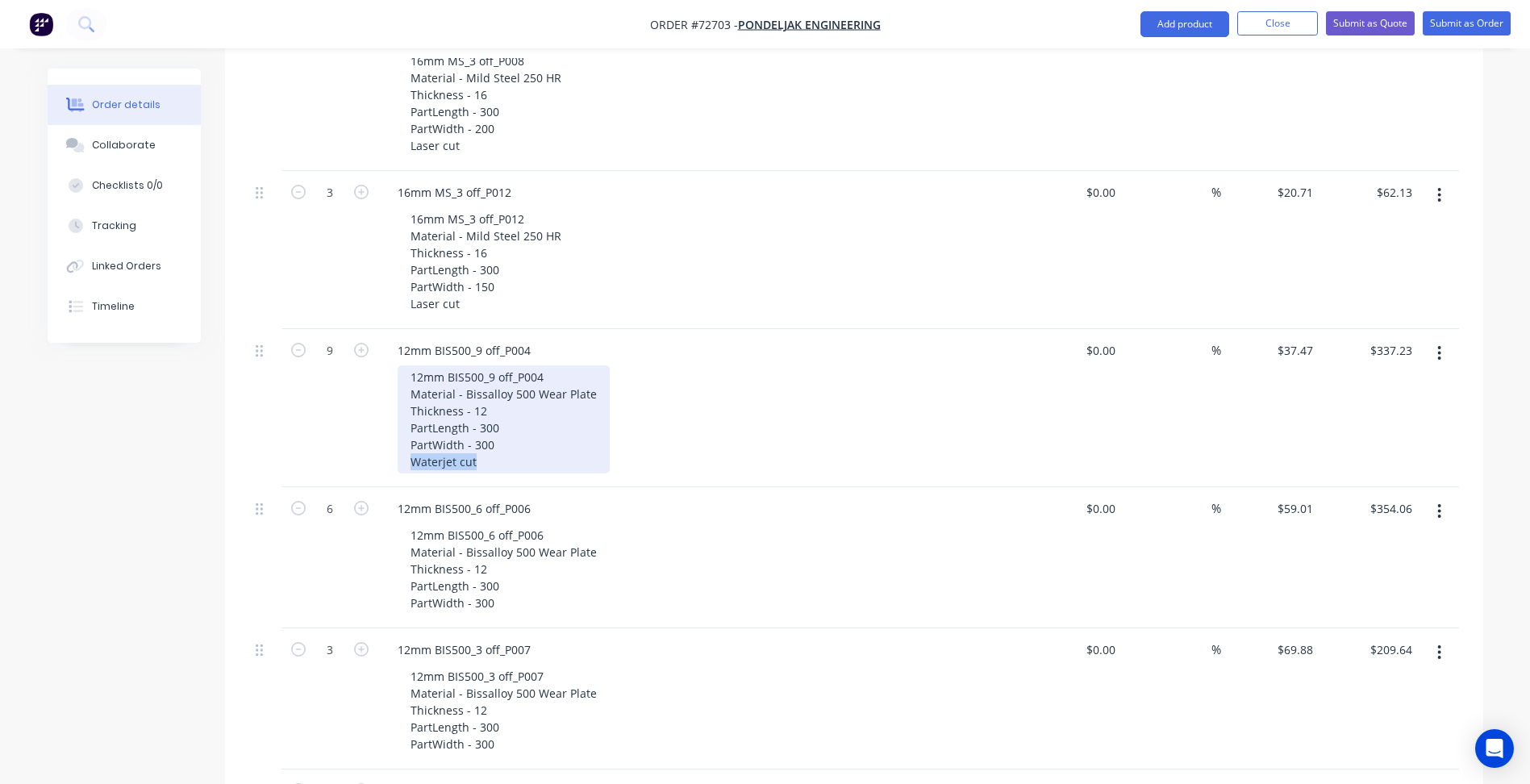
copy div "Waterjet cut"
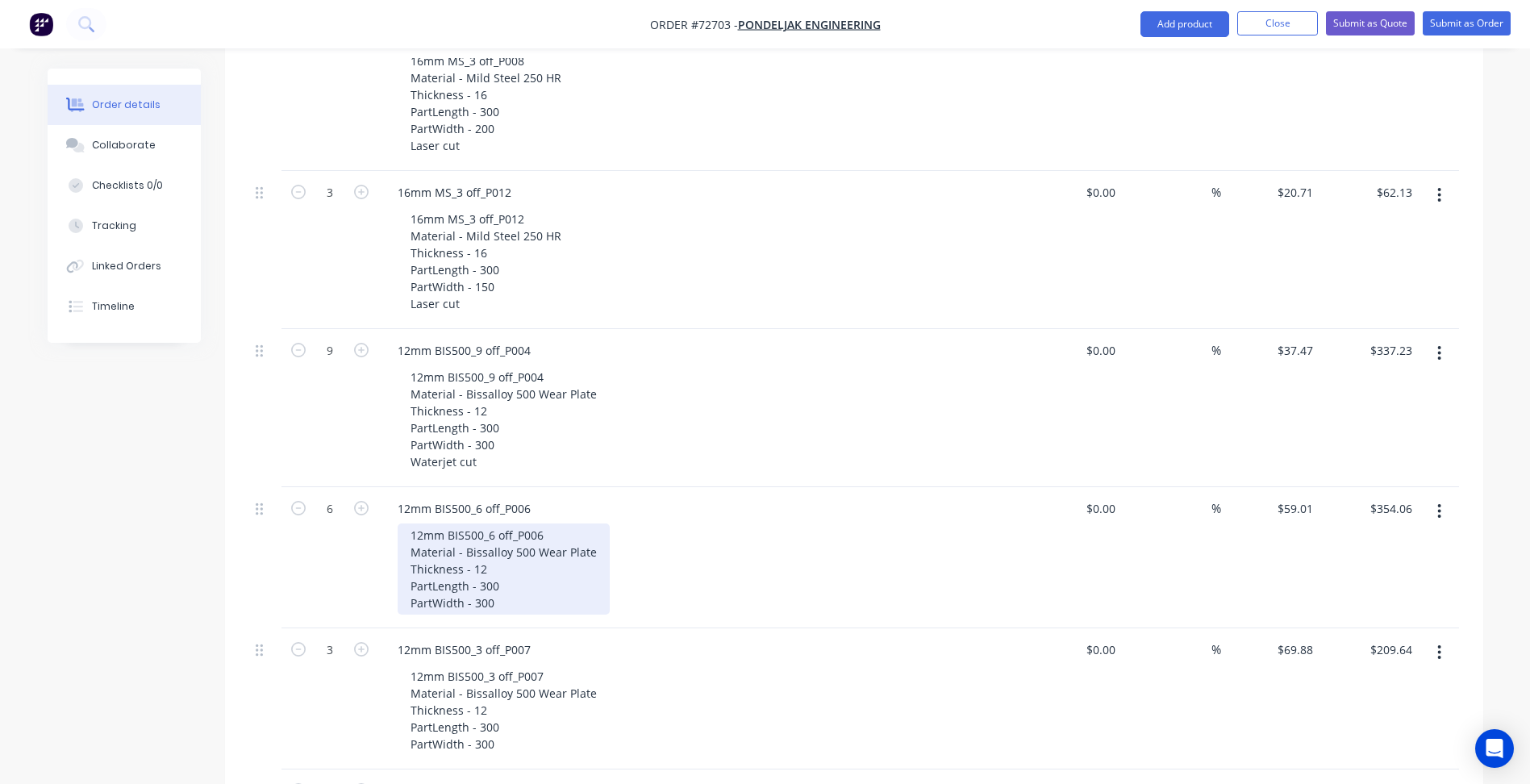
click at [504, 556] on div "12mm BIS500_6 off_P006 Material - Bissalloy 500 Wear Plate Thickness - 12 PartL…" at bounding box center [503, 569] width 212 height 91
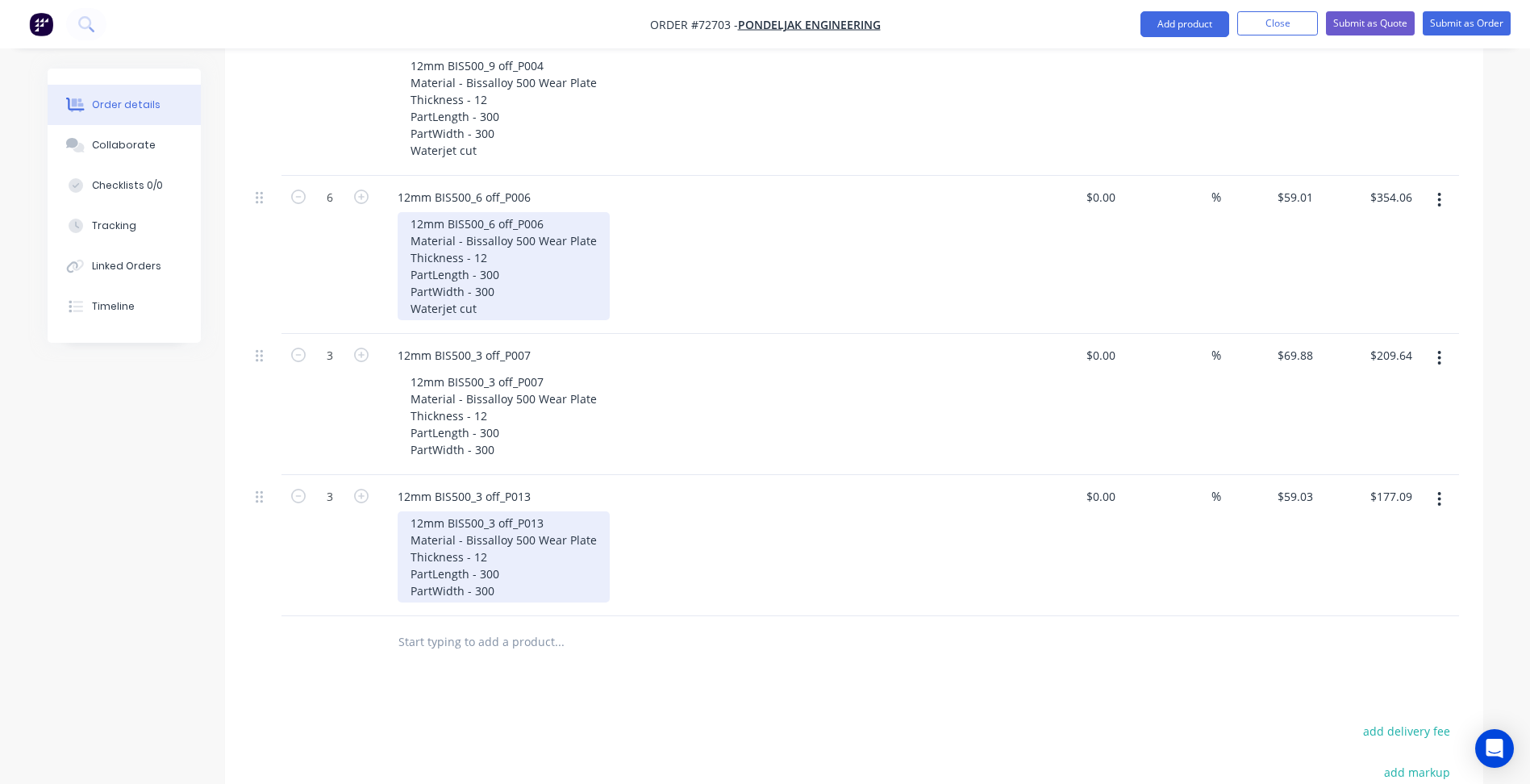
scroll to position [1371, 0]
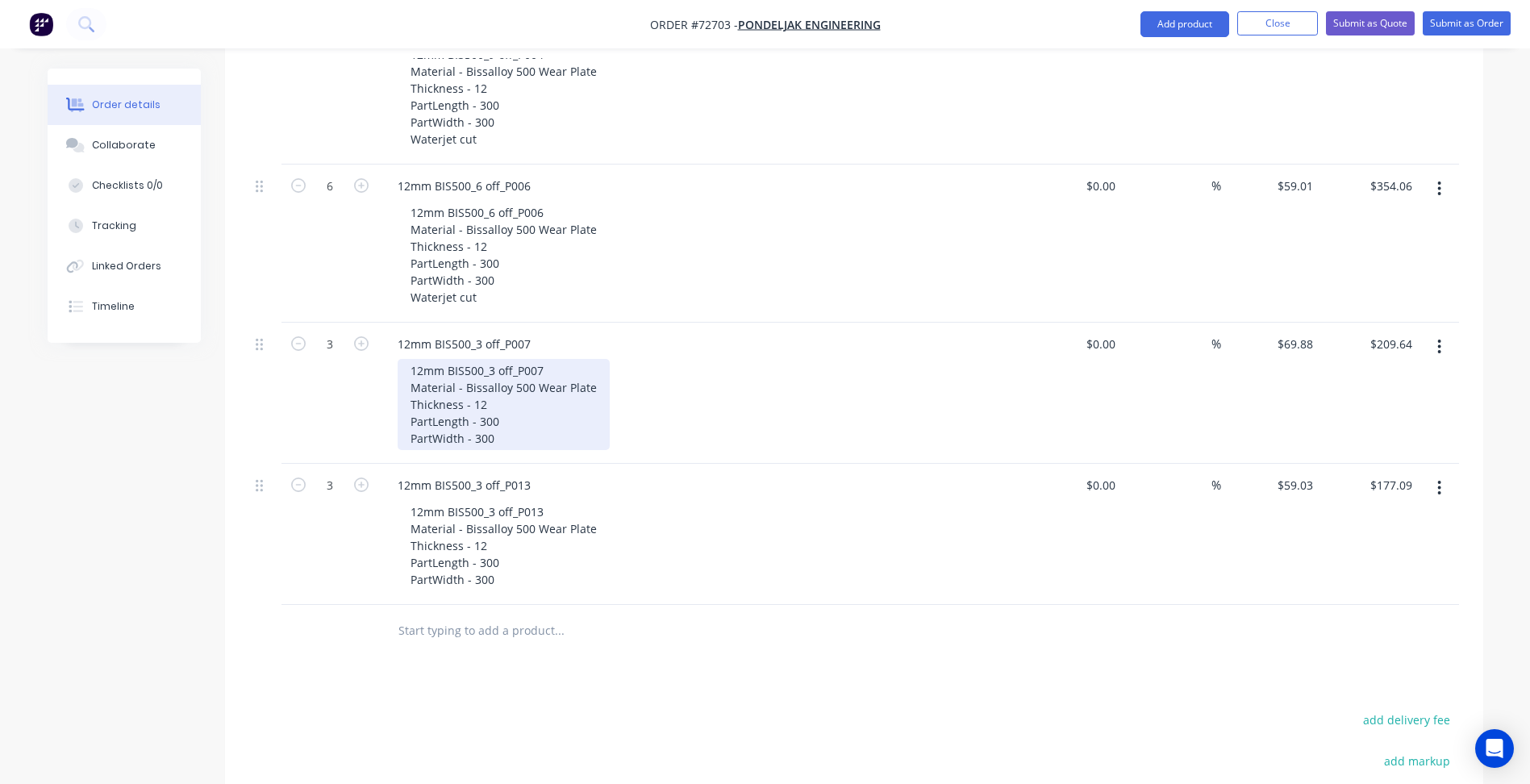
click at [500, 393] on div "12mm BIS500_3 off_P007 Material - Bissalloy 500 Wear Plate Thickness - 12 PartL…" at bounding box center [503, 404] width 212 height 91
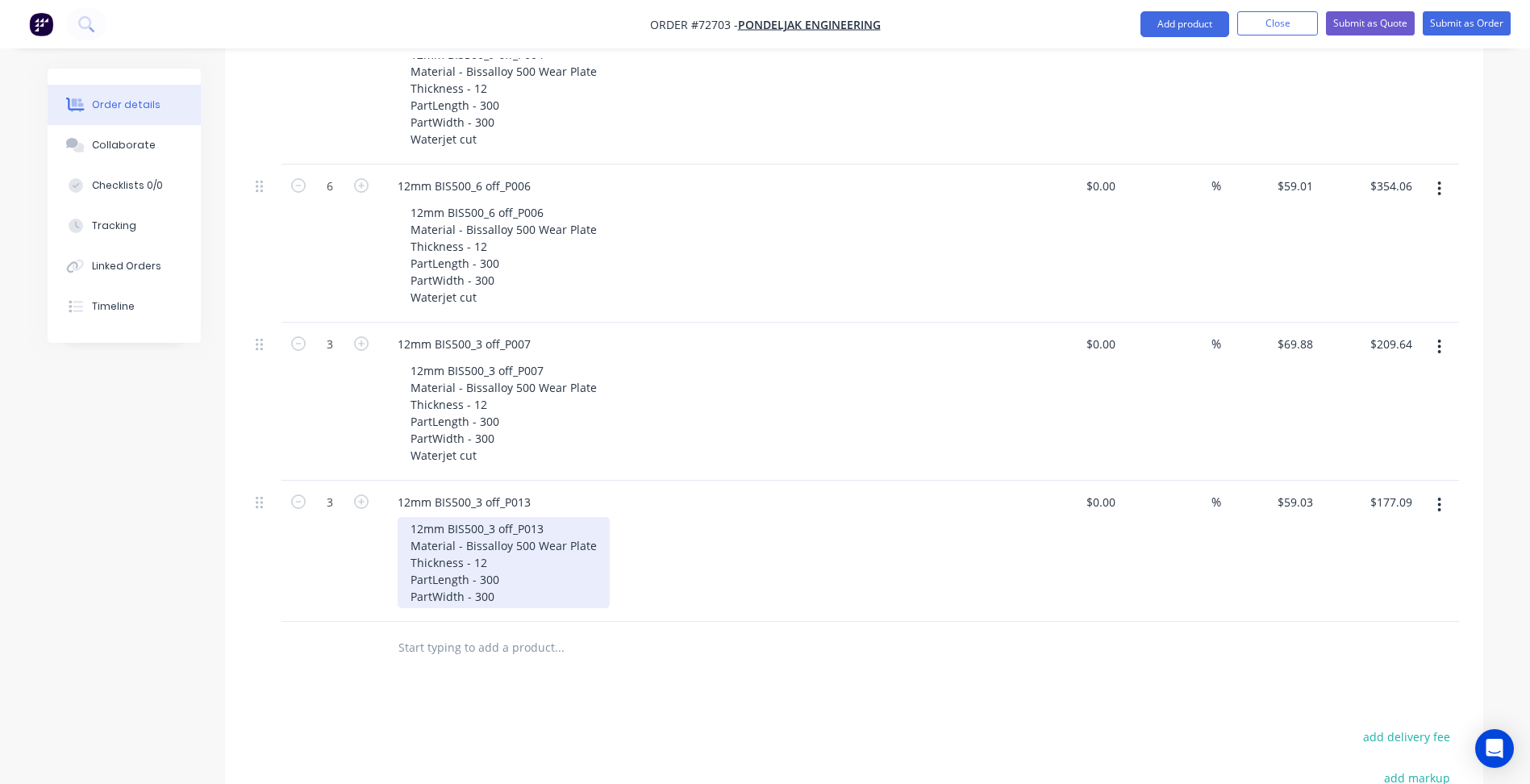
click at [495, 552] on div "12mm BIS500_3 off_P013 Material - Bissalloy 500 Wear Plate Thickness - 12 PartL…" at bounding box center [503, 563] width 212 height 91
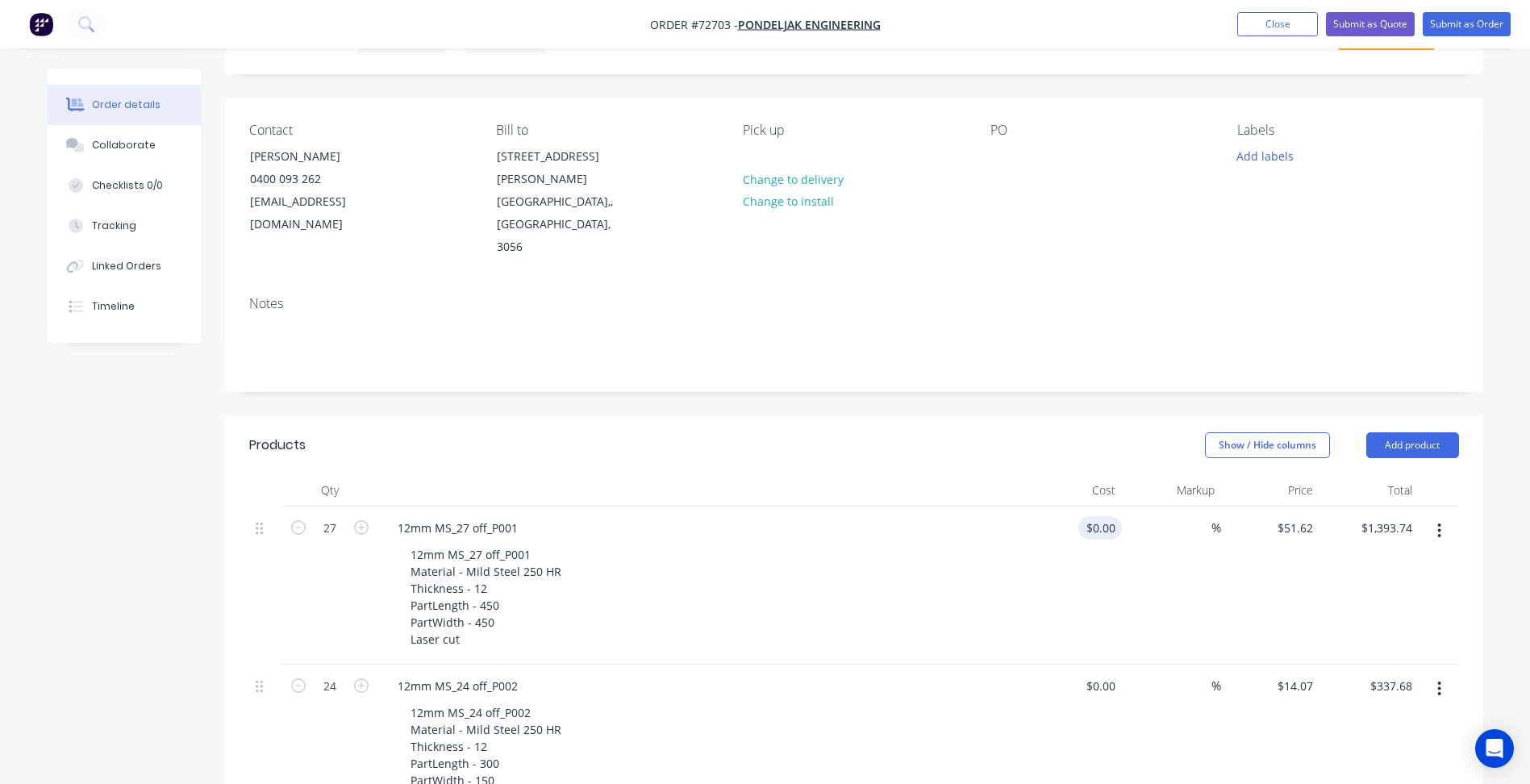
scroll to position [0, 0]
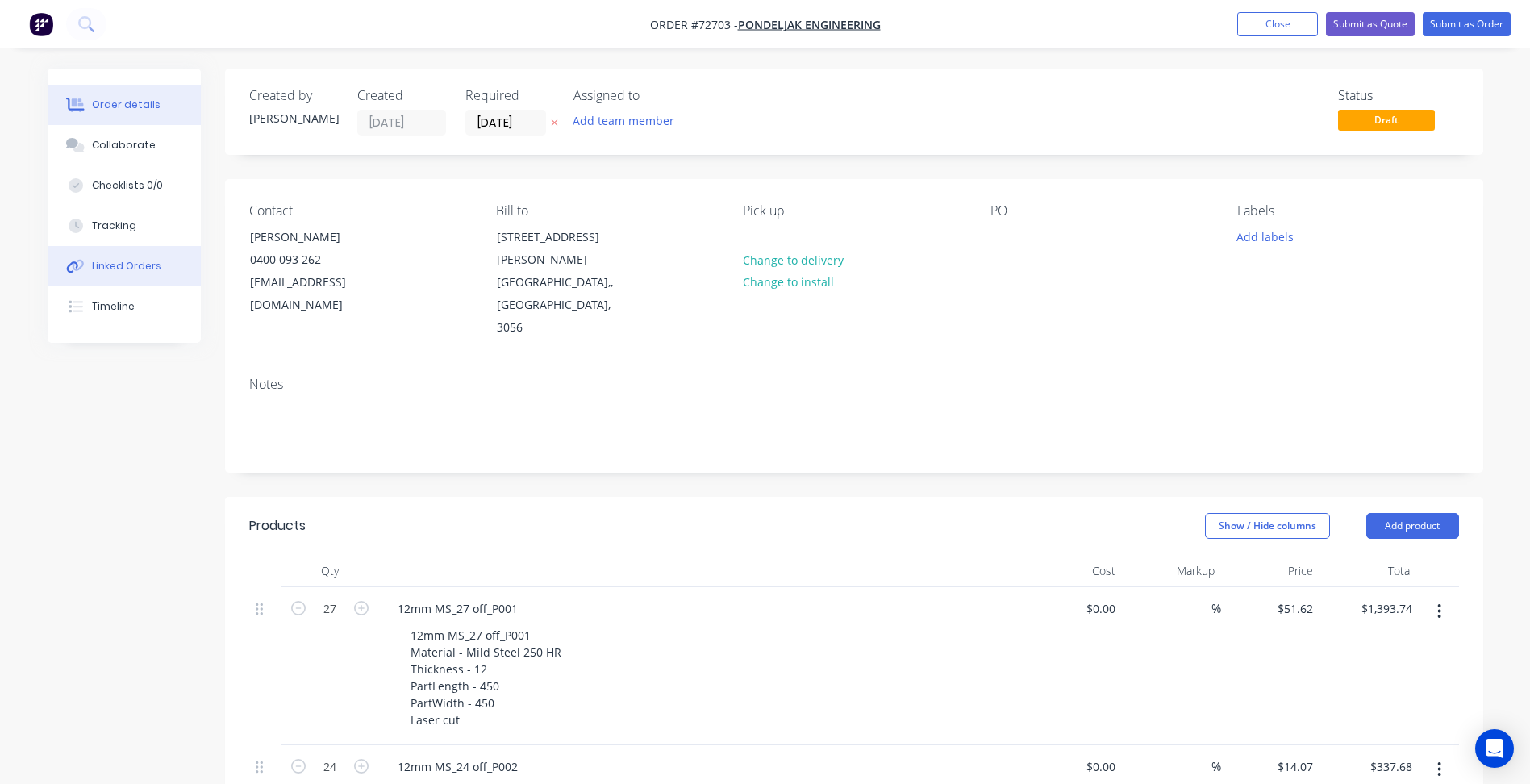
click at [135, 264] on div "Linked Orders" at bounding box center [127, 266] width 70 height 15
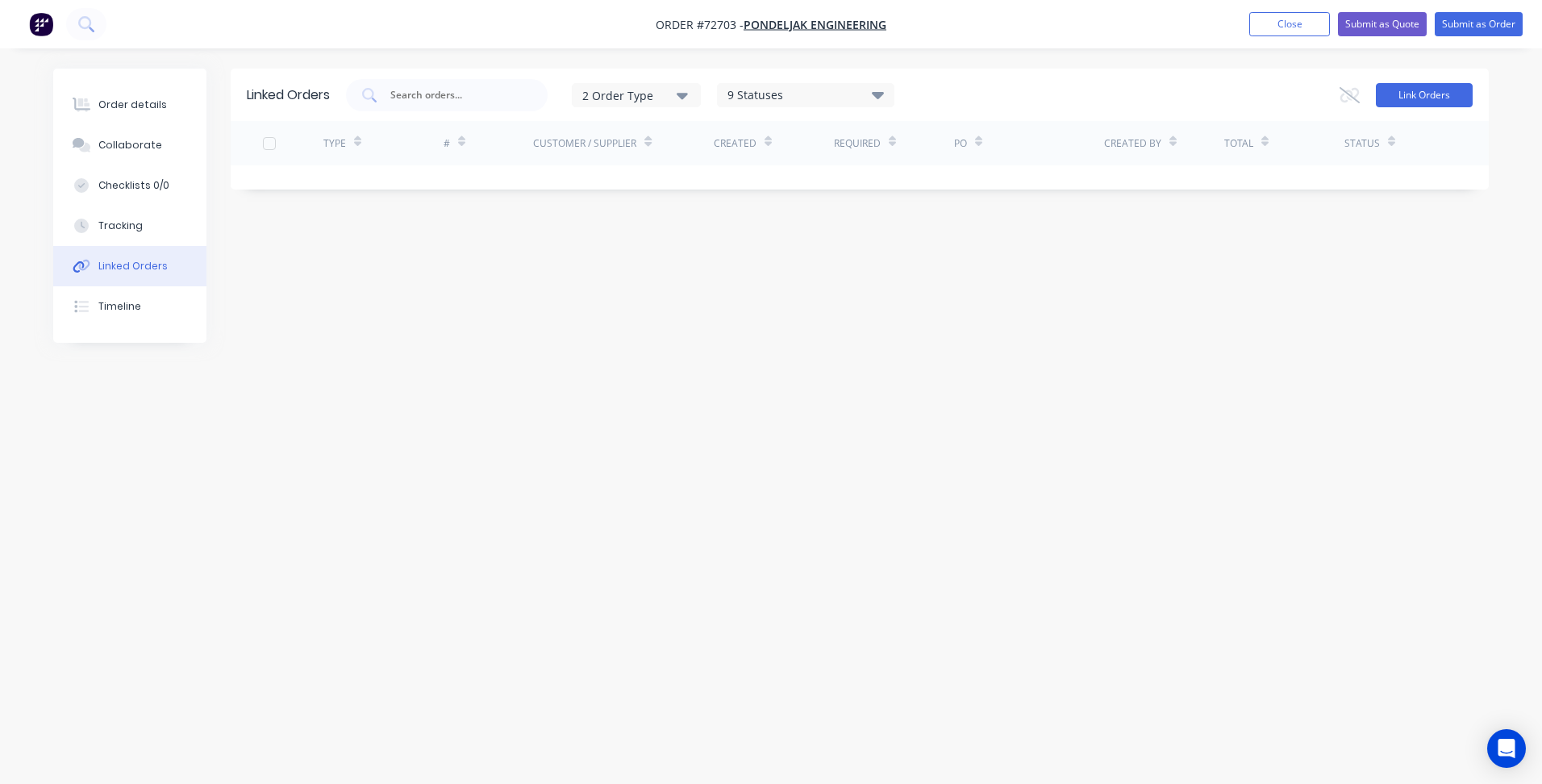
click at [1421, 98] on button "Link Orders" at bounding box center [1424, 95] width 96 height 24
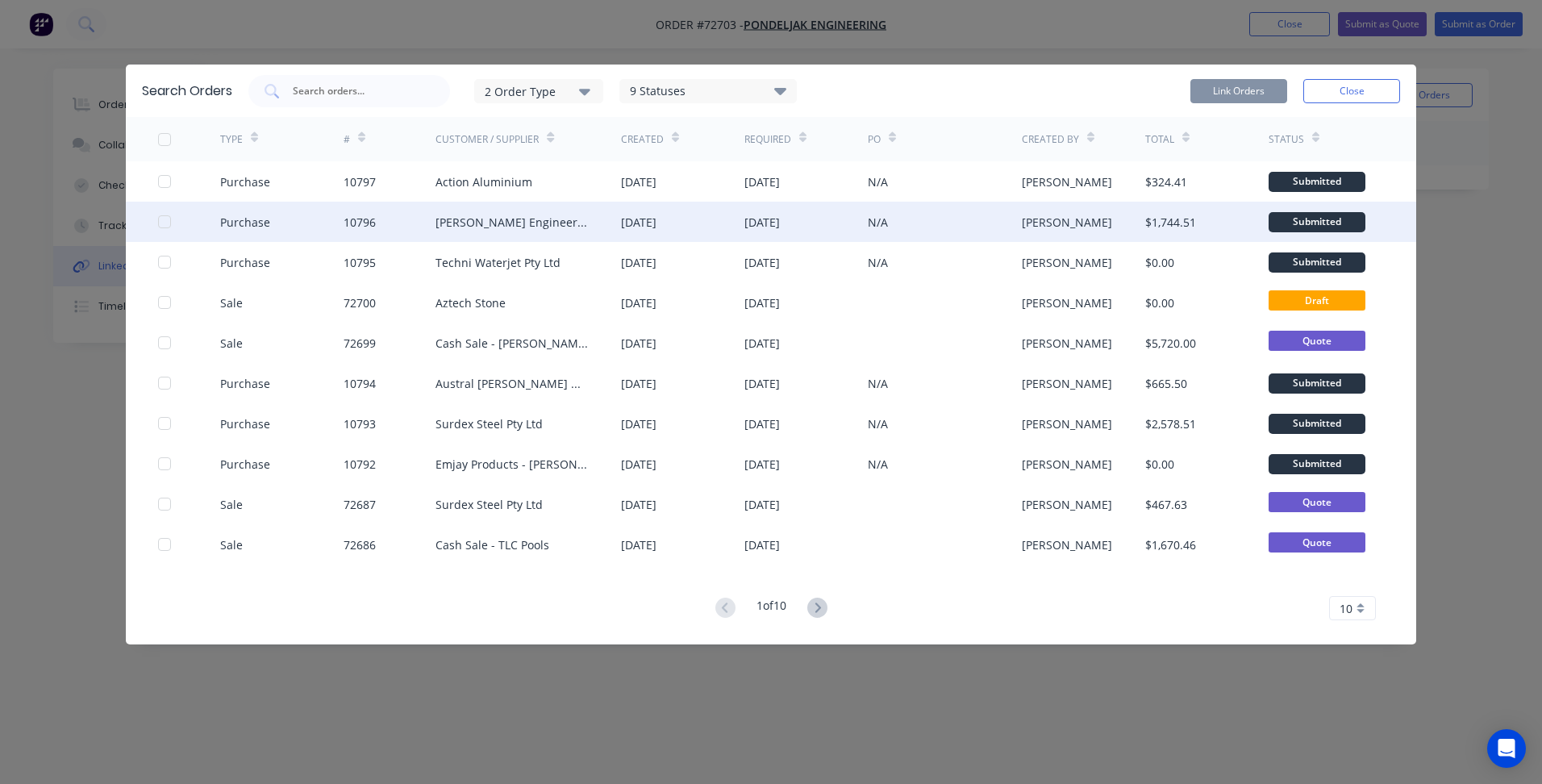
click at [170, 222] on div at bounding box center [164, 221] width 32 height 32
click at [1228, 88] on button "Link Orders" at bounding box center [1238, 91] width 96 height 24
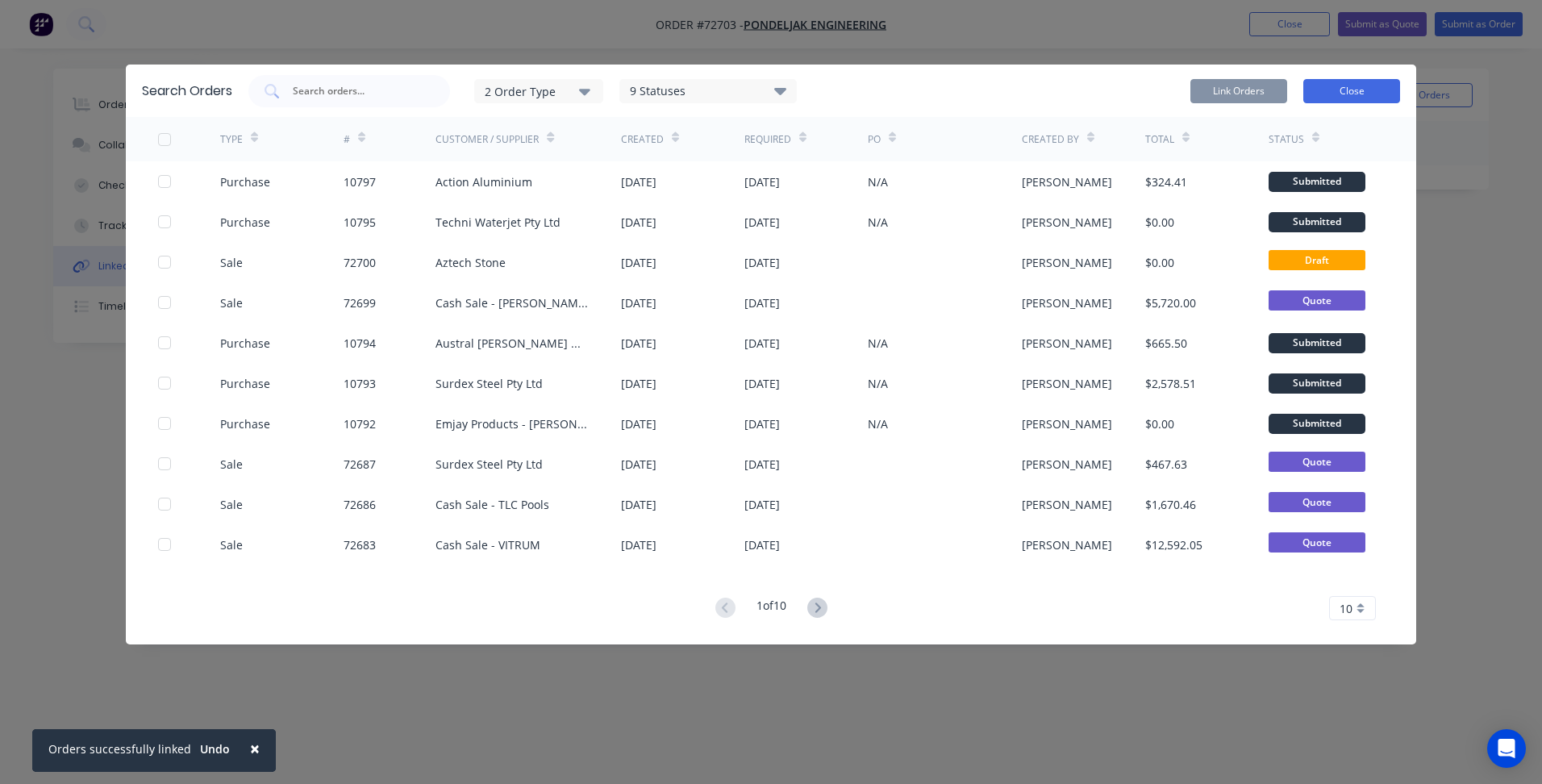
click at [1355, 94] on button "Close" at bounding box center [1351, 91] width 96 height 24
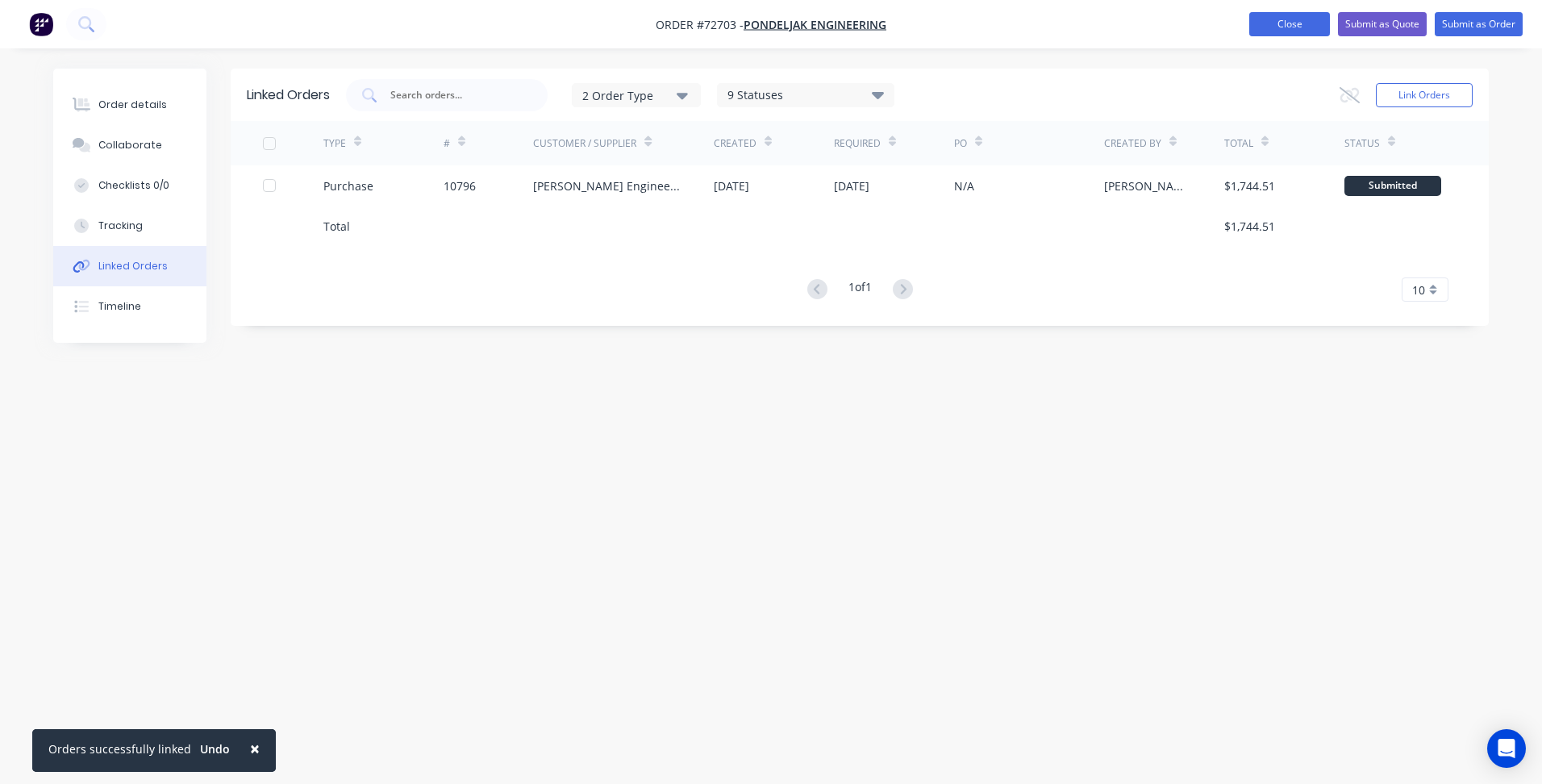
click at [1289, 24] on button "Close" at bounding box center [1289, 24] width 80 height 24
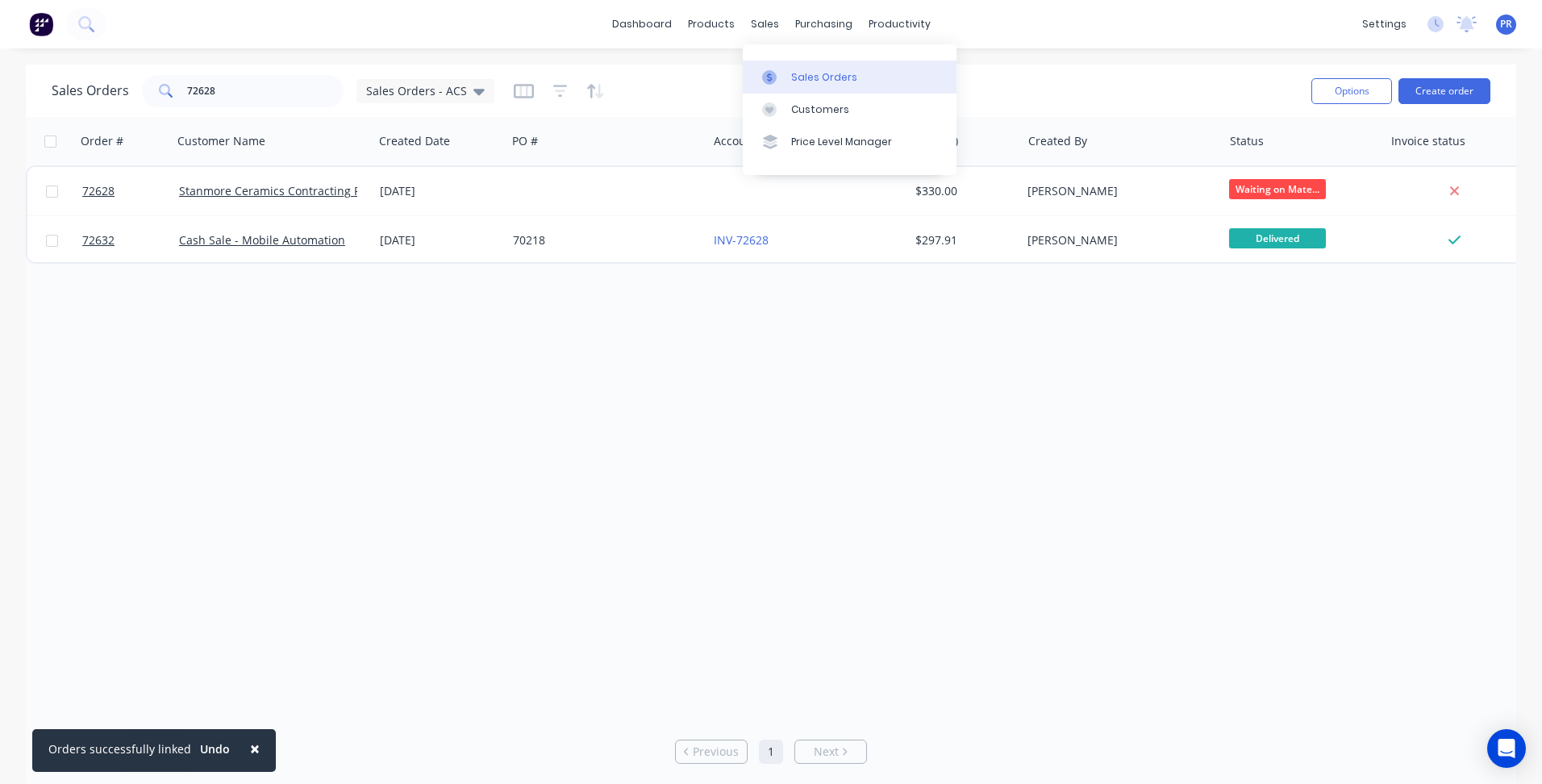
click at [802, 71] on div "Sales Orders" at bounding box center [824, 77] width 67 height 15
drag, startPoint x: 250, startPoint y: 97, endPoint x: 4, endPoint y: 58, distance: 249.1
click at [4, 58] on div "× Orders successfully linked Undo dashboard products sales purchasing productiv…" at bounding box center [771, 392] width 1542 height 784
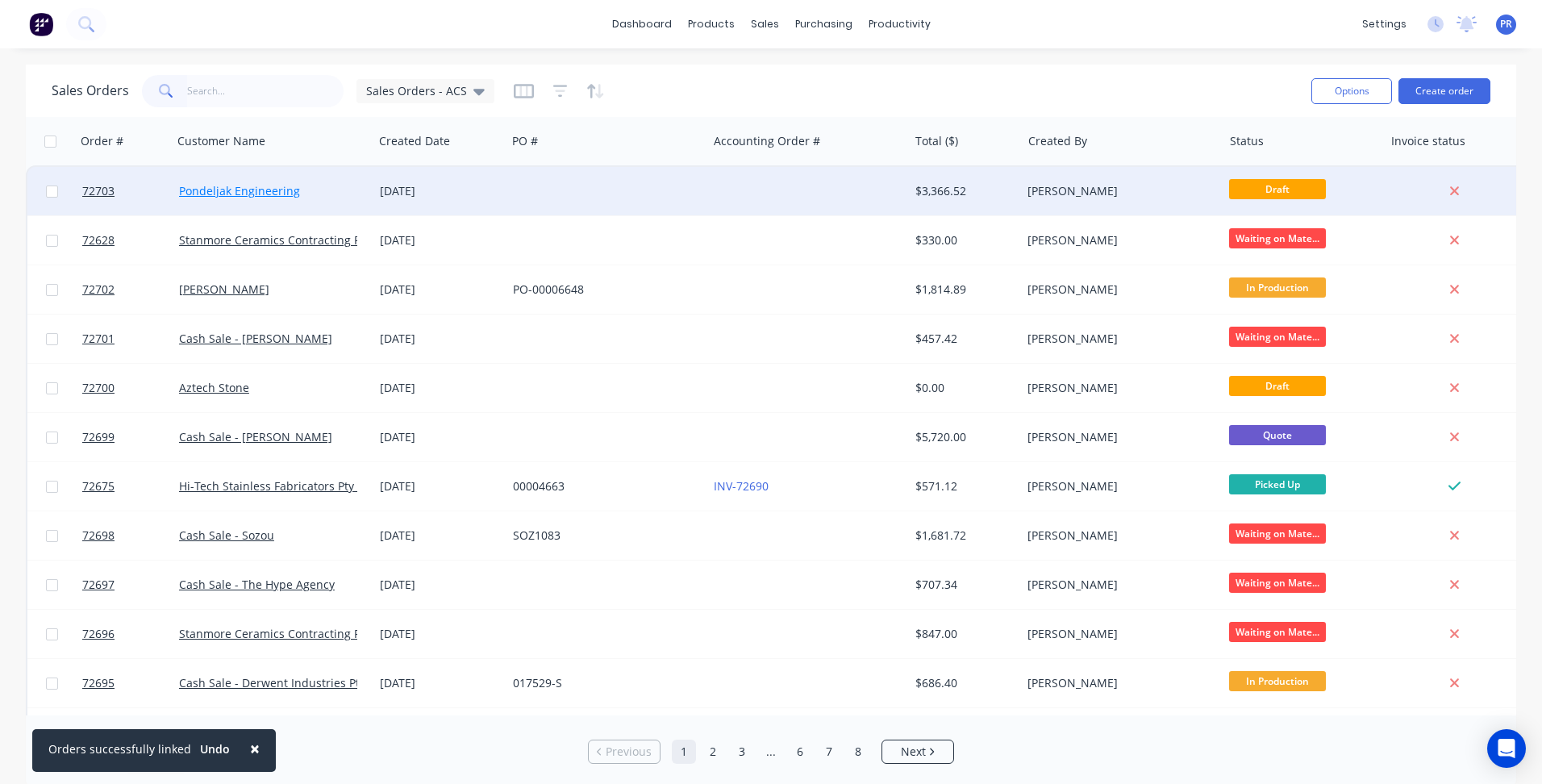
click at [264, 190] on link "Pondeljak Engineering" at bounding box center [239, 190] width 121 height 15
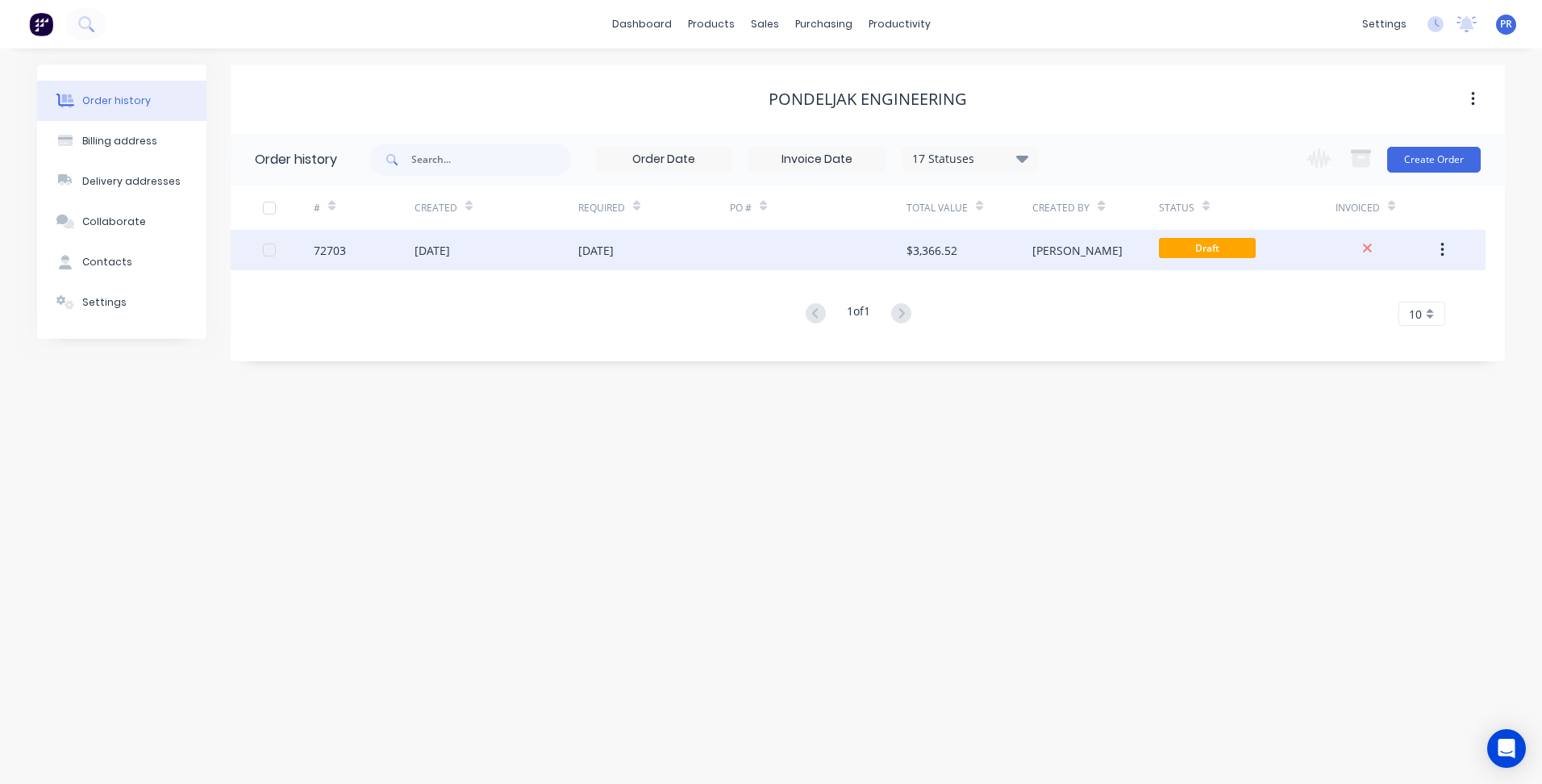
click at [1196, 247] on span "Draft" at bounding box center [1206, 248] width 96 height 20
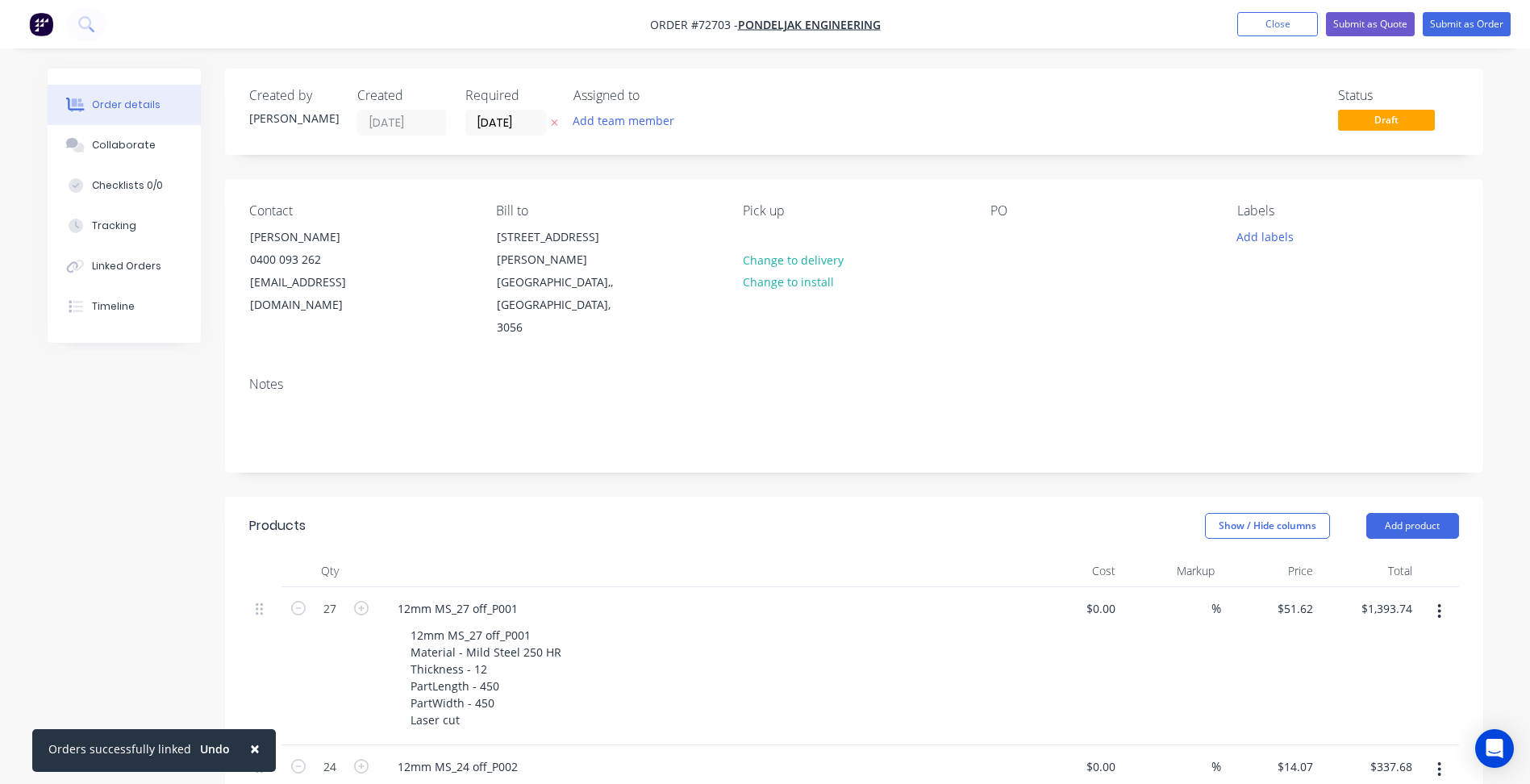
click at [1392, 123] on span "Draft" at bounding box center [1386, 119] width 96 height 20
click at [1471, 34] on button "Submit as Order" at bounding box center [1466, 24] width 88 height 24
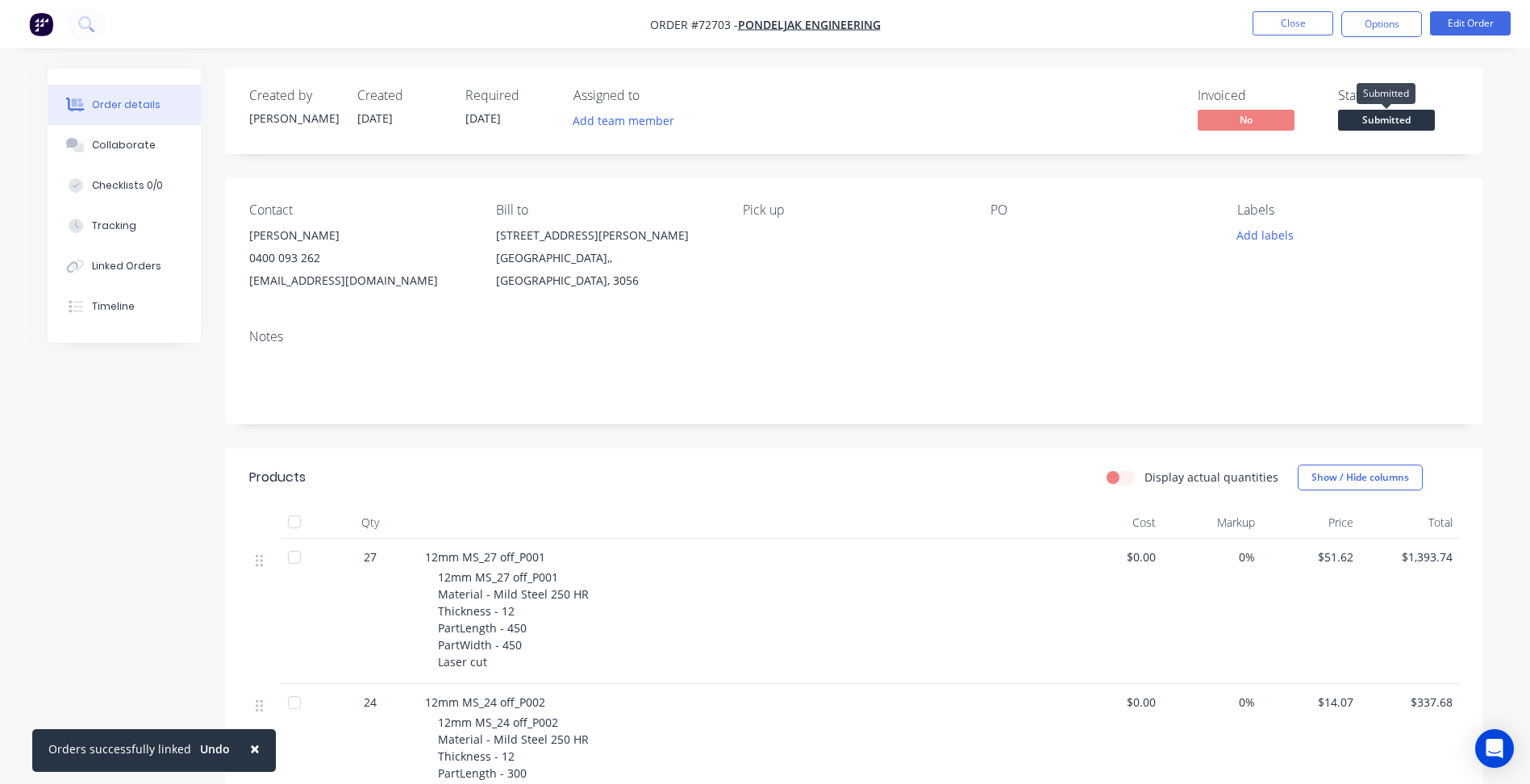
click at [1376, 122] on span "Submitted" at bounding box center [1386, 119] width 96 height 20
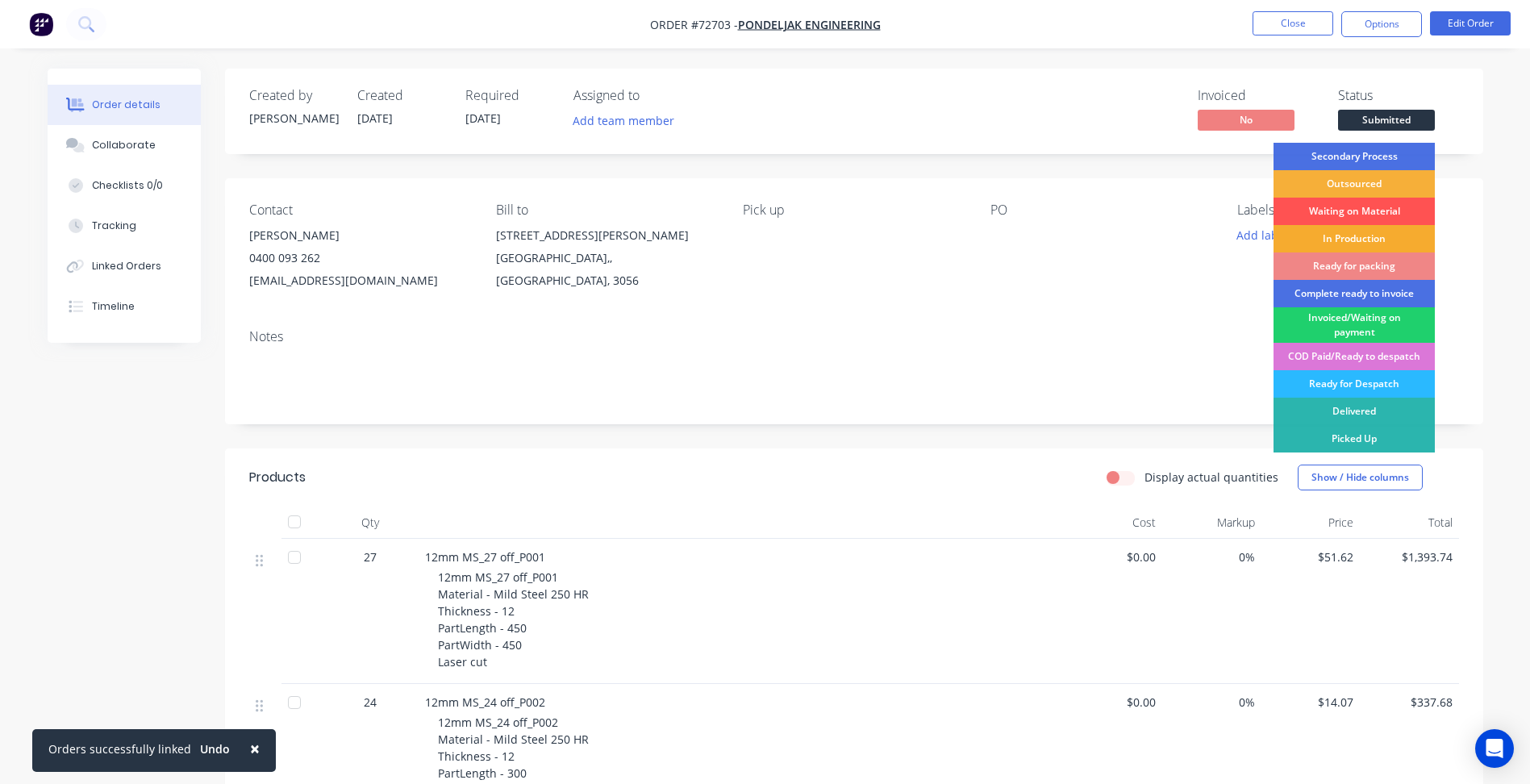
click at [1343, 234] on div "In Production" at bounding box center [1354, 239] width 161 height 28
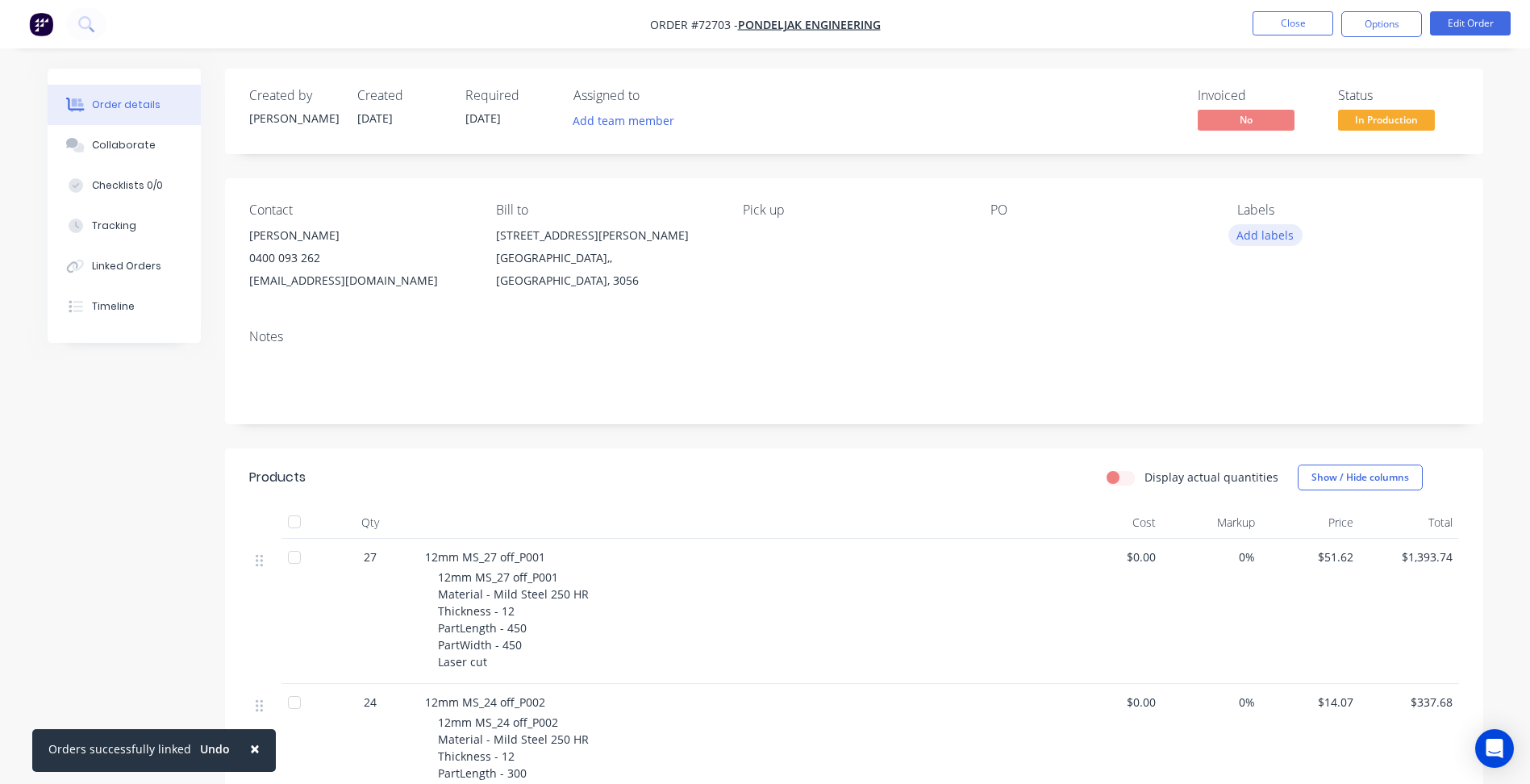
click at [1257, 237] on button "Add labels" at bounding box center [1265, 235] width 74 height 22
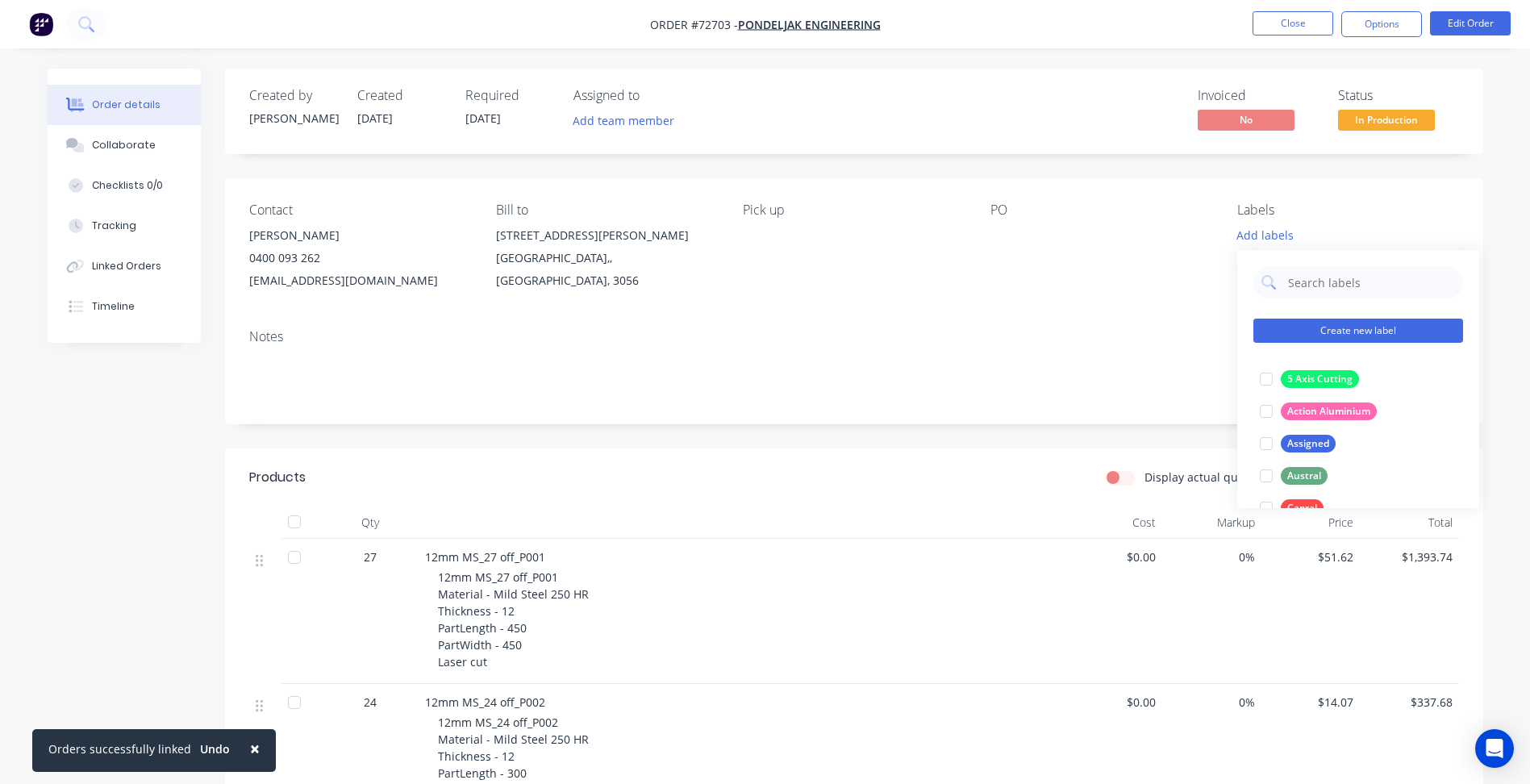
click at [1302, 335] on button "Create new label" at bounding box center [1357, 330] width 209 height 24
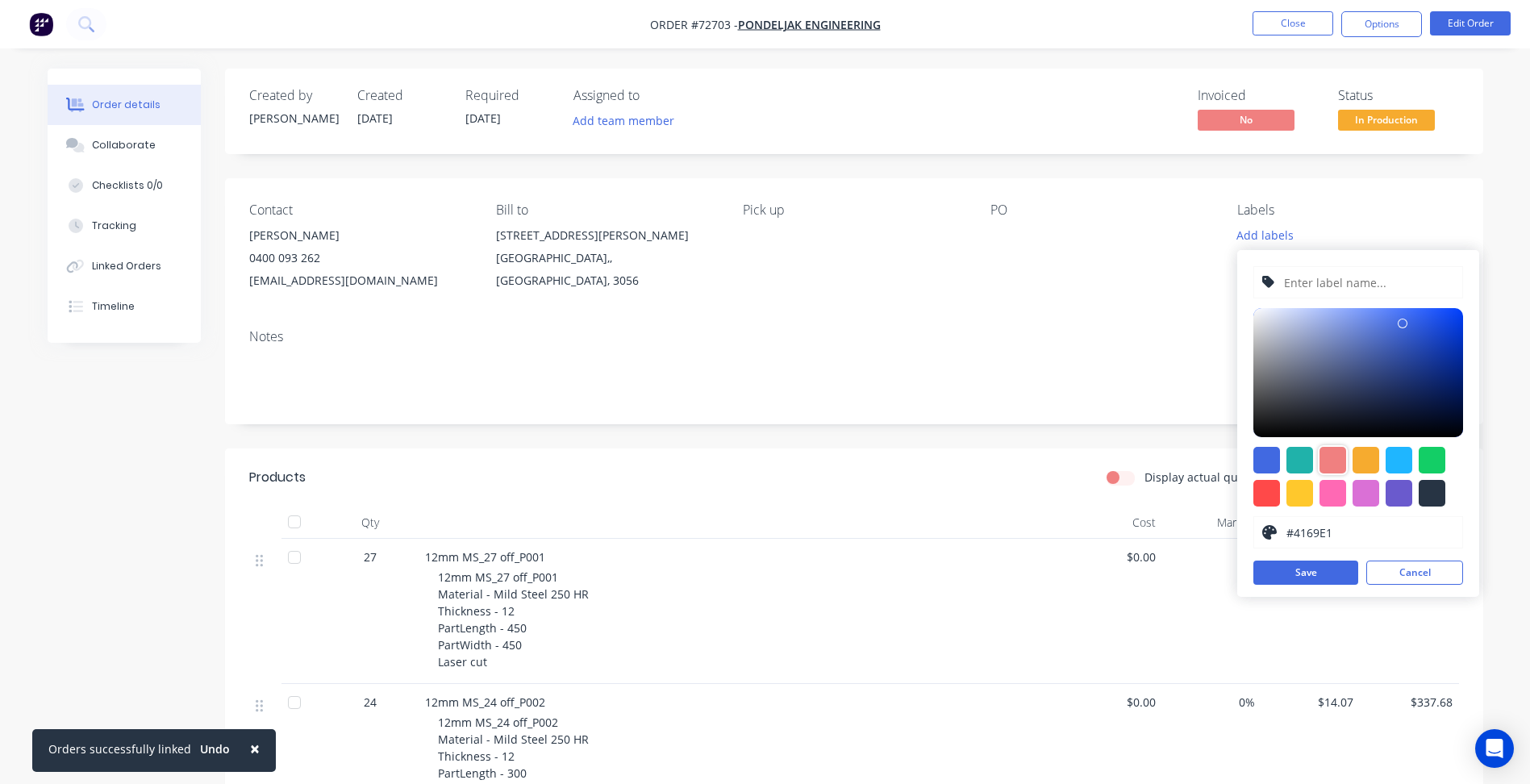
click at [1336, 460] on div at bounding box center [1332, 459] width 27 height 27
type input "#F08080"
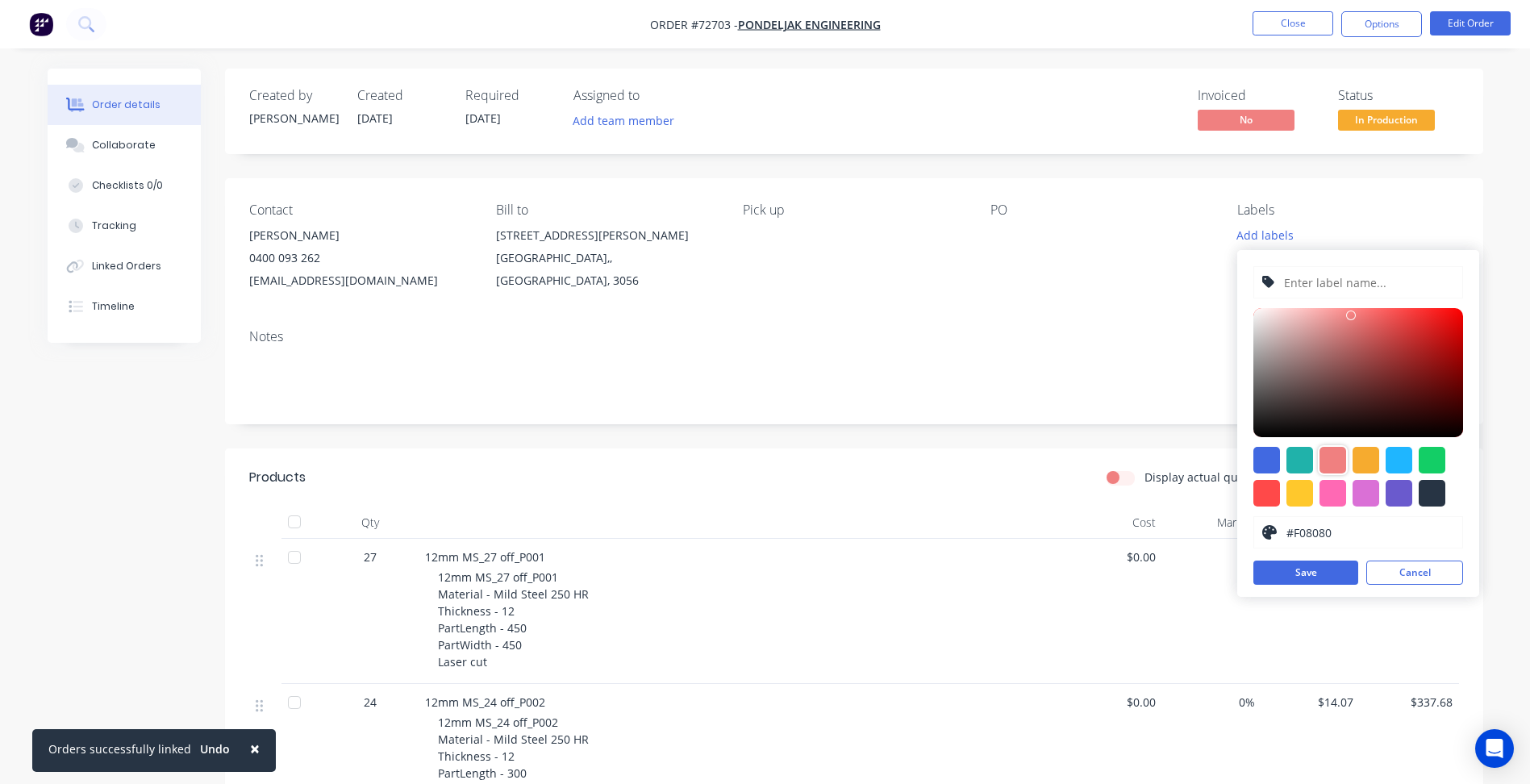
click at [1327, 285] on input "text" at bounding box center [1368, 282] width 172 height 31
click at [1300, 284] on input "Paartially Outsourced" at bounding box center [1368, 282] width 172 height 31
type input "Partially Outsourced"
click at [1317, 564] on button "Save" at bounding box center [1306, 573] width 105 height 24
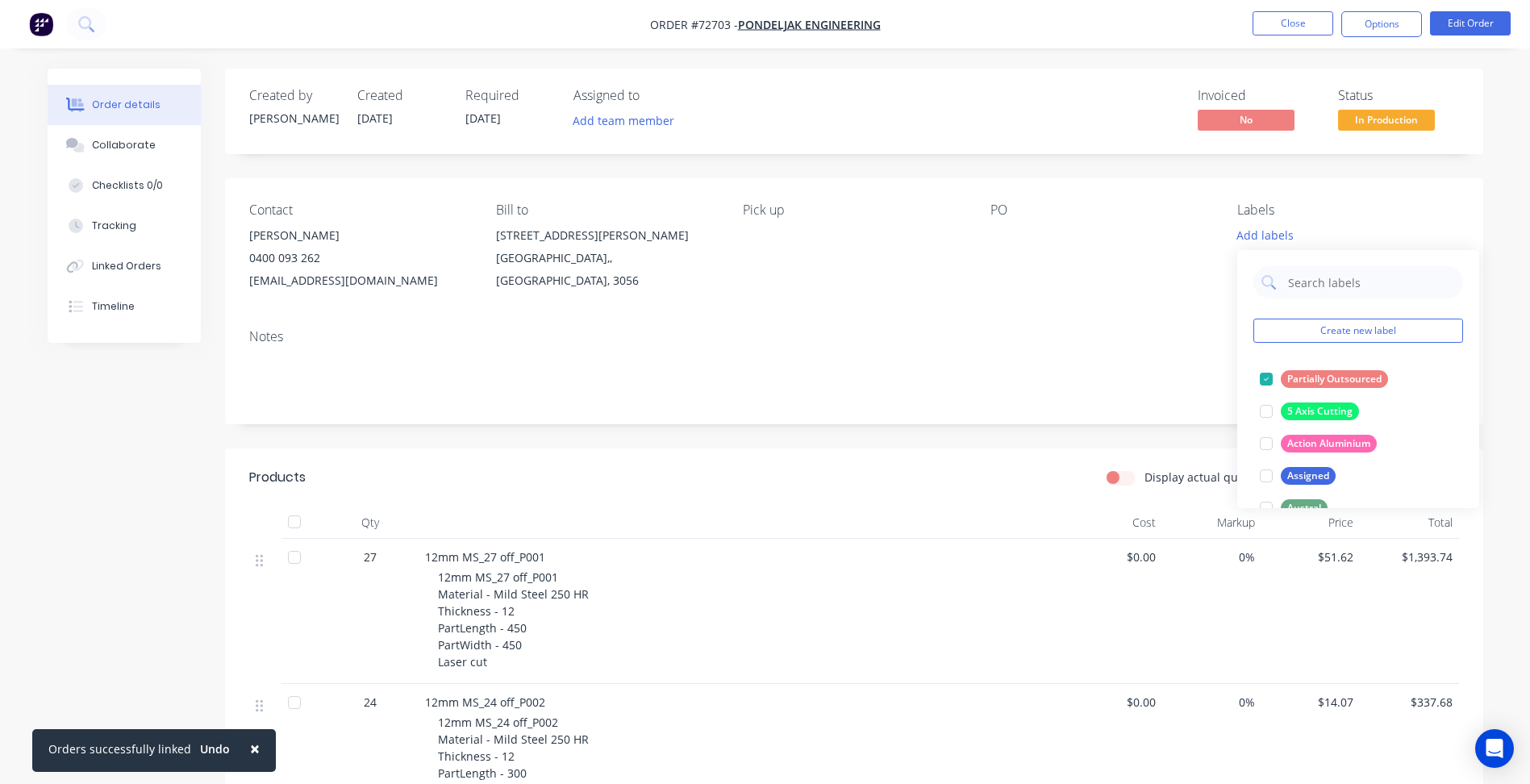
click at [1089, 348] on div "Notes" at bounding box center [854, 369] width 1258 height 108
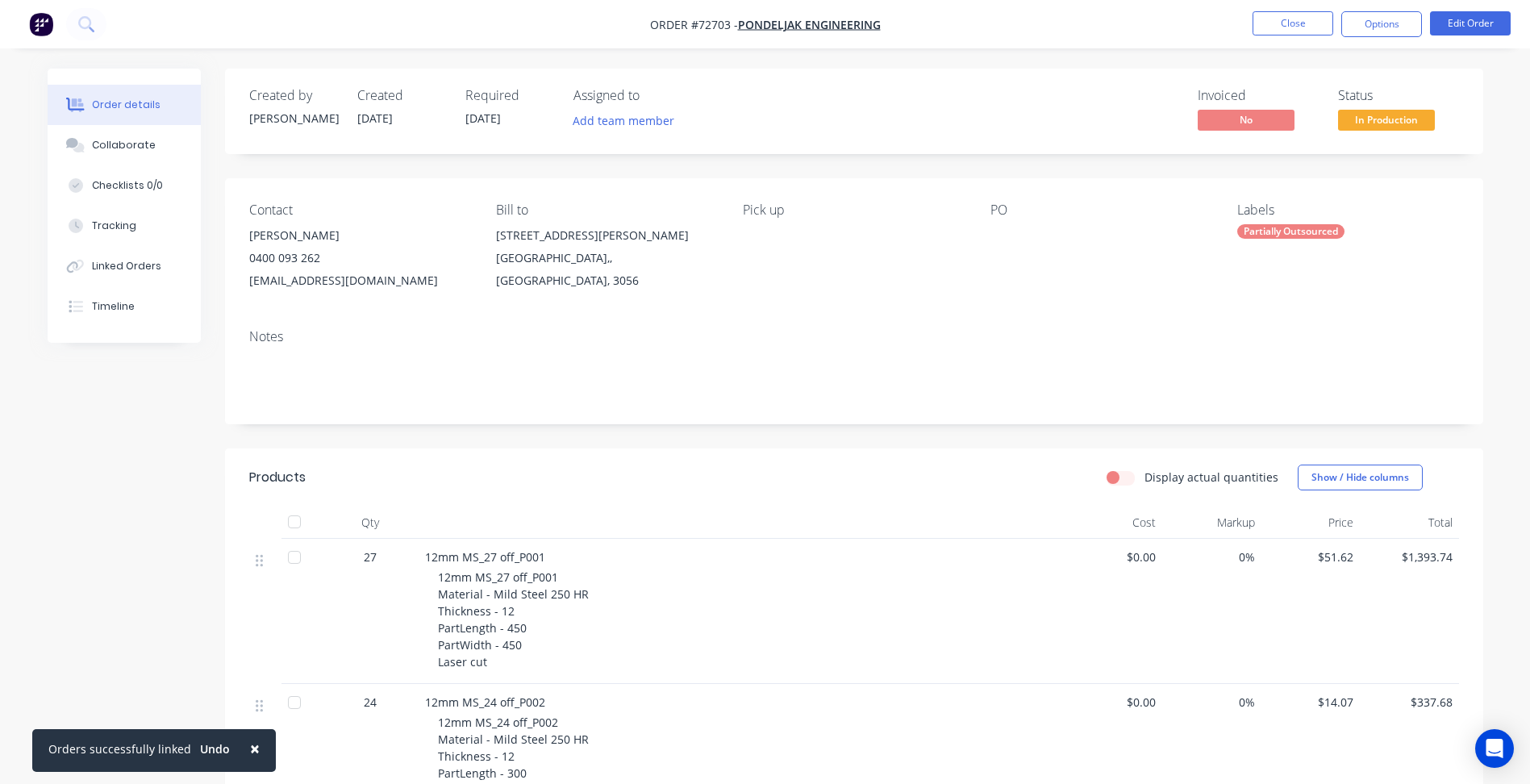
click at [1261, 290] on div "Labels Partially Outsourced" at bounding box center [1347, 247] width 221 height 89
click at [1270, 247] on div "Labels Partially Outsourced" at bounding box center [1347, 247] width 221 height 89
click at [1260, 204] on div "Labels" at bounding box center [1347, 209] width 221 height 15
click at [1256, 225] on div "Partially Outsourced" at bounding box center [1291, 231] width 107 height 15
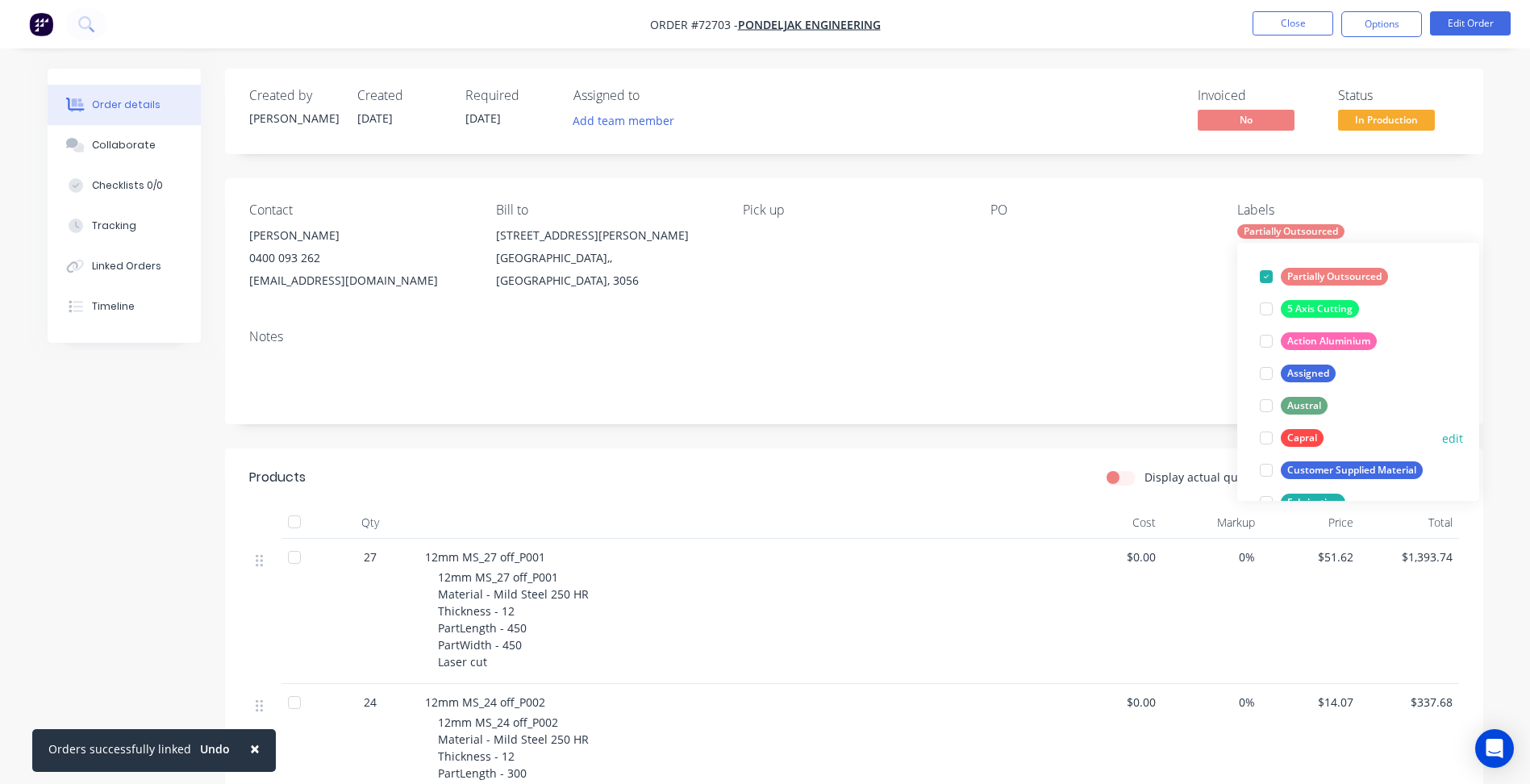
scroll to position [80, 0]
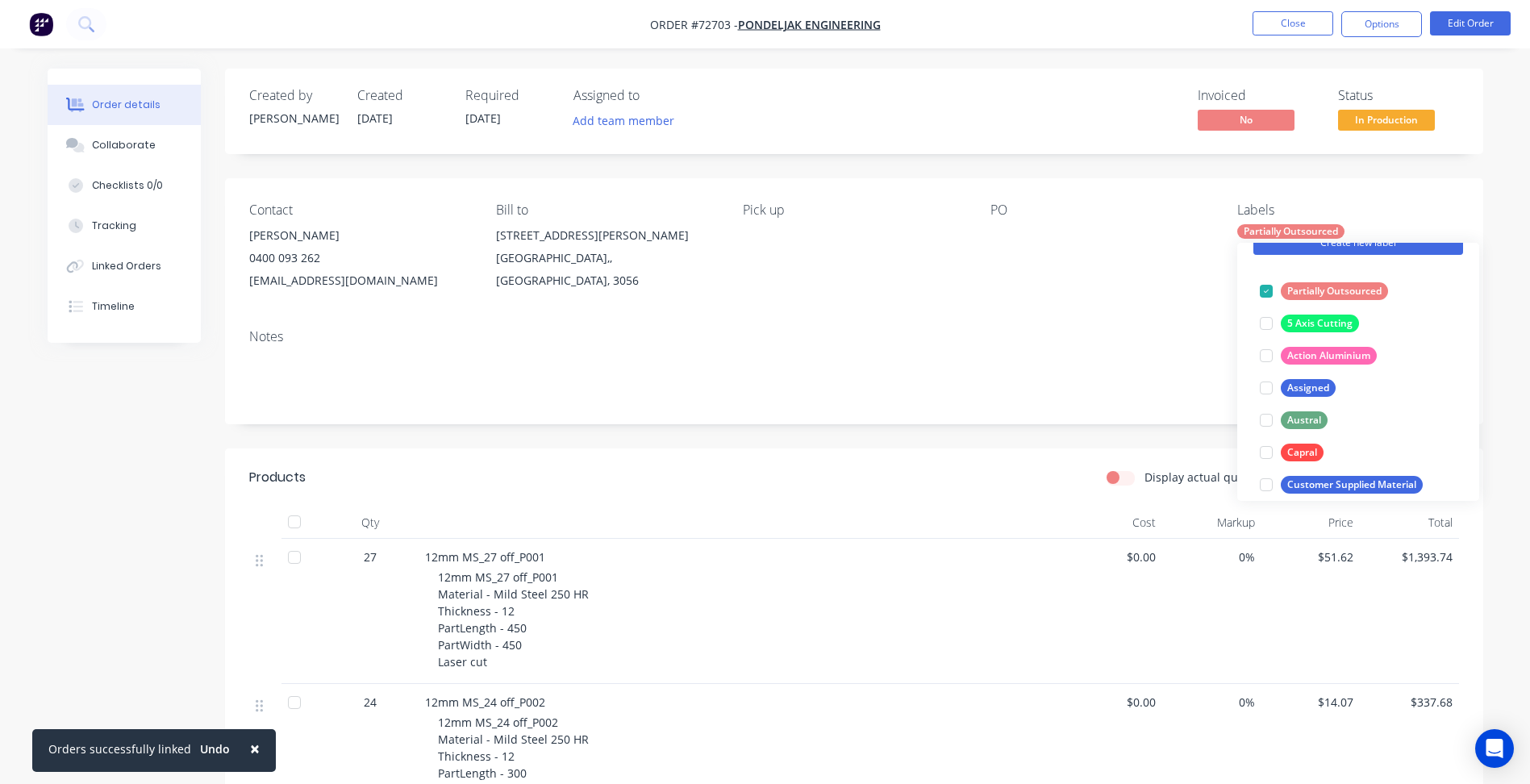
click at [1319, 248] on button "Create new label" at bounding box center [1357, 242] width 209 height 24
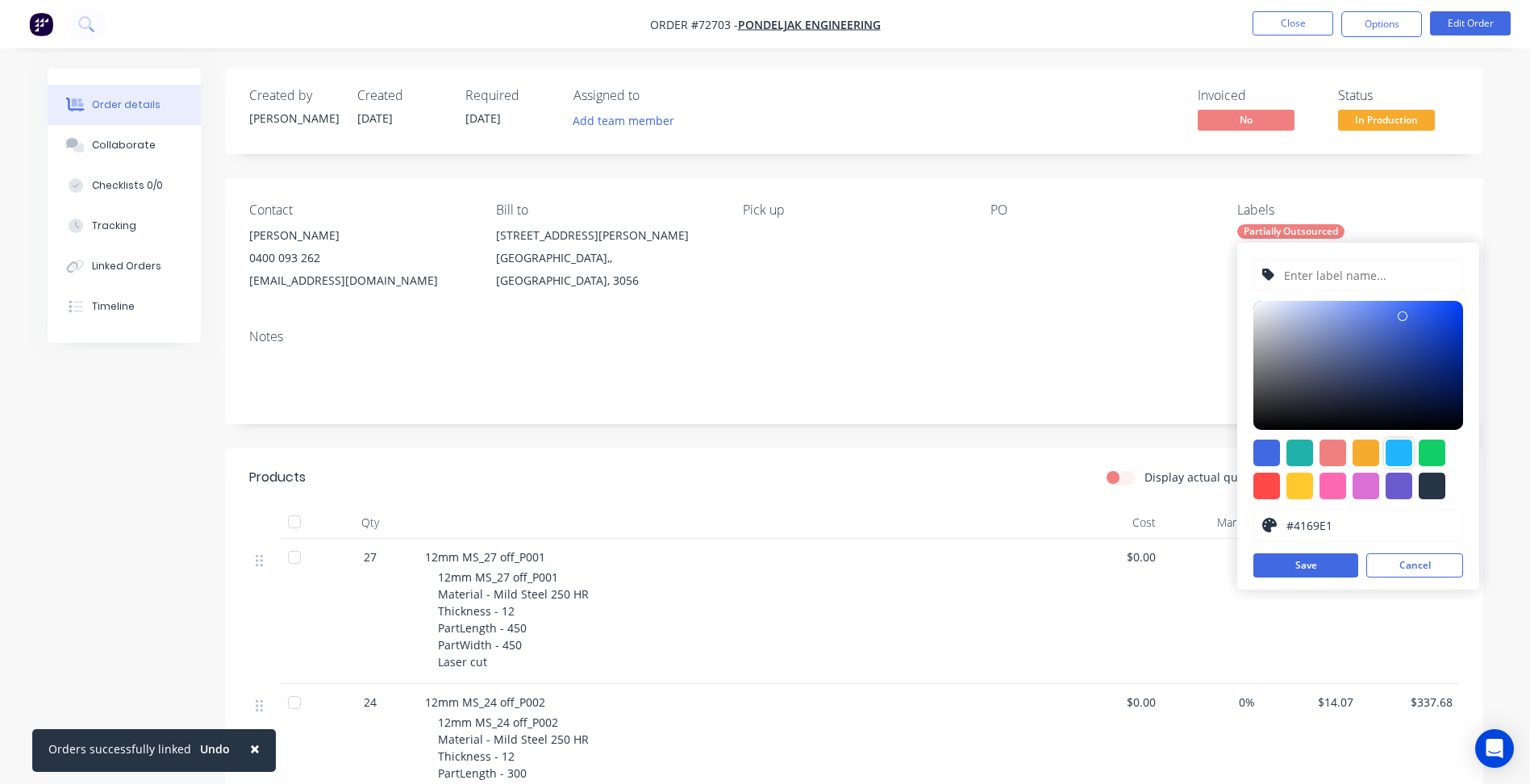
click at [1403, 453] on div at bounding box center [1399, 453] width 27 height 27
type input "#1FB6FF"
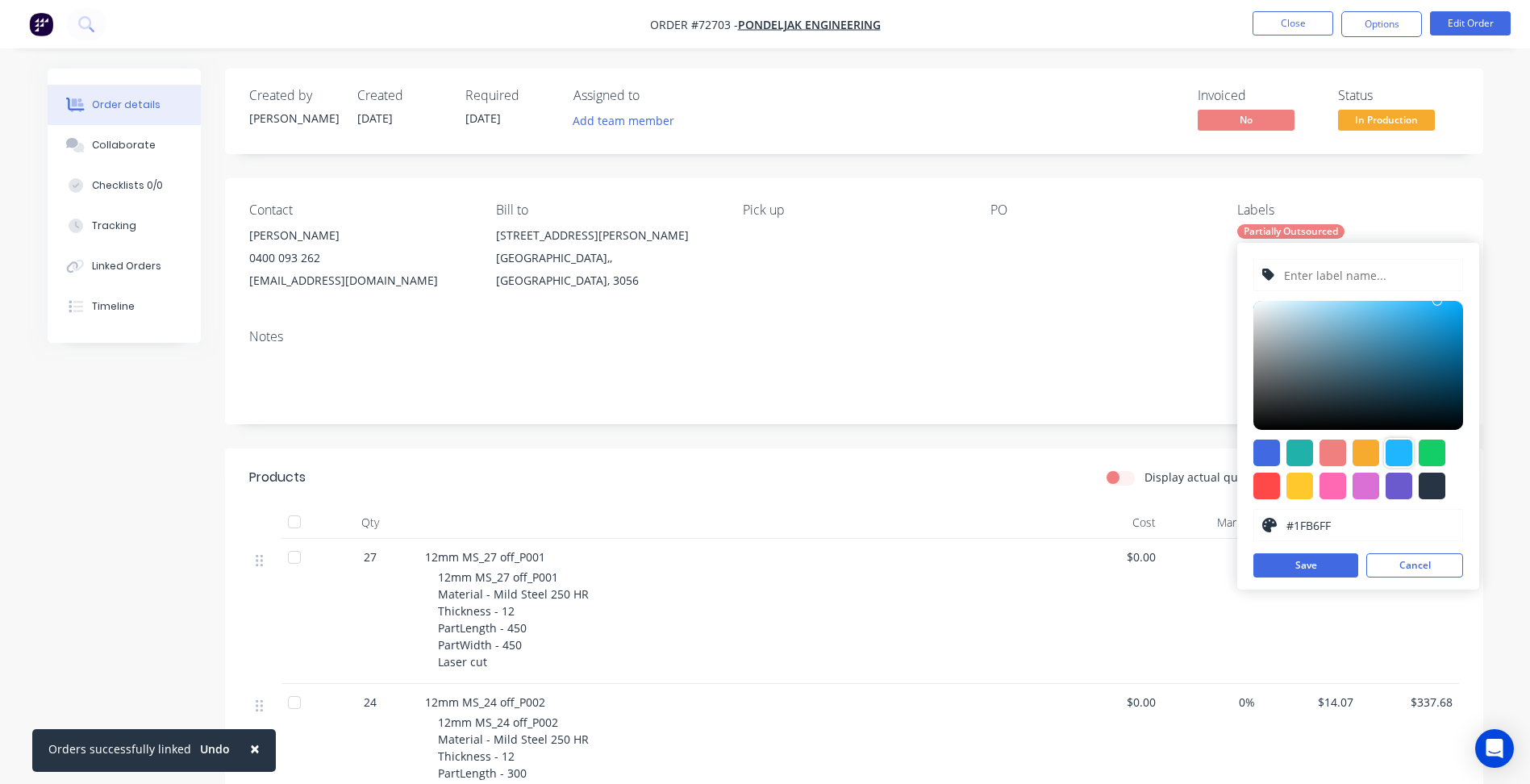
click at [1316, 282] on input "text" at bounding box center [1368, 275] width 172 height 31
type input "[PERSON_NAME] Laser"
click at [1304, 565] on button "Save" at bounding box center [1306, 565] width 105 height 24
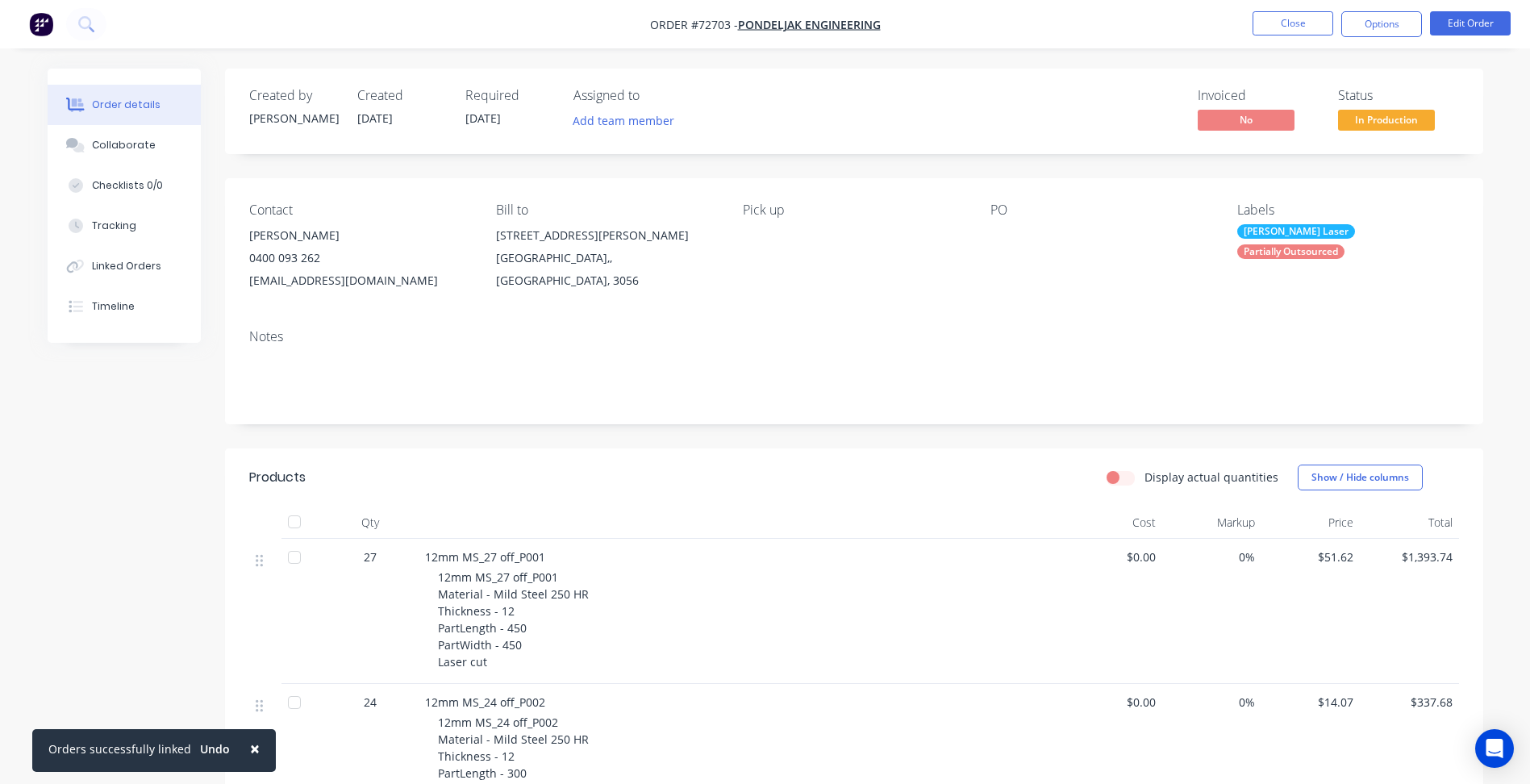
click at [1163, 339] on div "Notes" at bounding box center [854, 335] width 1209 height 15
click at [1359, 28] on button "Options" at bounding box center [1381, 24] width 80 height 26
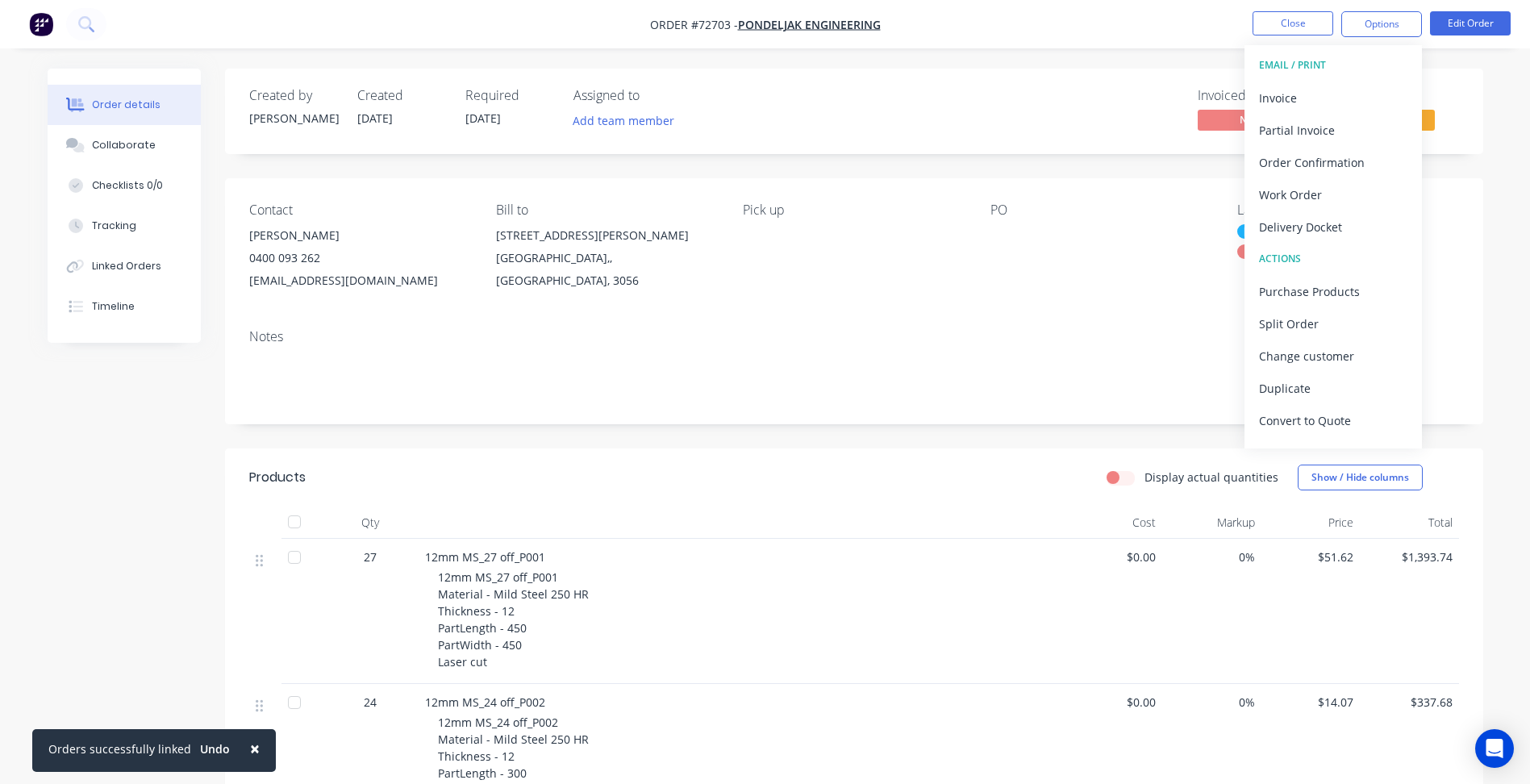
click at [1111, 31] on nav "Order #72703 - Pondeljak Engineering Close Options EMAIL / PRINT Invoice Partia…" at bounding box center [765, 24] width 1530 height 49
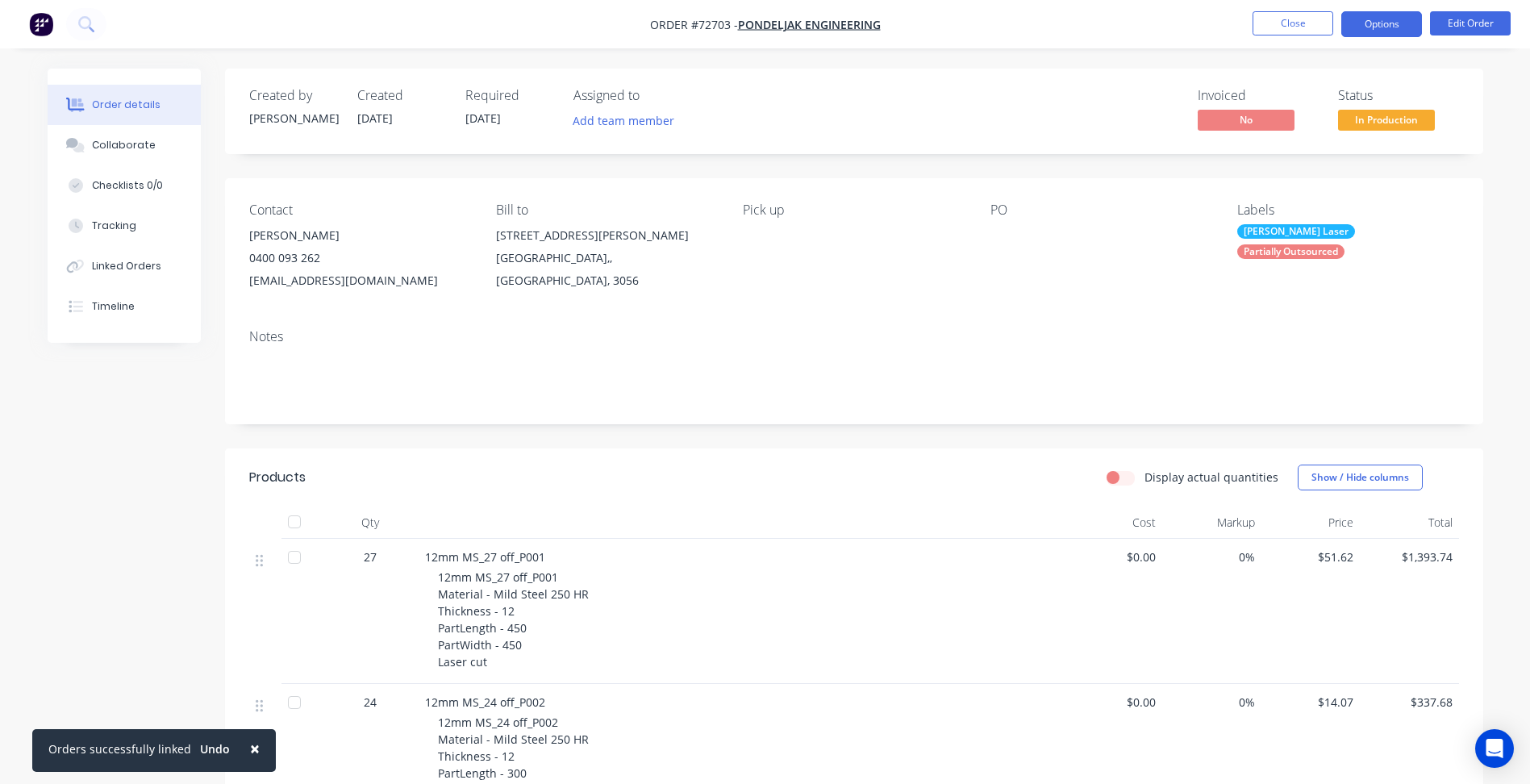
click at [1380, 13] on button "Options" at bounding box center [1381, 24] width 80 height 26
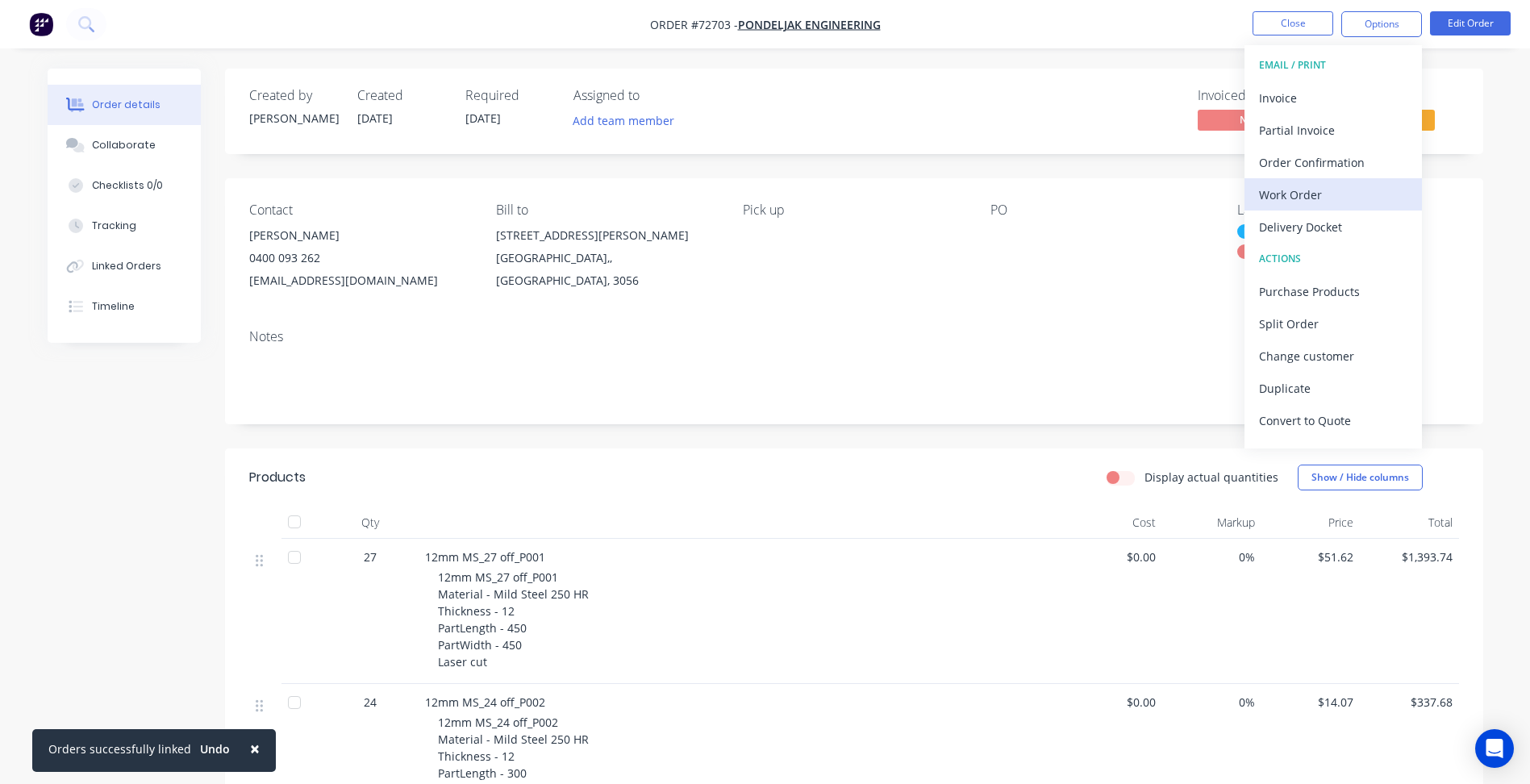
drag, startPoint x: 1321, startPoint y: 153, endPoint x: 1313, endPoint y: 193, distance: 40.8
click at [1313, 193] on div "EMAIL / PRINT Invoice Partial Invoice Order Confirmation Work Order Delivery Do…" at bounding box center [1332, 246] width 178 height 403
click at [1313, 193] on div "Work Order" at bounding box center [1332, 195] width 148 height 24
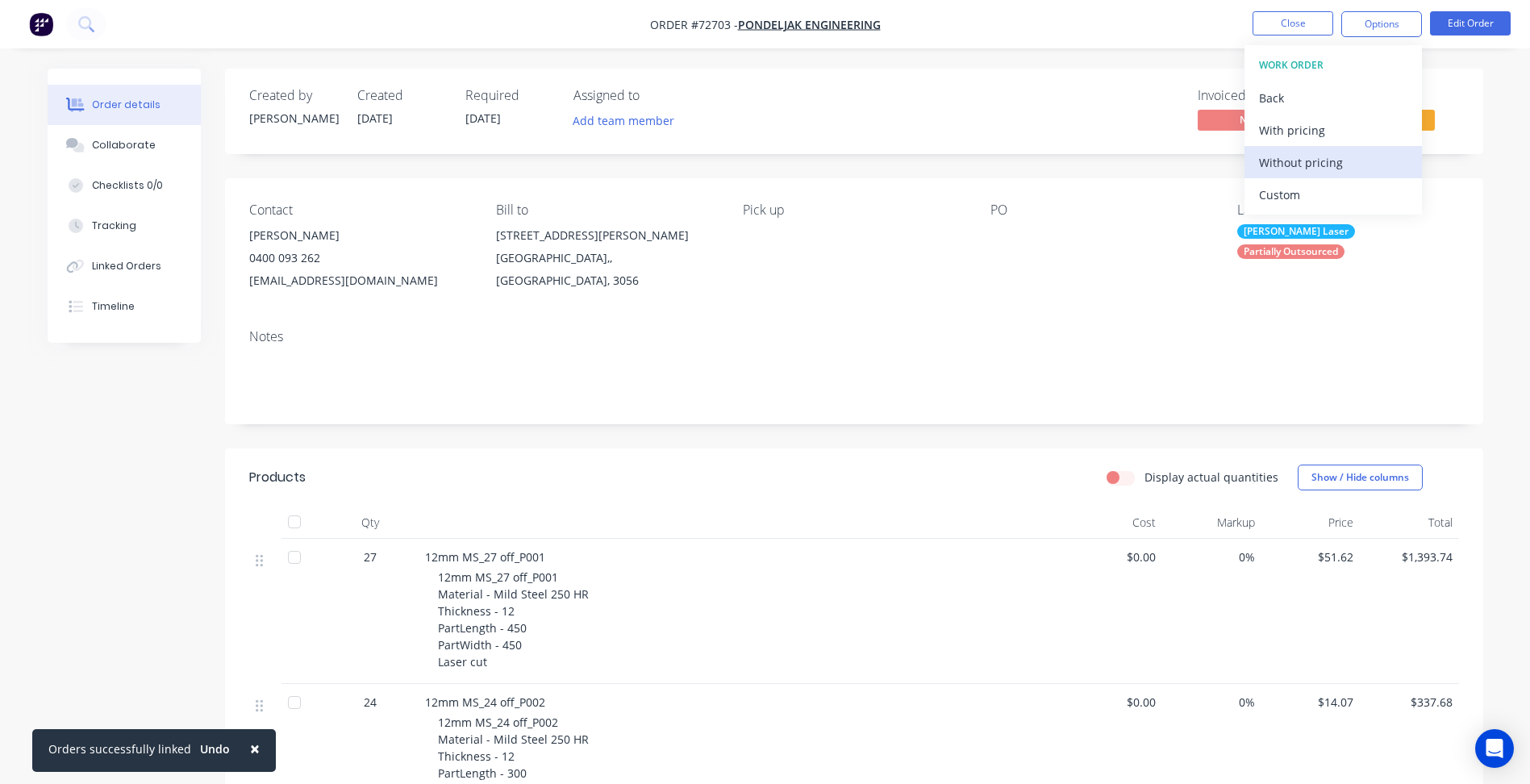
click at [1314, 164] on div "Without pricing" at bounding box center [1332, 163] width 148 height 24
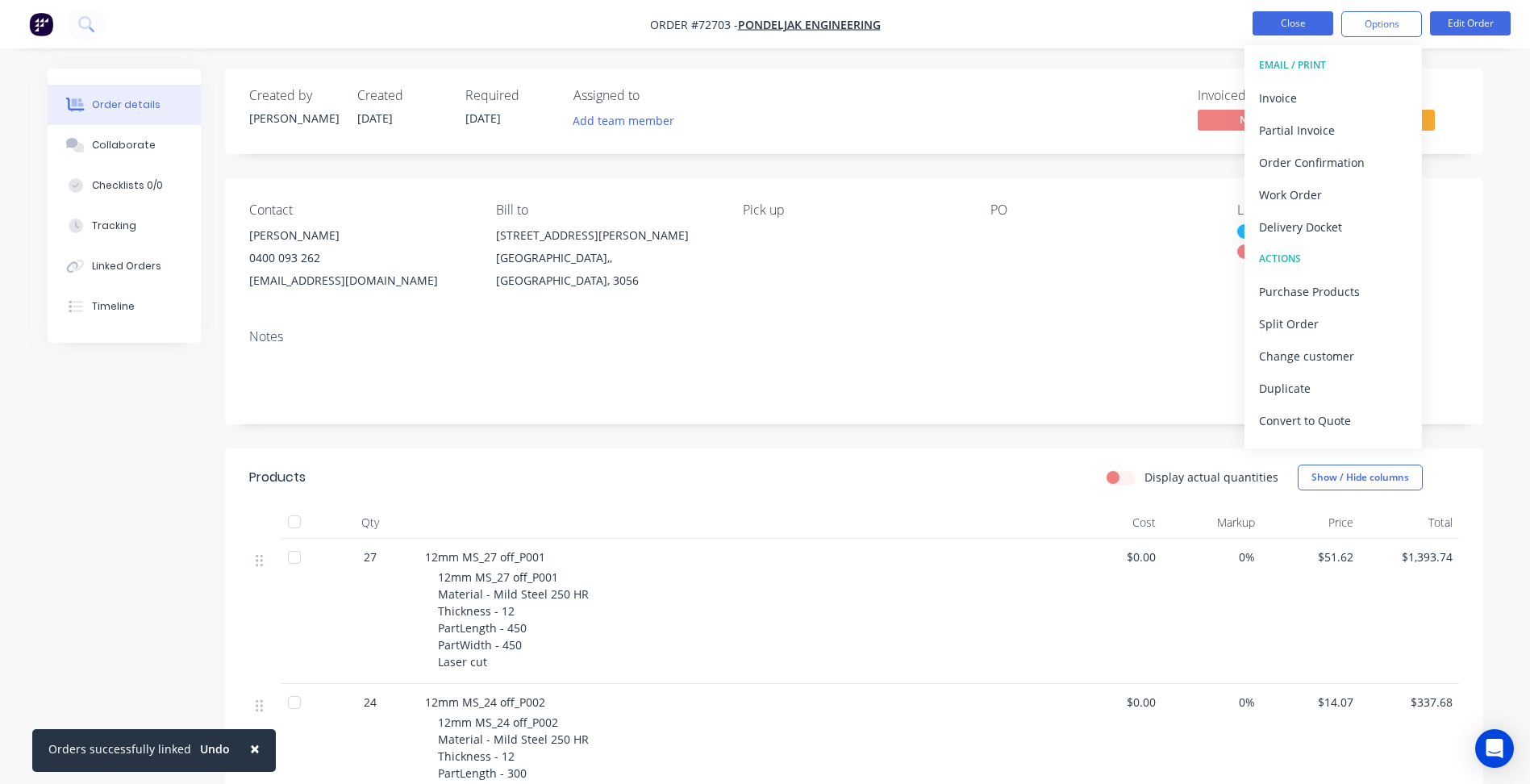
click at [1287, 26] on button "Close" at bounding box center [1292, 23] width 80 height 24
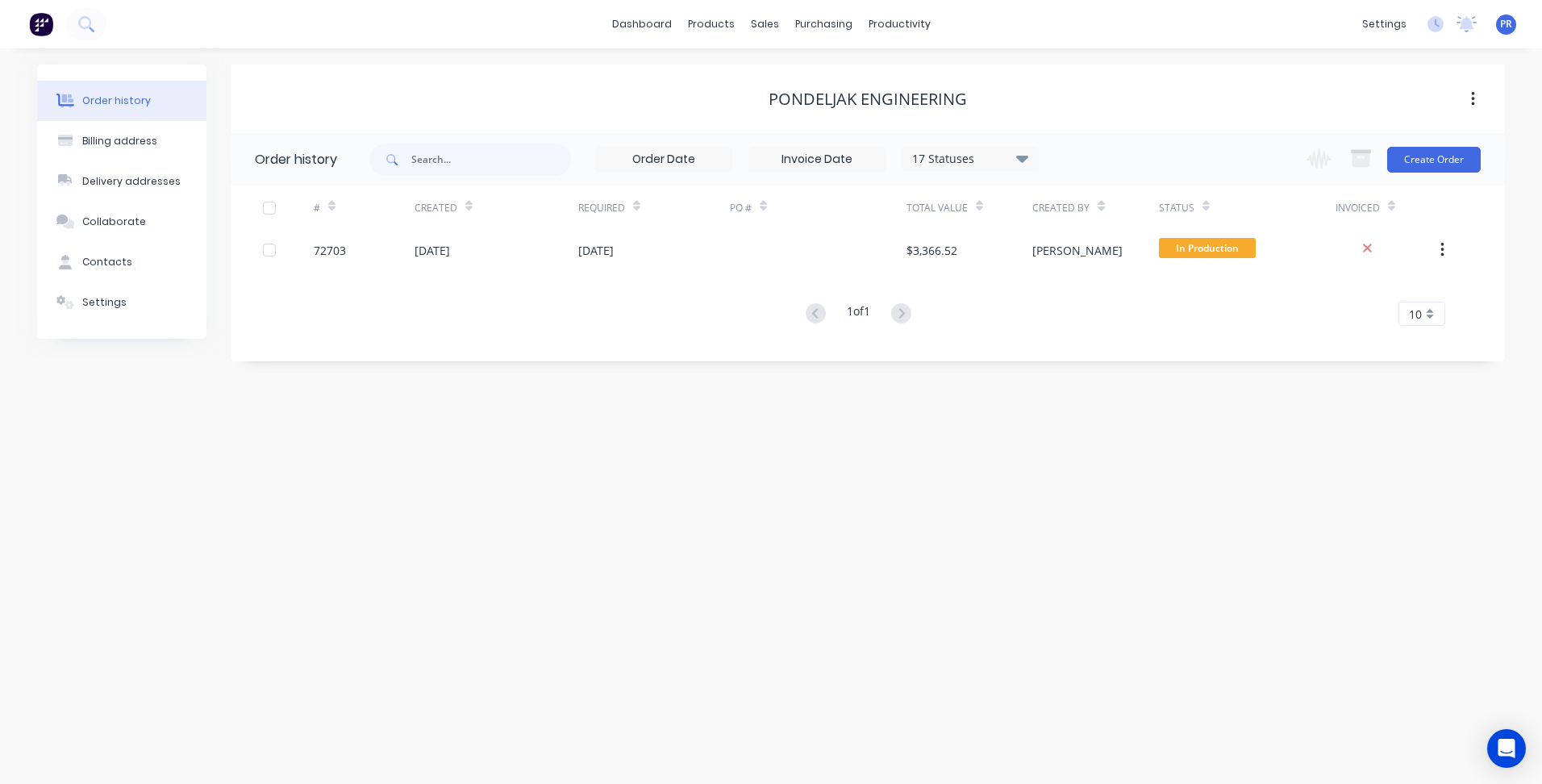
drag, startPoint x: 905, startPoint y: 398, endPoint x: 971, endPoint y: 350, distance: 81.6
click at [905, 399] on div "Order history Billing address Delivery addresses Collaborate Contacts Settings …" at bounding box center [771, 416] width 1542 height 735
click at [784, 73] on div at bounding box center [774, 77] width 24 height 15
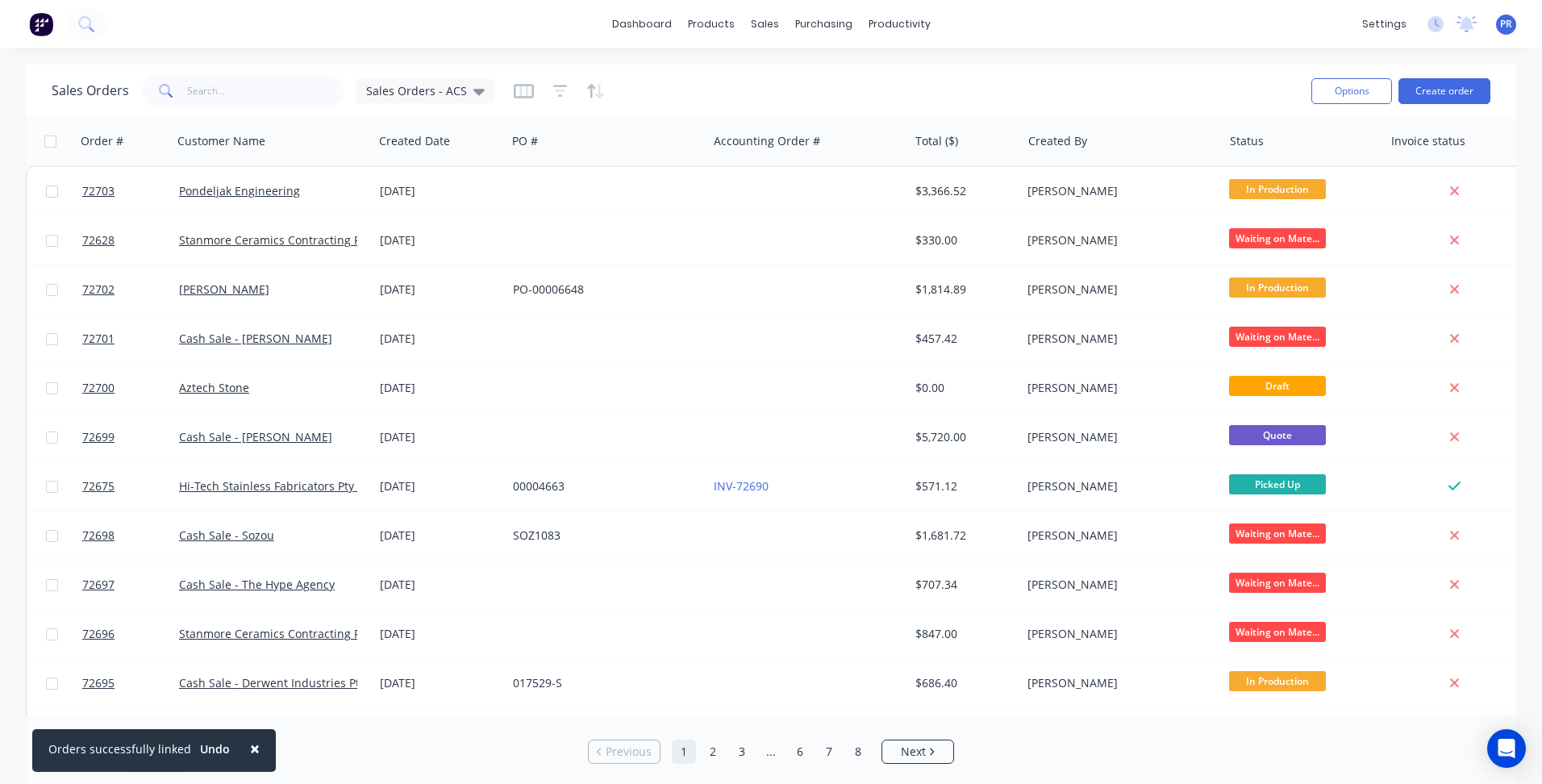
click at [1446, 113] on div "Sales Orders Sales Orders - ACS Options Create order" at bounding box center [771, 90] width 1490 height 53
click at [1444, 88] on button "Create order" at bounding box center [1445, 91] width 92 height 26
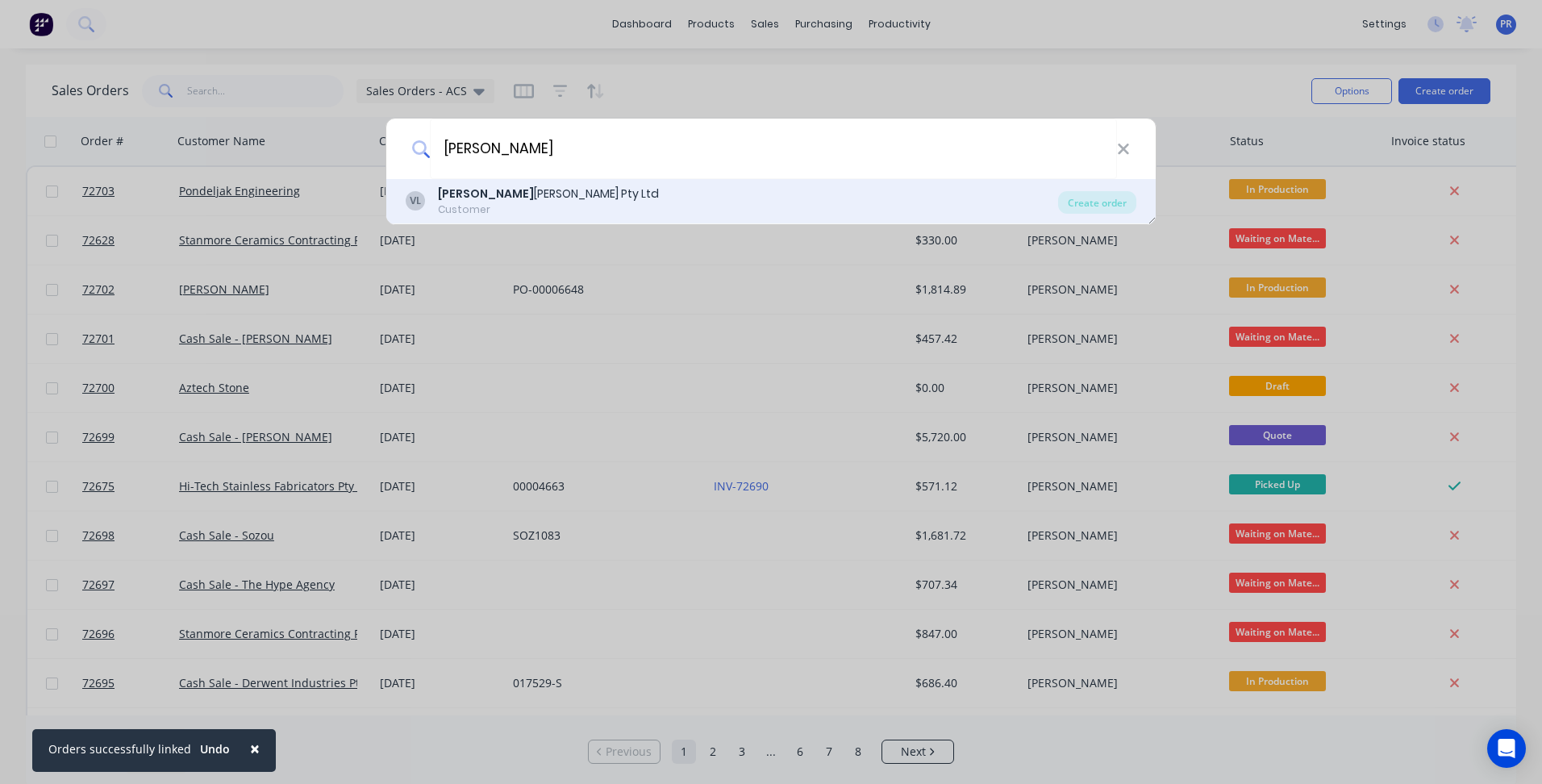
type input "[PERSON_NAME]"
click at [526, 191] on div "[PERSON_NAME] [PERSON_NAME] Pty Ltd" at bounding box center [548, 194] width 221 height 17
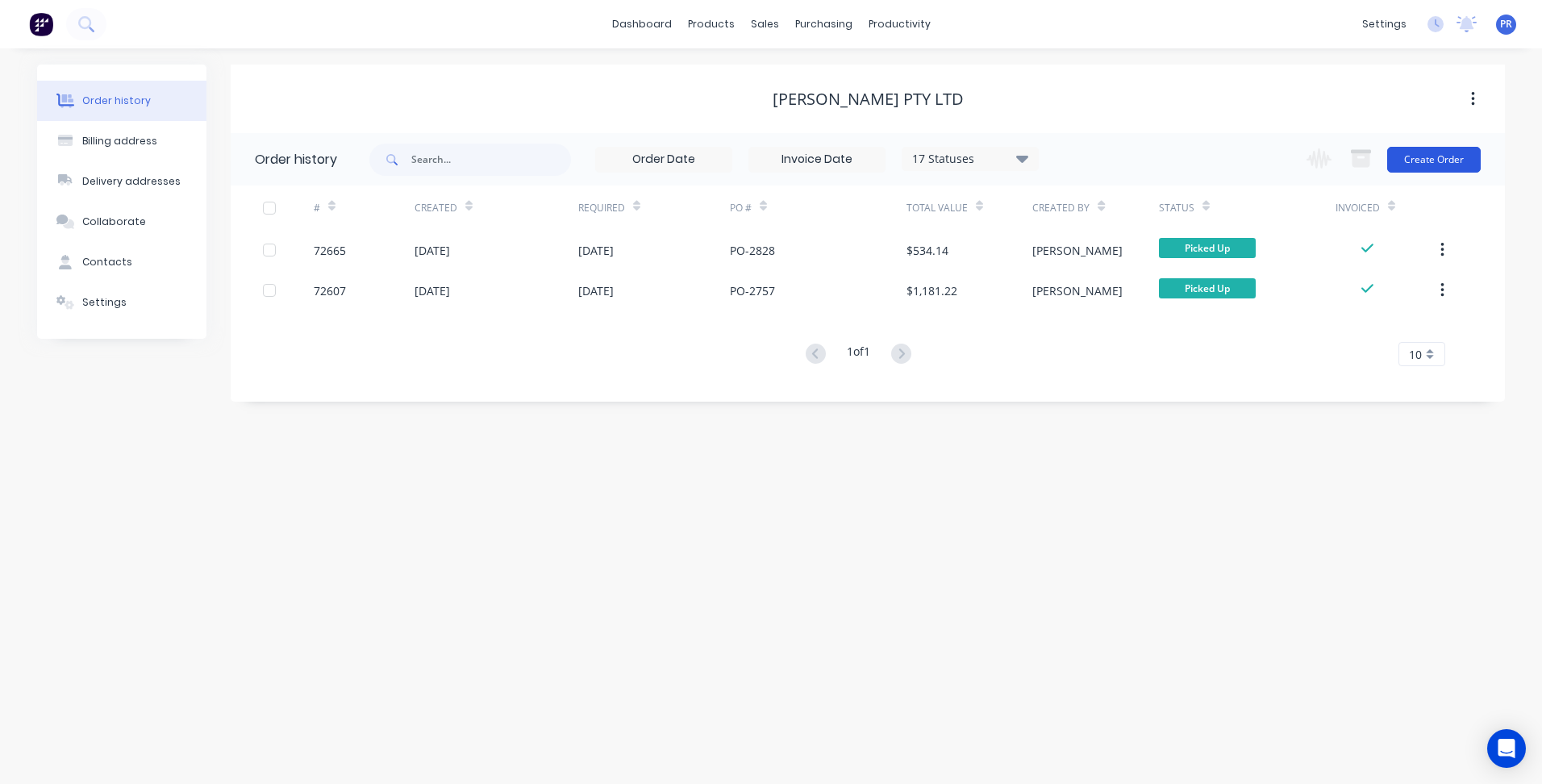
click at [1425, 157] on button "Create Order" at bounding box center [1434, 160] width 93 height 26
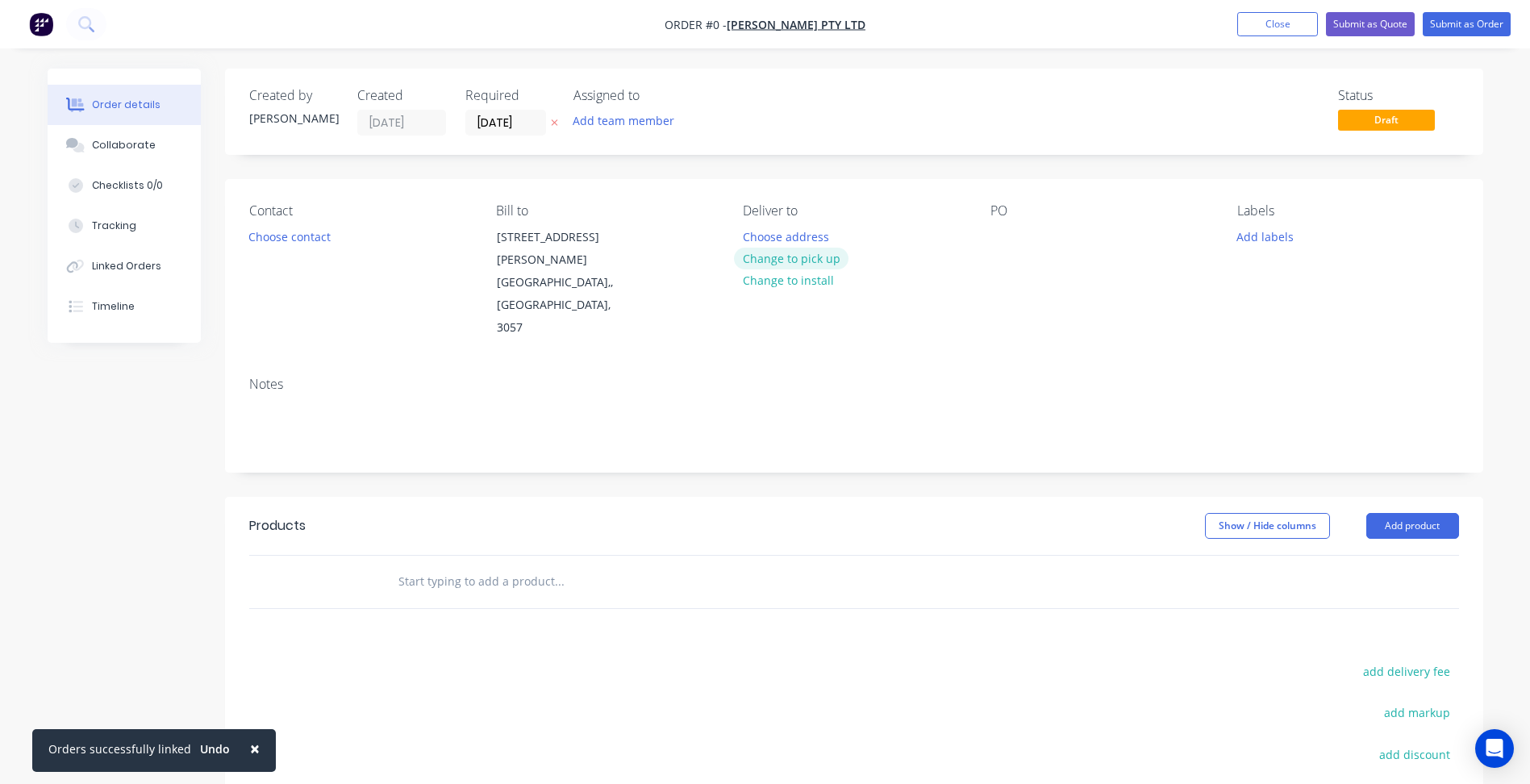
click at [793, 255] on button "Change to pick up" at bounding box center [790, 258] width 114 height 22
click at [299, 239] on button "Choose contact" at bounding box center [289, 236] width 99 height 22
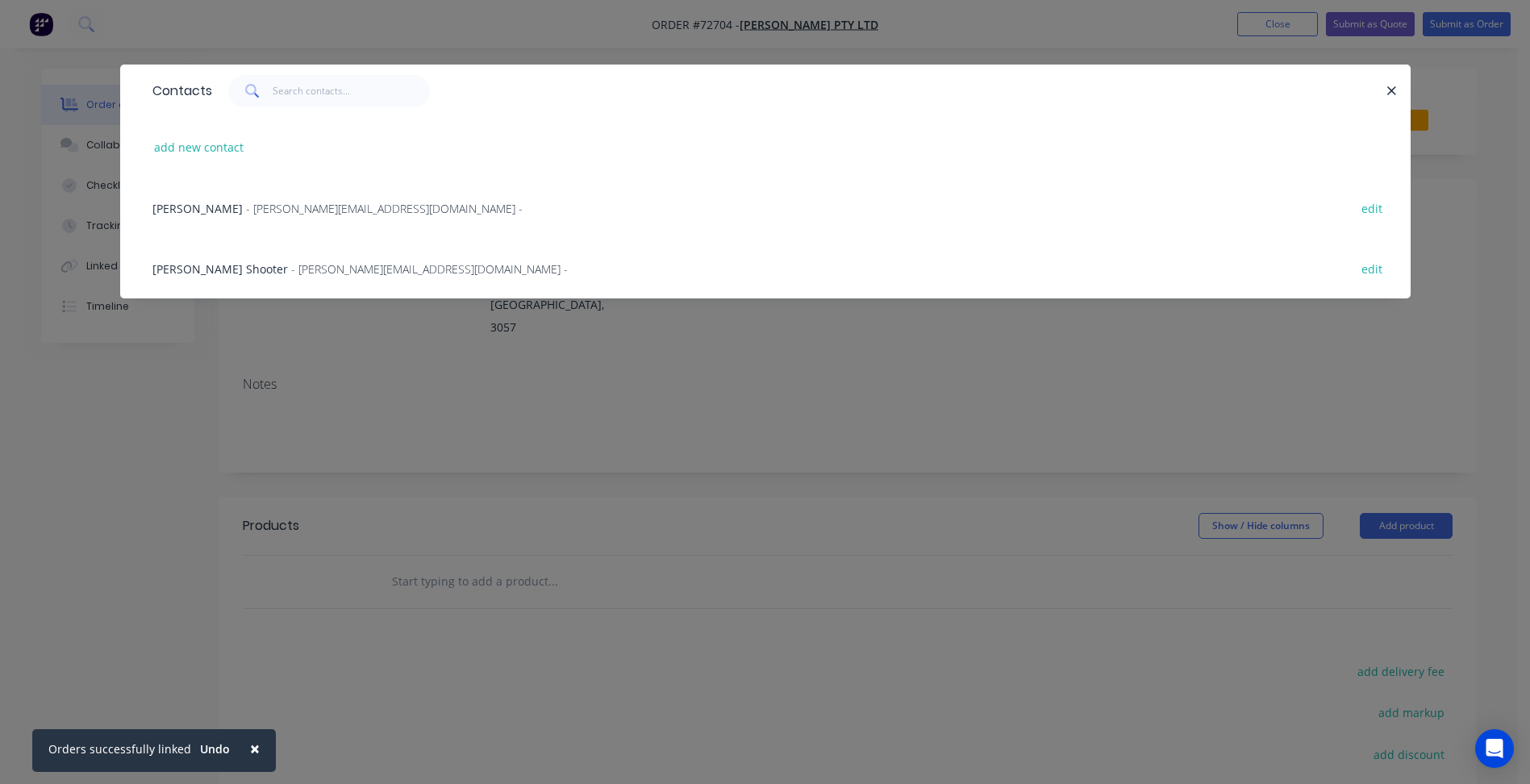
click at [241, 204] on span "[PERSON_NAME]" at bounding box center [198, 207] width 90 height 15
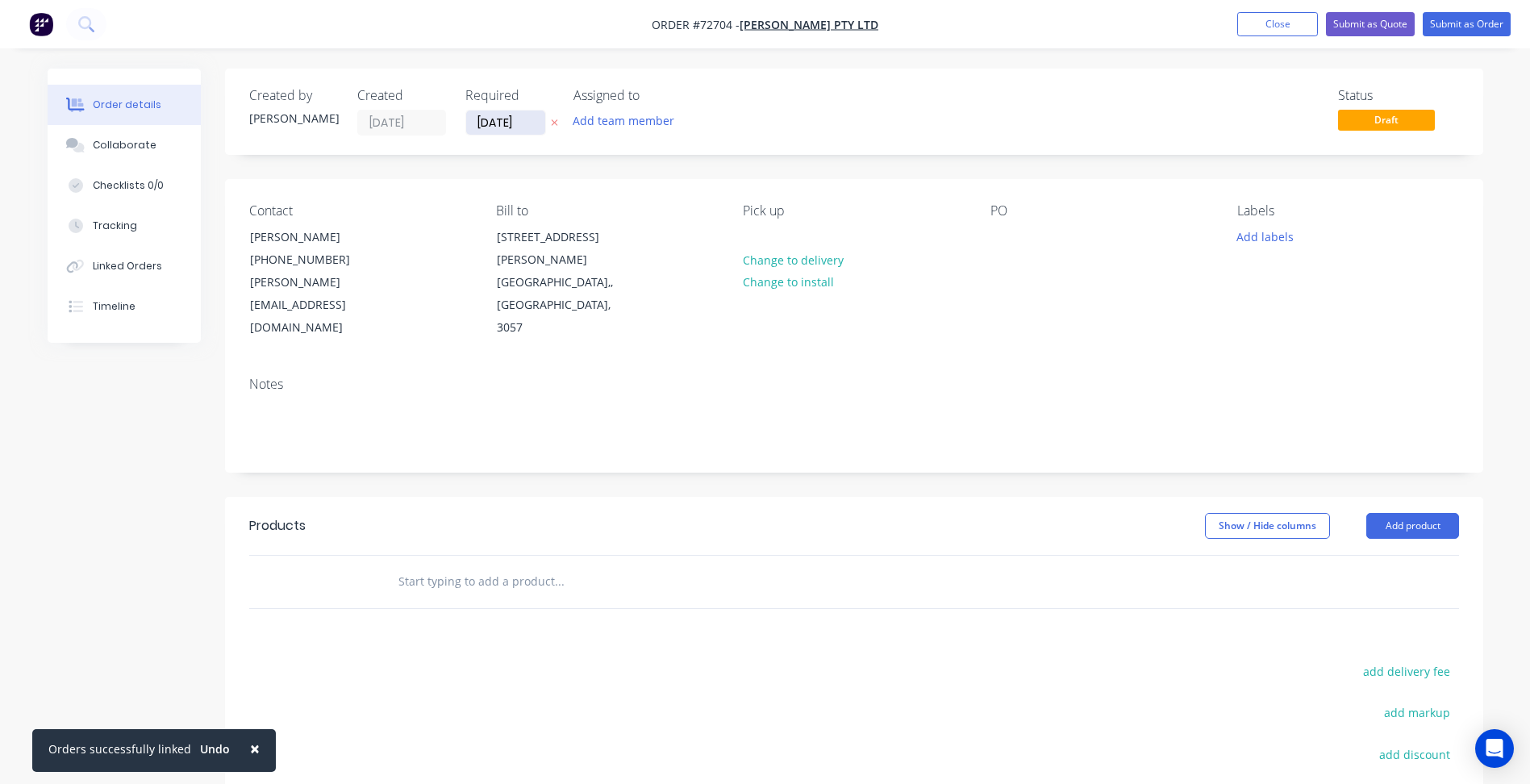
click at [517, 125] on input "[DATE]" at bounding box center [506, 122] width 79 height 24
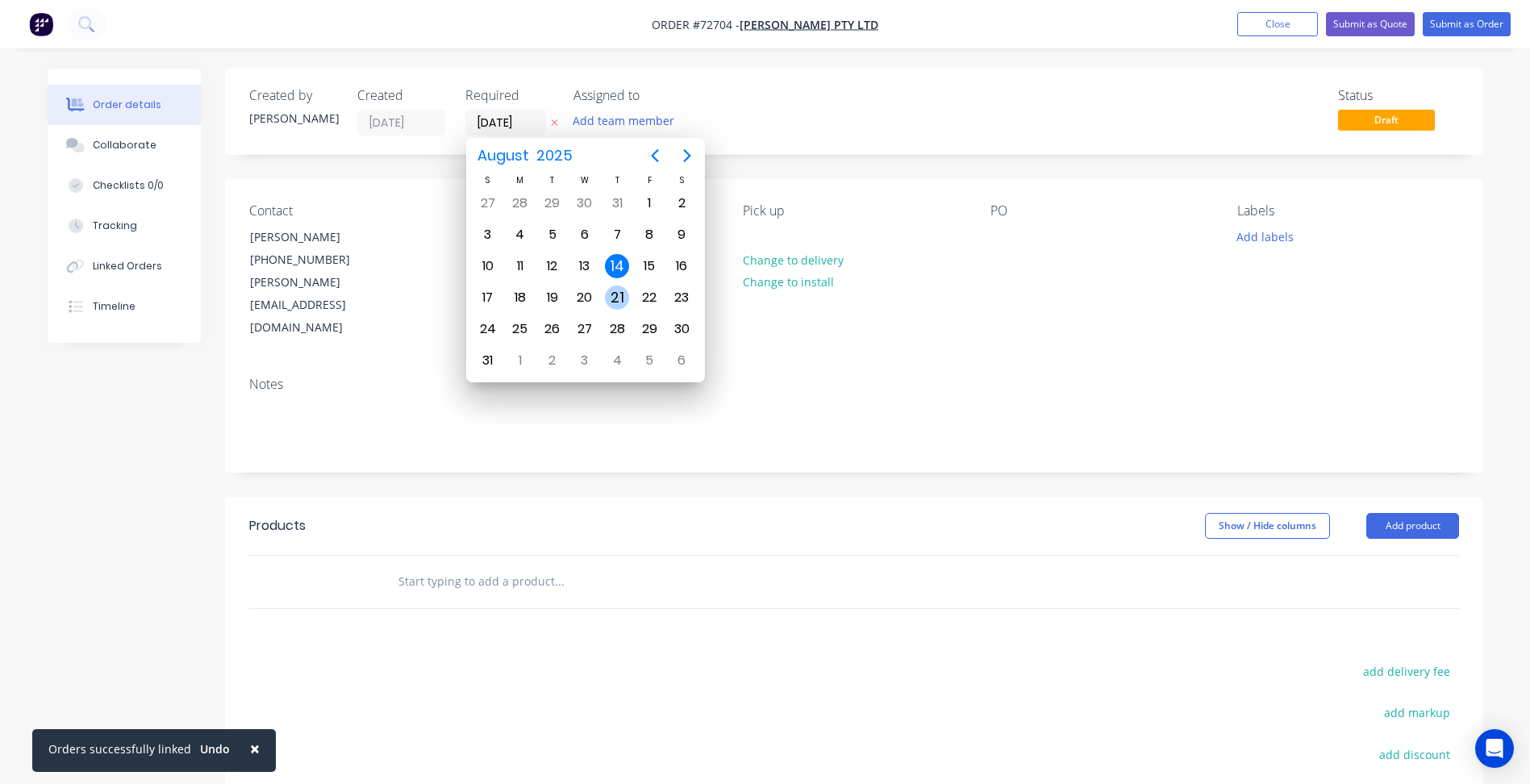
click at [610, 291] on div "21" at bounding box center [617, 298] width 24 height 24
type input "[DATE]"
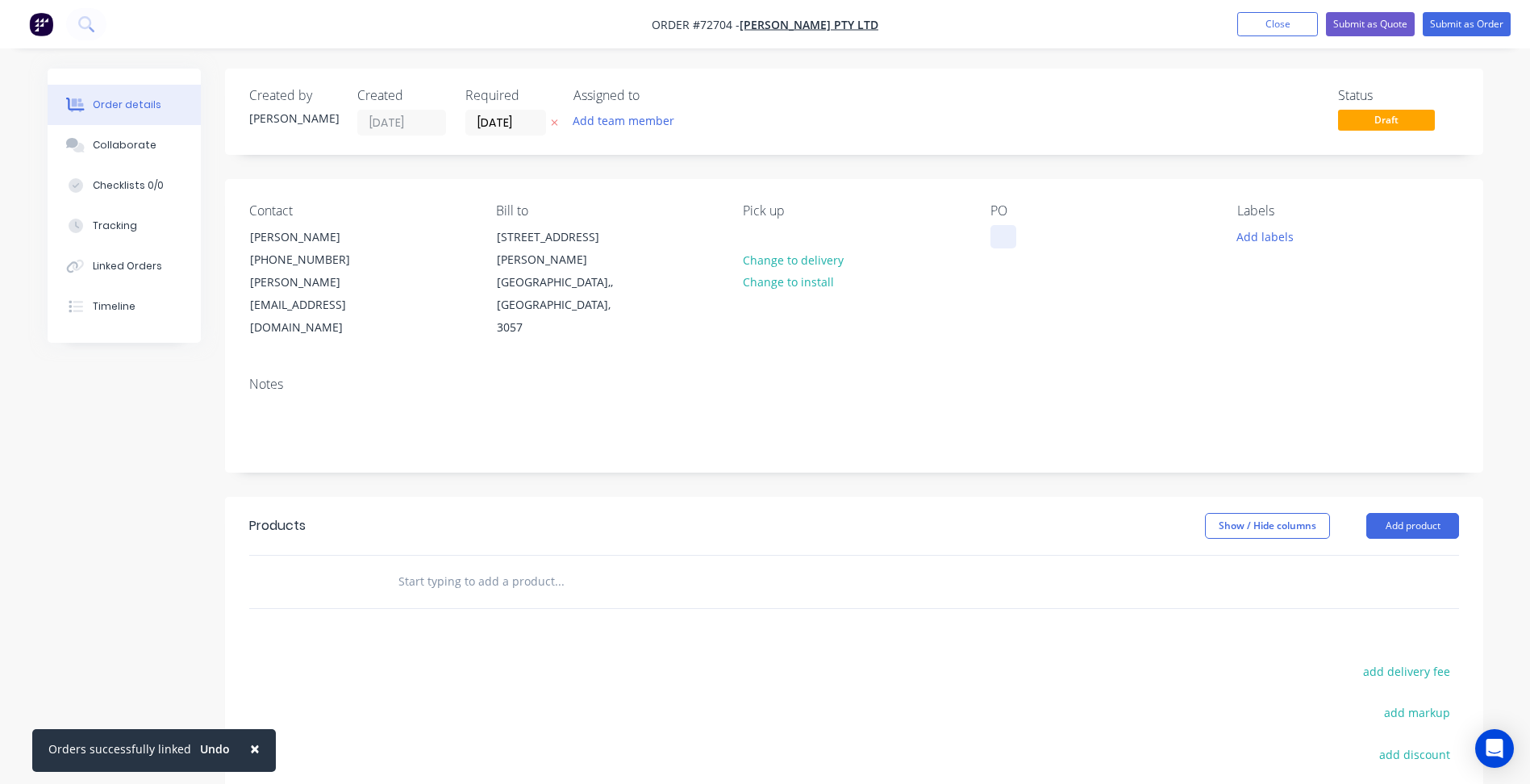
click at [1012, 230] on div at bounding box center [1003, 237] width 26 height 24
paste div
click at [1396, 496] on header "Products Show / Hide columns Add product" at bounding box center [854, 525] width 1258 height 58
click at [1406, 513] on button "Add product" at bounding box center [1412, 526] width 92 height 26
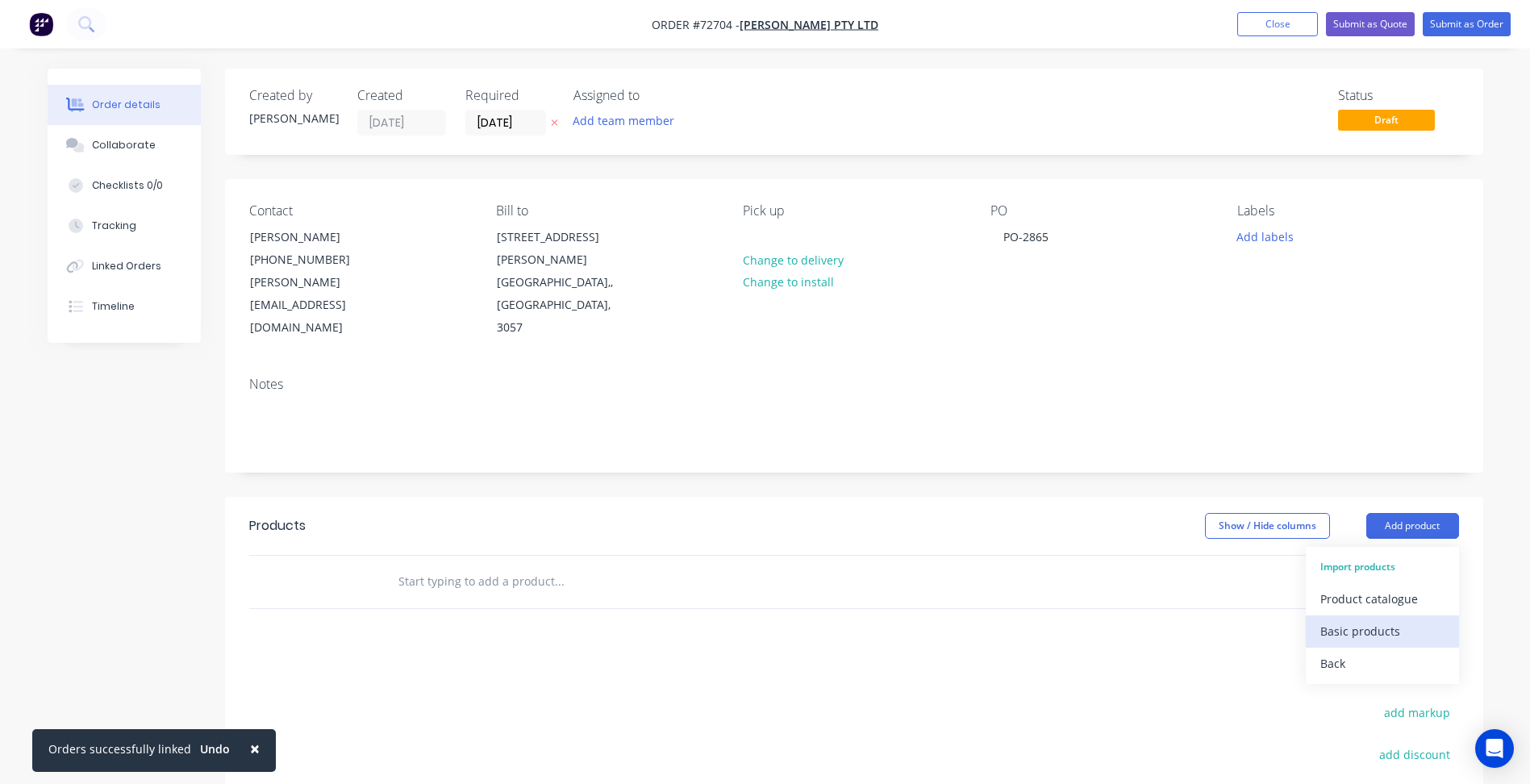
click at [1346, 615] on button "Basic products" at bounding box center [1382, 631] width 153 height 32
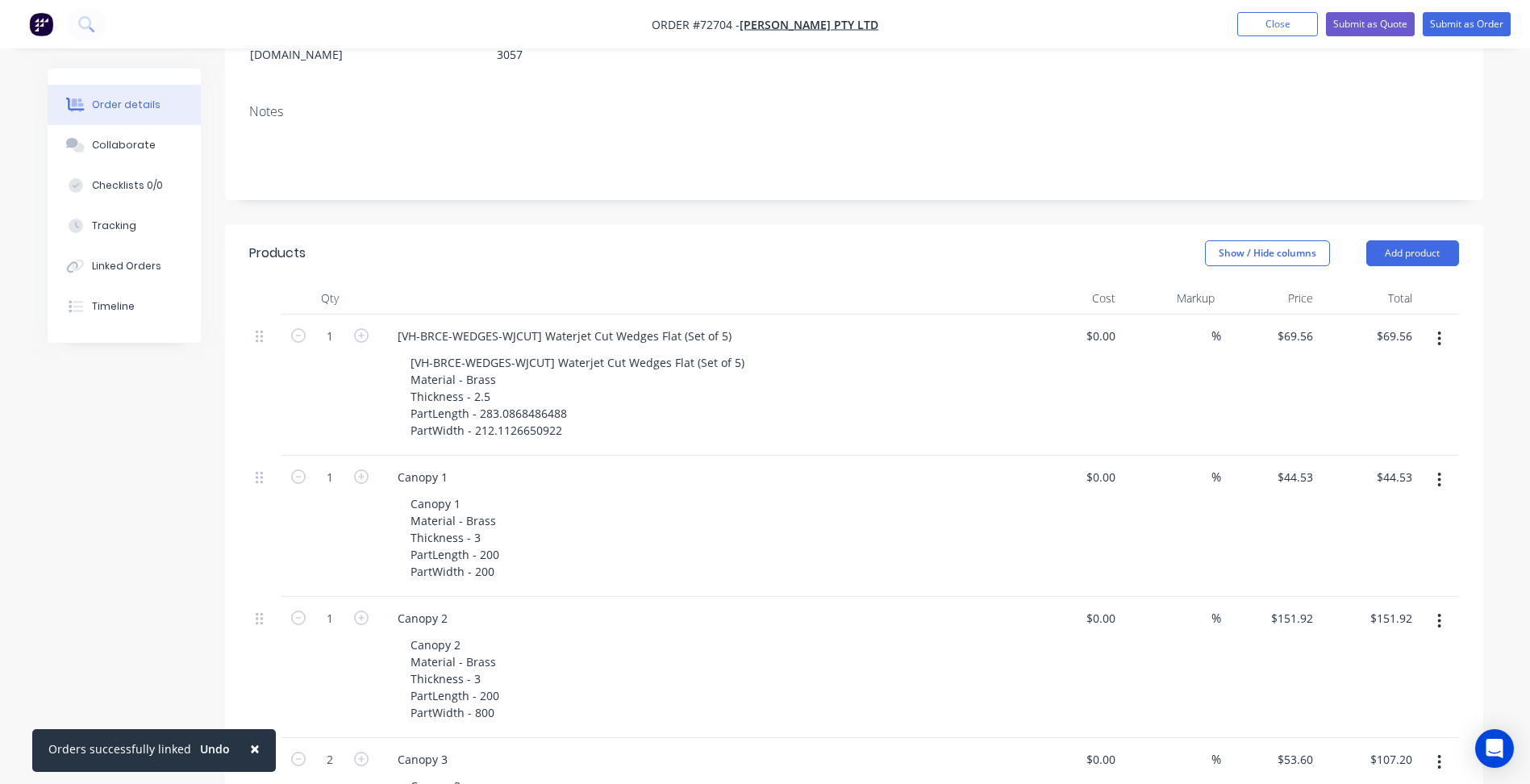
scroll to position [323, 0]
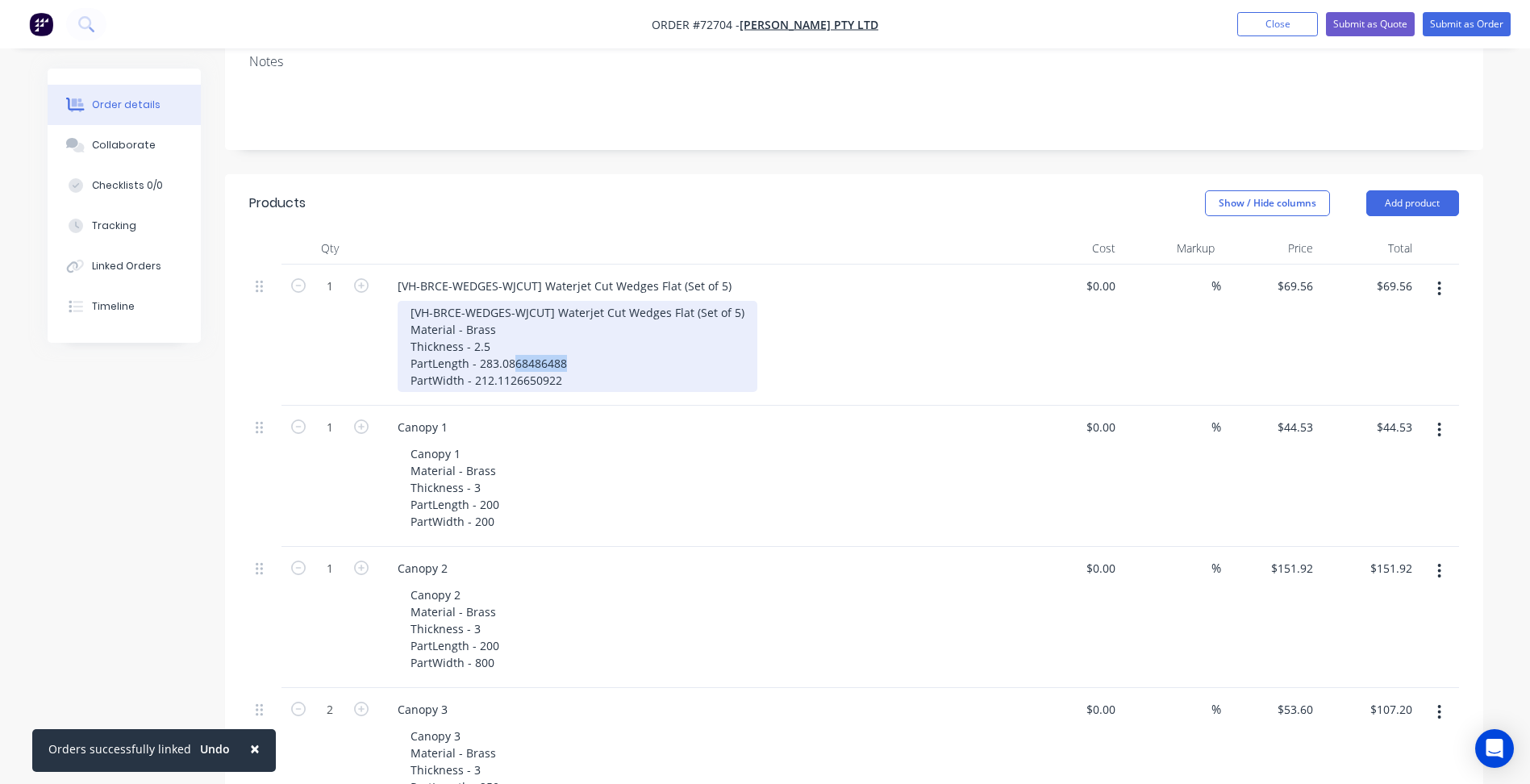
drag, startPoint x: 514, startPoint y: 320, endPoint x: 626, endPoint y: 317, distance: 112.0
click at [626, 317] on div "[VH-BRCE-WEDGES-WJCUT] Waterjet Cut Wedges Flat (Set of 5) Material - Brass Thi…" at bounding box center [577, 346] width 359 height 91
drag, startPoint x: 511, startPoint y: 336, endPoint x: 609, endPoint y: 333, distance: 98.0
click at [609, 333] on div "[VH-BRCE-WEDGES-WJCUT] Waterjet Cut Wedges Flat (Set of 5) Material - Brass Thi…" at bounding box center [577, 346] width 359 height 91
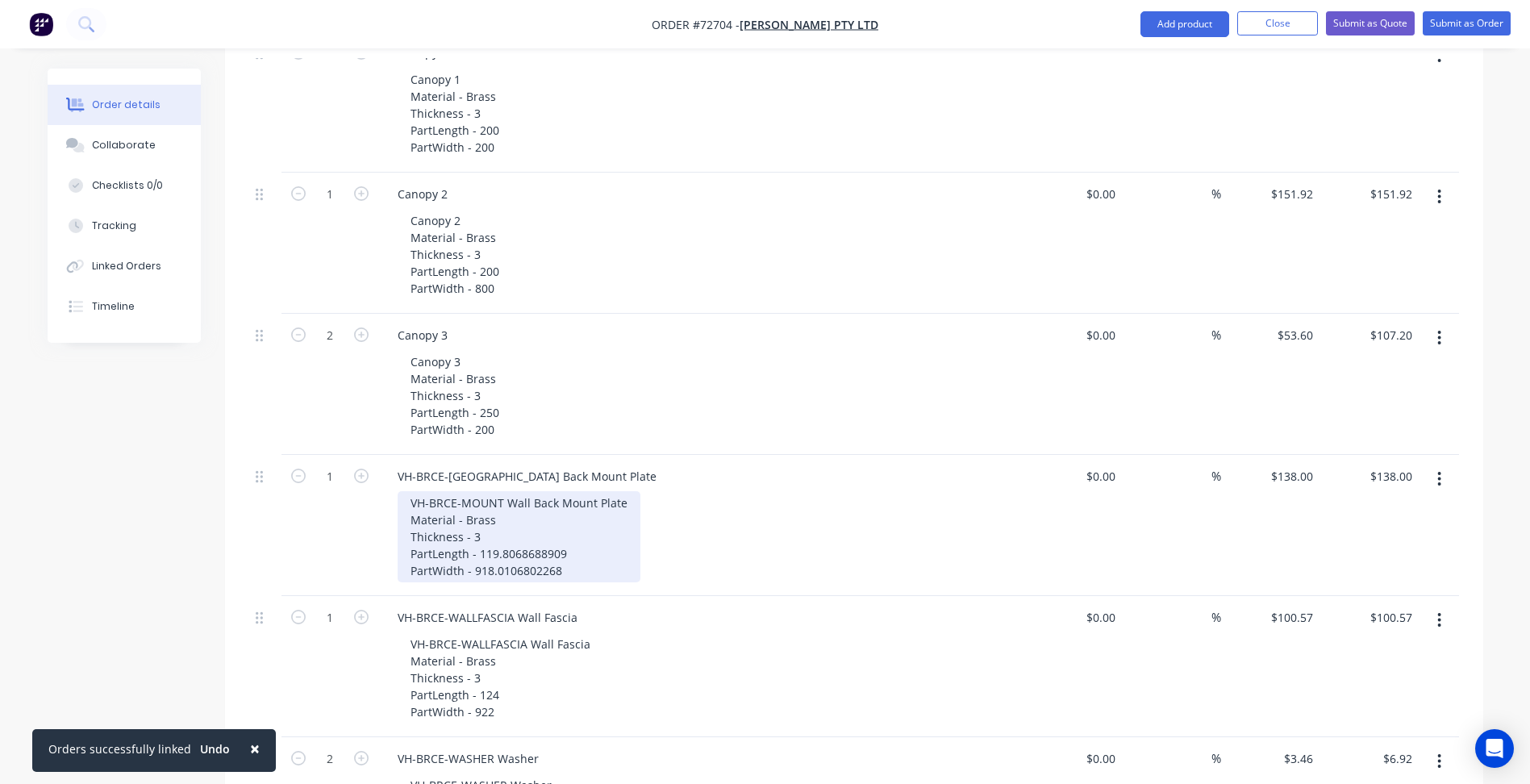
scroll to position [725, 0]
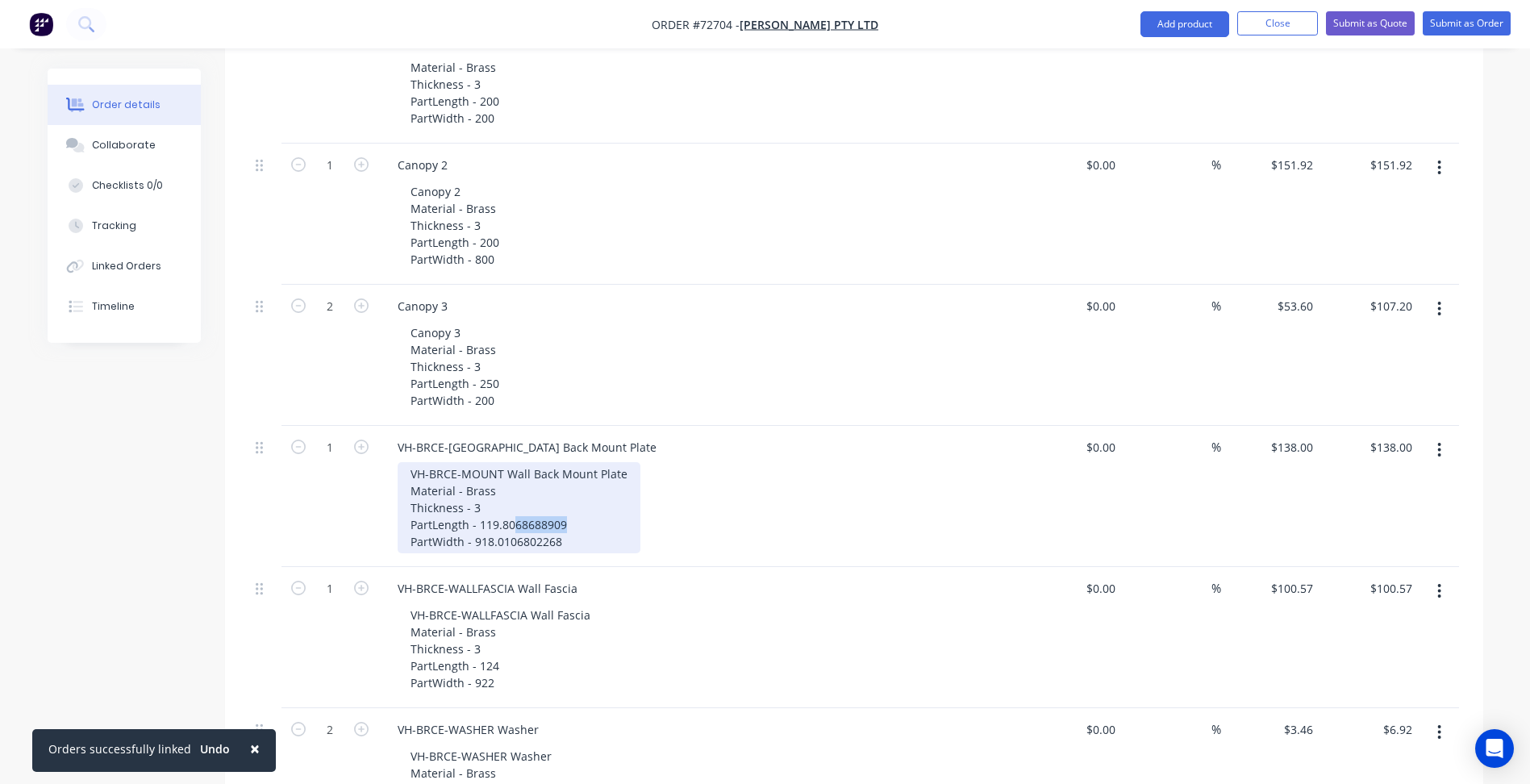
drag, startPoint x: 511, startPoint y: 476, endPoint x: 569, endPoint y: 477, distance: 58.0
click at [569, 477] on div "VH-BRCE-MOUNT Wall Back Mount Plate Material - Brass Thickness - 3 PartLength -…" at bounding box center [518, 507] width 242 height 91
drag, startPoint x: 510, startPoint y: 499, endPoint x: 565, endPoint y: 494, distance: 55.2
click at [565, 494] on div "VH-BRCE-MOUNT Wall Back Mount Plate Material - Brass Thickness - 3 PartLength -…" at bounding box center [518, 507] width 242 height 91
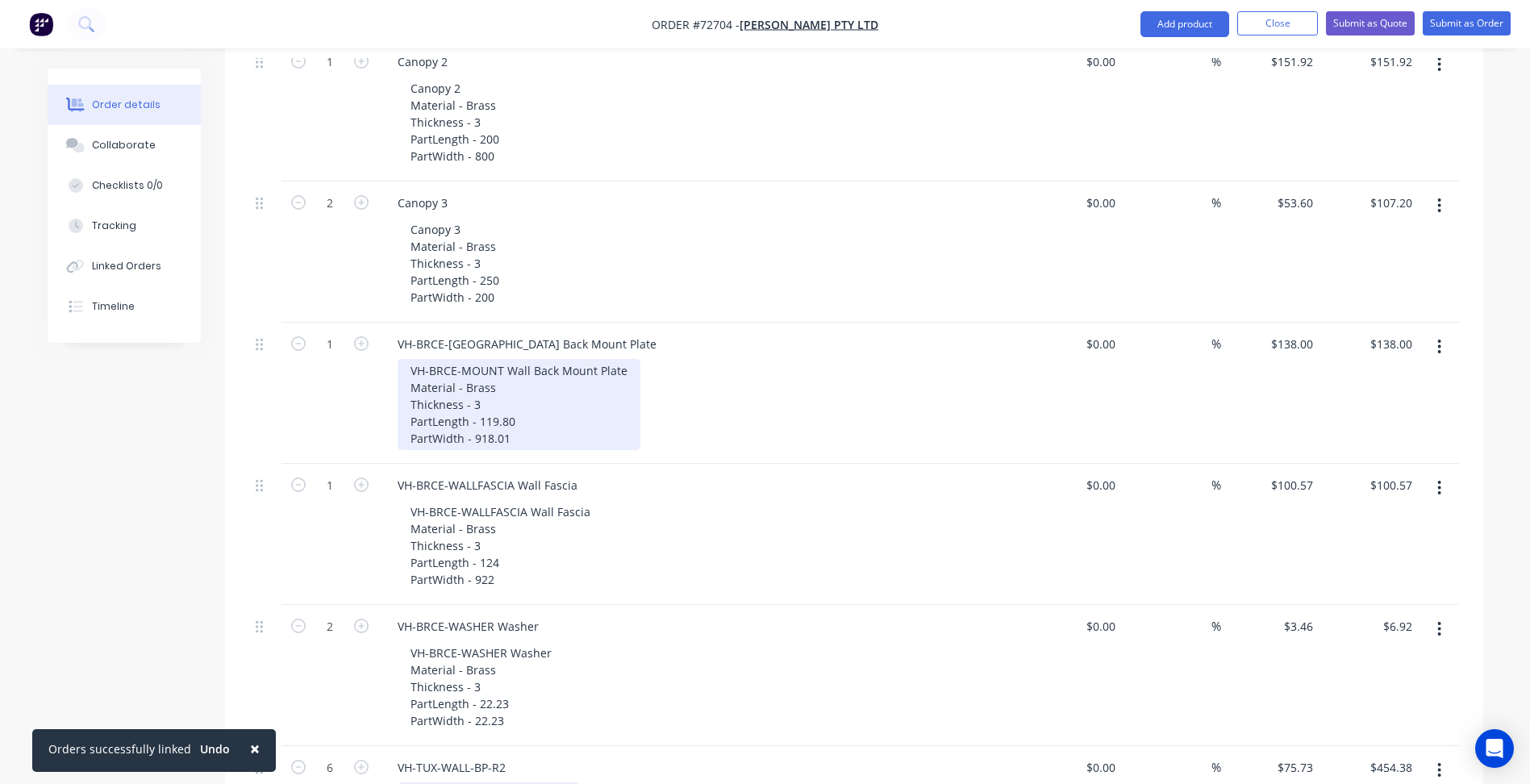
scroll to position [1048, 0]
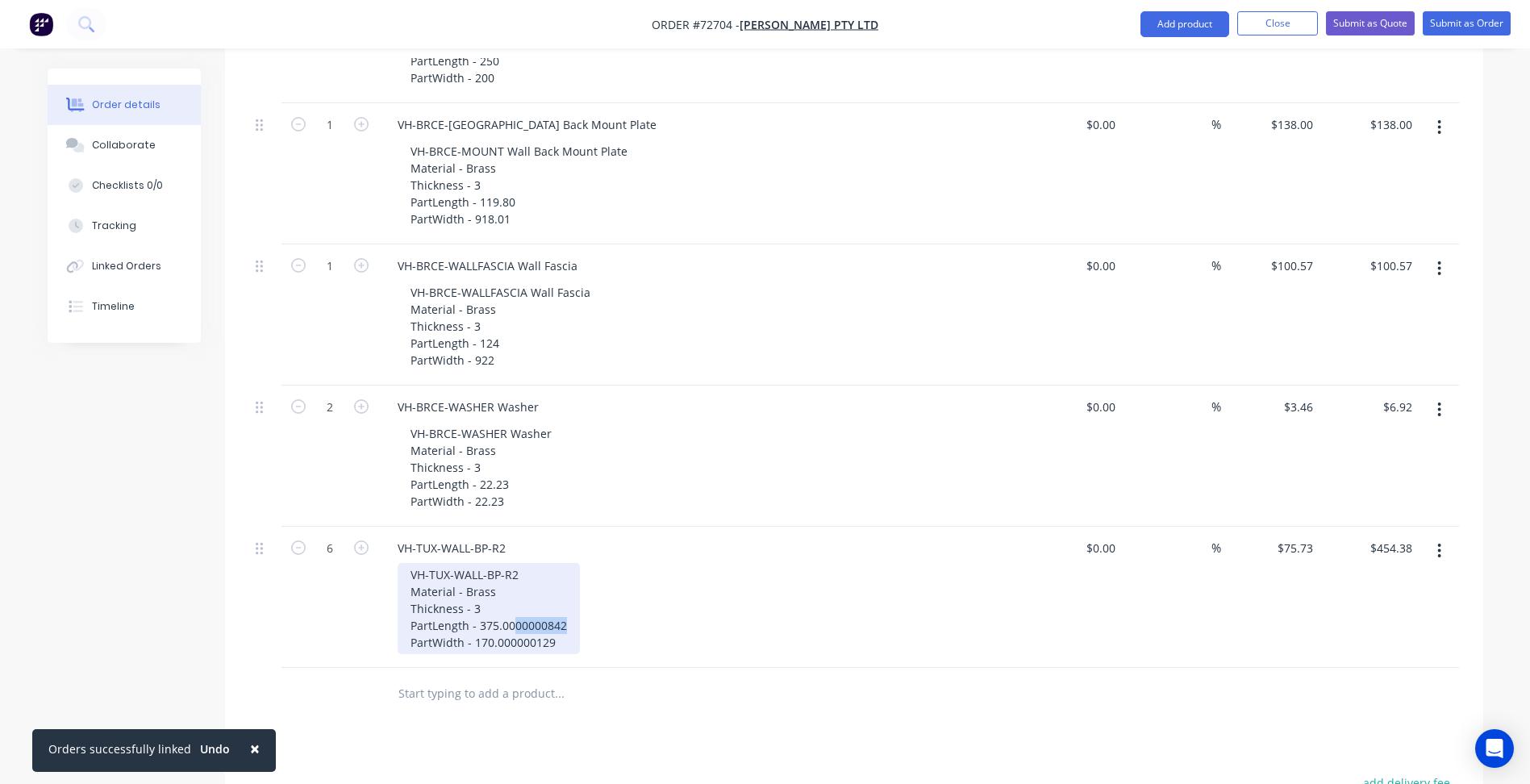
drag, startPoint x: 518, startPoint y: 578, endPoint x: 589, endPoint y: 580, distance: 71.0
click at [589, 580] on div "VH-TUX-WALL-BP-R2 Material - Brass Thickness - 3 PartLength - 375.0000000842 Pa…" at bounding box center [707, 608] width 620 height 91
drag, startPoint x: 506, startPoint y: 594, endPoint x: 626, endPoint y: 603, distance: 120.3
click at [625, 603] on div "VH-TUX-WALL-BP-R2 Material - Brass Thickness - 3 PartLength - 375.00 PartWidth …" at bounding box center [707, 608] width 620 height 91
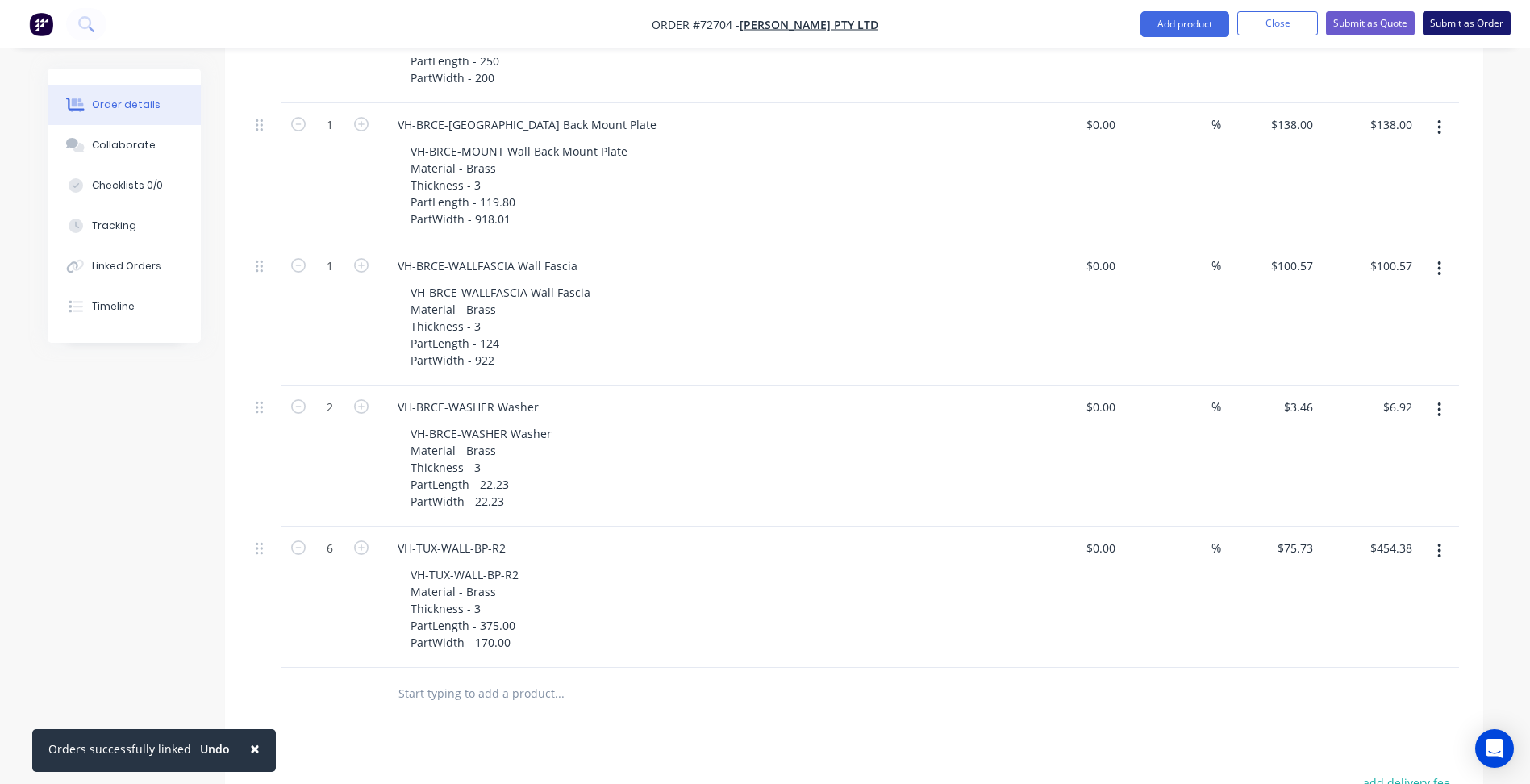
click at [1476, 18] on button "Submit as Order" at bounding box center [1466, 23] width 88 height 24
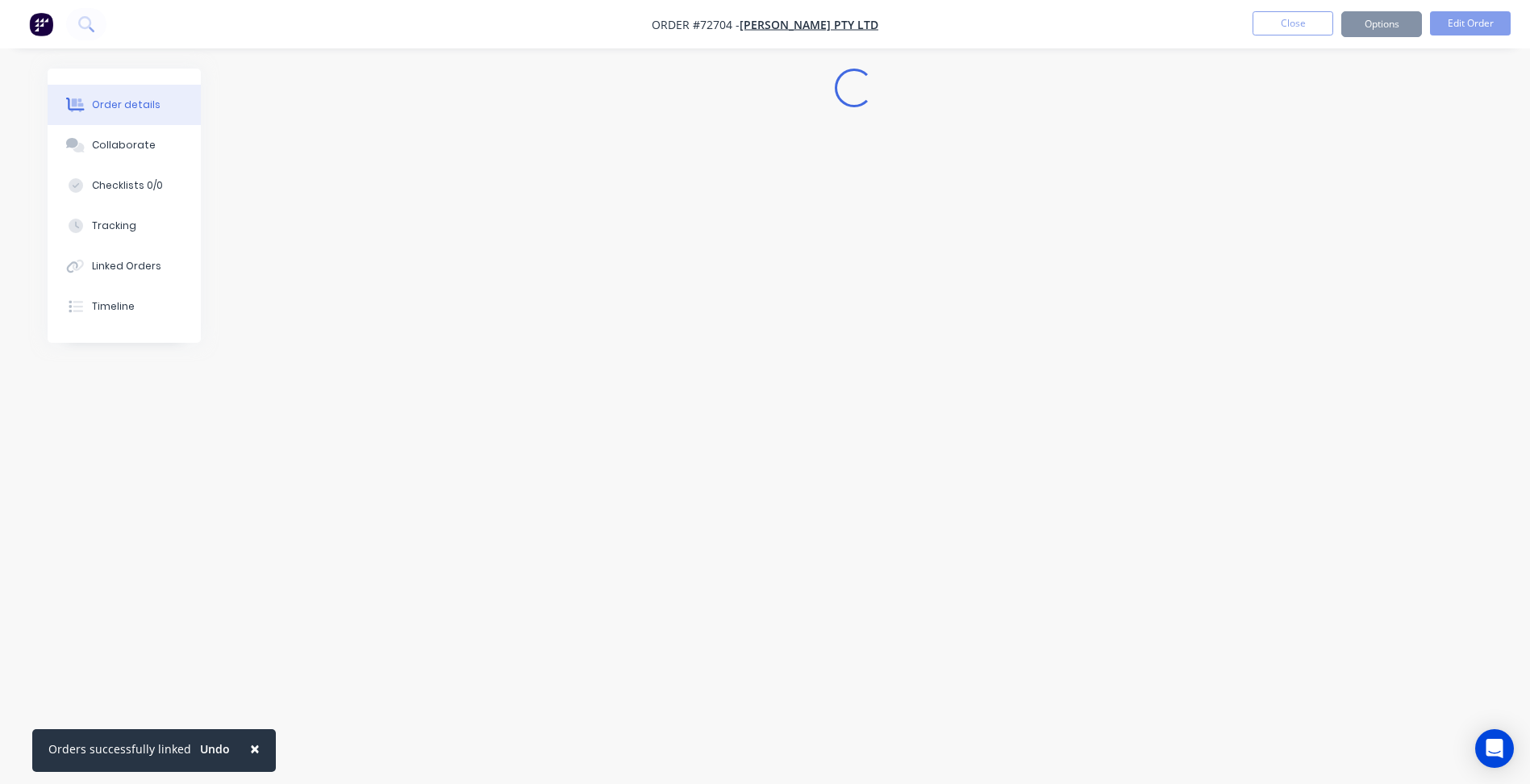
scroll to position [0, 0]
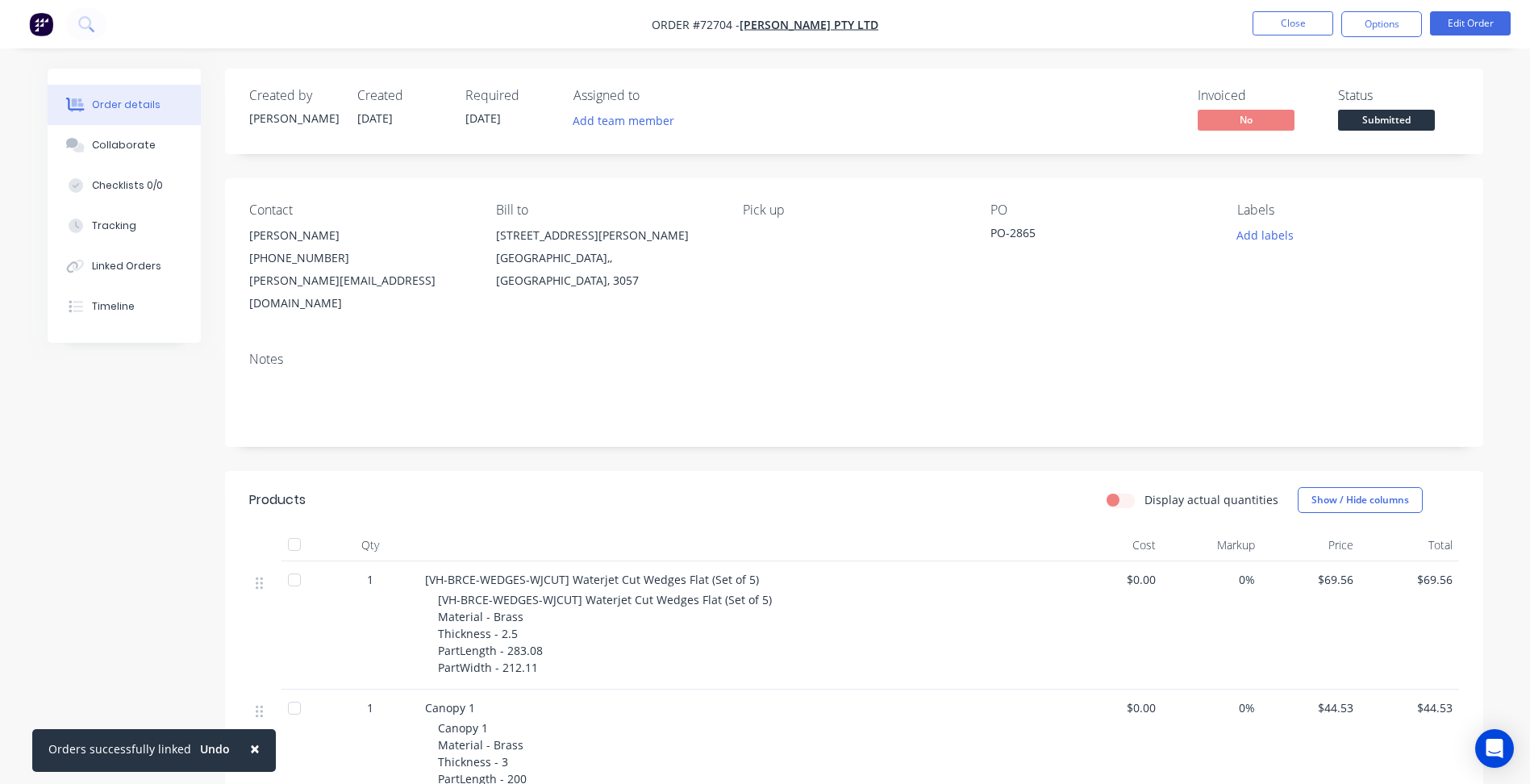
click at [1365, 121] on span "Submitted" at bounding box center [1386, 119] width 96 height 20
click at [1273, 28] on button "Close" at bounding box center [1292, 23] width 80 height 24
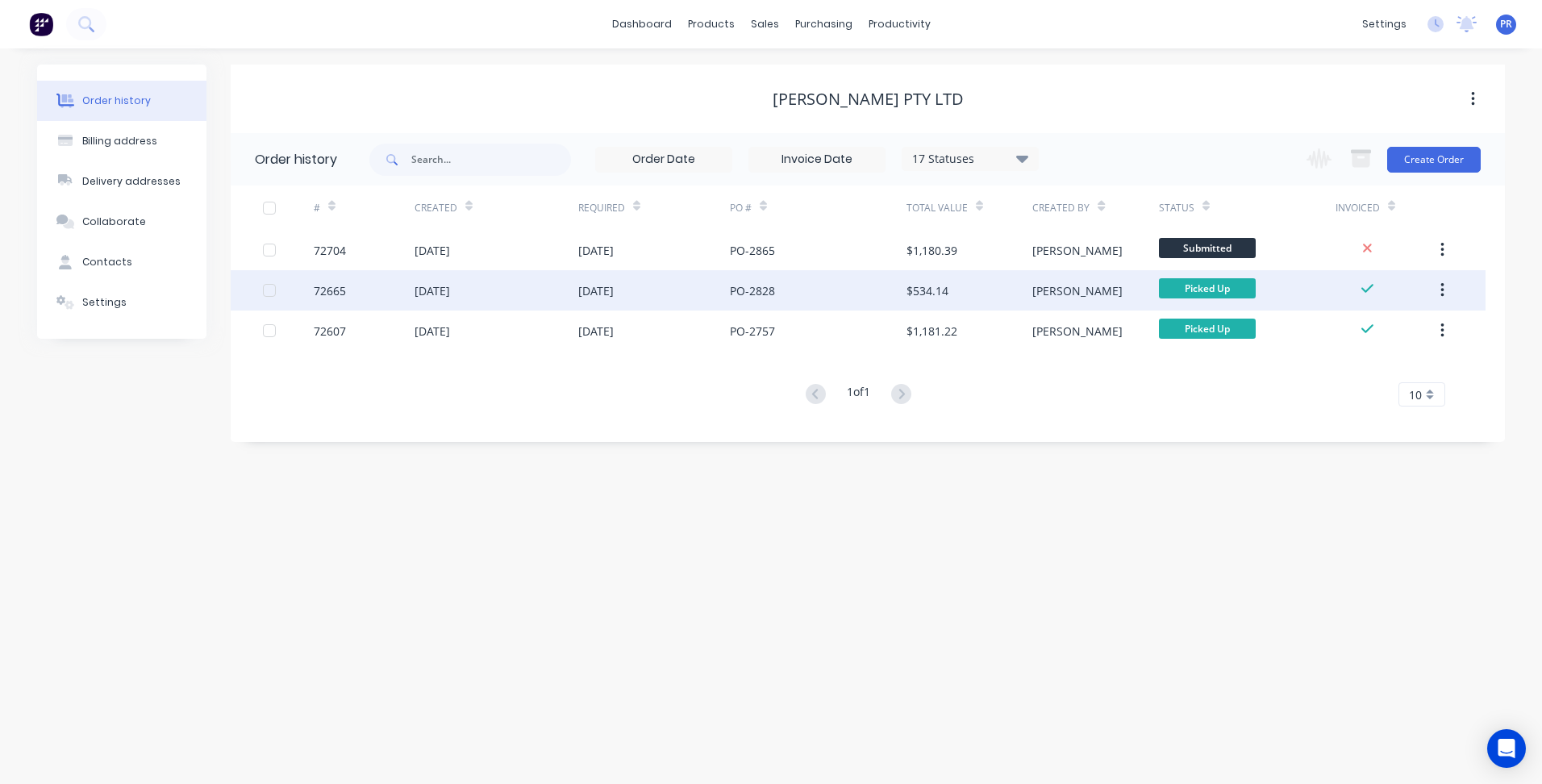
click at [1200, 251] on div "Picked Up" at bounding box center [1207, 263] width 58 height 32
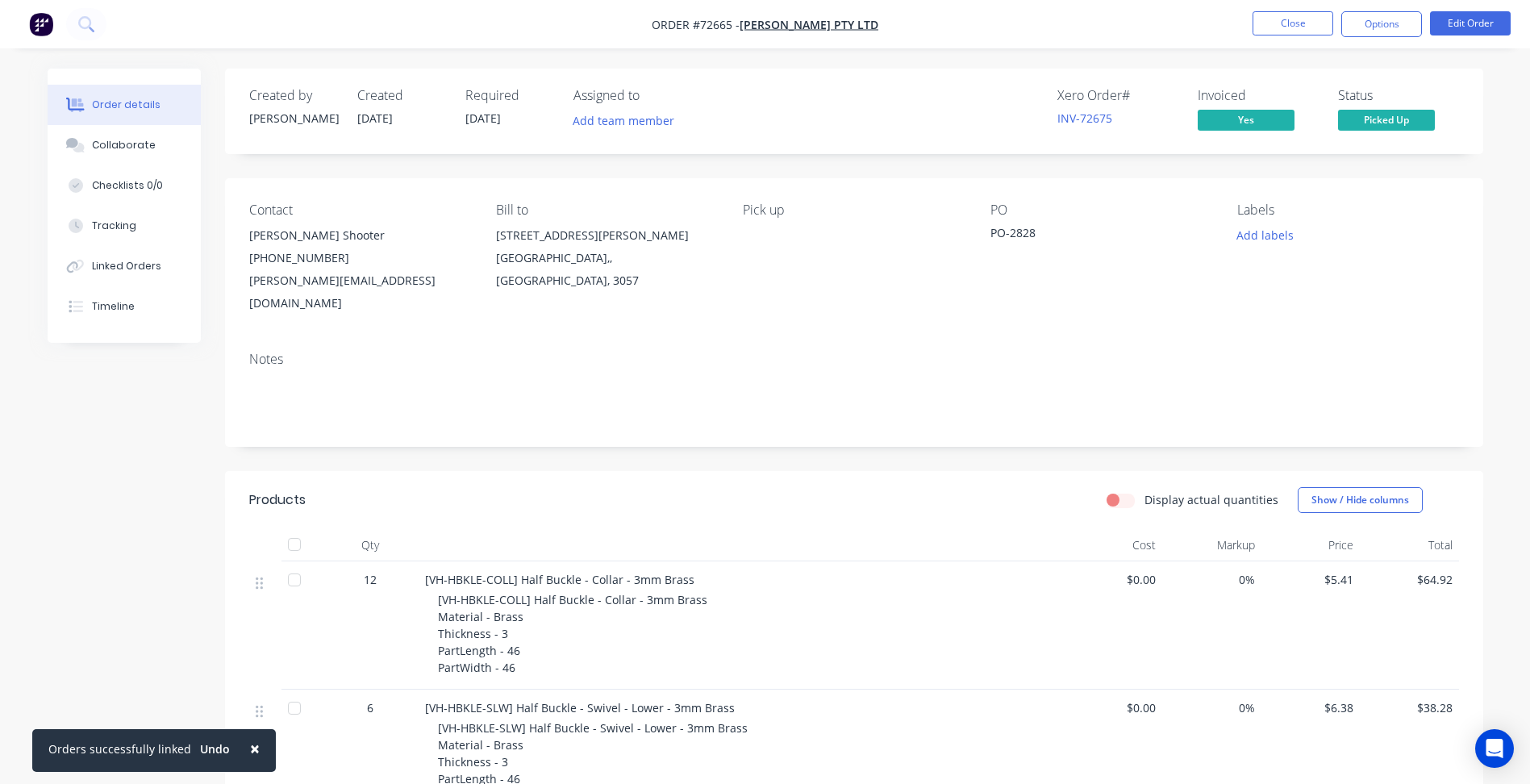
click at [1375, 116] on span "Picked Up" at bounding box center [1386, 119] width 96 height 20
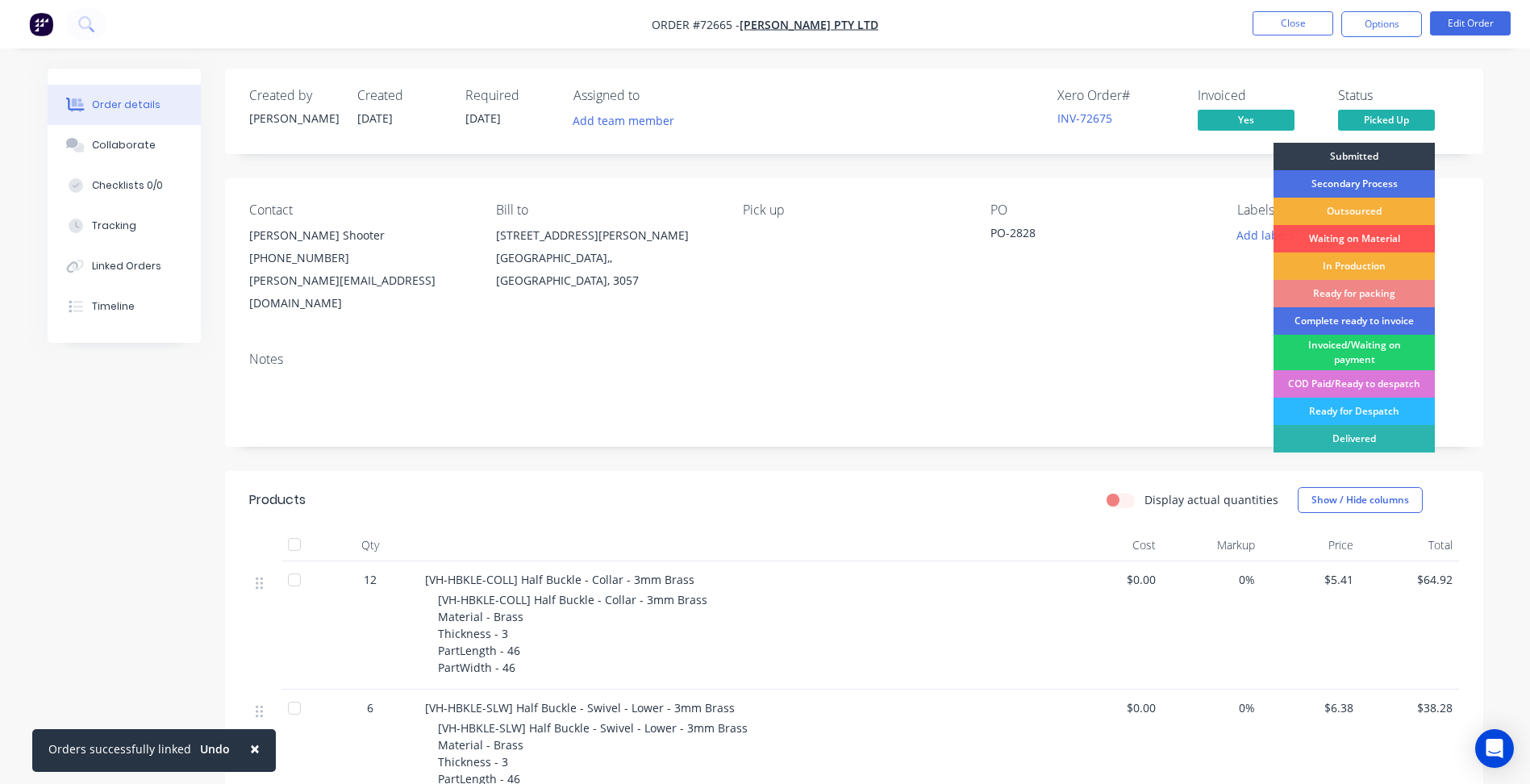
click at [970, 447] on div "Created by [PERSON_NAME] Created [DATE] Required [DATE] Assigned to Add team me…" at bounding box center [854, 703] width 1258 height 1268
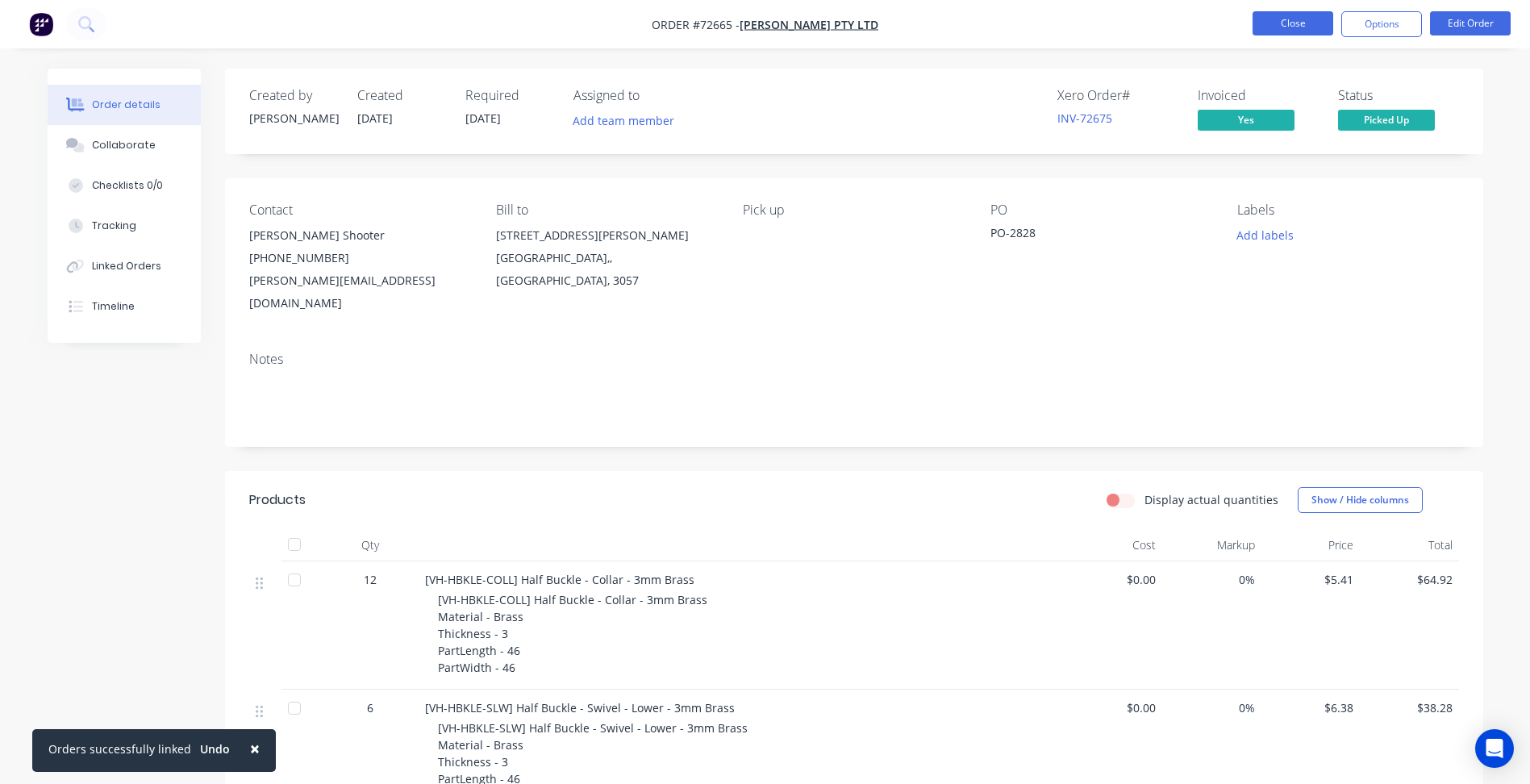
click at [1297, 21] on button "Close" at bounding box center [1292, 23] width 80 height 24
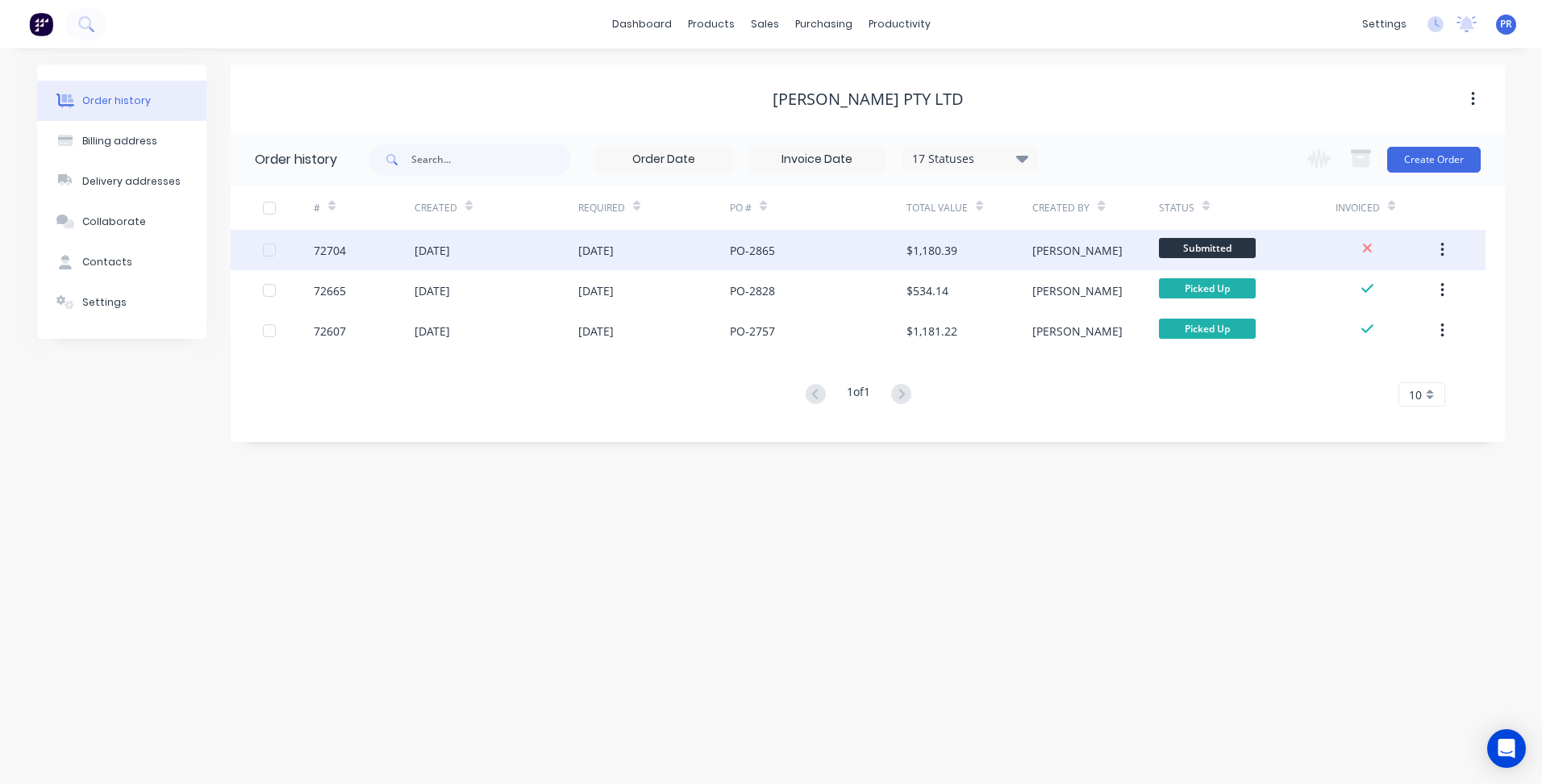
click at [1200, 239] on body "dashboard products sales purchasing productivity dashboard products Product Cat…" at bounding box center [771, 392] width 1542 height 784
drag, startPoint x: 1200, startPoint y: 239, endPoint x: 1181, endPoint y: 251, distance: 22.5
click at [1181, 251] on span "Submitted" at bounding box center [1206, 248] width 96 height 20
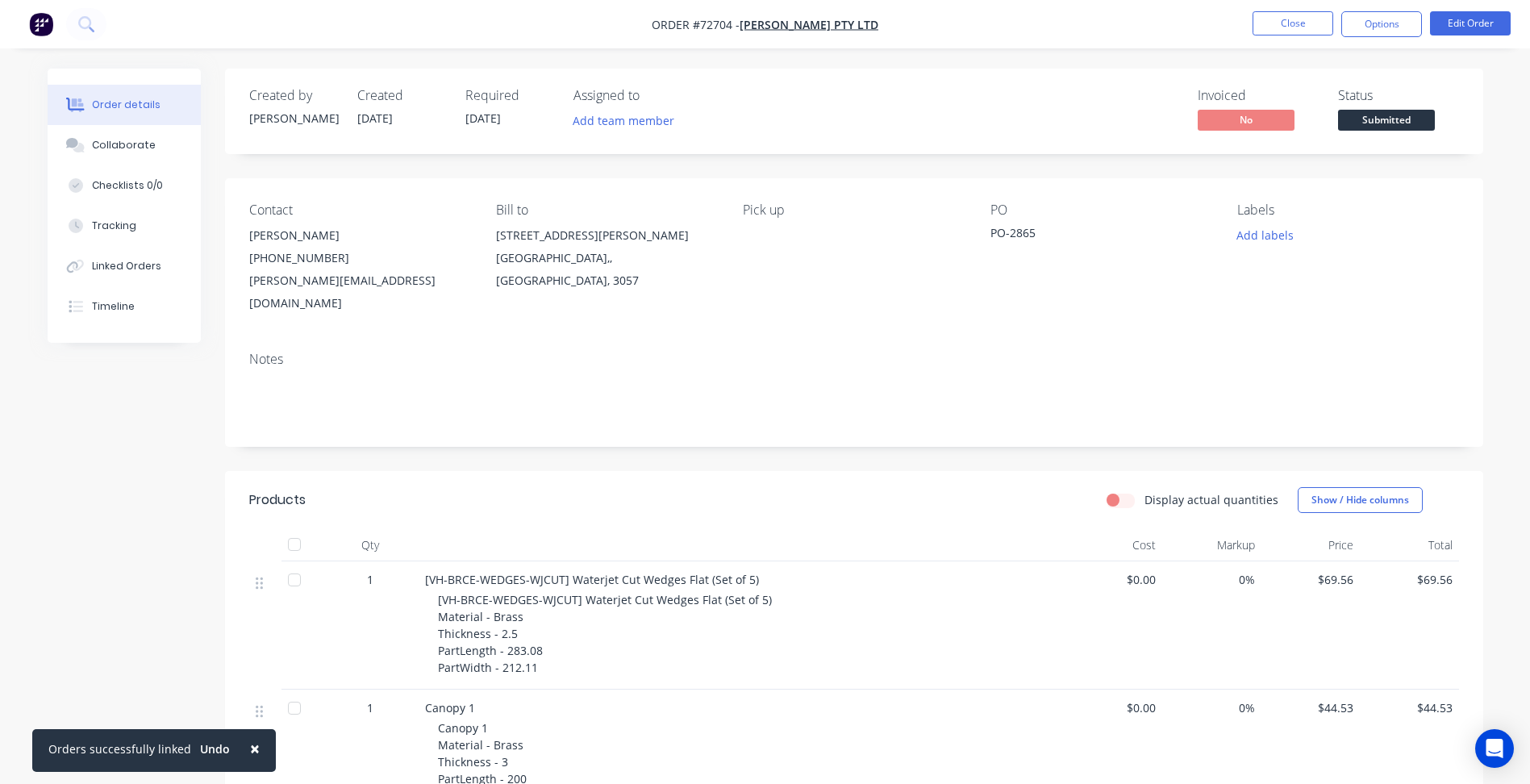
click at [1375, 116] on span "Submitted" at bounding box center [1386, 119] width 96 height 20
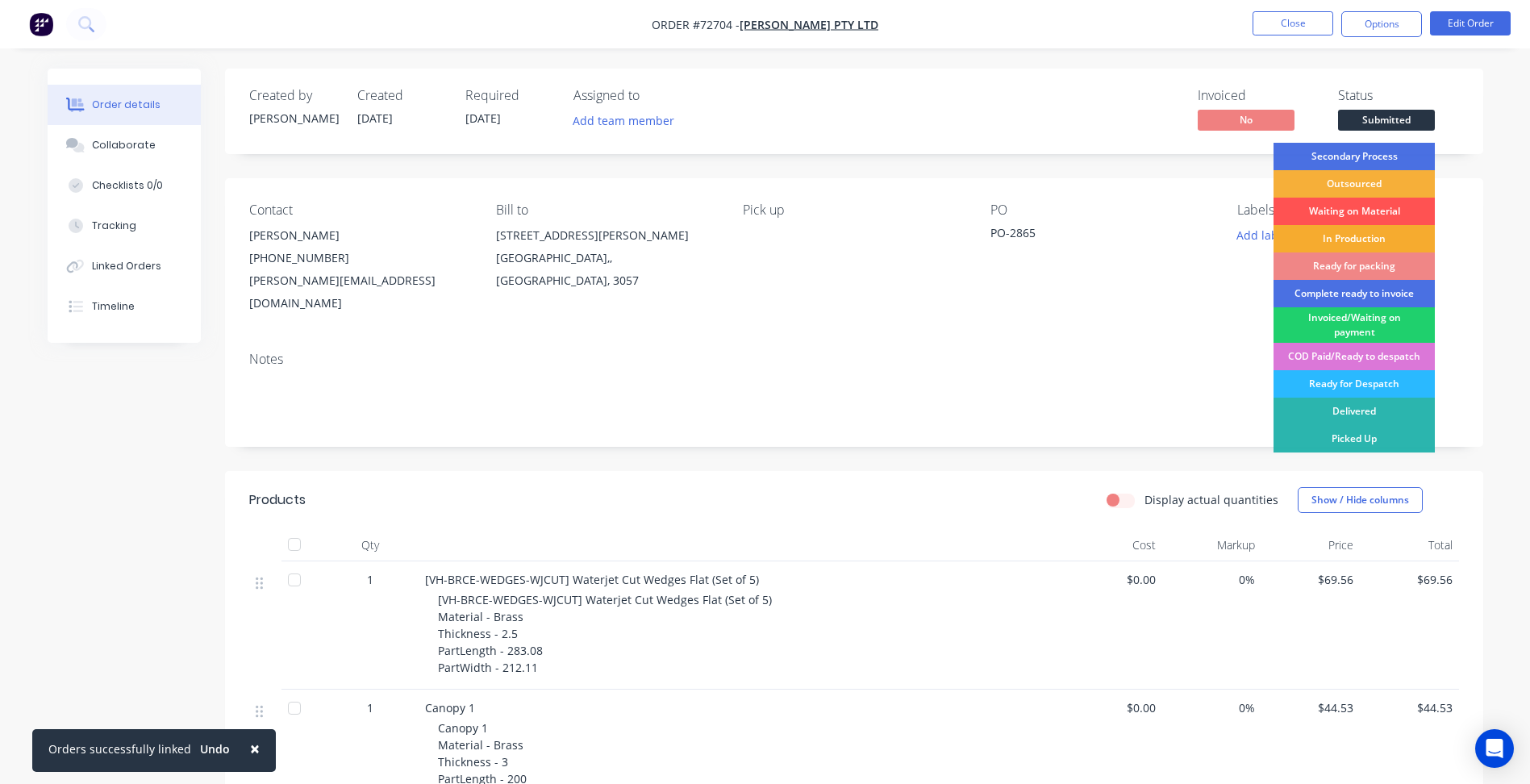
click at [1359, 239] on div "In Production" at bounding box center [1354, 239] width 161 height 28
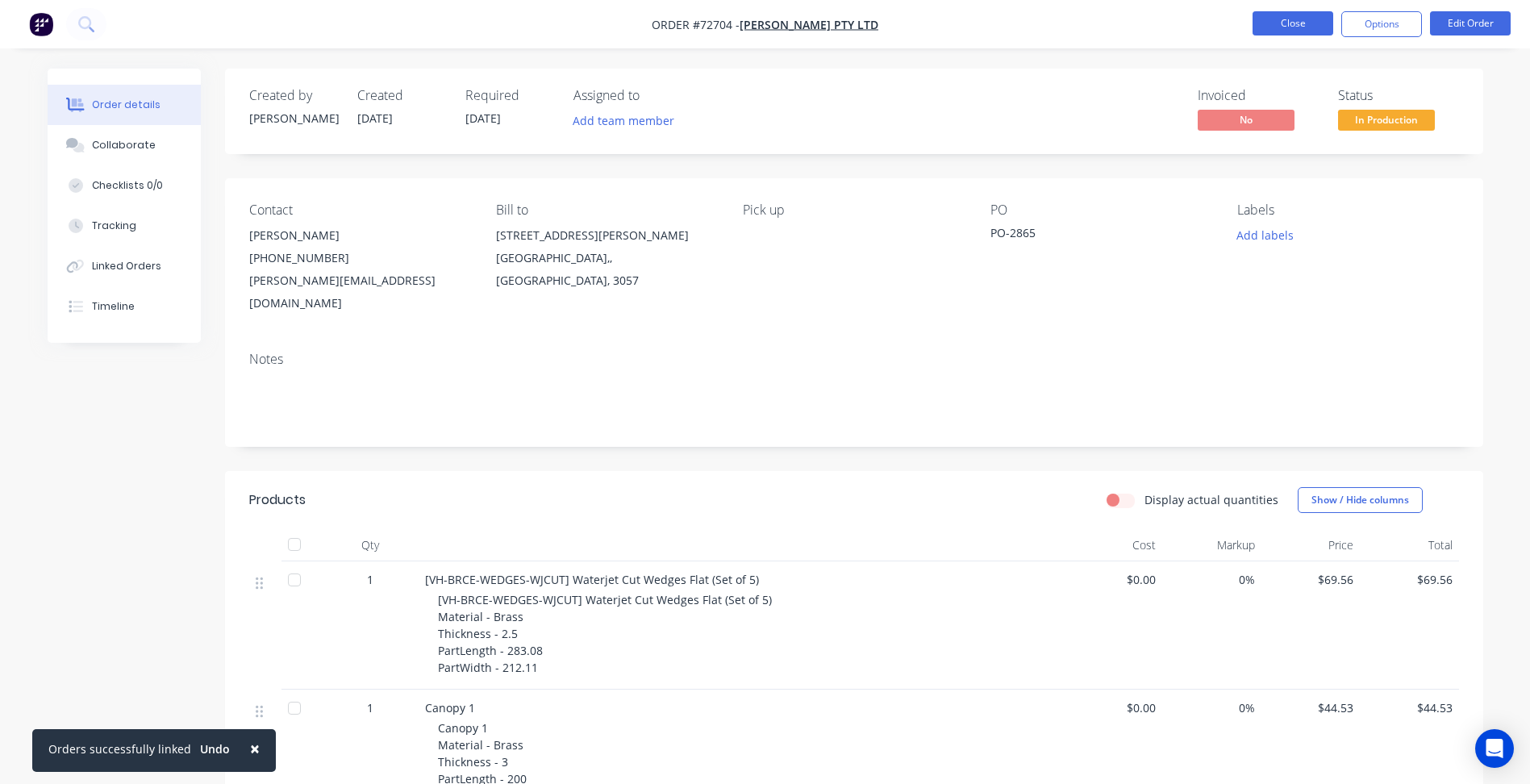
click at [1274, 21] on button "Close" at bounding box center [1292, 23] width 80 height 24
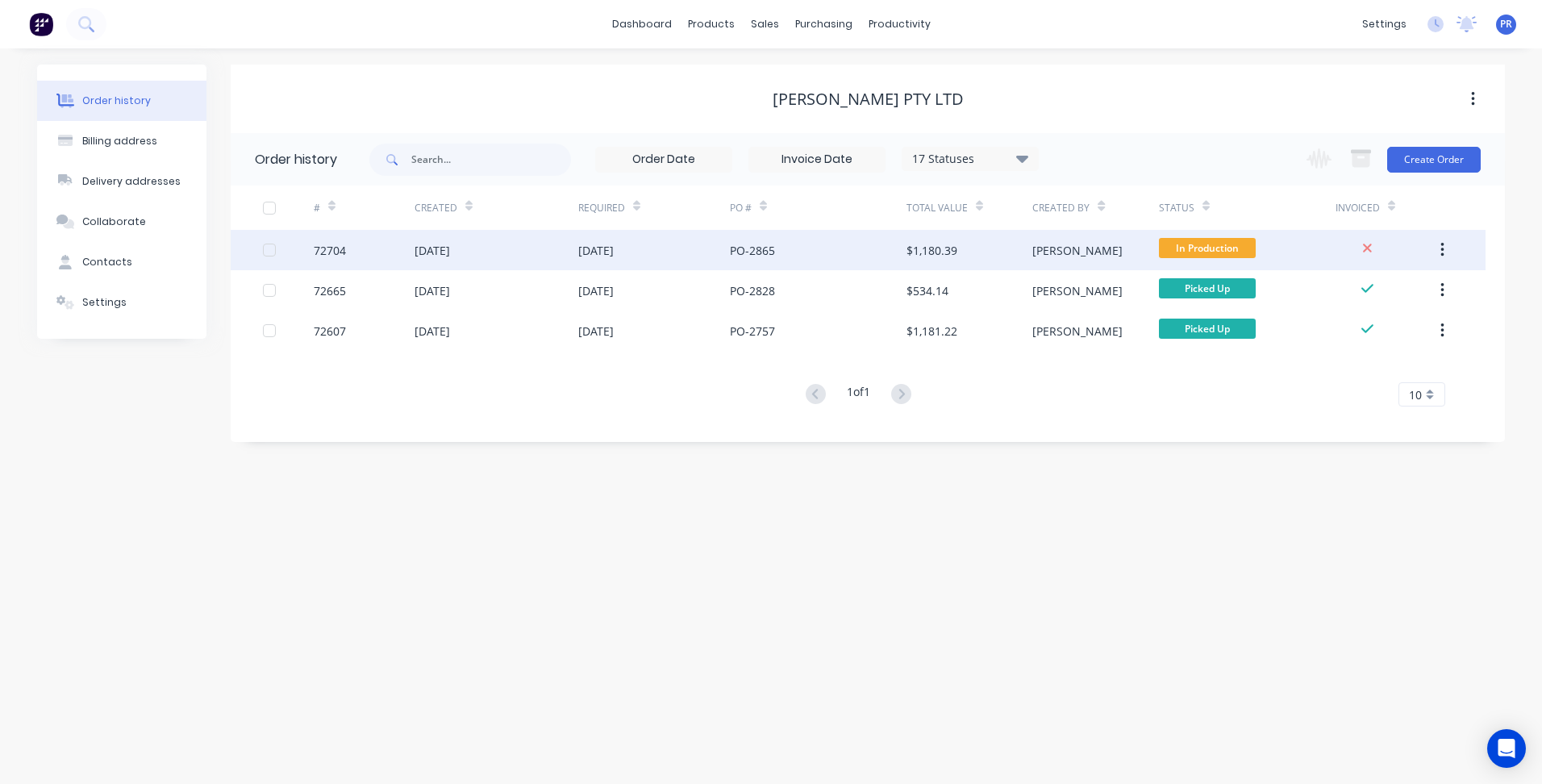
click at [1105, 260] on div "[PERSON_NAME]" at bounding box center [1095, 250] width 126 height 41
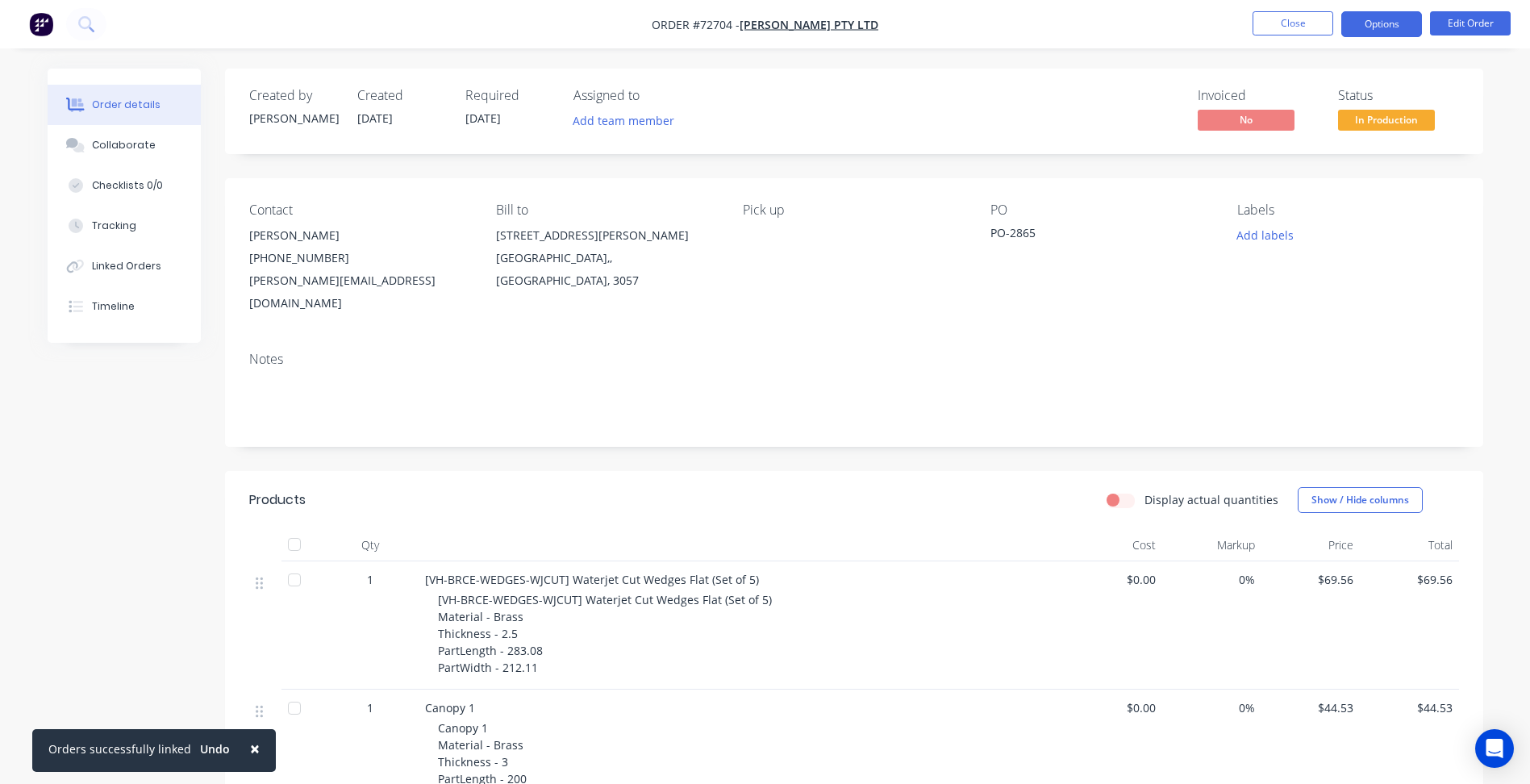
click at [1378, 23] on button "Options" at bounding box center [1381, 24] width 80 height 26
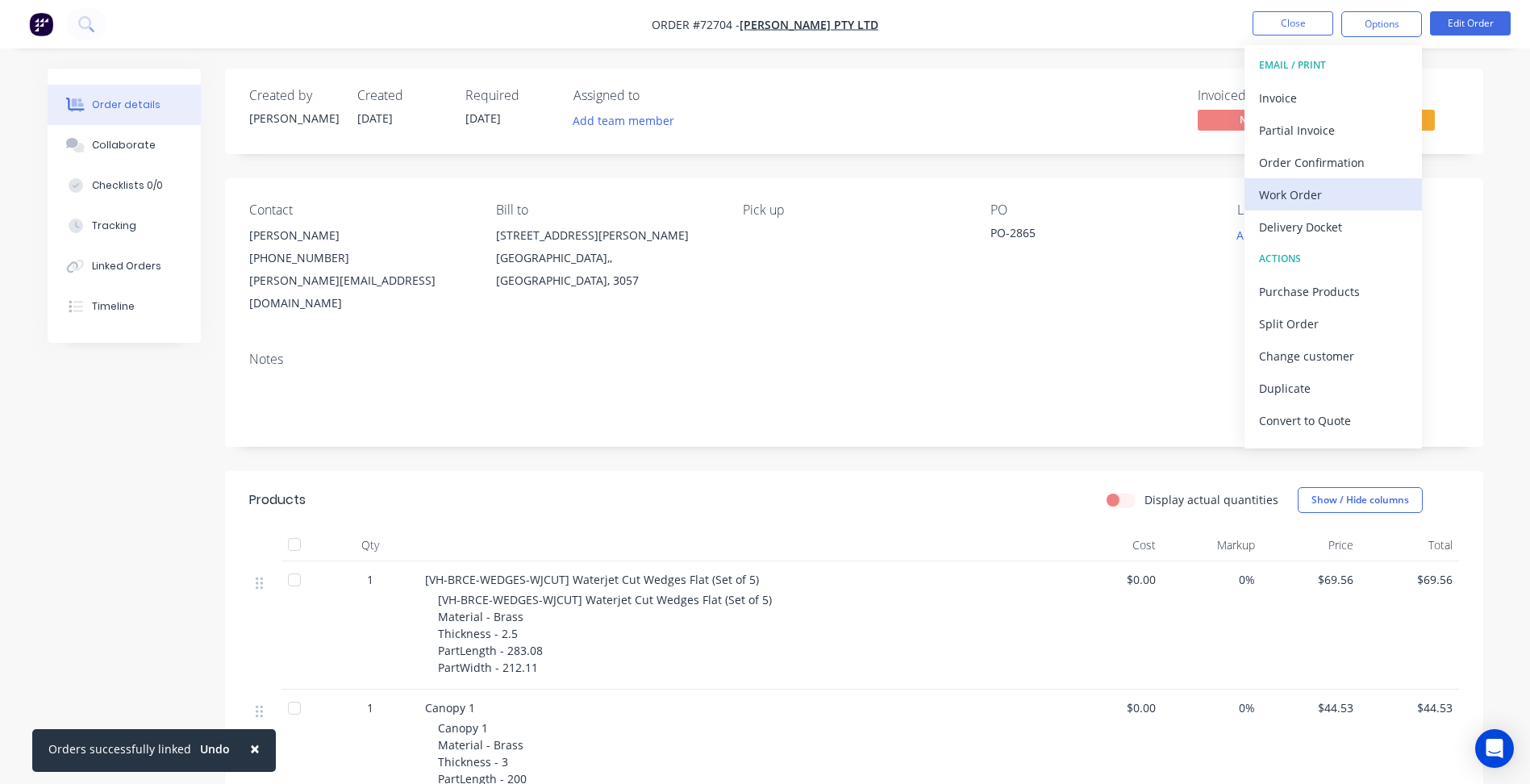
click at [1304, 187] on div "Work Order" at bounding box center [1332, 195] width 148 height 24
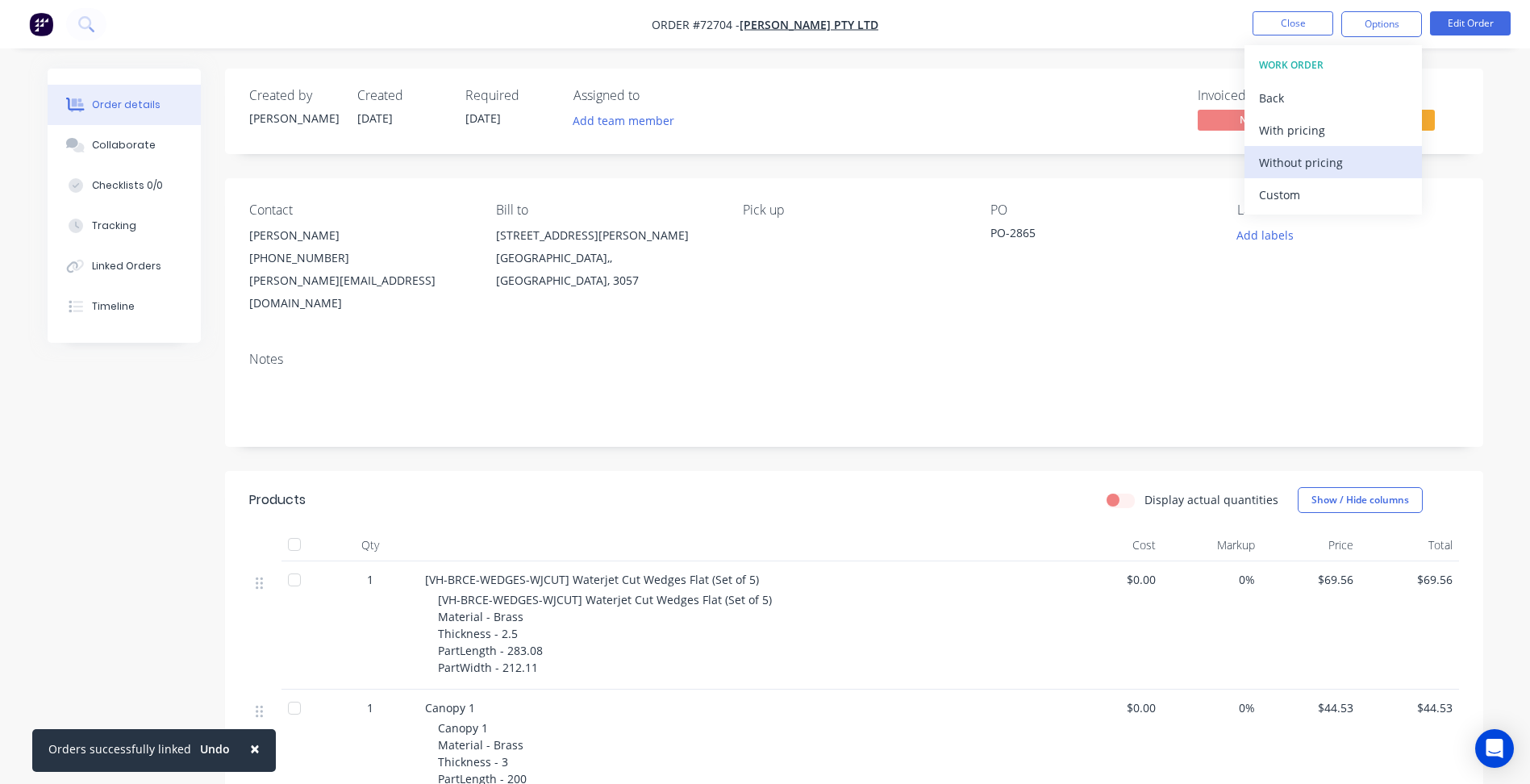
click at [1279, 161] on div "Without pricing" at bounding box center [1332, 163] width 148 height 24
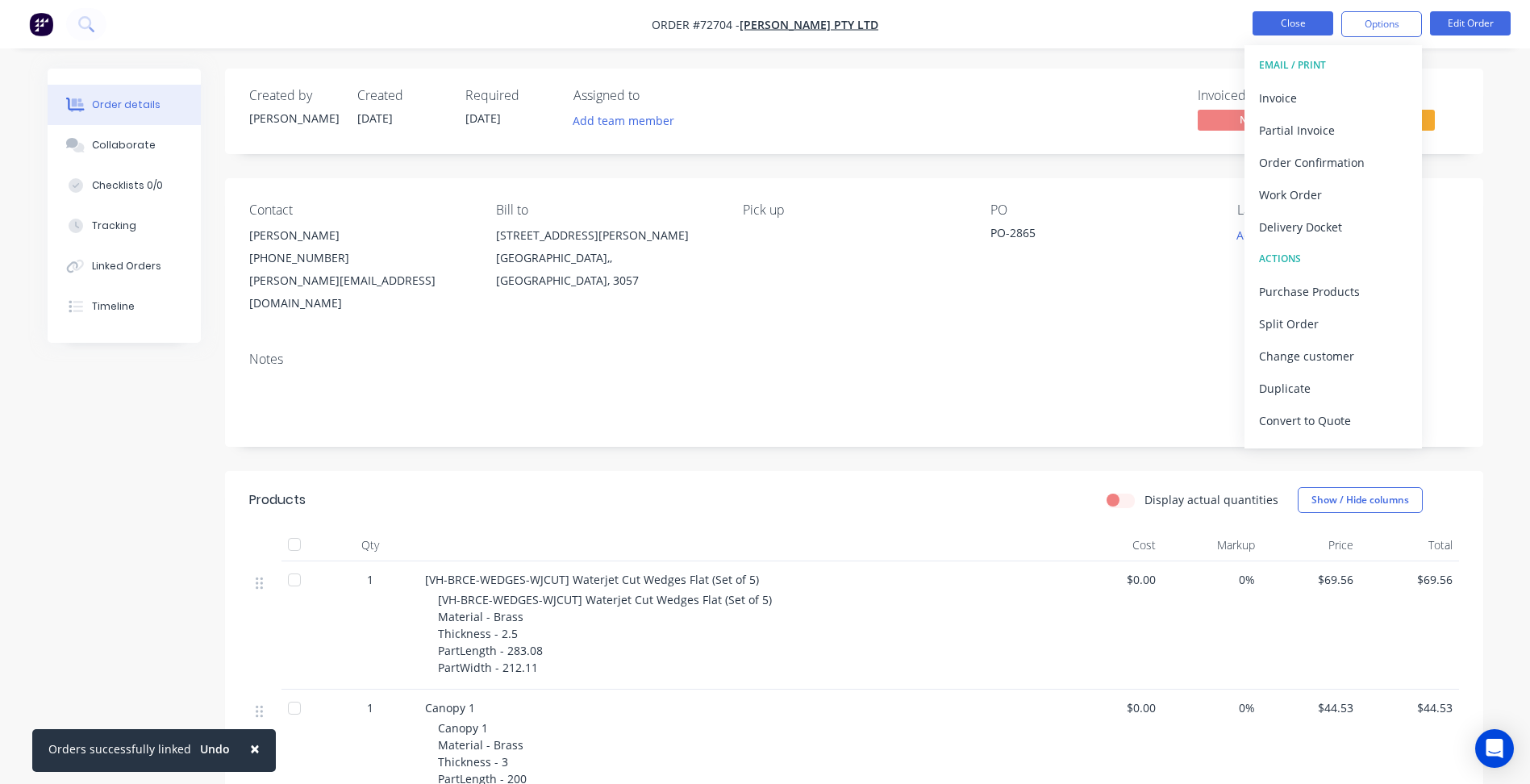
click at [1277, 26] on button "Close" at bounding box center [1292, 23] width 80 height 24
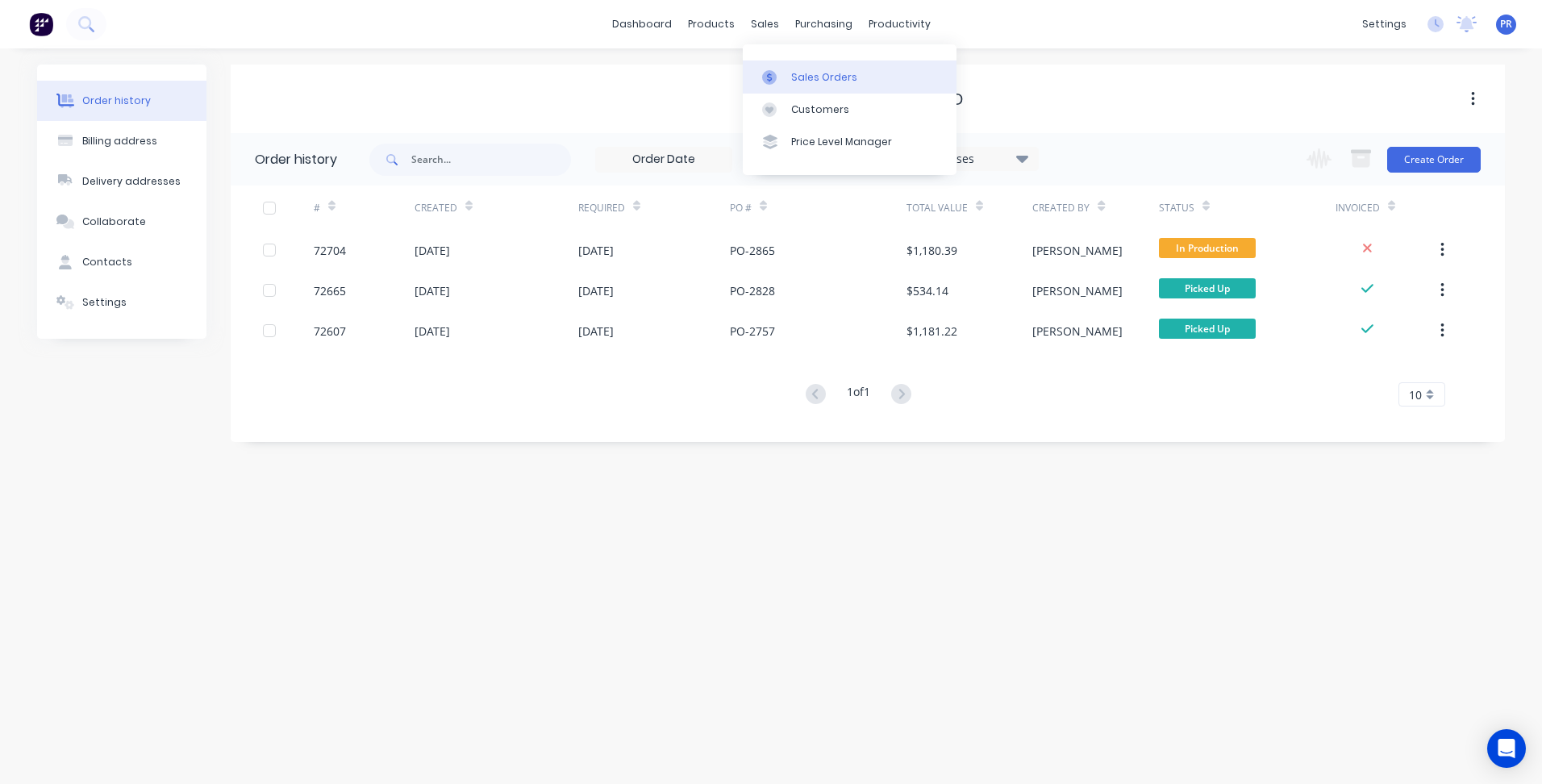
click at [810, 66] on link "Sales Orders" at bounding box center [849, 76] width 213 height 32
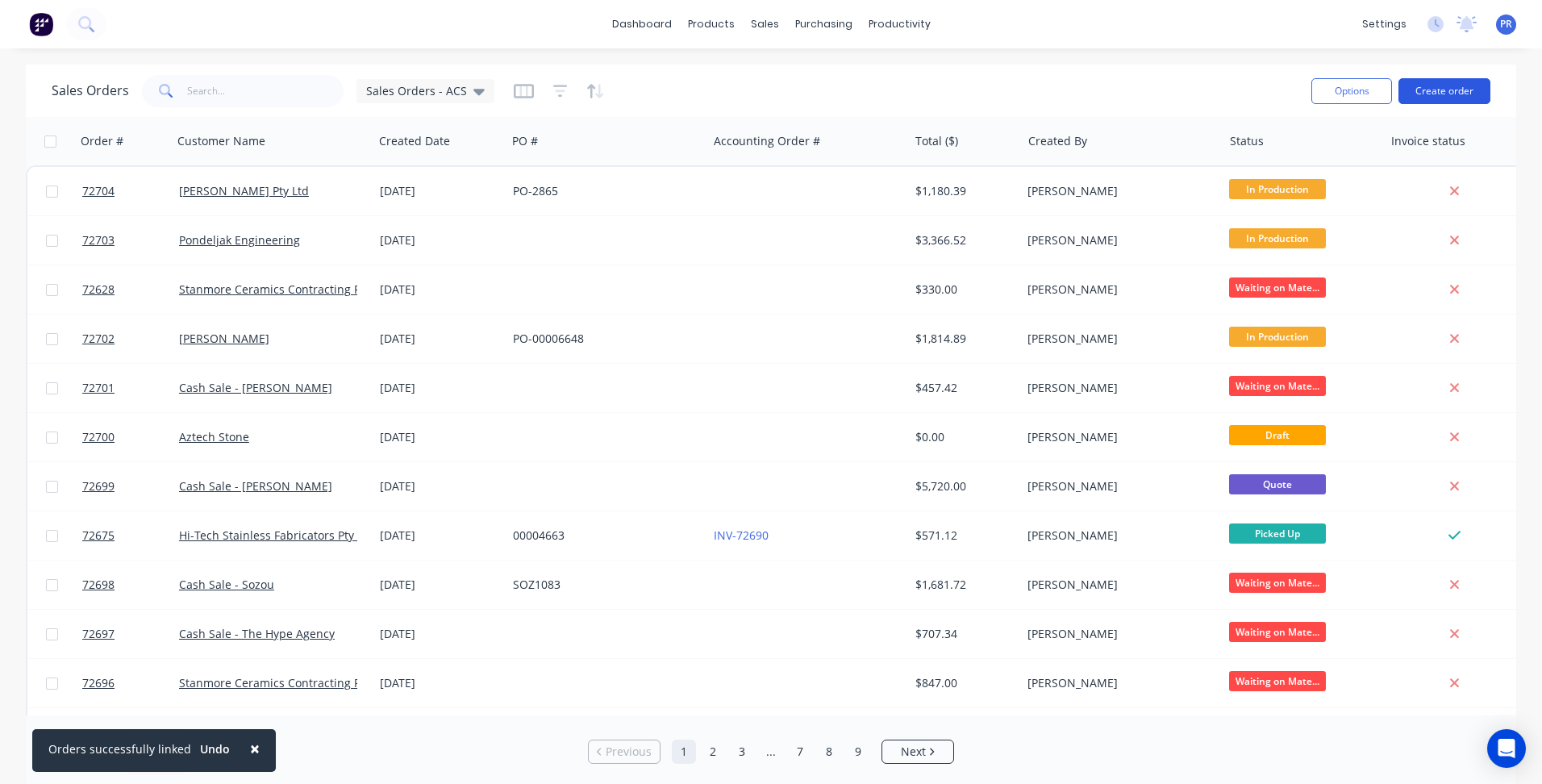
click at [1442, 83] on button "Create order" at bounding box center [1445, 91] width 92 height 26
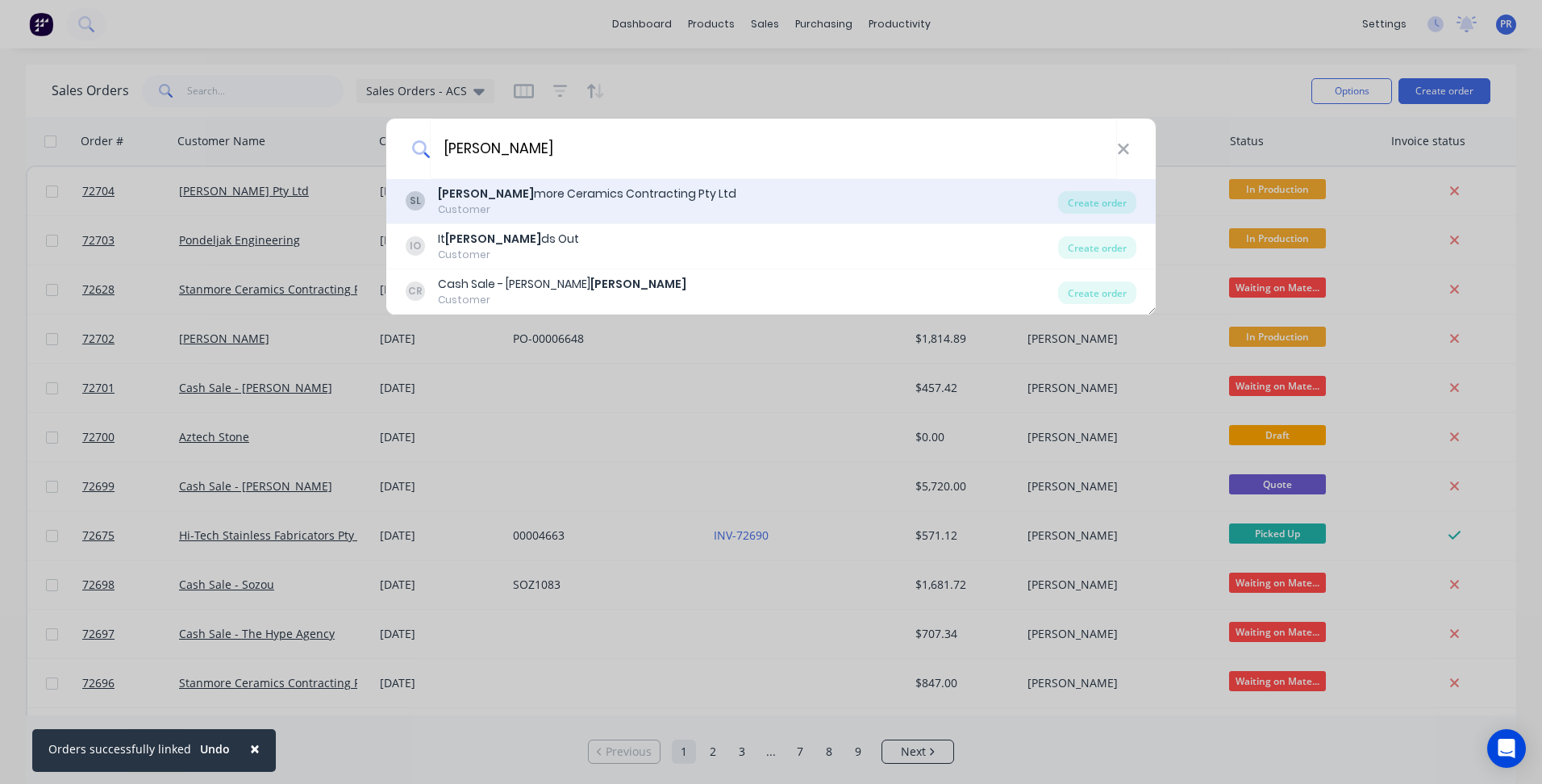
type input "[PERSON_NAME]"
click at [532, 215] on div "Customer" at bounding box center [587, 209] width 299 height 15
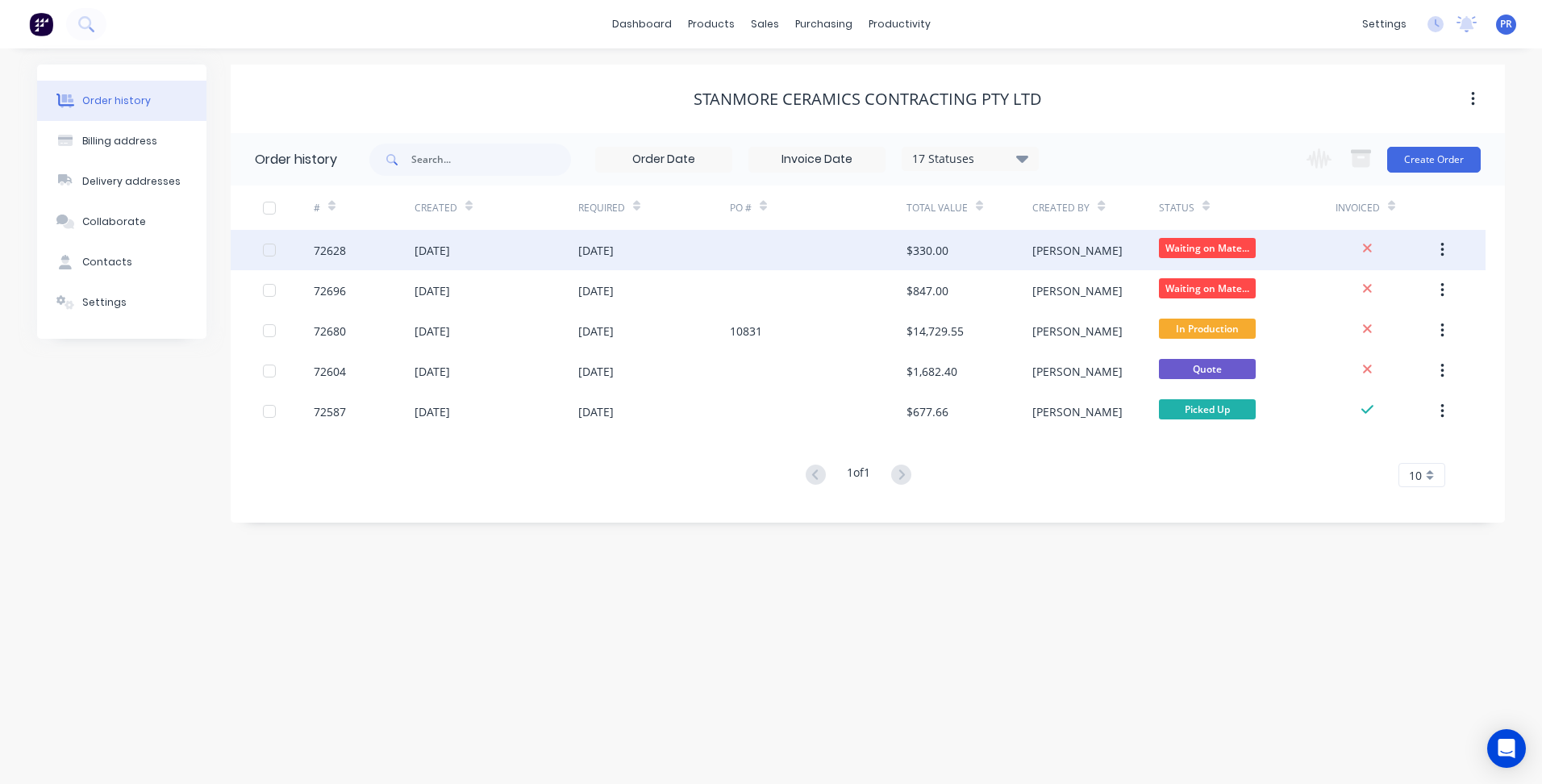
click at [1029, 247] on div "$330.00" at bounding box center [969, 250] width 126 height 41
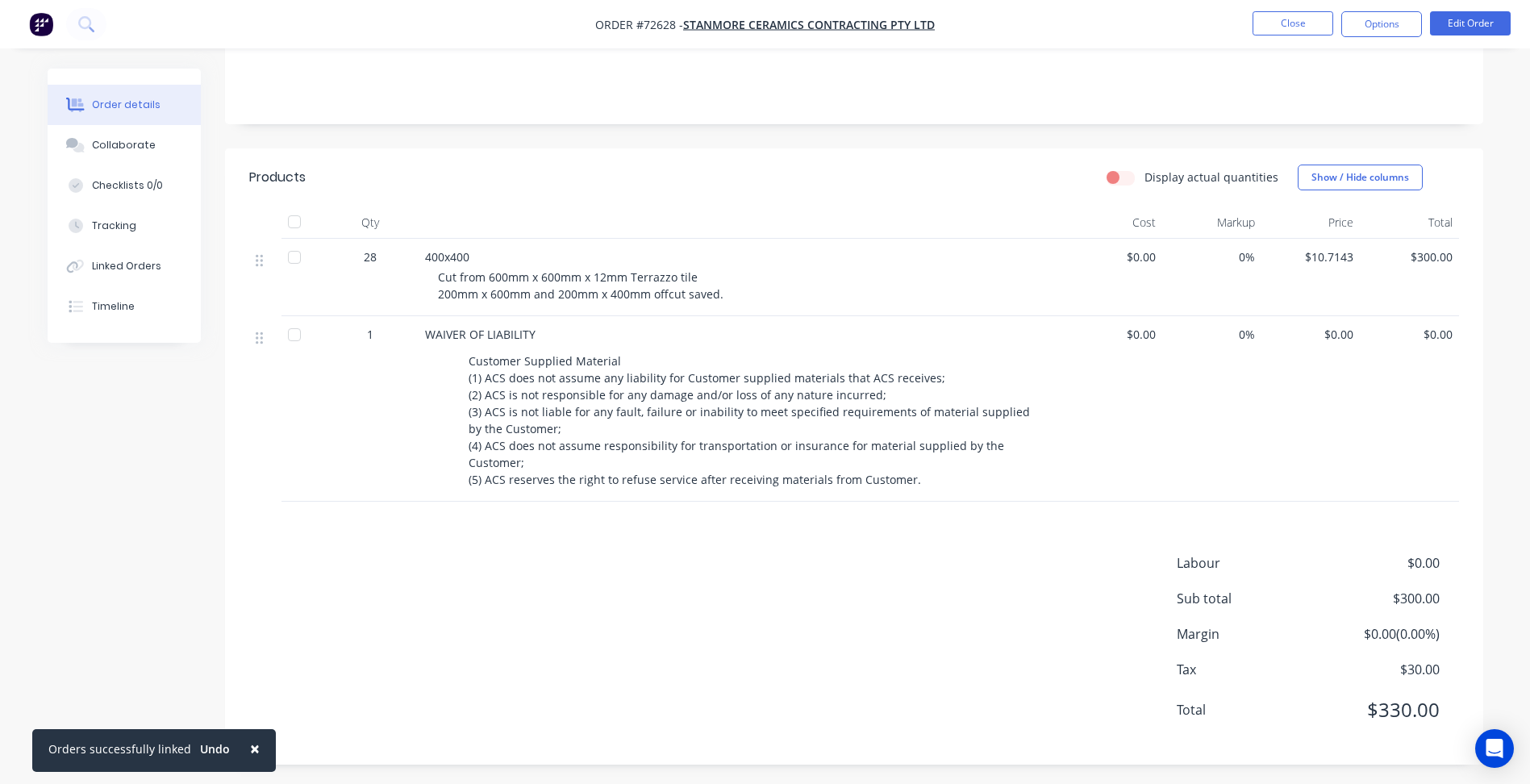
scroll to position [305, 0]
click at [1370, 35] on button "Options" at bounding box center [1381, 24] width 80 height 26
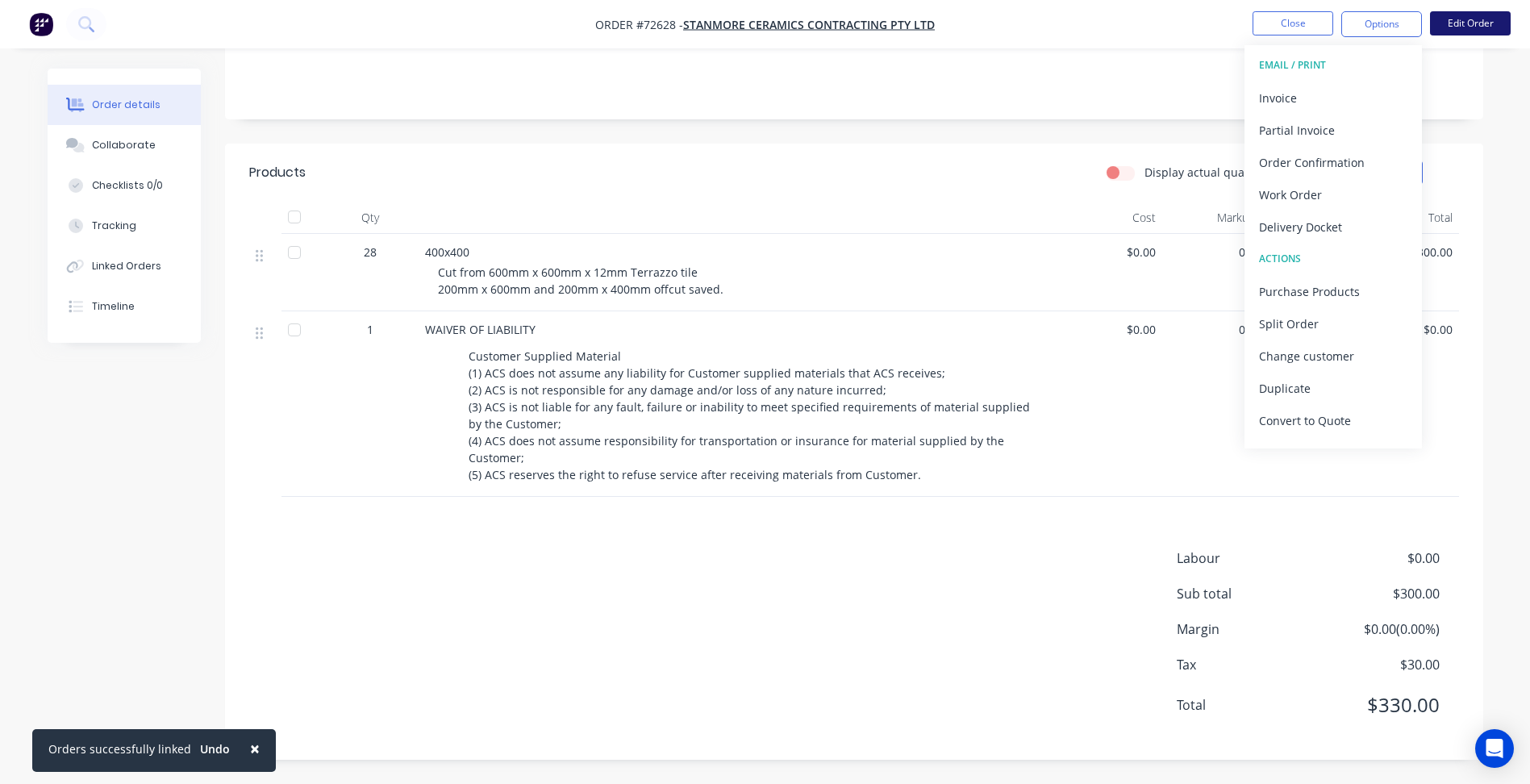
click at [1466, 17] on button "Edit Order" at bounding box center [1469, 23] width 80 height 24
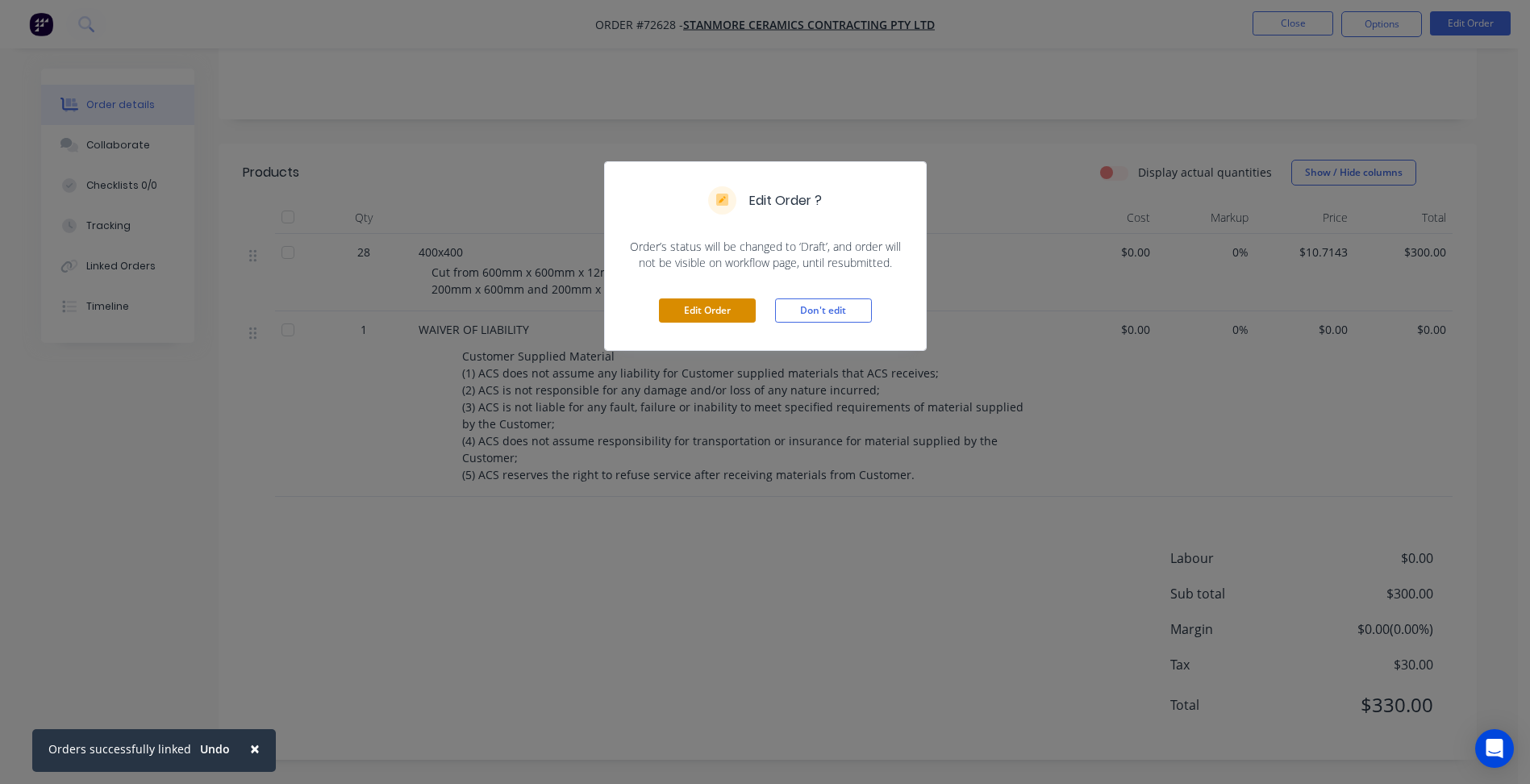
click at [695, 311] on button "Edit Order" at bounding box center [707, 311] width 96 height 24
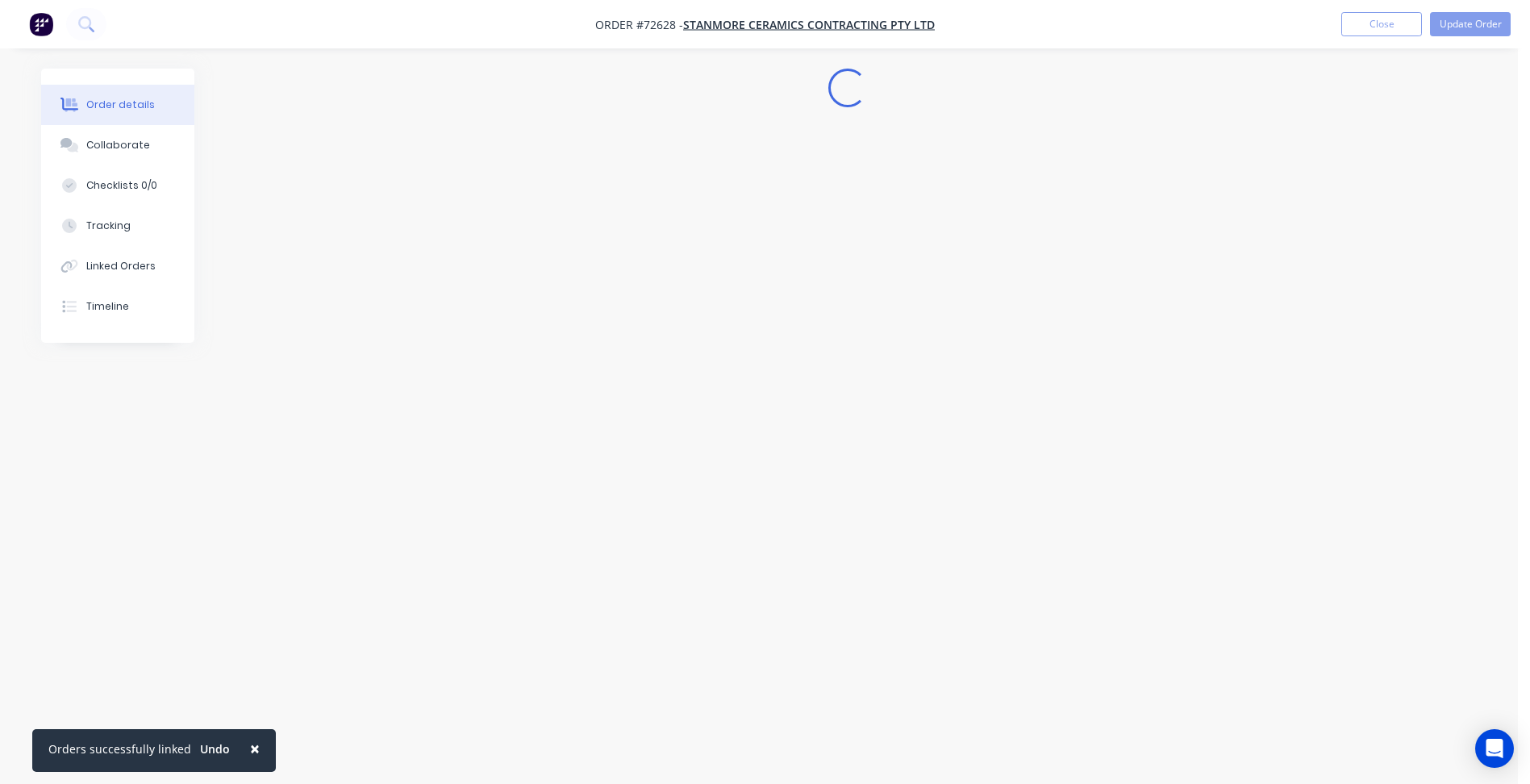
scroll to position [0, 0]
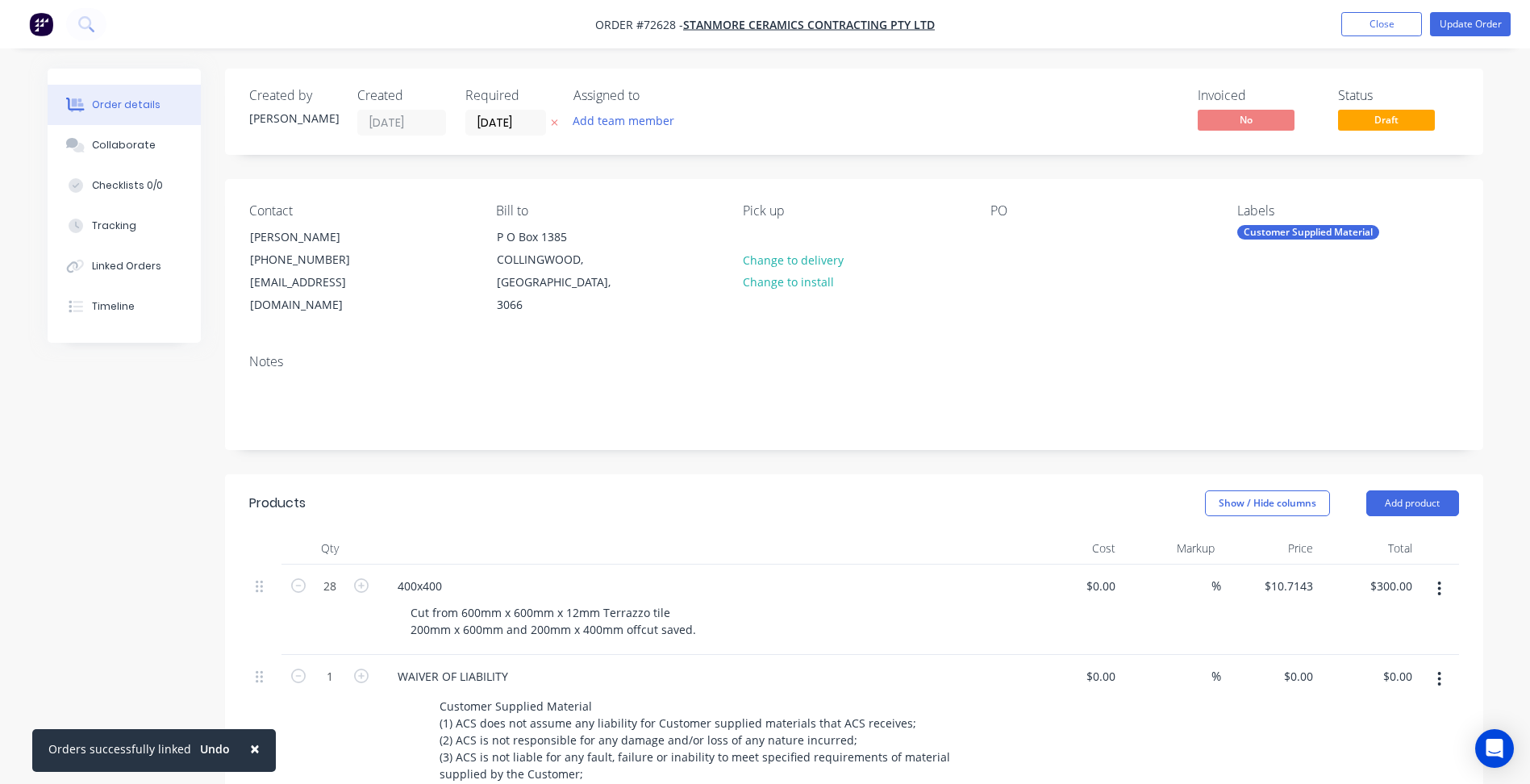
click at [1446, 574] on button "button" at bounding box center [1439, 588] width 38 height 29
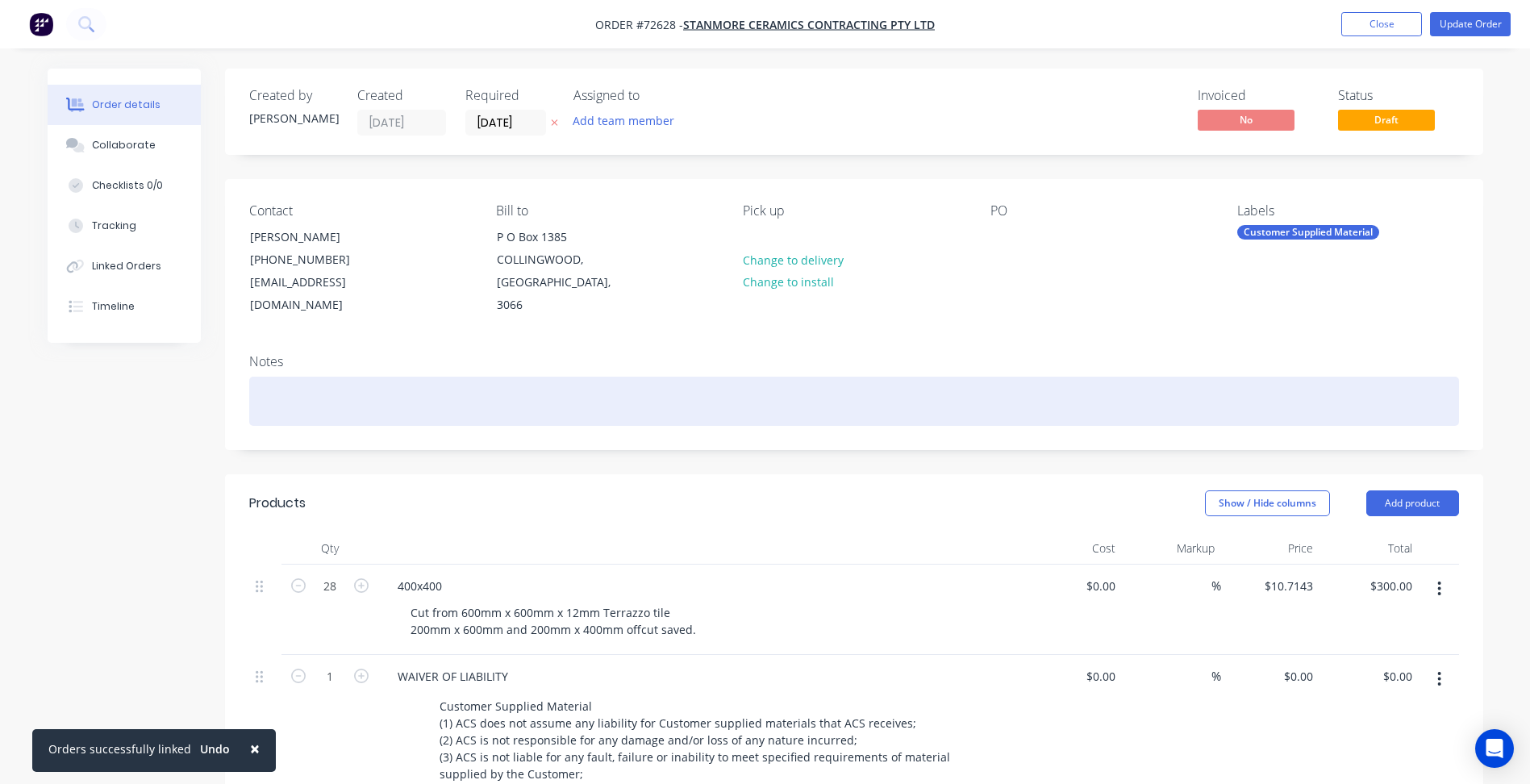
click at [930, 378] on div at bounding box center [854, 401] width 1209 height 50
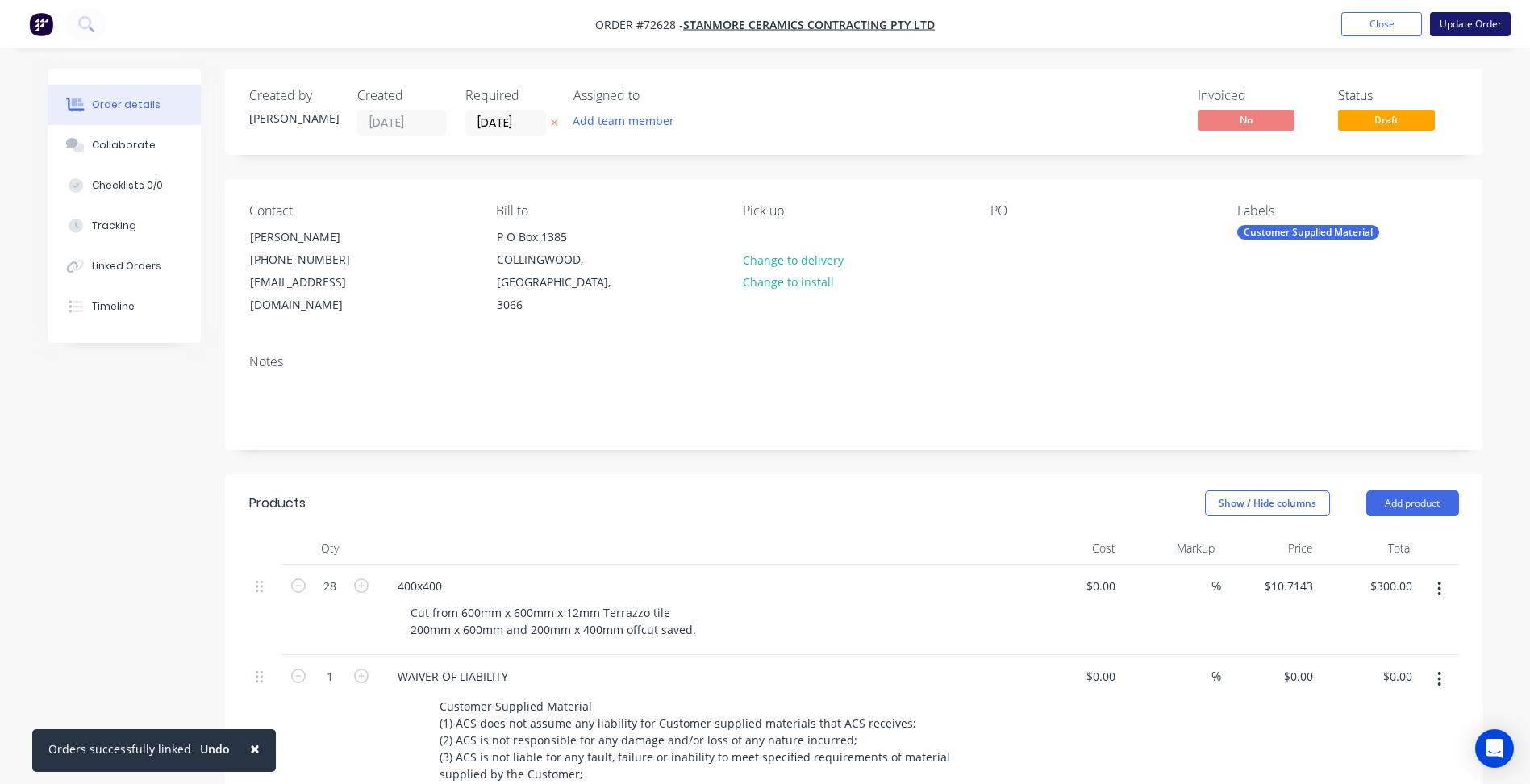
click at [1484, 14] on button "Update Order" at bounding box center [1469, 24] width 80 height 24
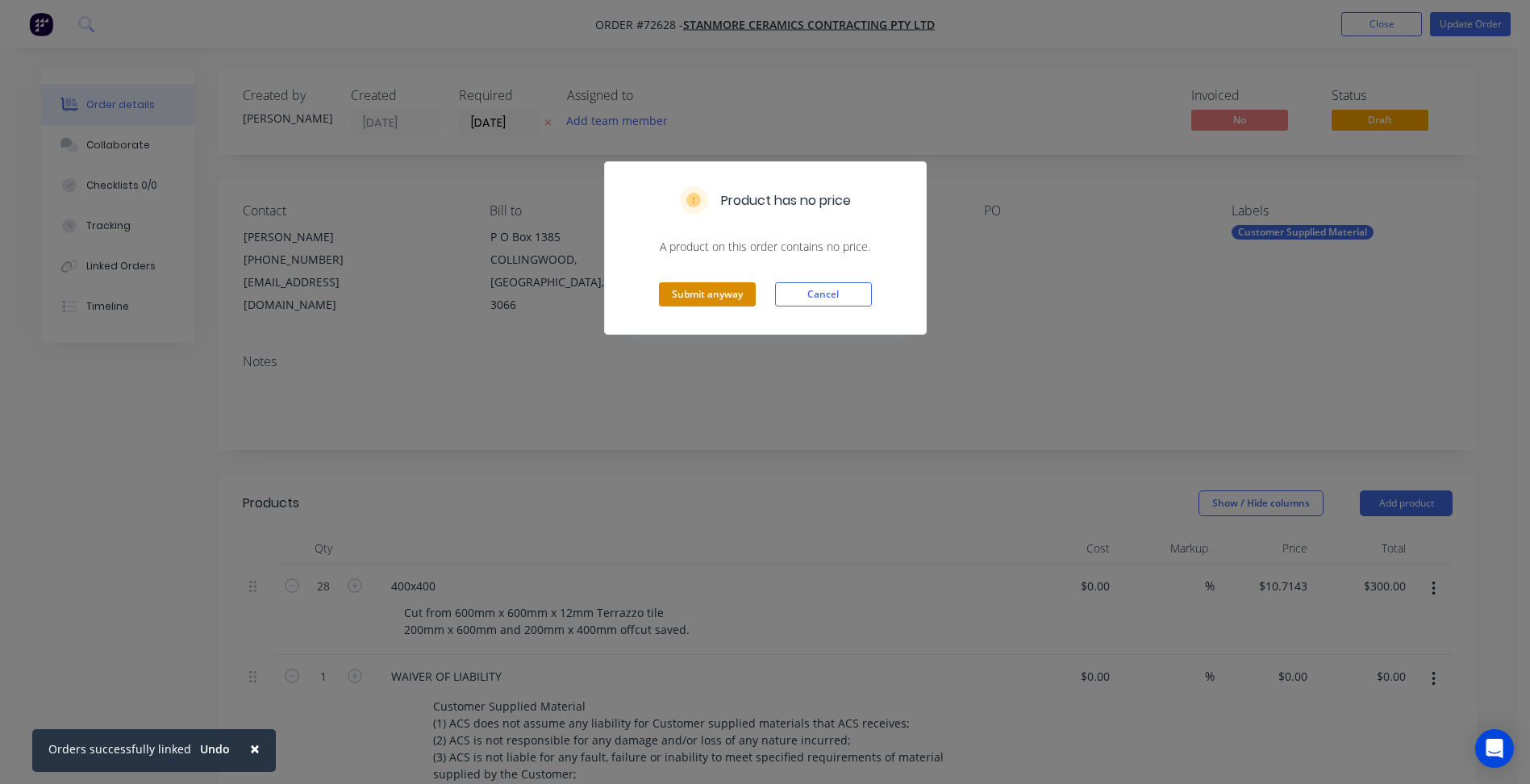
click at [692, 290] on button "Submit anyway" at bounding box center [707, 294] width 96 height 24
